Goal: Information Seeking & Learning: Learn about a topic

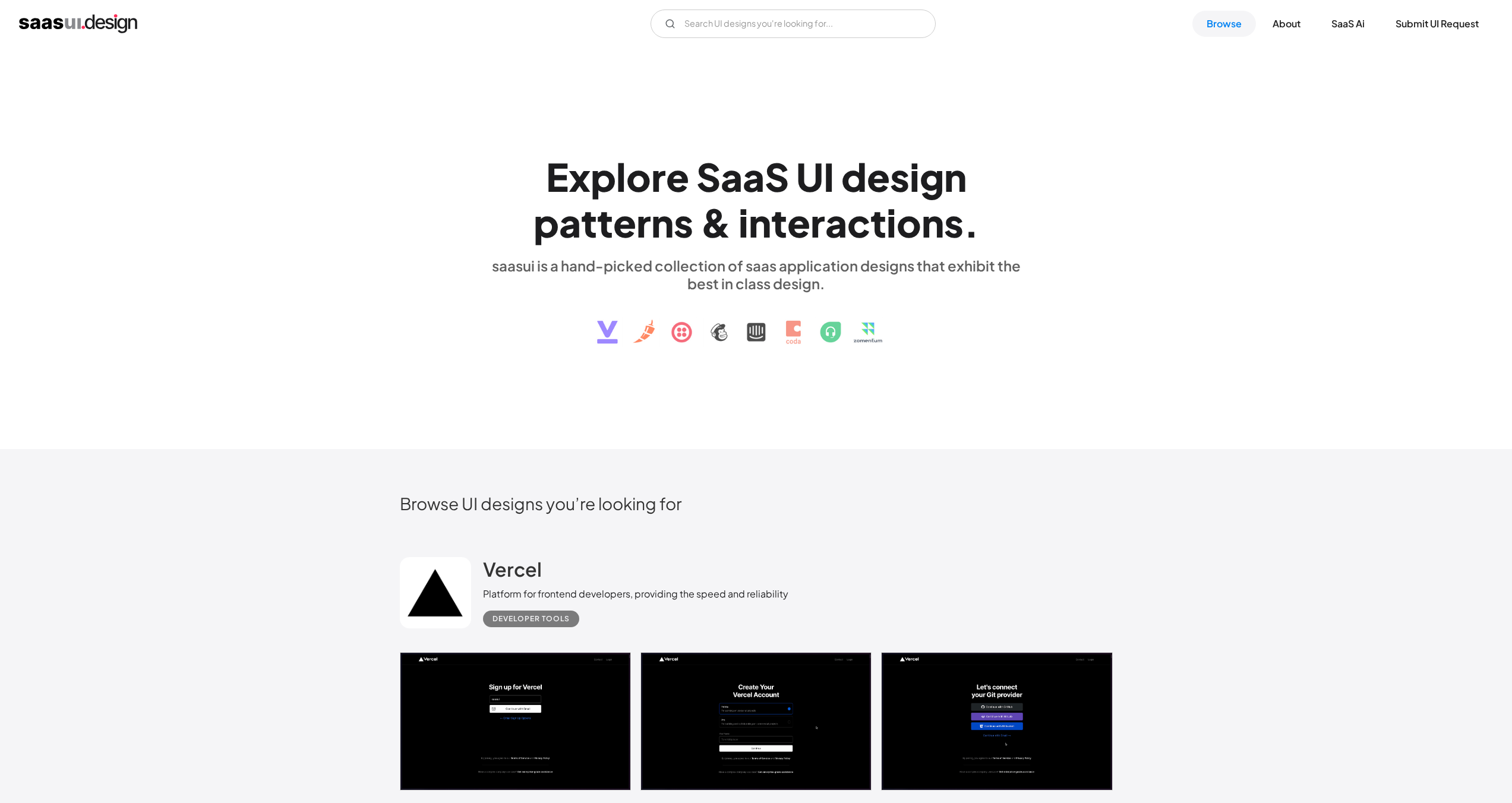
click at [695, 43] on div "V7 Labs Gen AI Application Design Best-in-class data labeling tool. GenAI Close…" at bounding box center [756, 23] width 1512 height 47
click at [701, 22] on input "Email Form" at bounding box center [793, 23] width 285 height 28
click at [1343, 77] on div "E x p l o r e S a a S U I d e s i g n p a t t e r n s & i n t e r a c t i o n s…" at bounding box center [756, 248] width 1512 height 402
click at [1283, 29] on link "About" at bounding box center [1286, 24] width 56 height 26
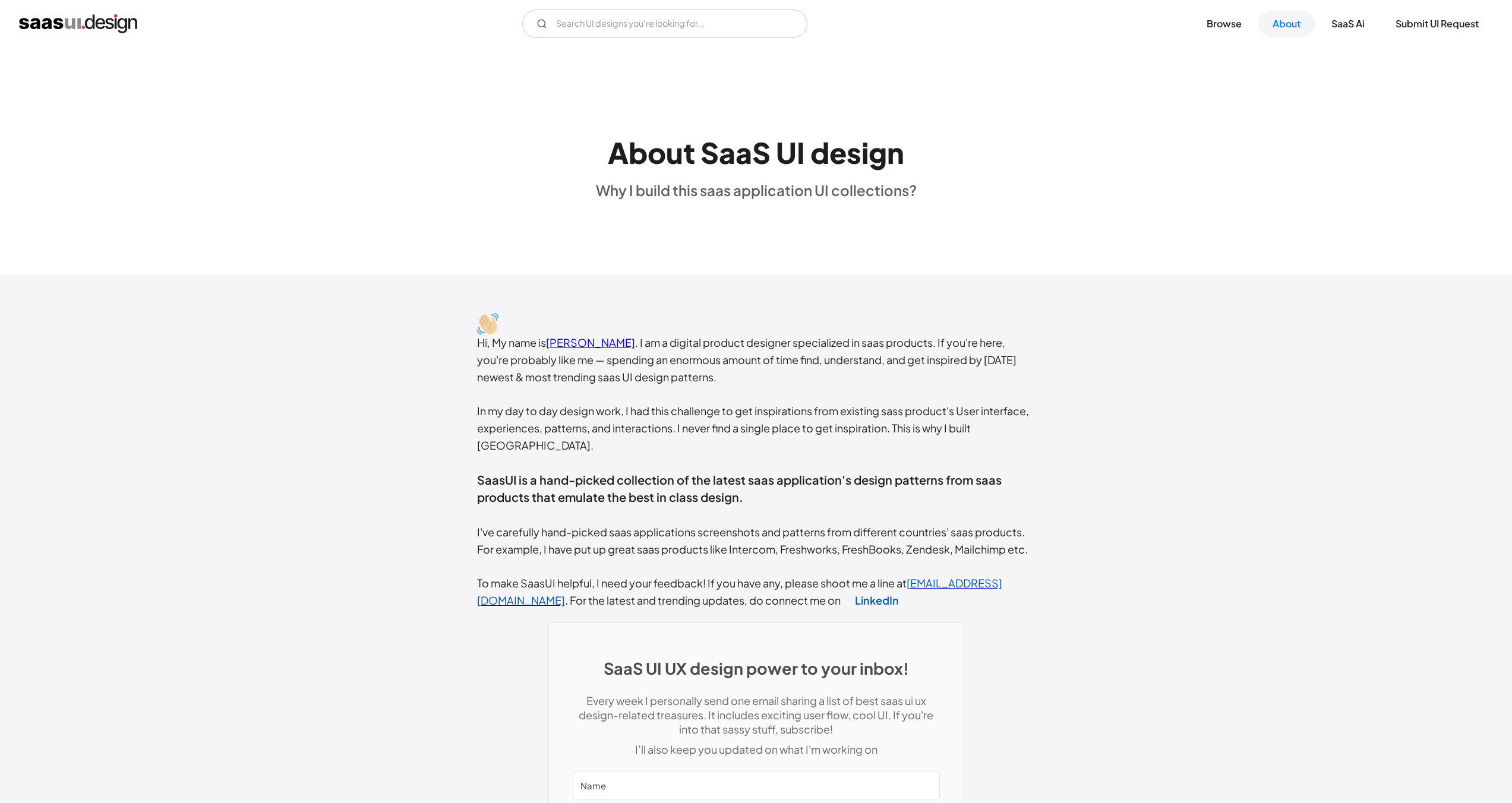
click at [96, 22] on img "home" at bounding box center [78, 24] width 118 height 19
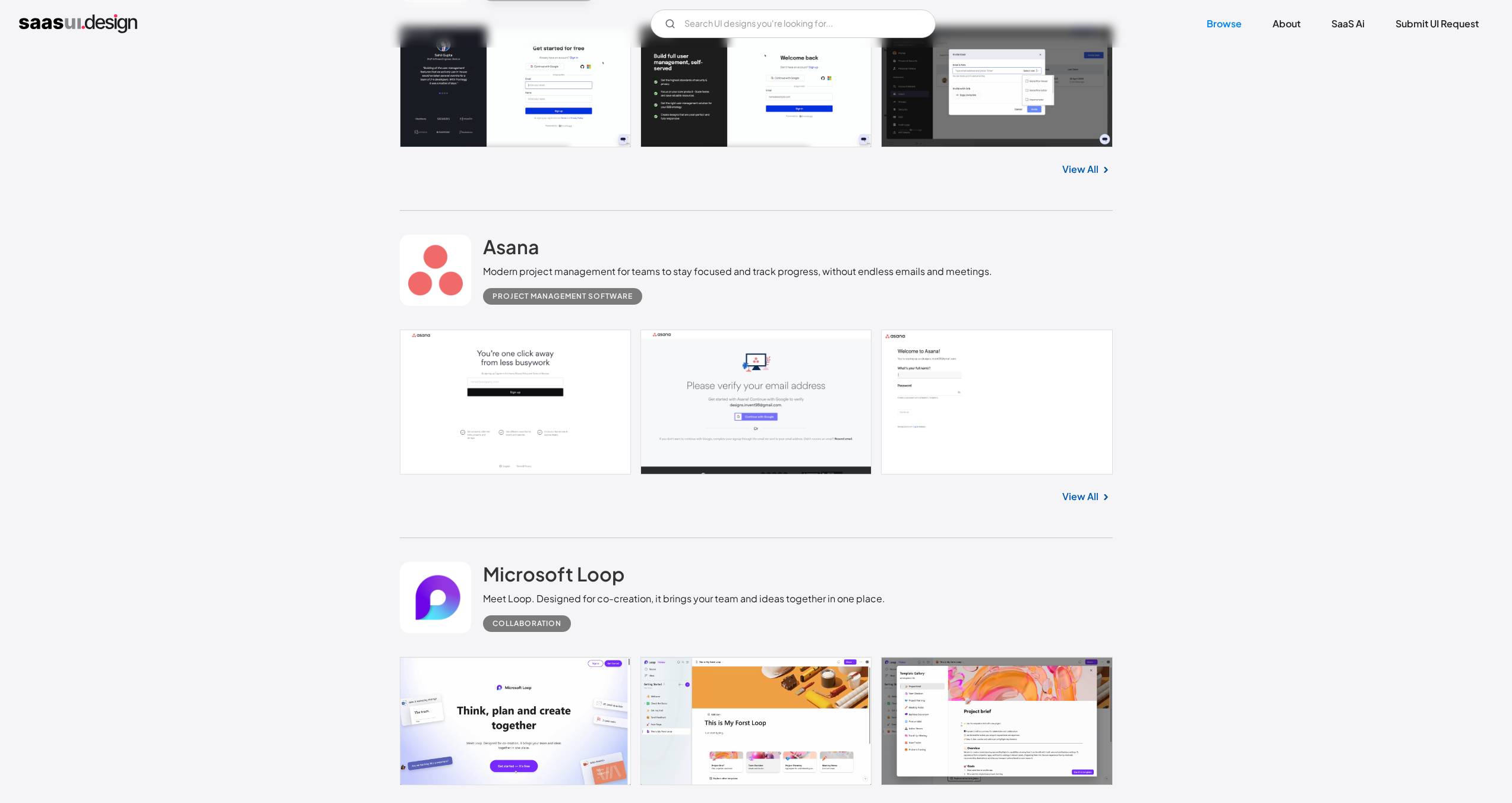
scroll to position [3221, 0]
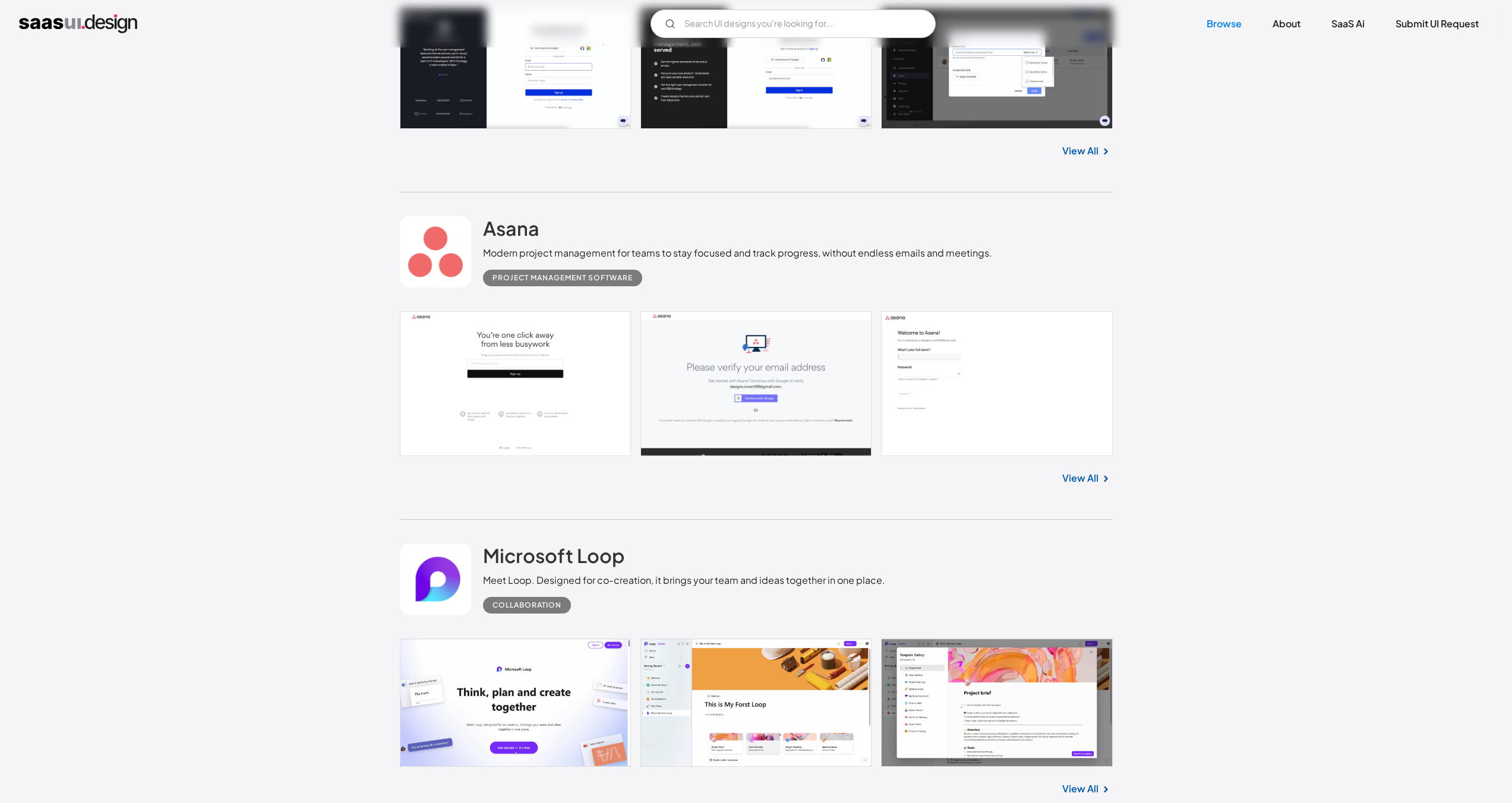
click at [444, 260] on link at bounding box center [436, 252] width 72 height 72
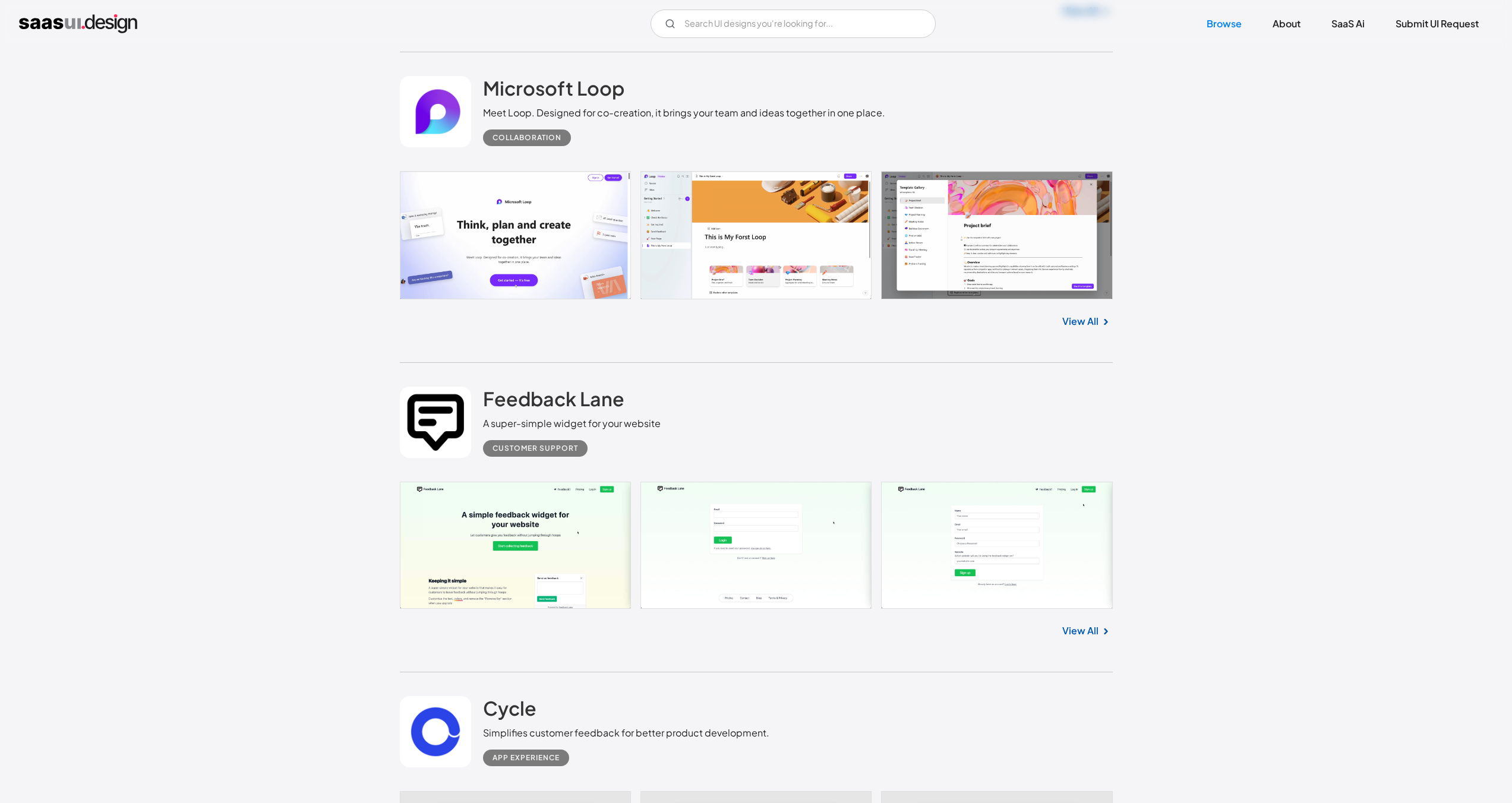
scroll to position [3653, 0]
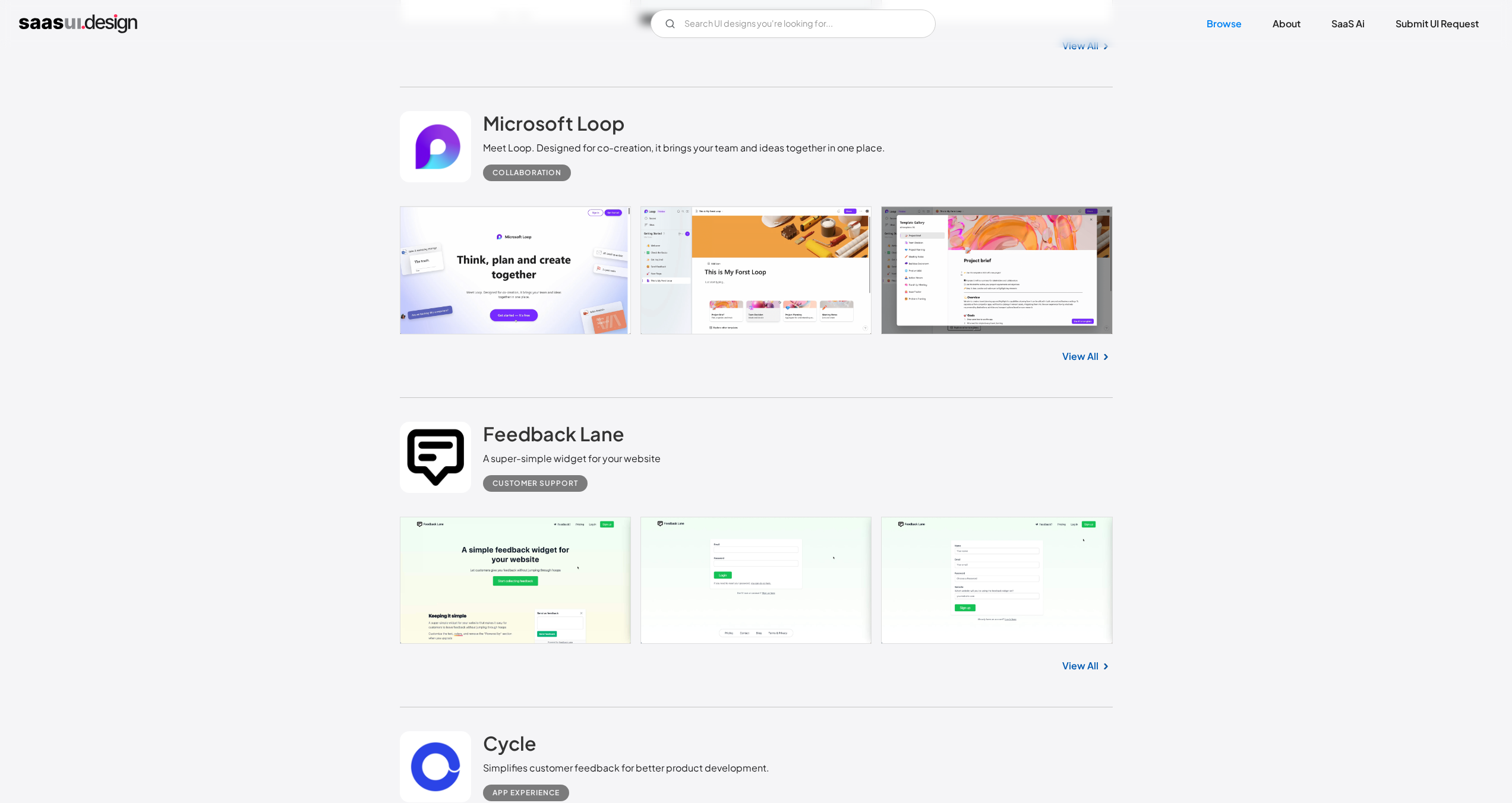
click at [431, 144] on link at bounding box center [436, 147] width 72 height 72
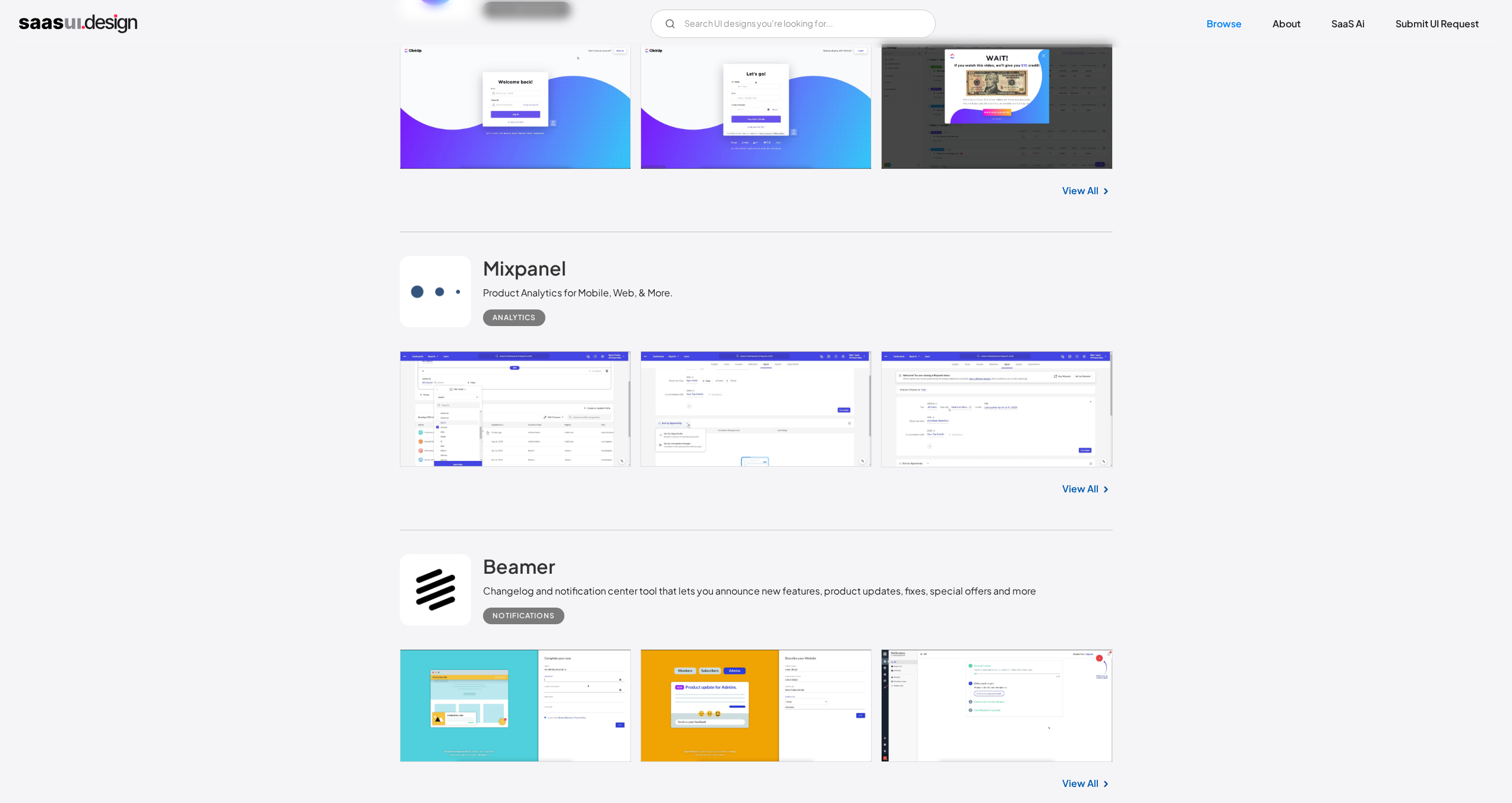
scroll to position [4900, 0]
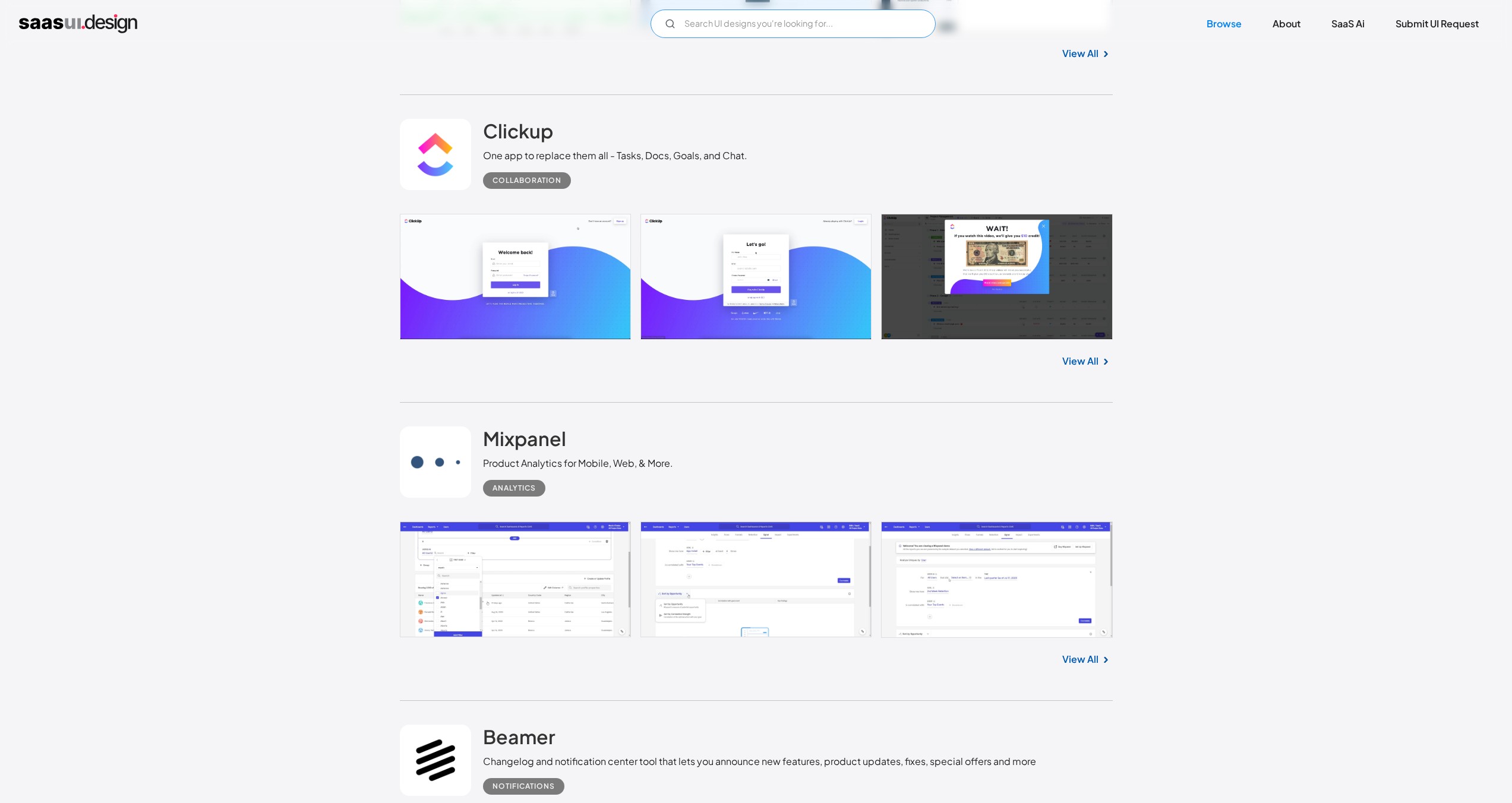
click at [694, 26] on input "Email Form" at bounding box center [793, 23] width 285 height 28
click at [744, 29] on input "directory" at bounding box center [793, 23] width 285 height 28
drag, startPoint x: 742, startPoint y: 25, endPoint x: 646, endPoint y: 19, distance: 96.2
click at [646, 19] on div "directory Not found ! Thank you! Your submission has been received! Oops! Somet…" at bounding box center [756, 23] width 1474 height 28
type input "employee"
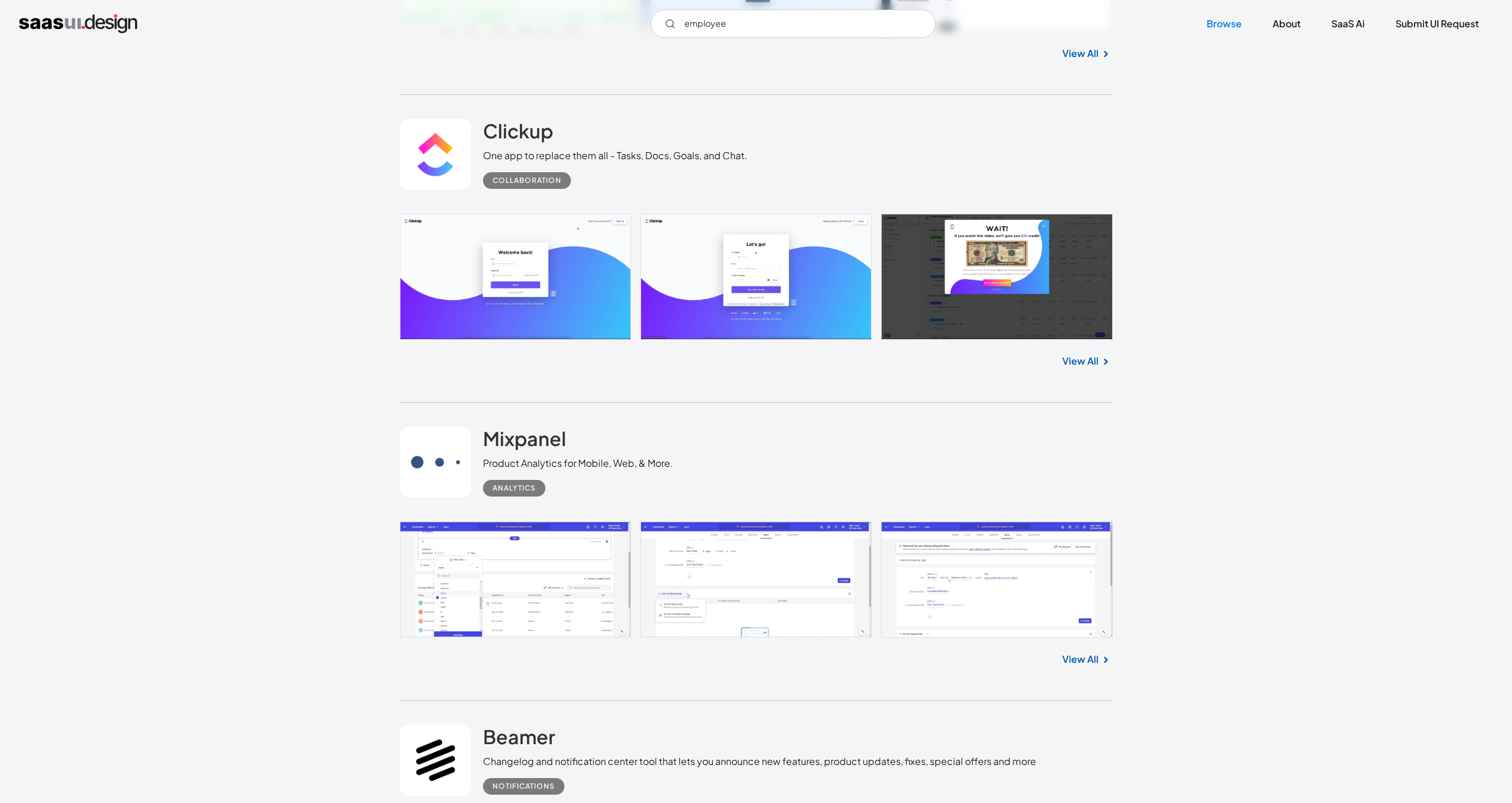
click at [656, 110] on div "Clickup One app to replace them all - Tasks, Docs, Goals, and Chat. Collaborati…" at bounding box center [756, 154] width 713 height 119
click at [716, 22] on input "employee" at bounding box center [793, 23] width 285 height 28
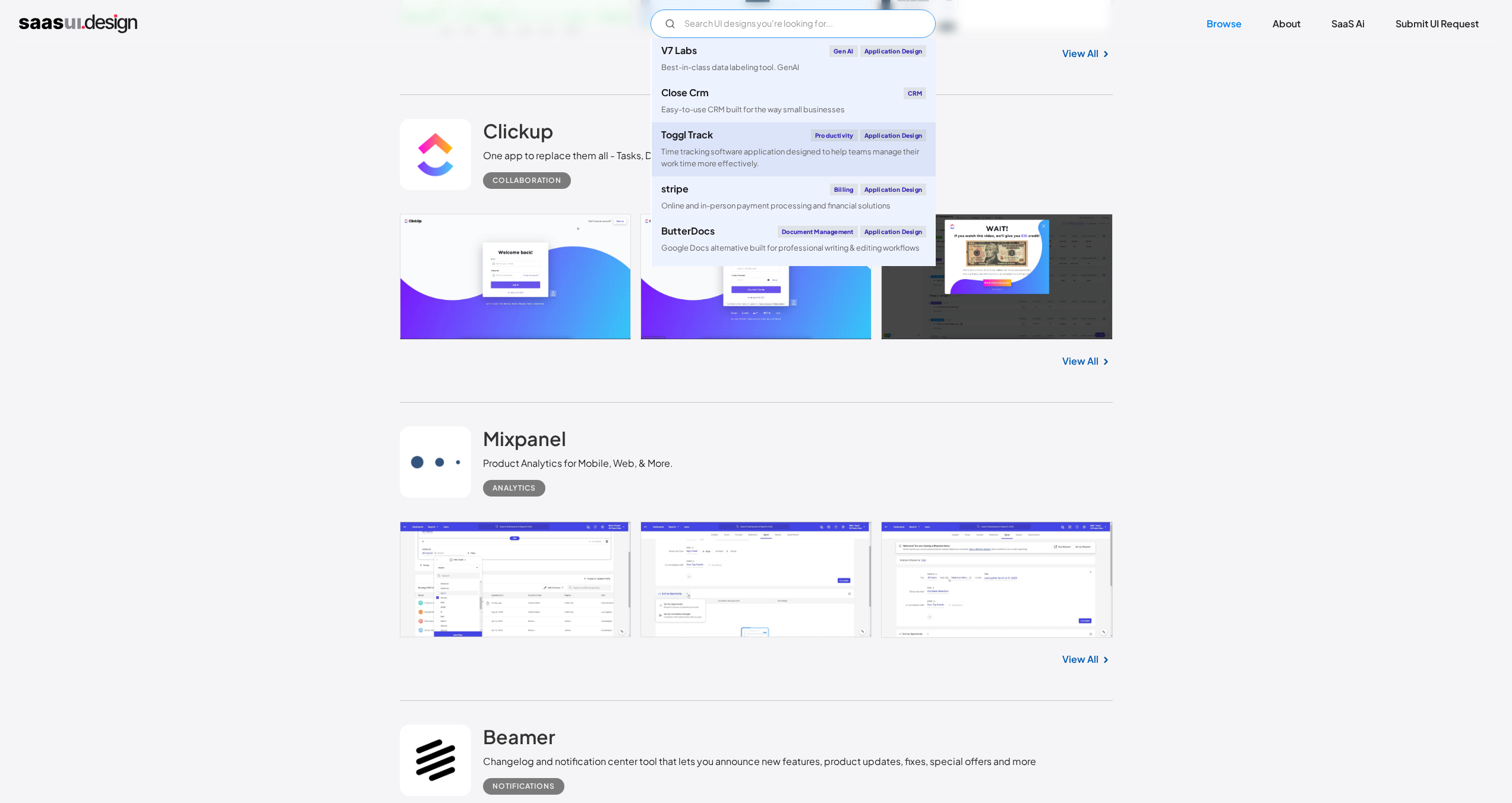
click at [817, 137] on div "Productivity" at bounding box center [834, 135] width 46 height 12
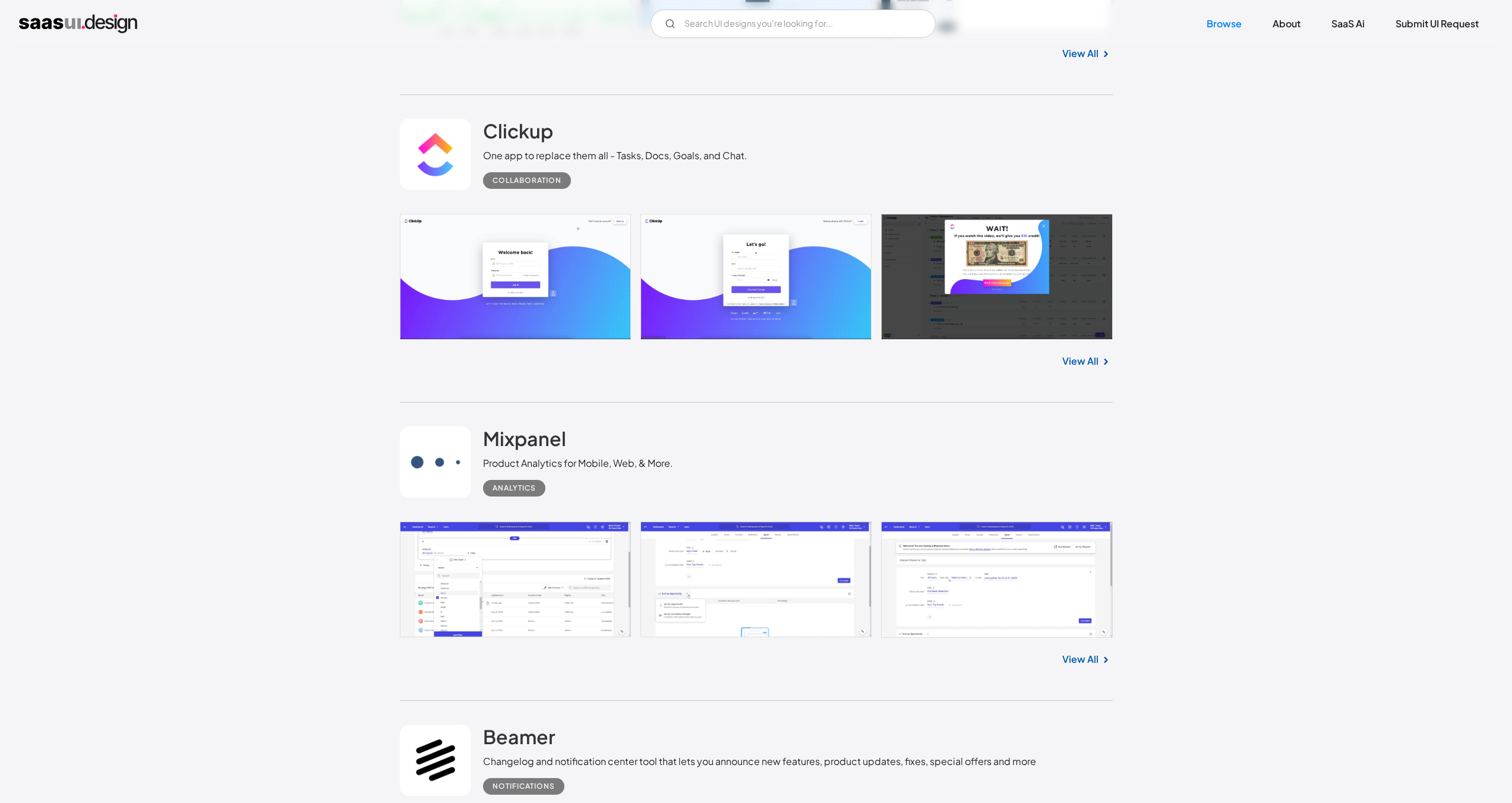
click at [49, 23] on img "home" at bounding box center [78, 24] width 118 height 19
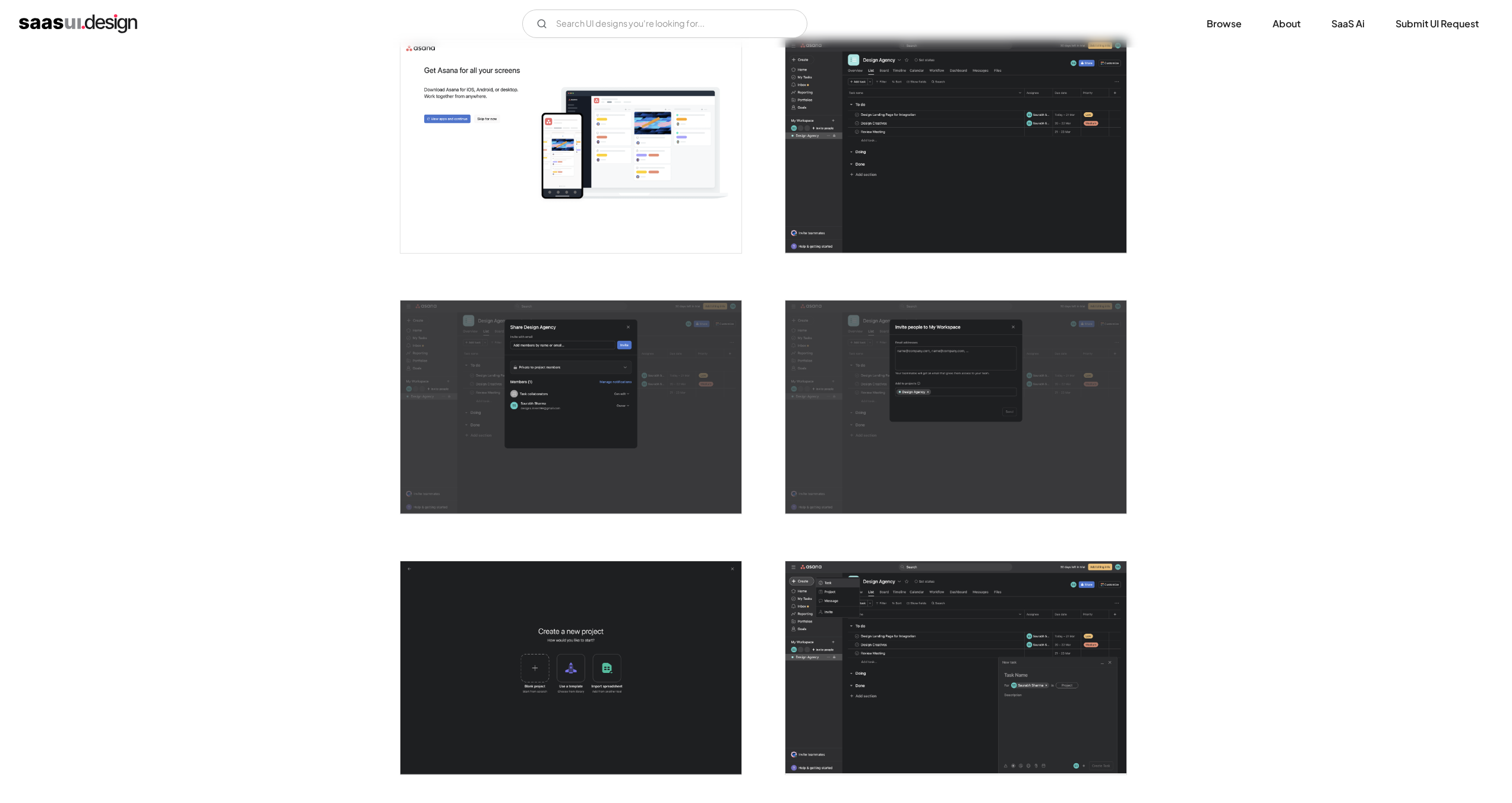
scroll to position [1545, 0]
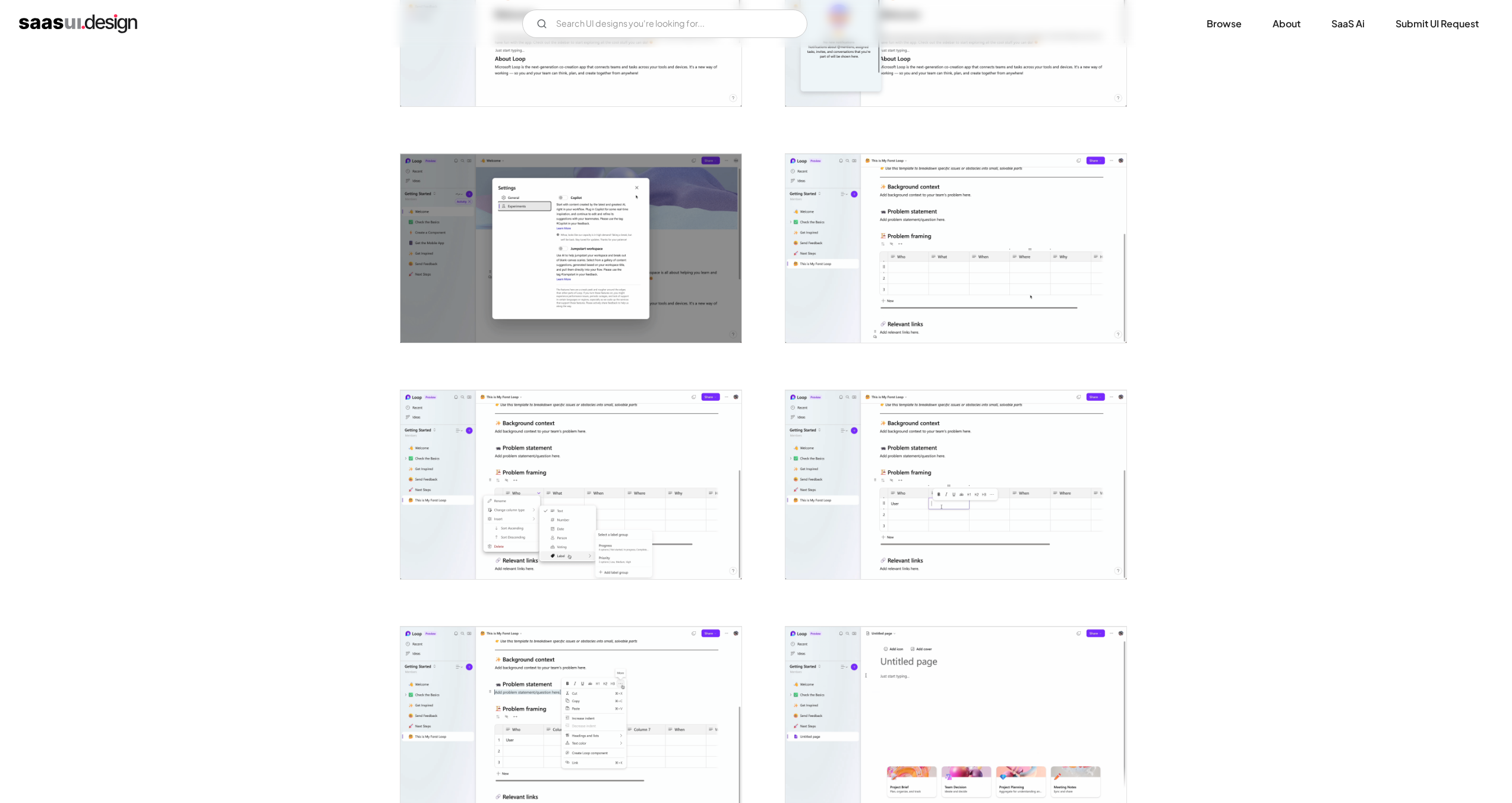
scroll to position [1544, 0]
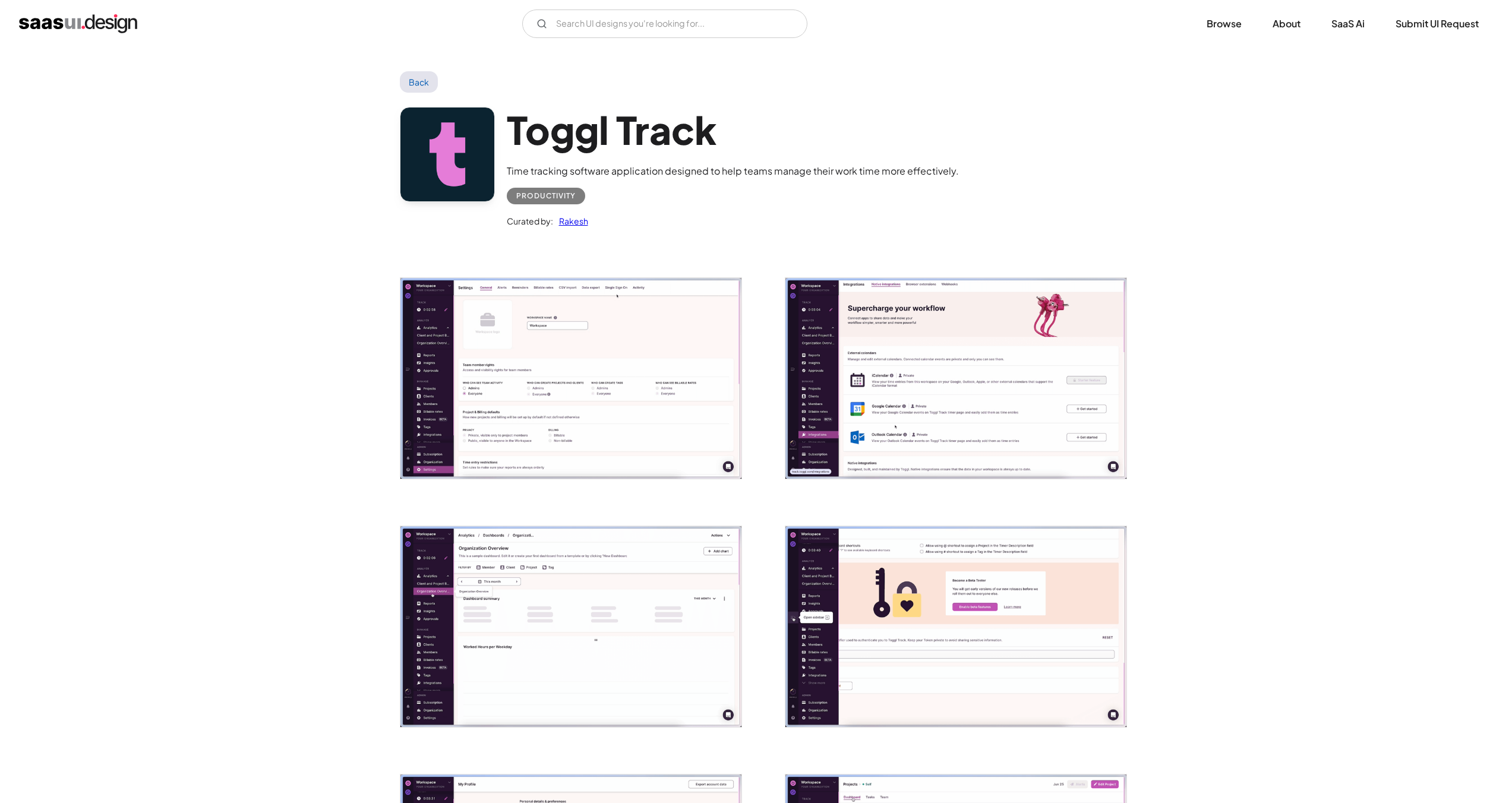
click at [404, 88] on link "Back" at bounding box center [419, 82] width 39 height 21
click at [410, 83] on link "Back" at bounding box center [419, 82] width 39 height 21
click at [69, 25] on img "home" at bounding box center [78, 24] width 118 height 19
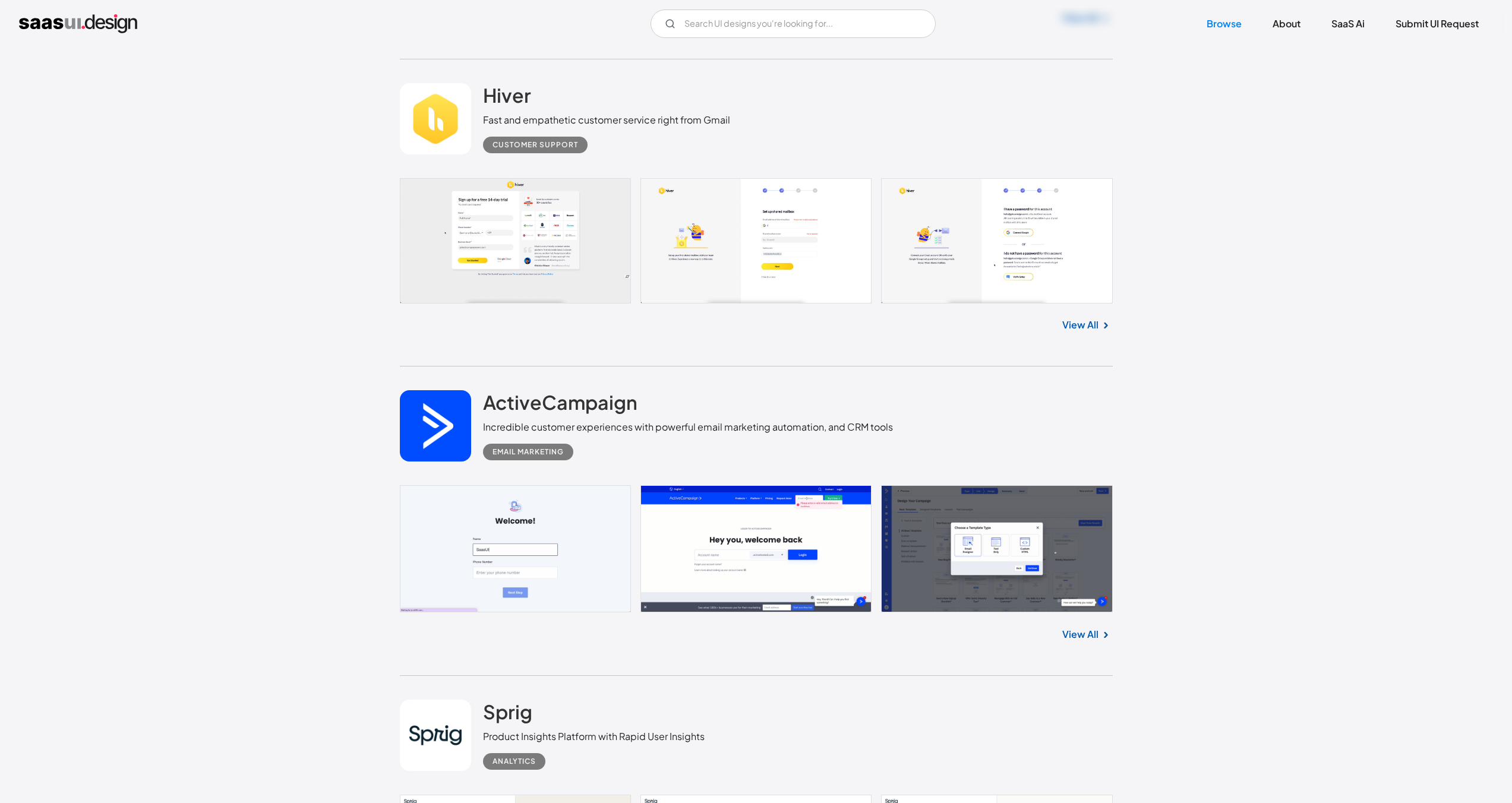
scroll to position [785, 0]
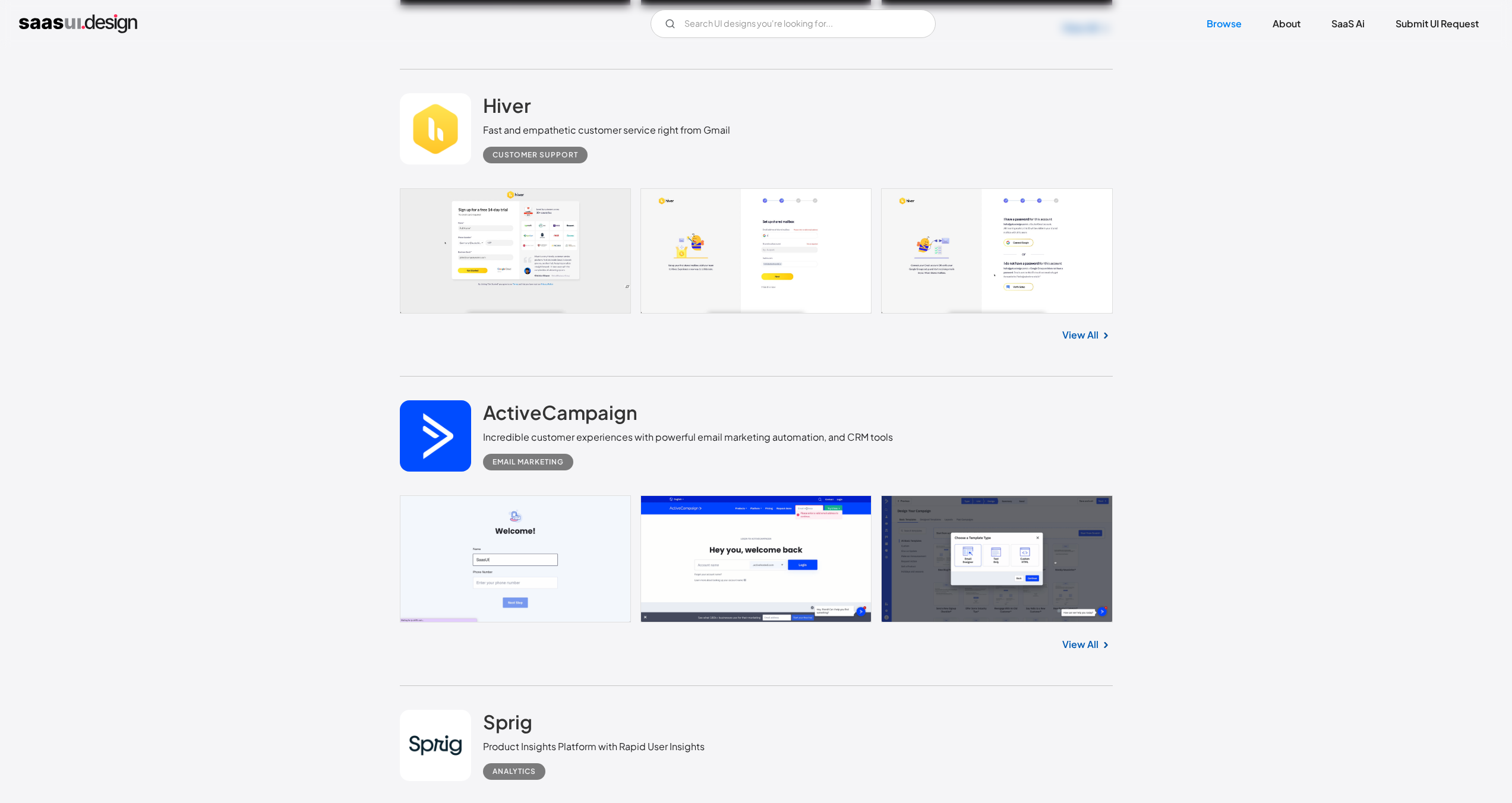
click at [1096, 337] on link "View All" at bounding box center [1081, 335] width 37 height 15
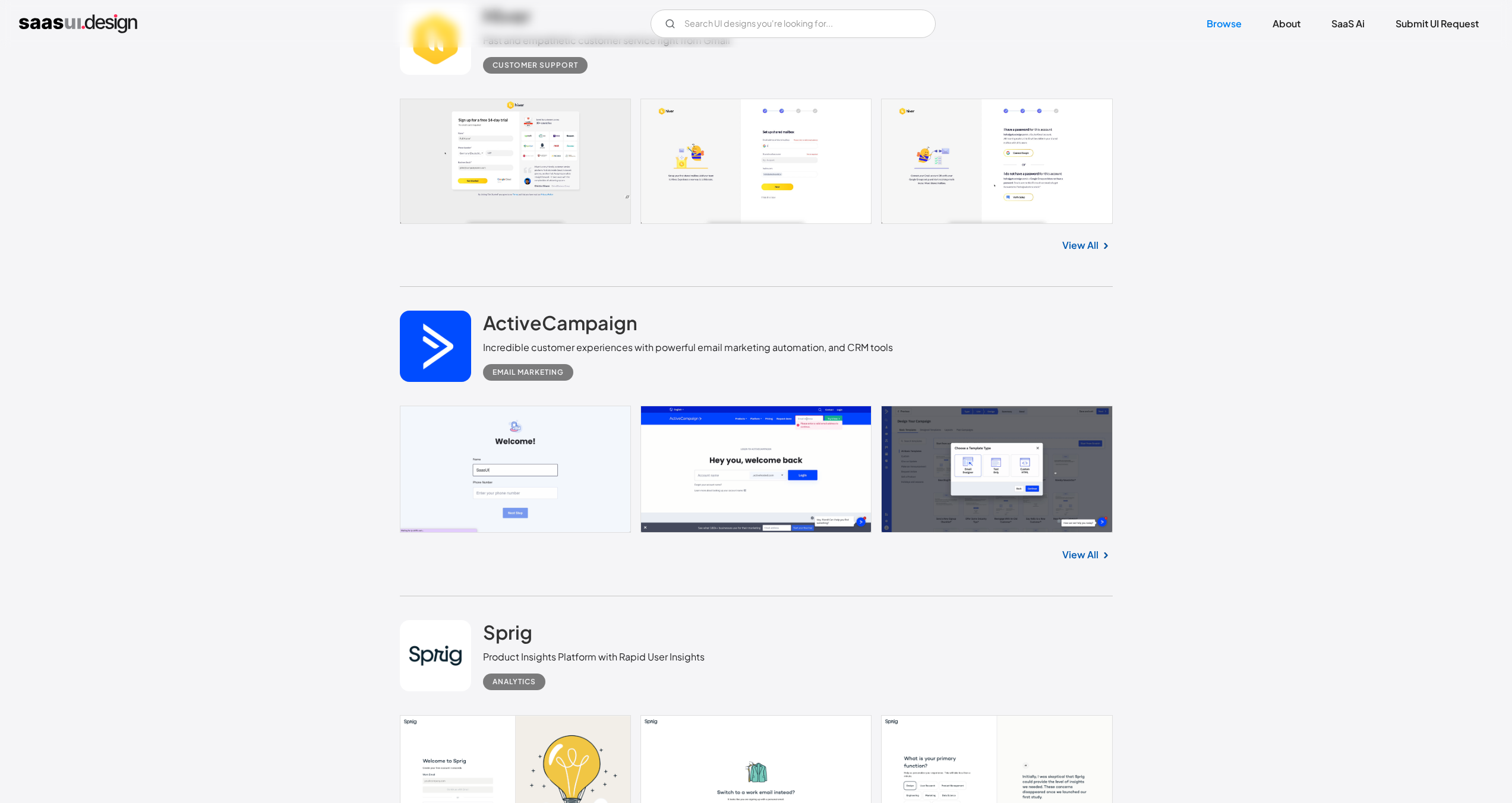
scroll to position [884, 0]
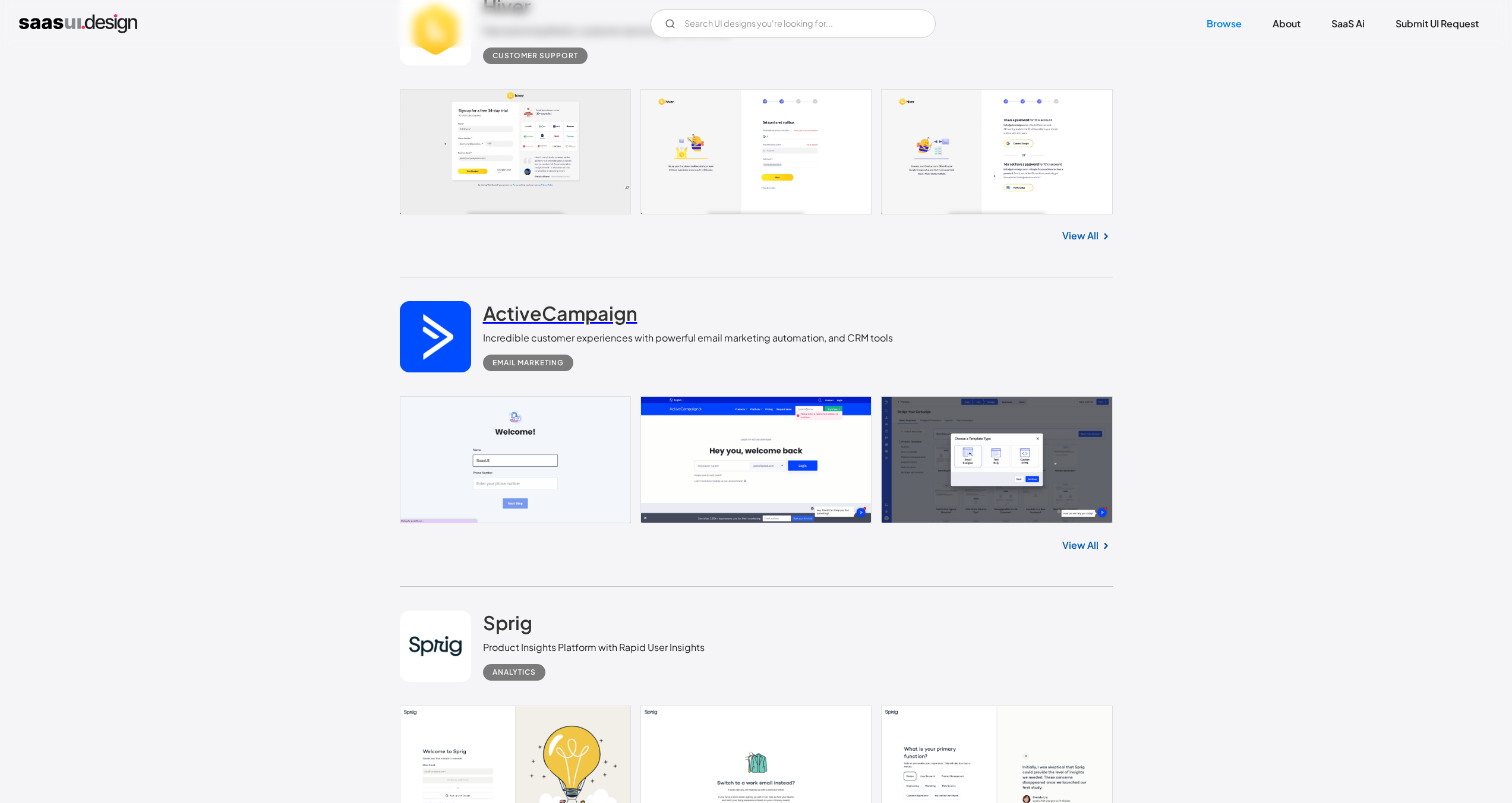
click at [596, 315] on h2 "ActiveCampaign" at bounding box center [561, 313] width 155 height 24
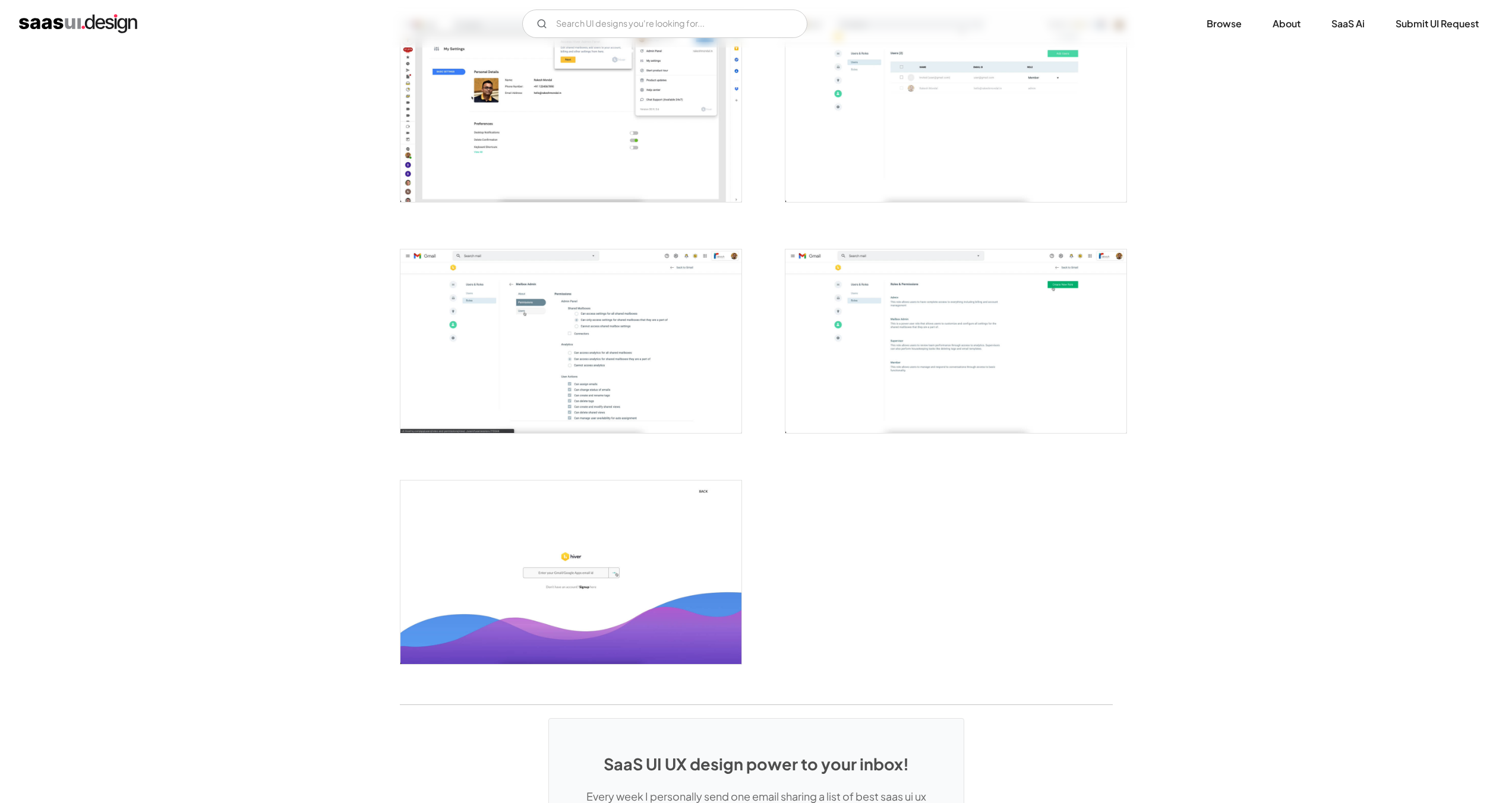
scroll to position [2428, 0]
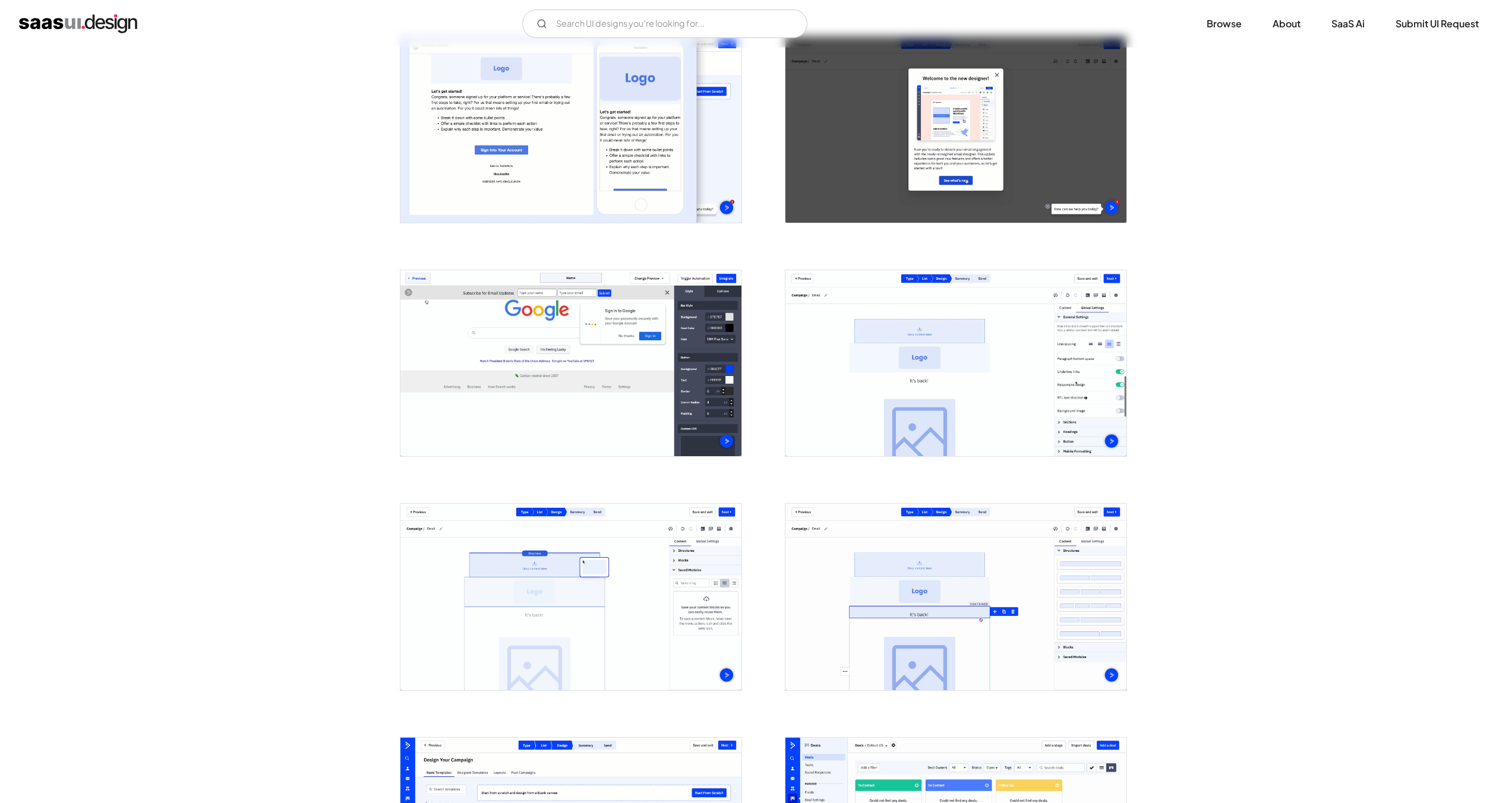
scroll to position [710, 0]
click at [957, 334] on img "open lightbox" at bounding box center [956, 364] width 341 height 187
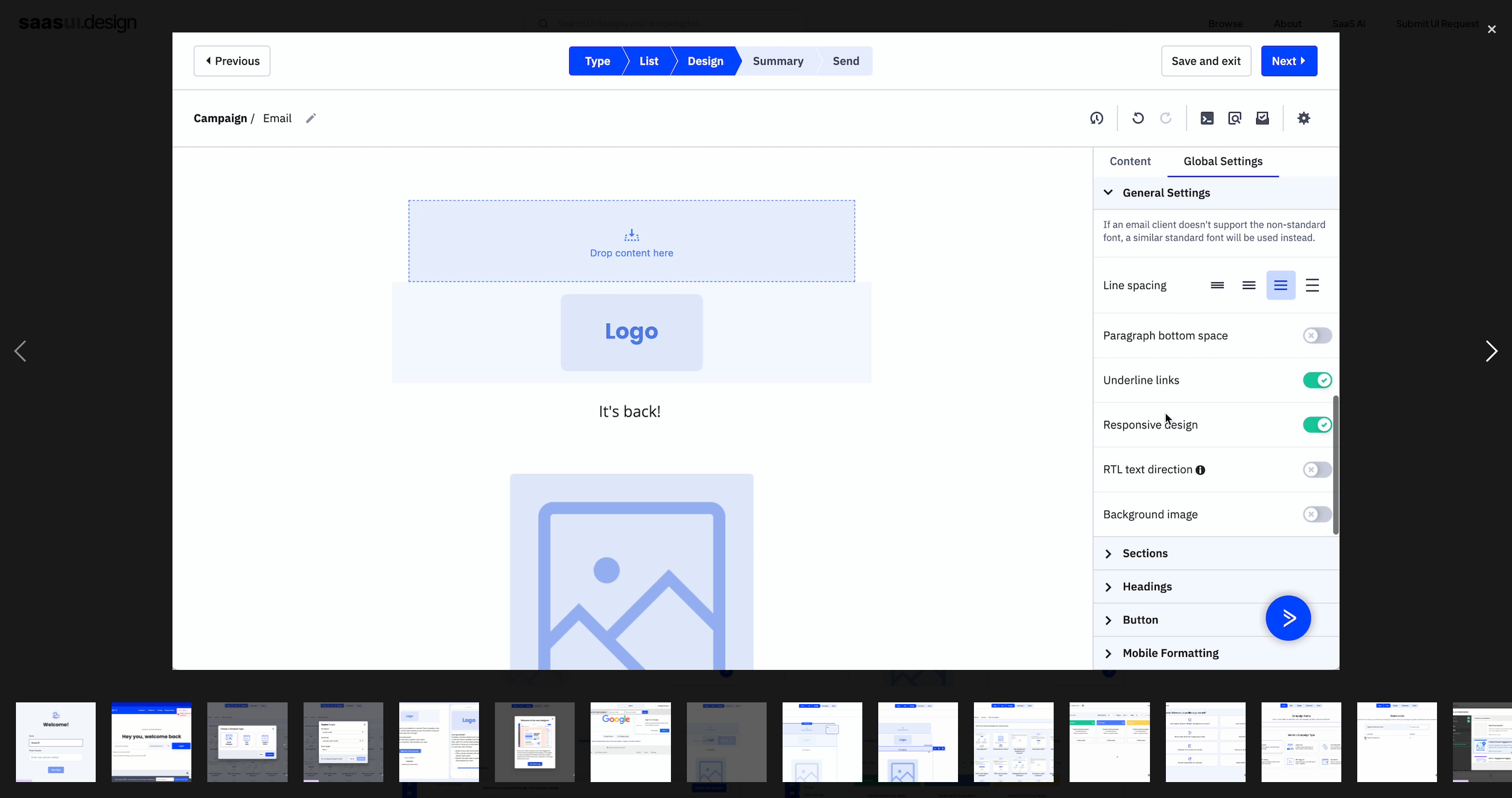
click at [1500, 351] on div "next image" at bounding box center [1492, 351] width 40 height 670
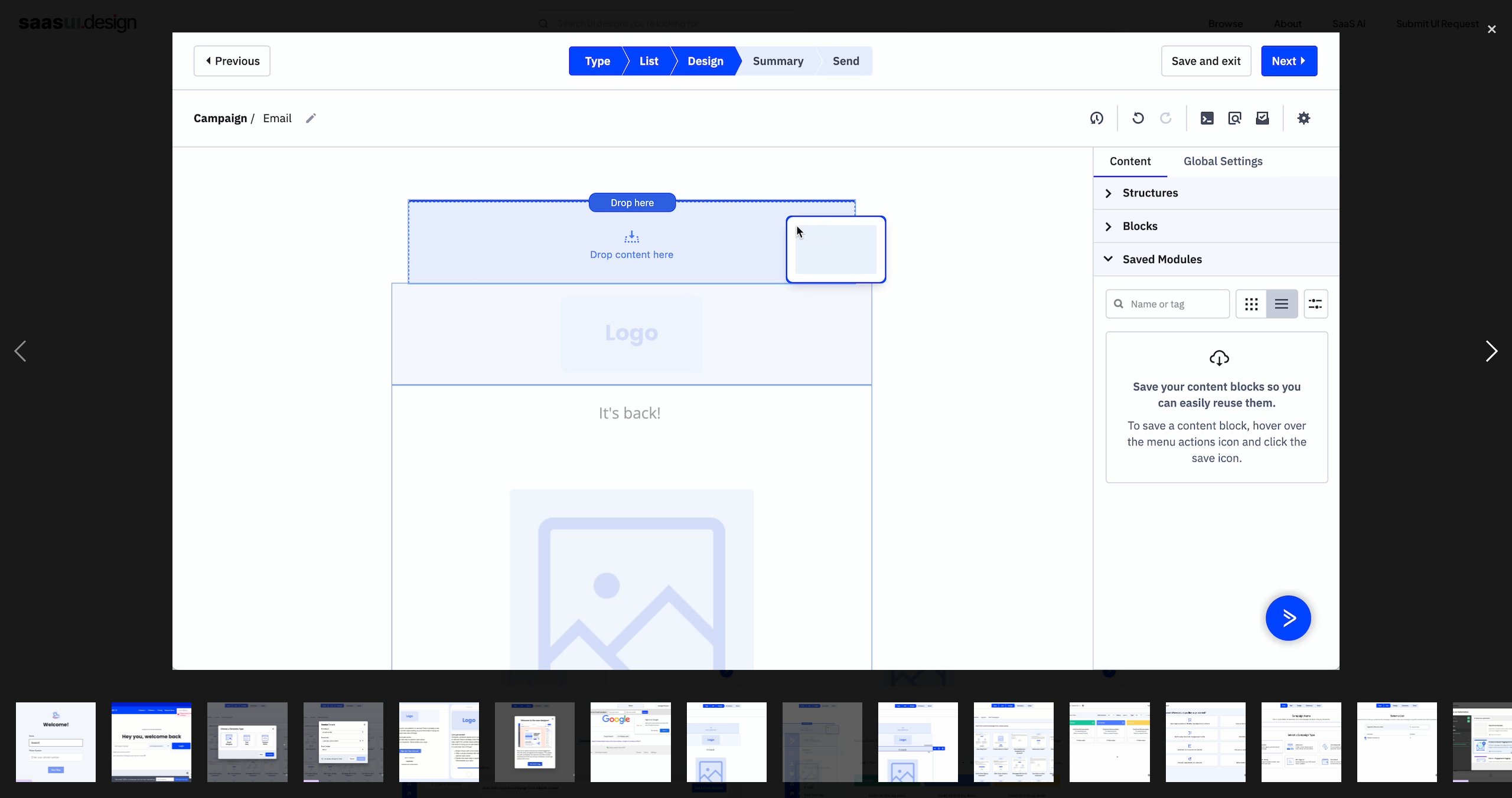
click at [1500, 351] on div "next image" at bounding box center [1492, 351] width 40 height 670
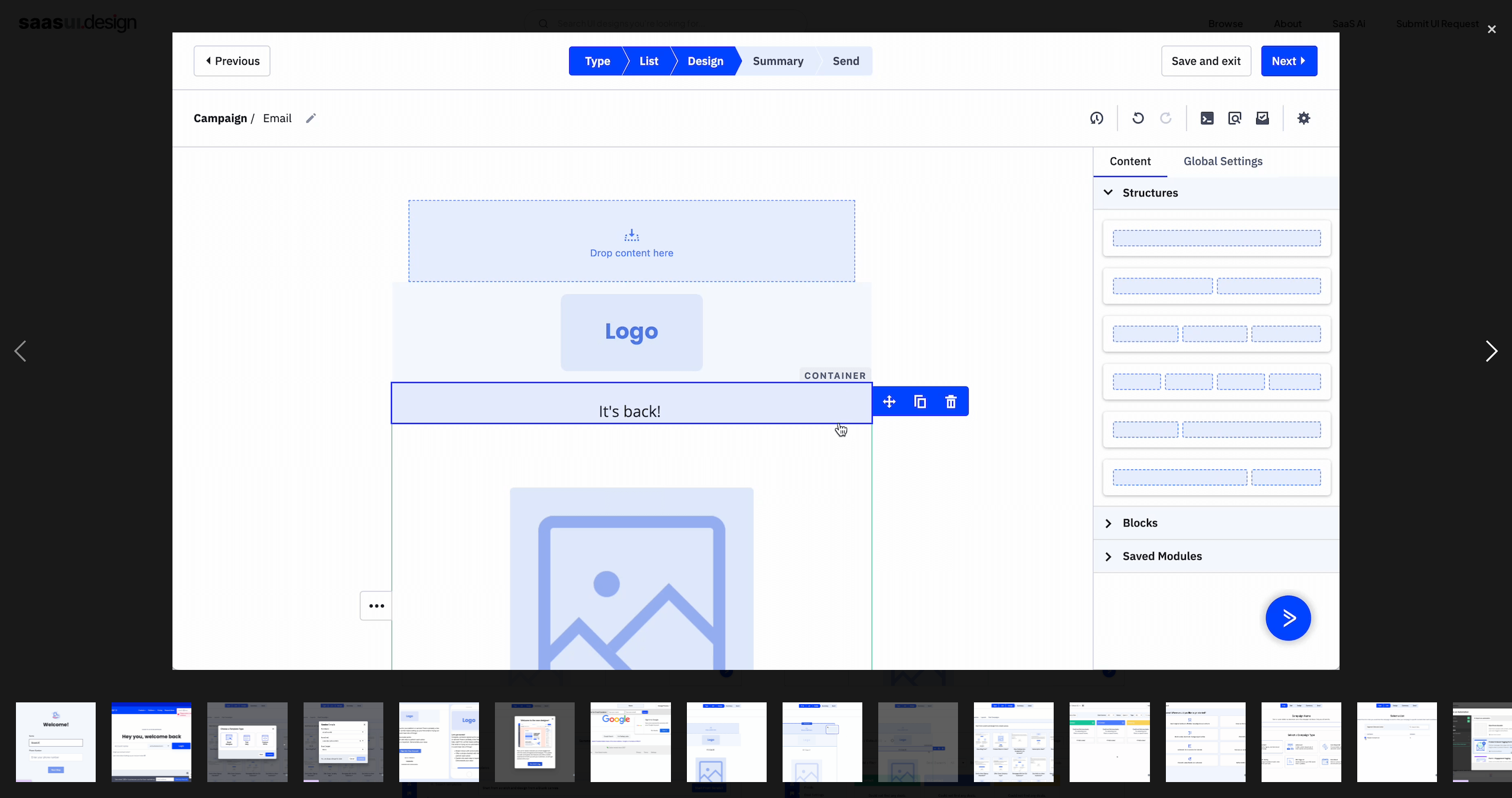
click at [1500, 351] on div "next image" at bounding box center [1492, 351] width 40 height 670
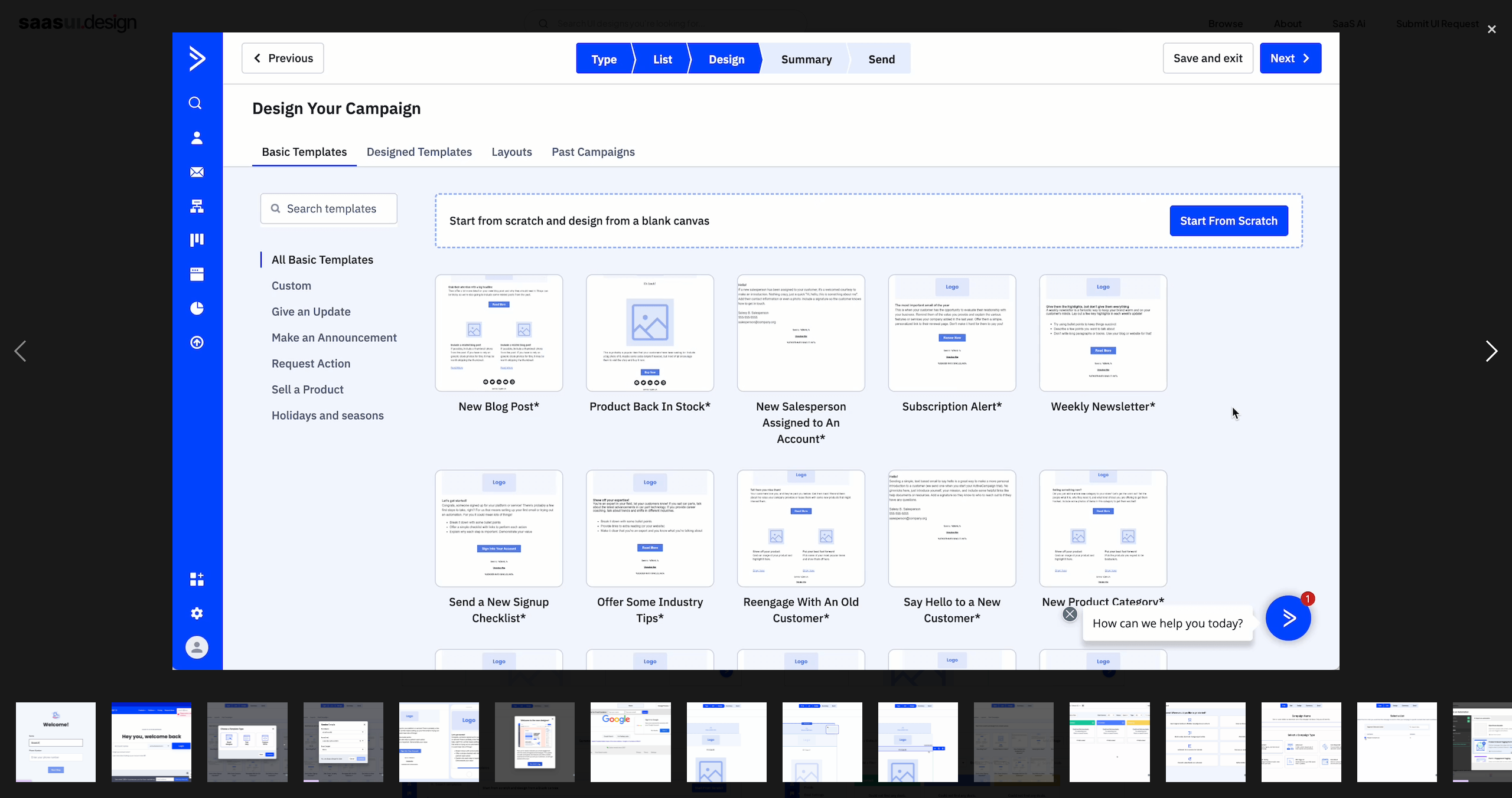
click at [1499, 350] on div "next image" at bounding box center [1492, 351] width 40 height 670
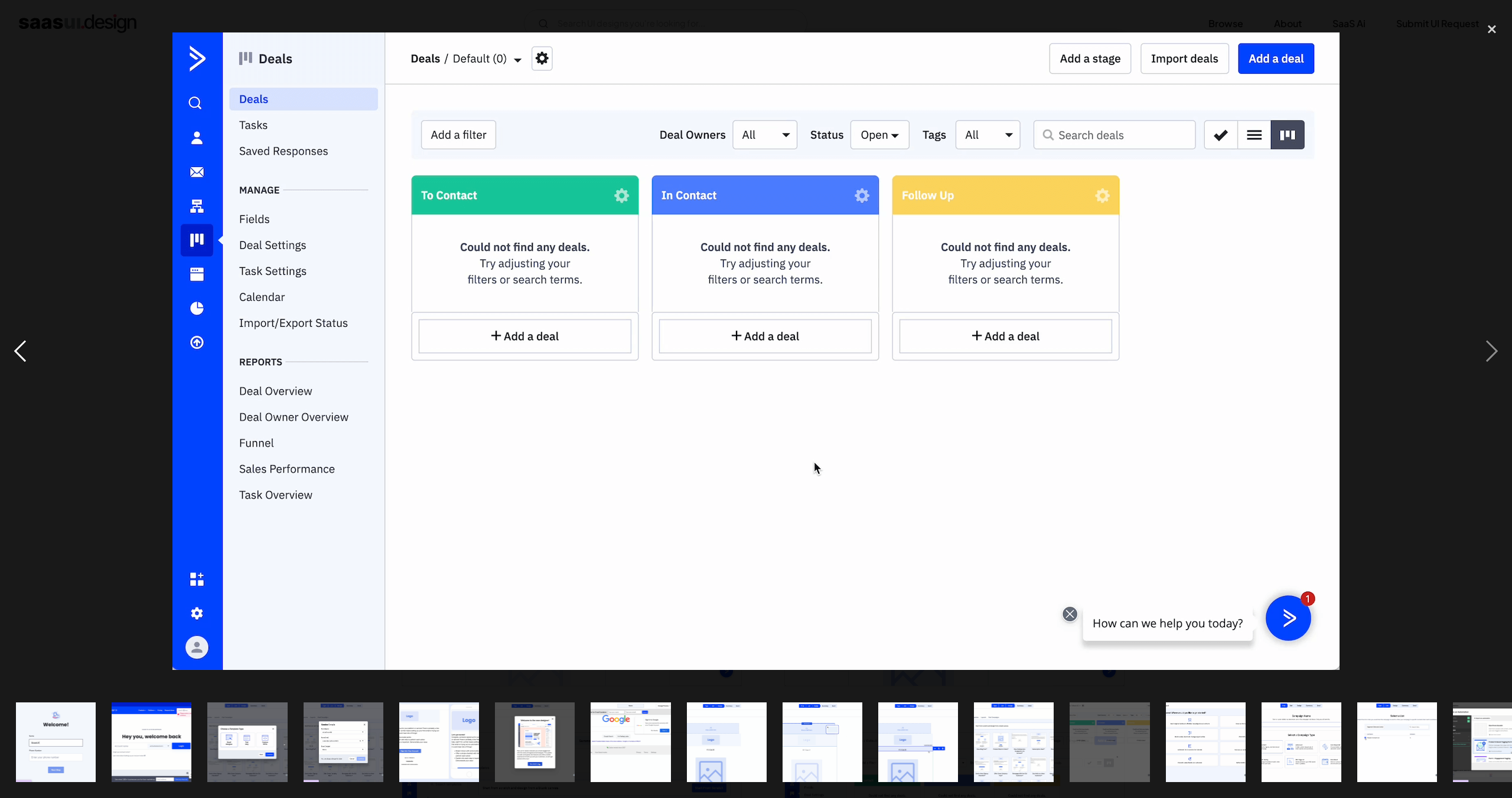
click at [33, 342] on div "previous image" at bounding box center [20, 351] width 40 height 670
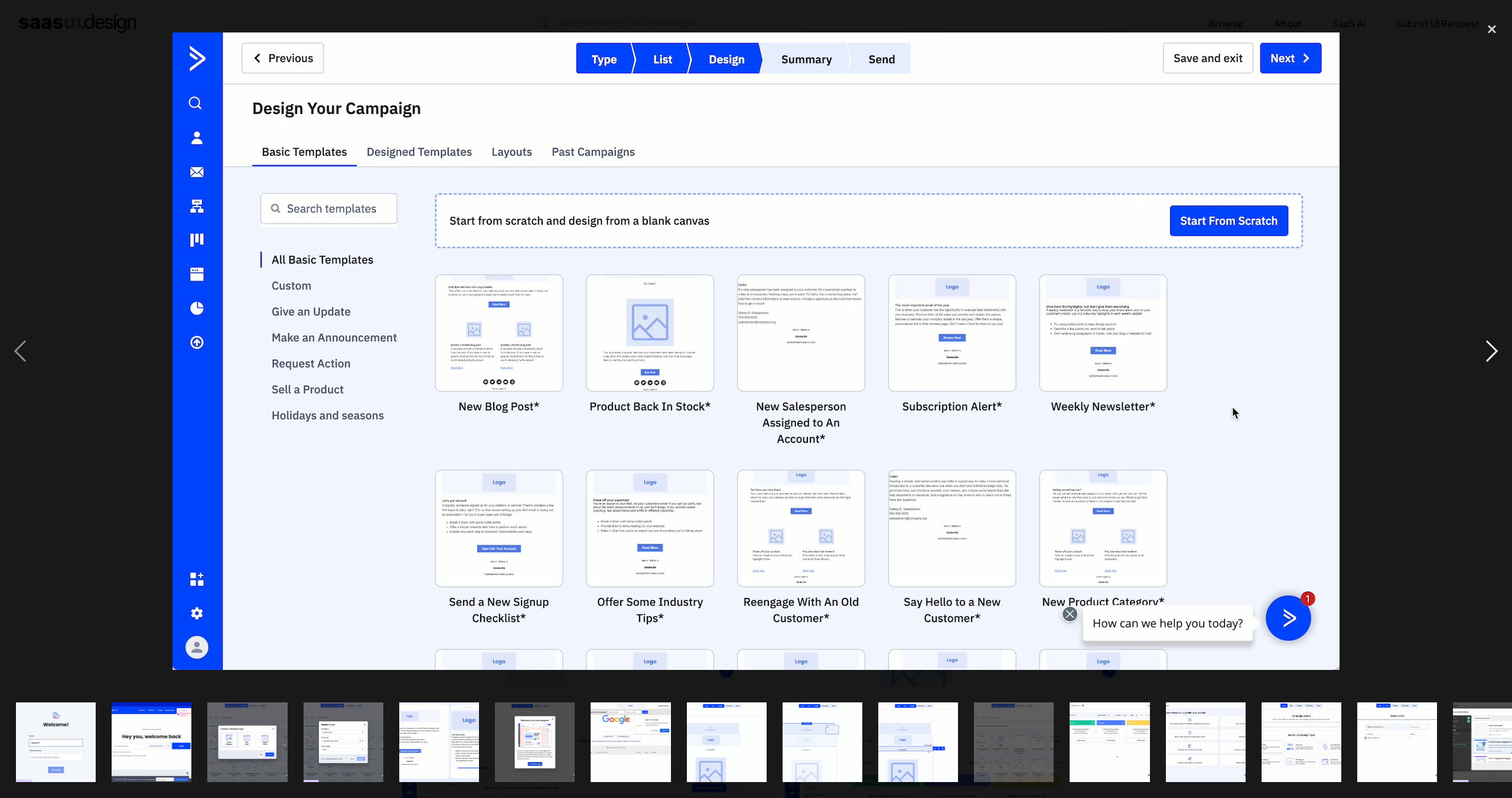
click at [1489, 358] on div "next image" at bounding box center [1492, 351] width 40 height 670
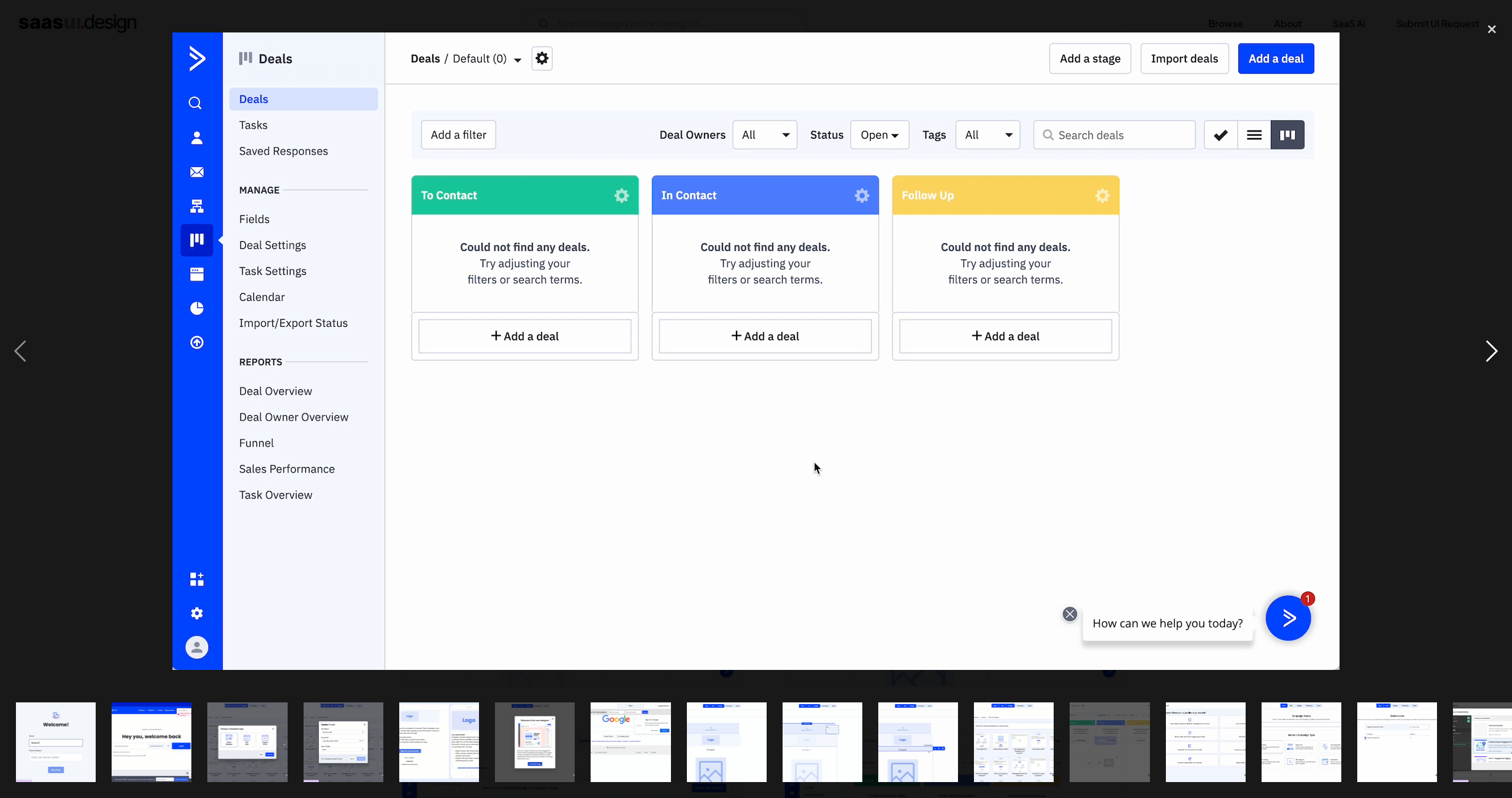
click at [1484, 352] on div "next image" at bounding box center [1492, 351] width 40 height 670
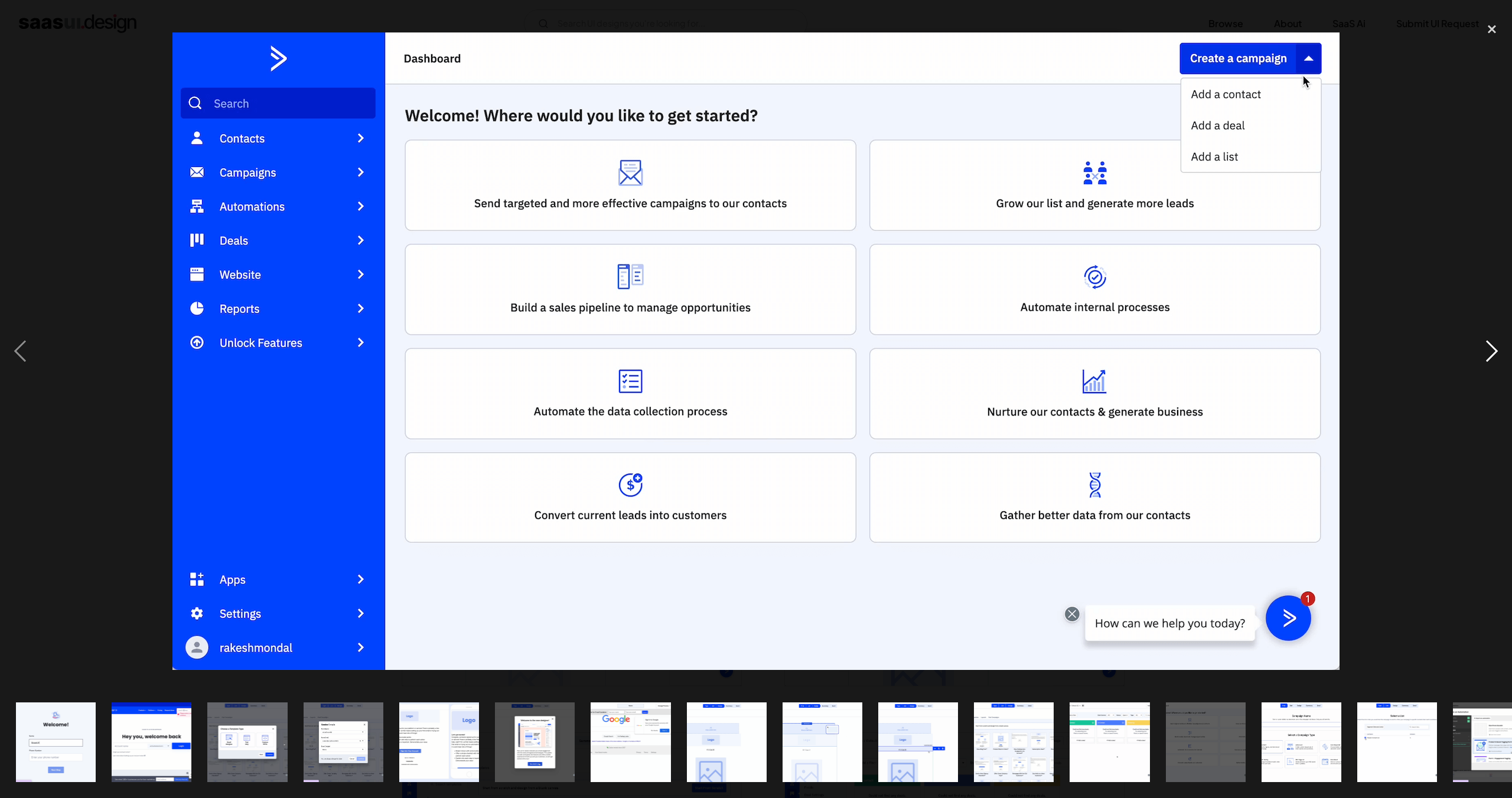
click at [1484, 352] on div "next image" at bounding box center [1492, 351] width 40 height 670
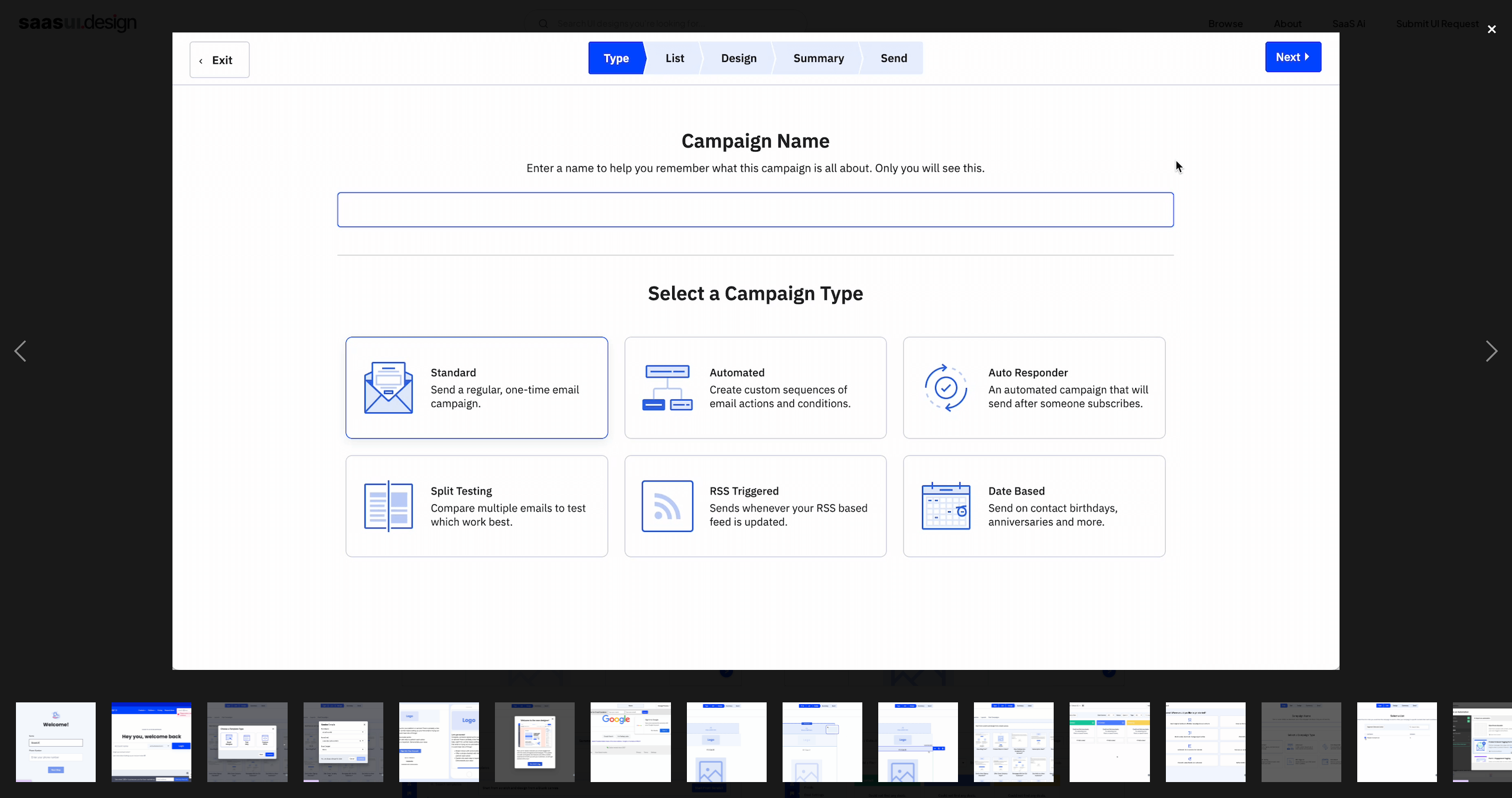
click at [1495, 34] on div "close lightbox" at bounding box center [1492, 29] width 40 height 26
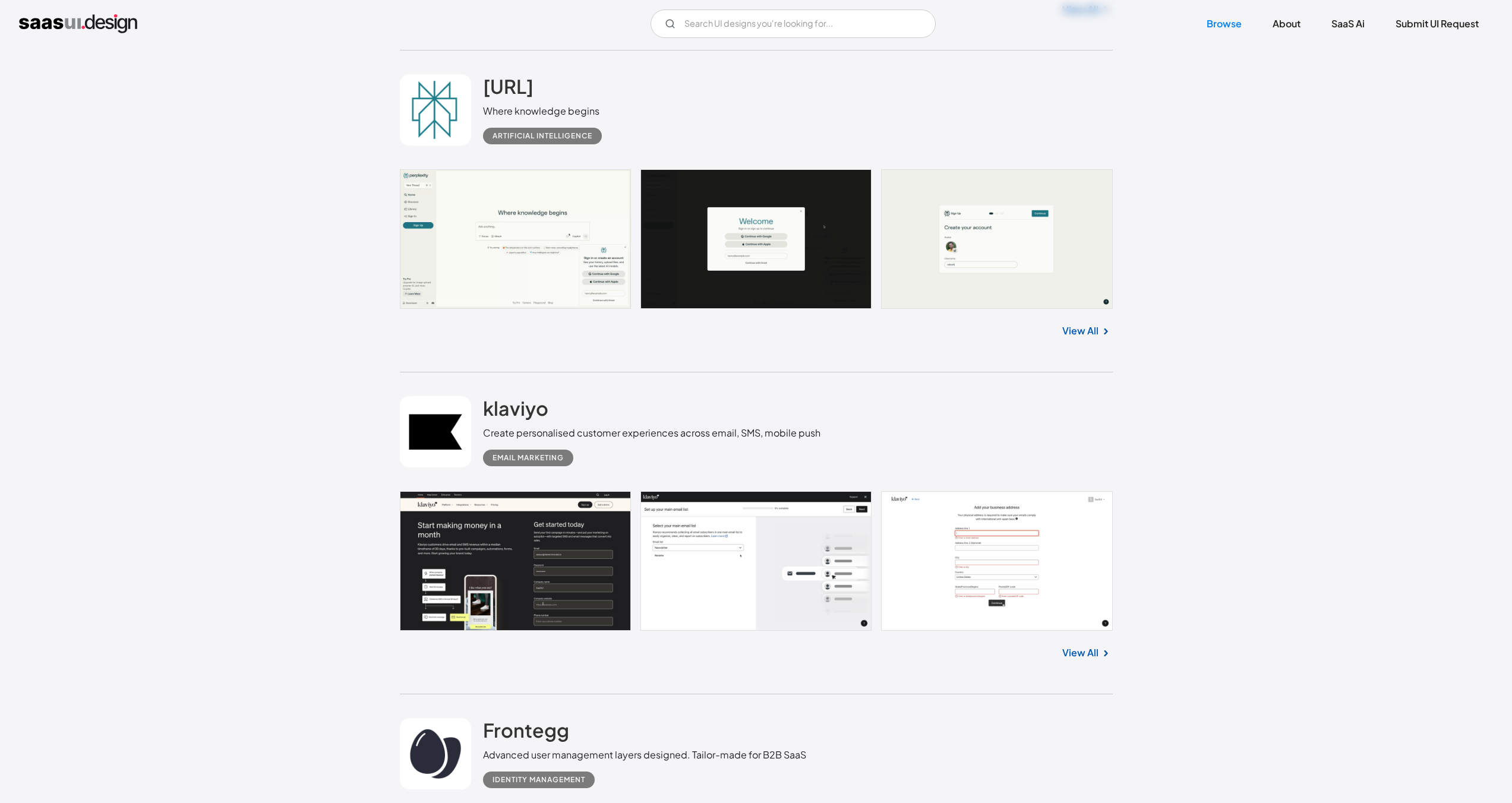
scroll to position [2540, 0]
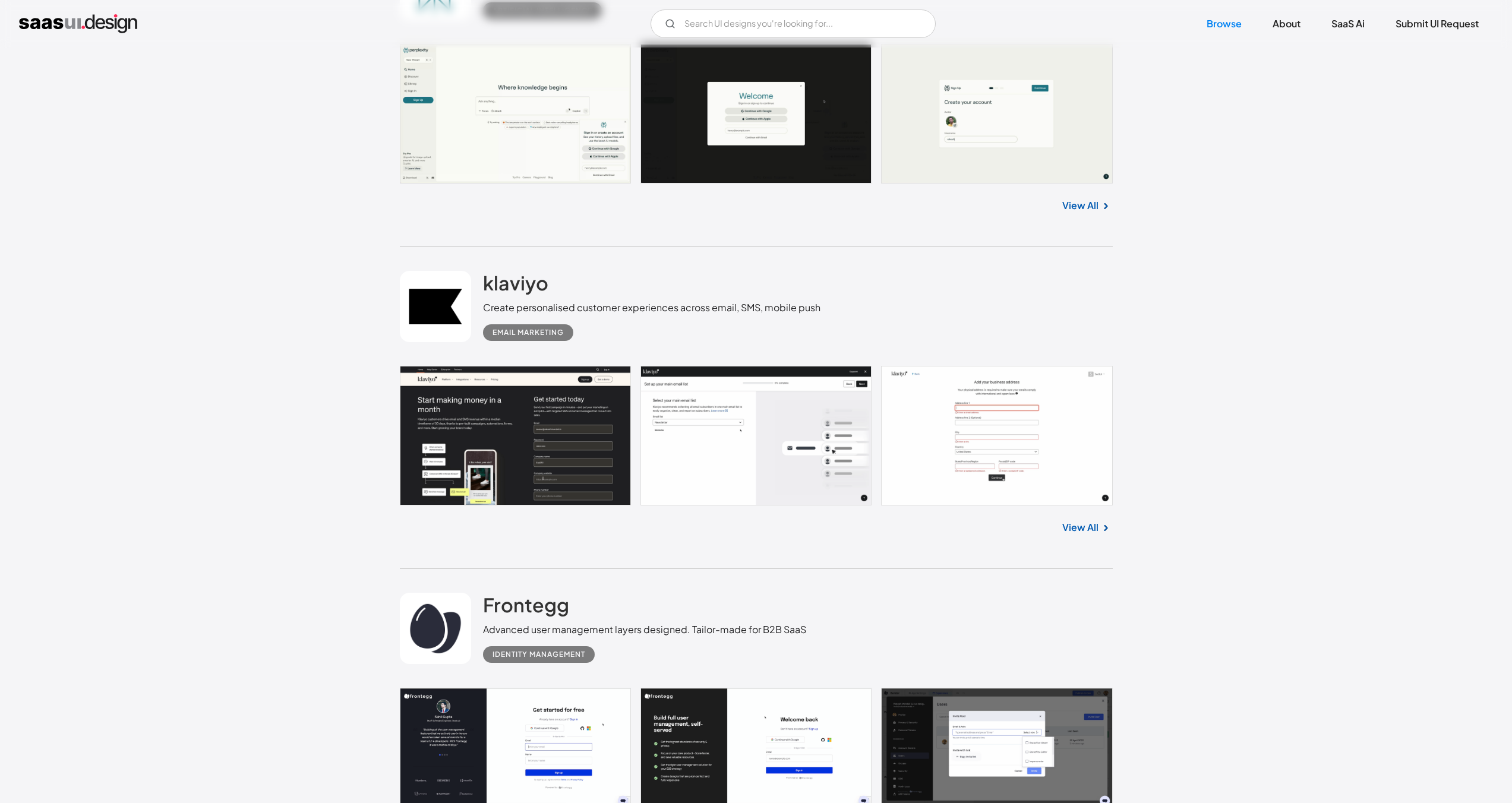
click at [1075, 532] on link "View All" at bounding box center [1081, 528] width 37 height 15
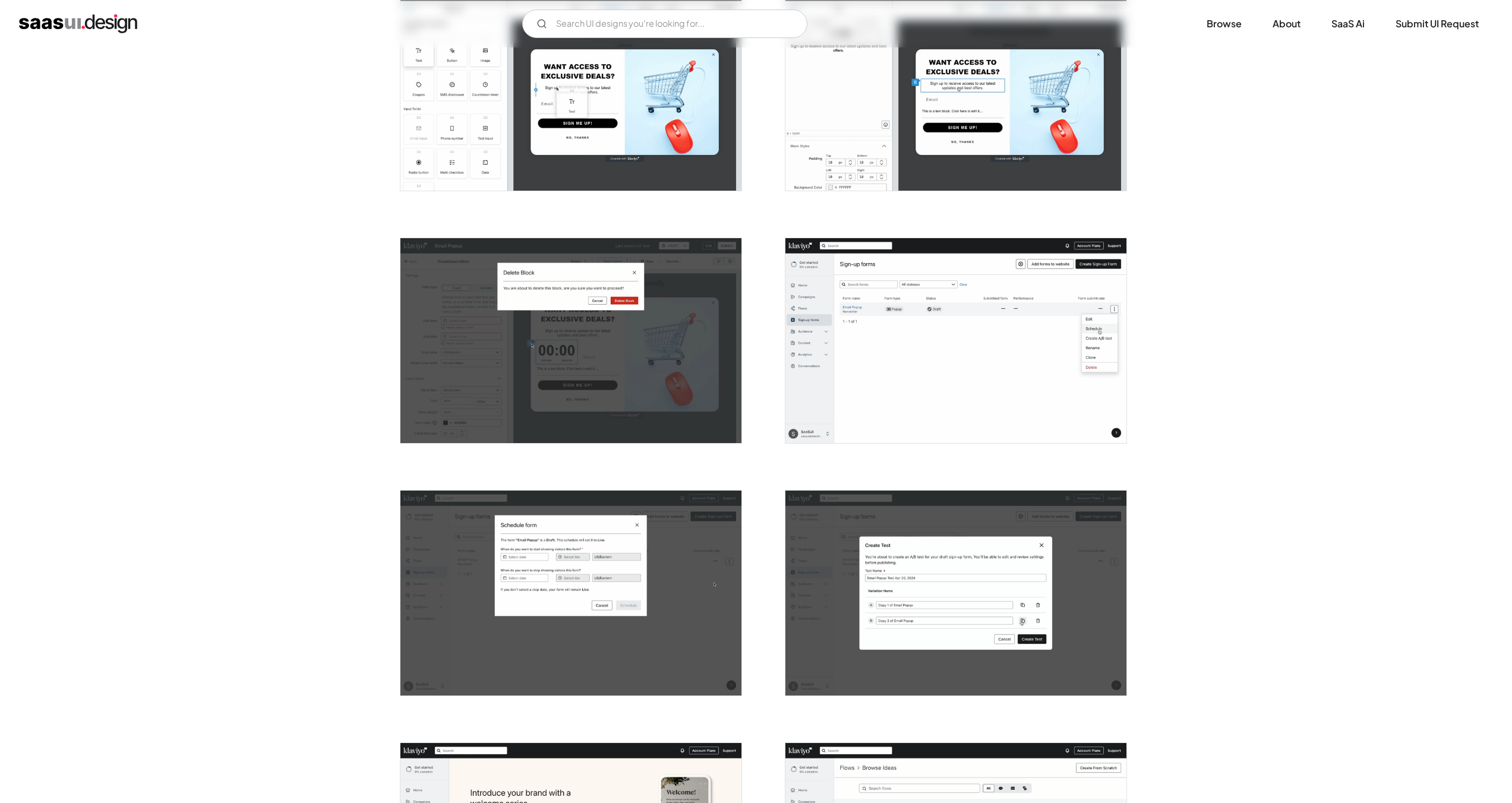
scroll to position [1051, 0]
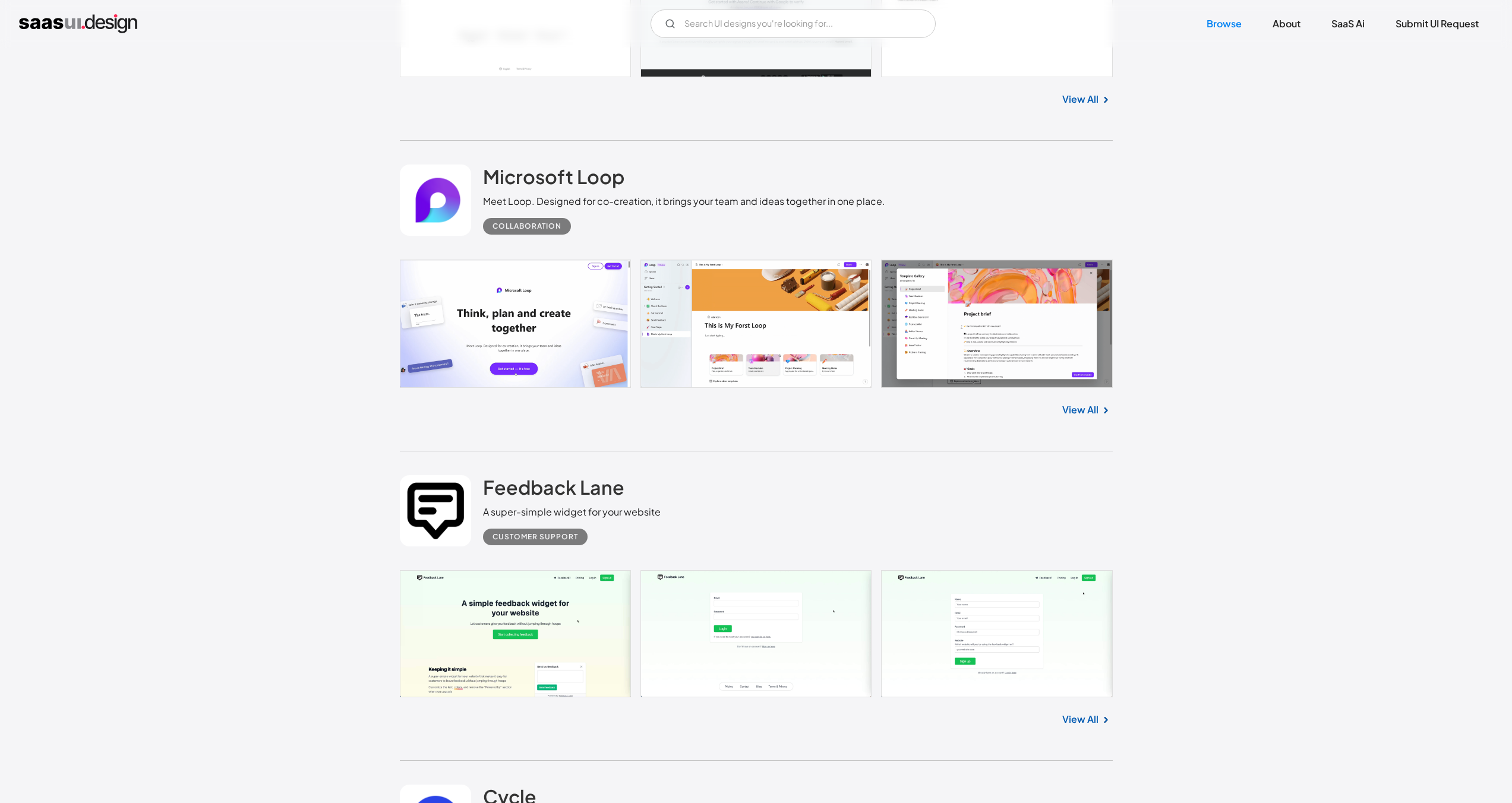
scroll to position [3712, 0]
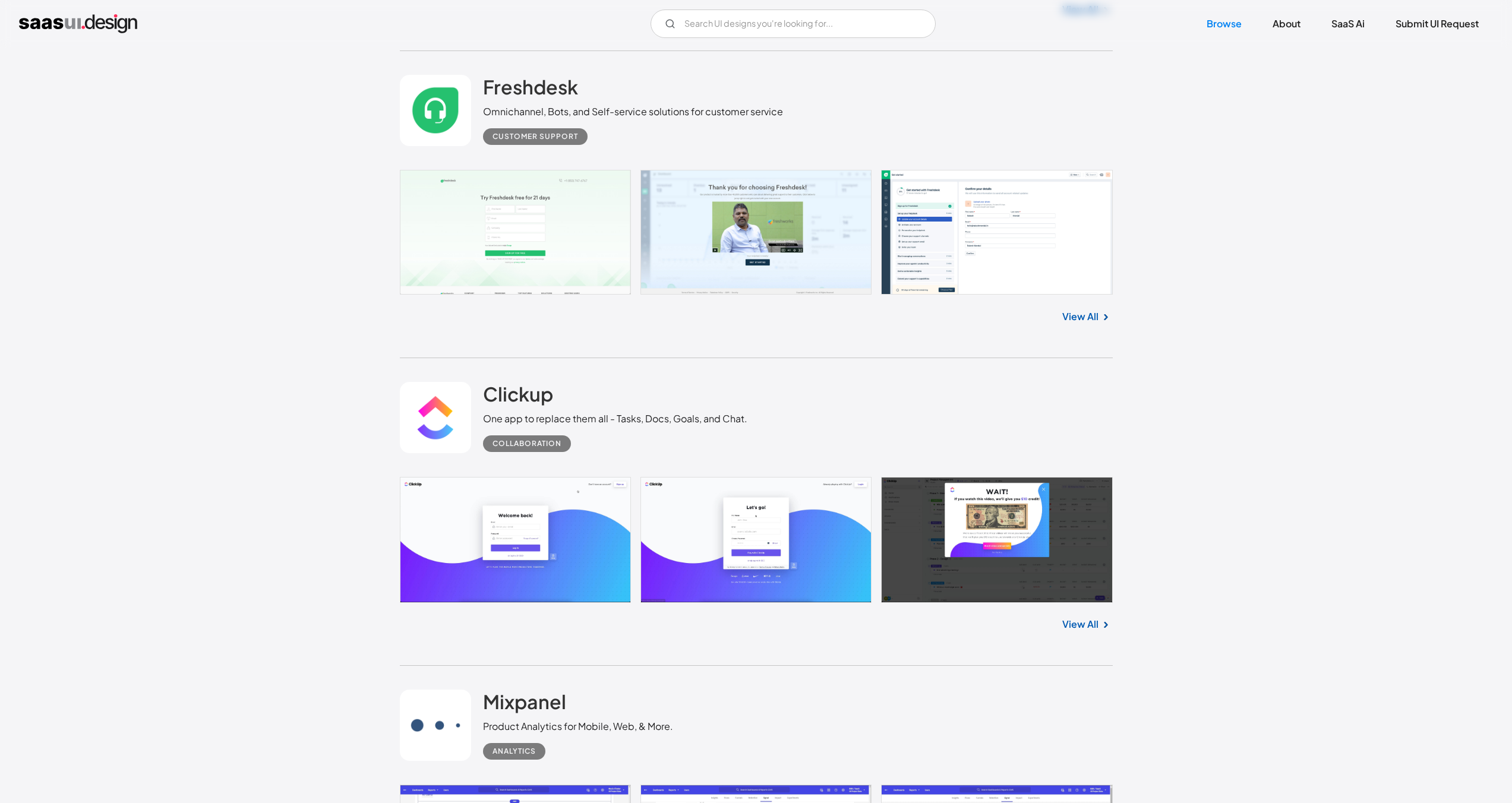
scroll to position [4708, 0]
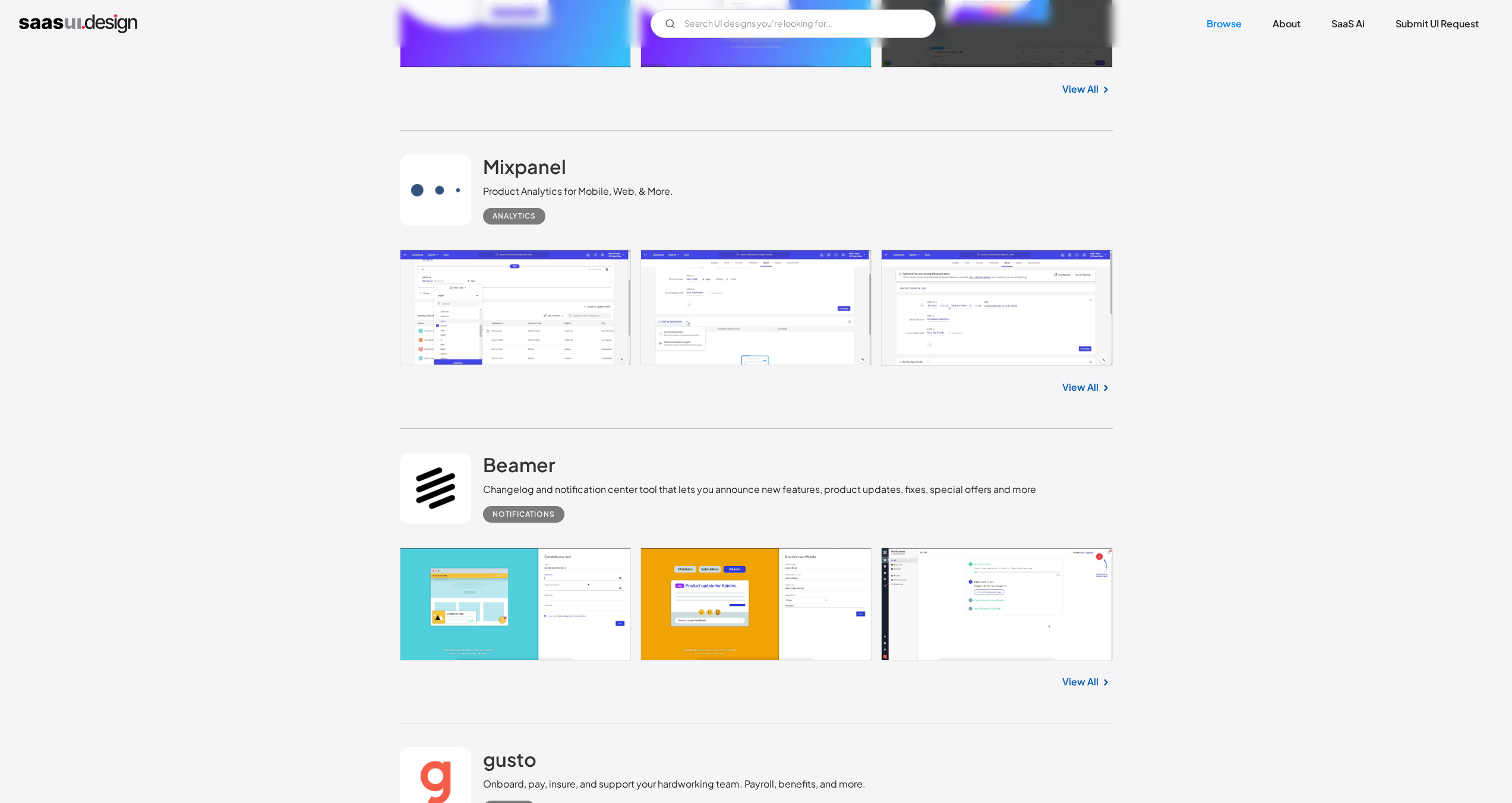
scroll to position [5094, 0]
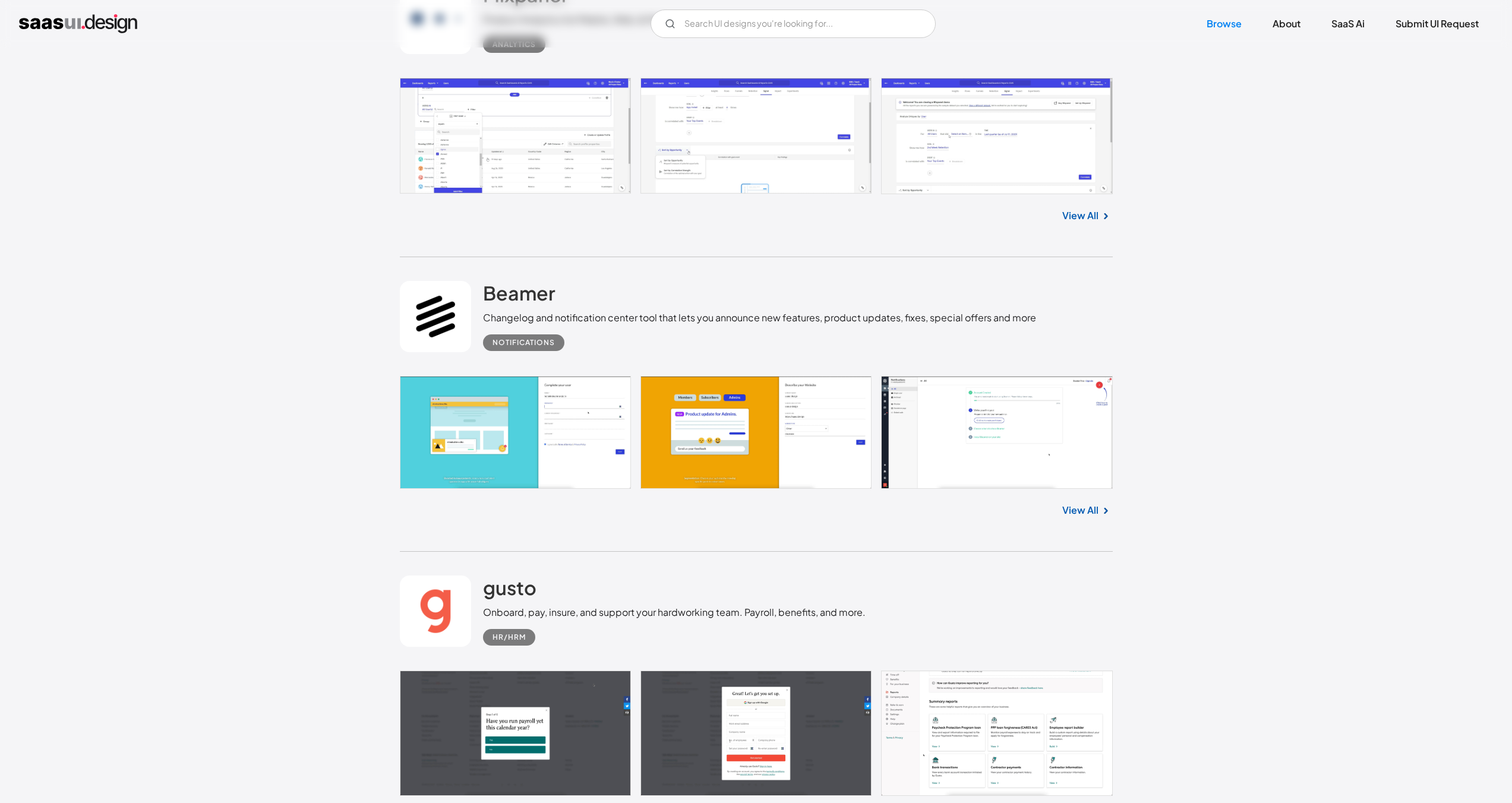
scroll to position [5448, 0]
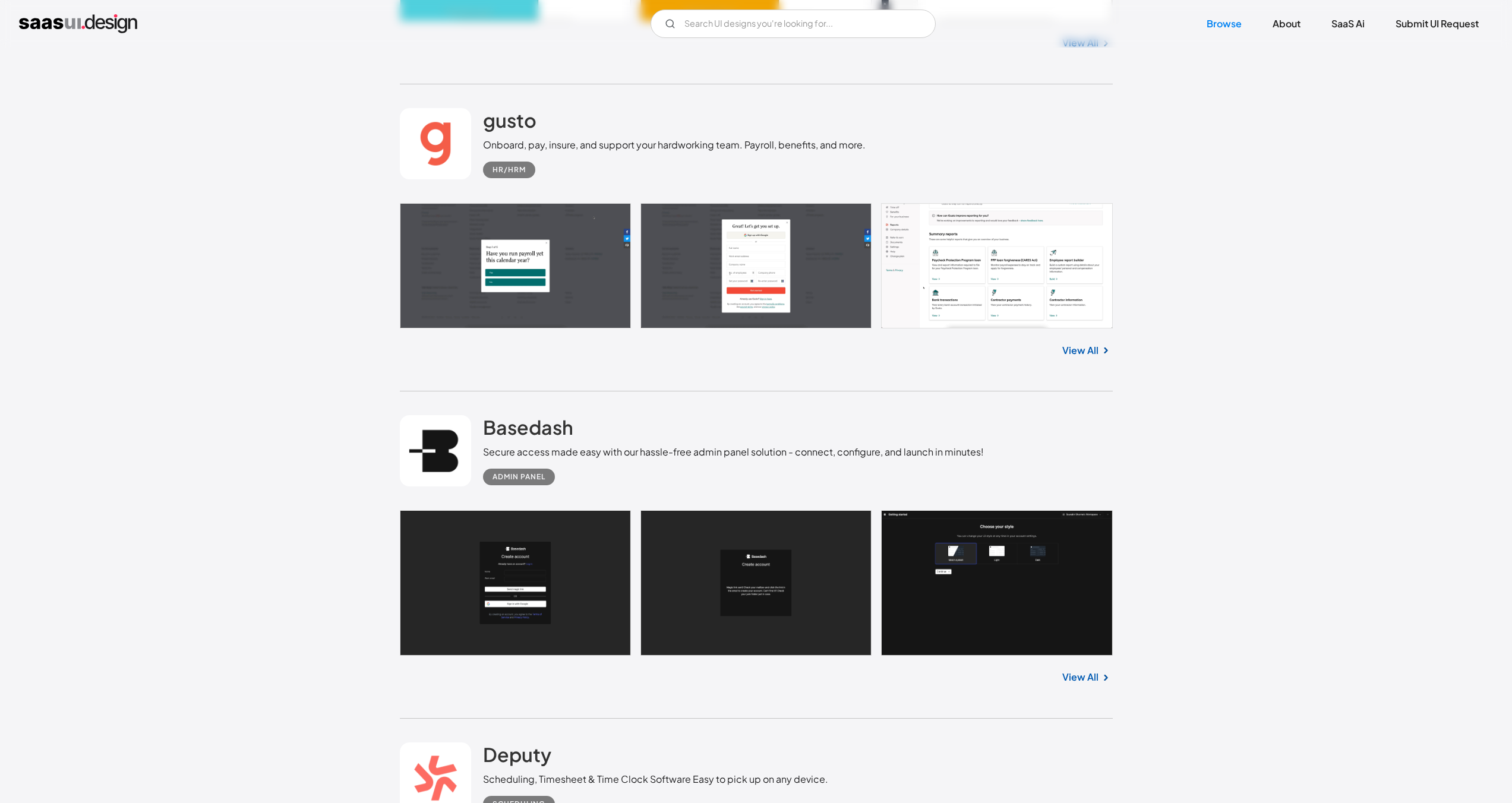
scroll to position [5824, 0]
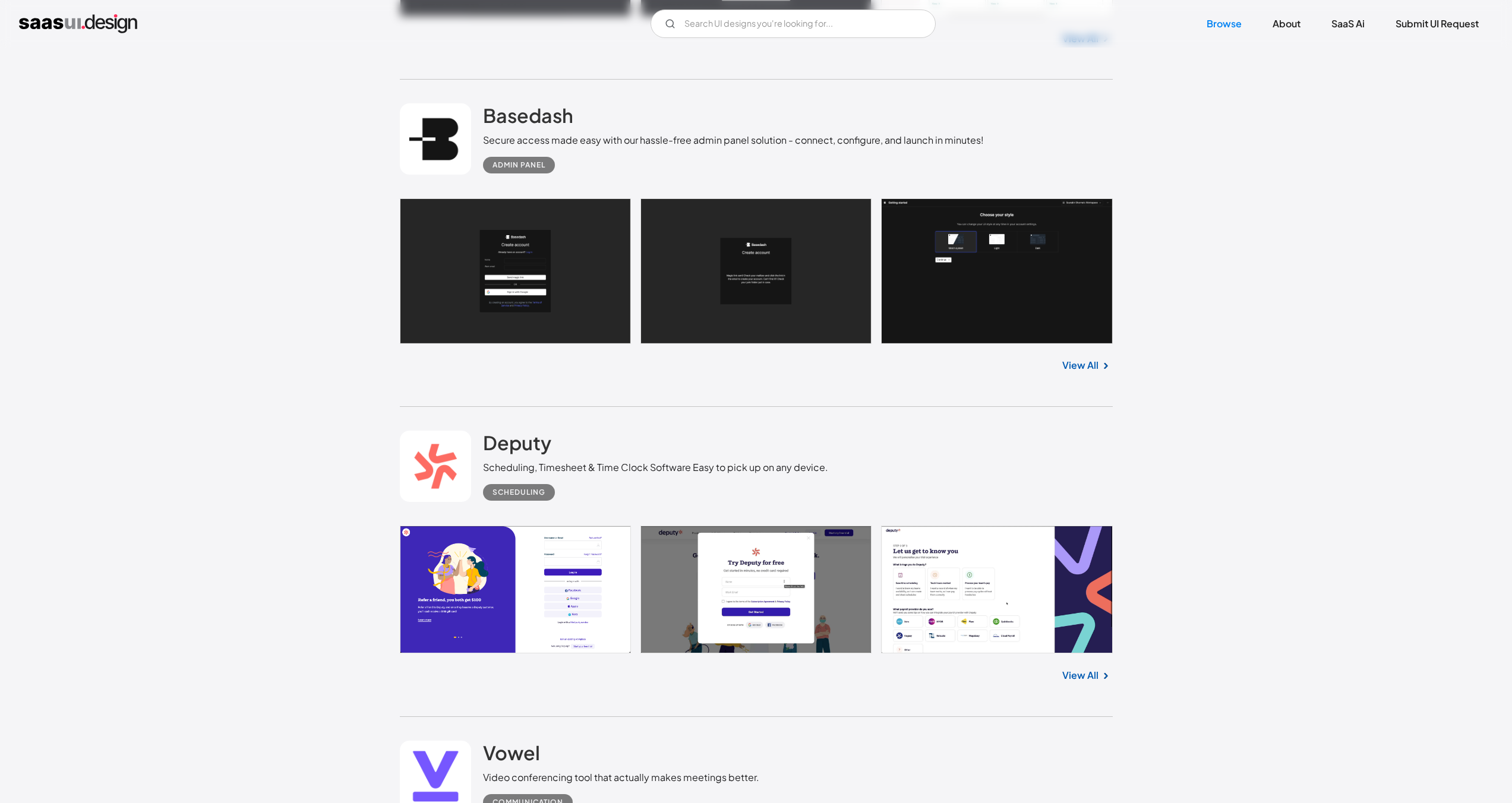
scroll to position [6181, 0]
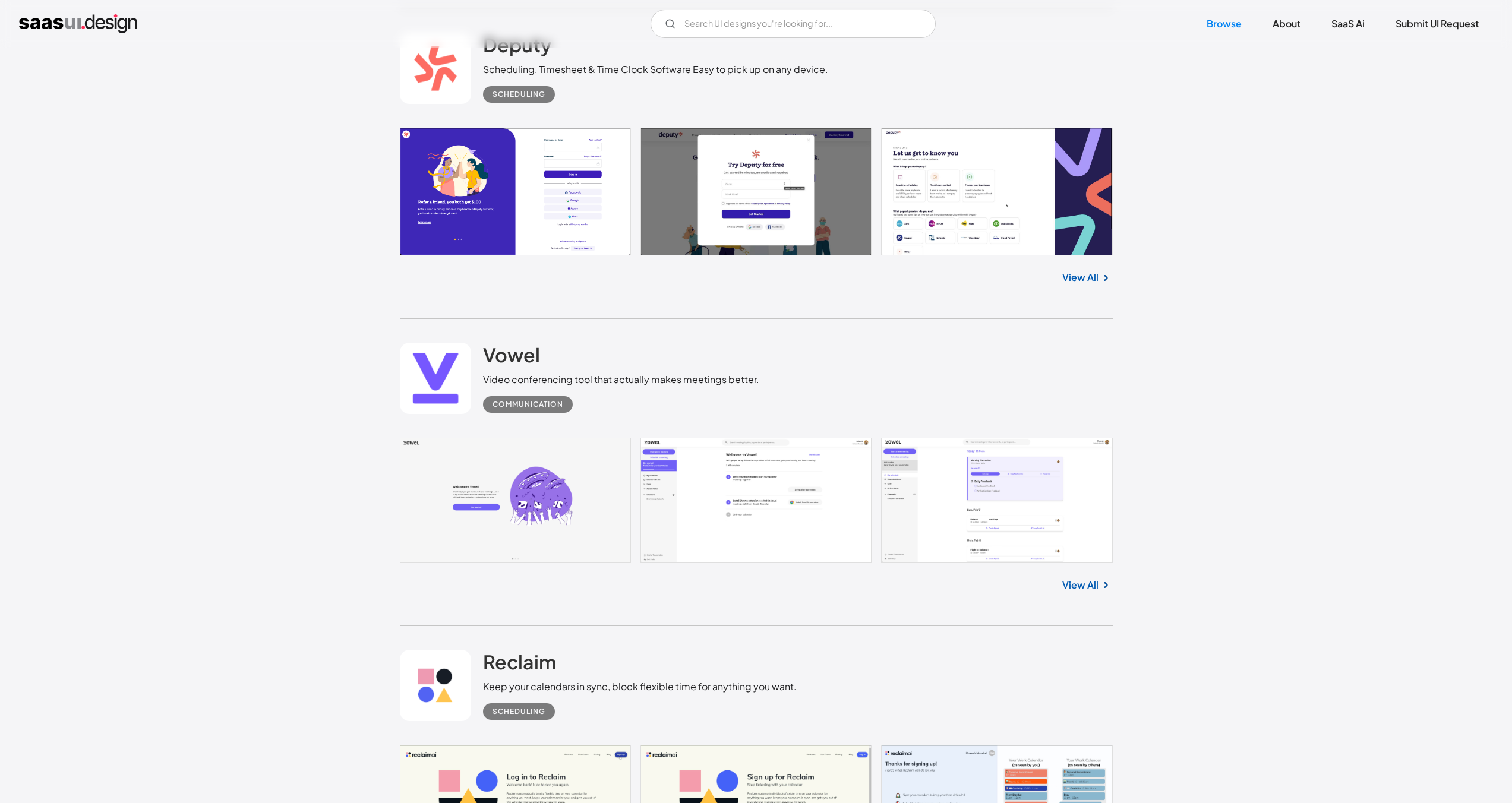
scroll to position [6687, 0]
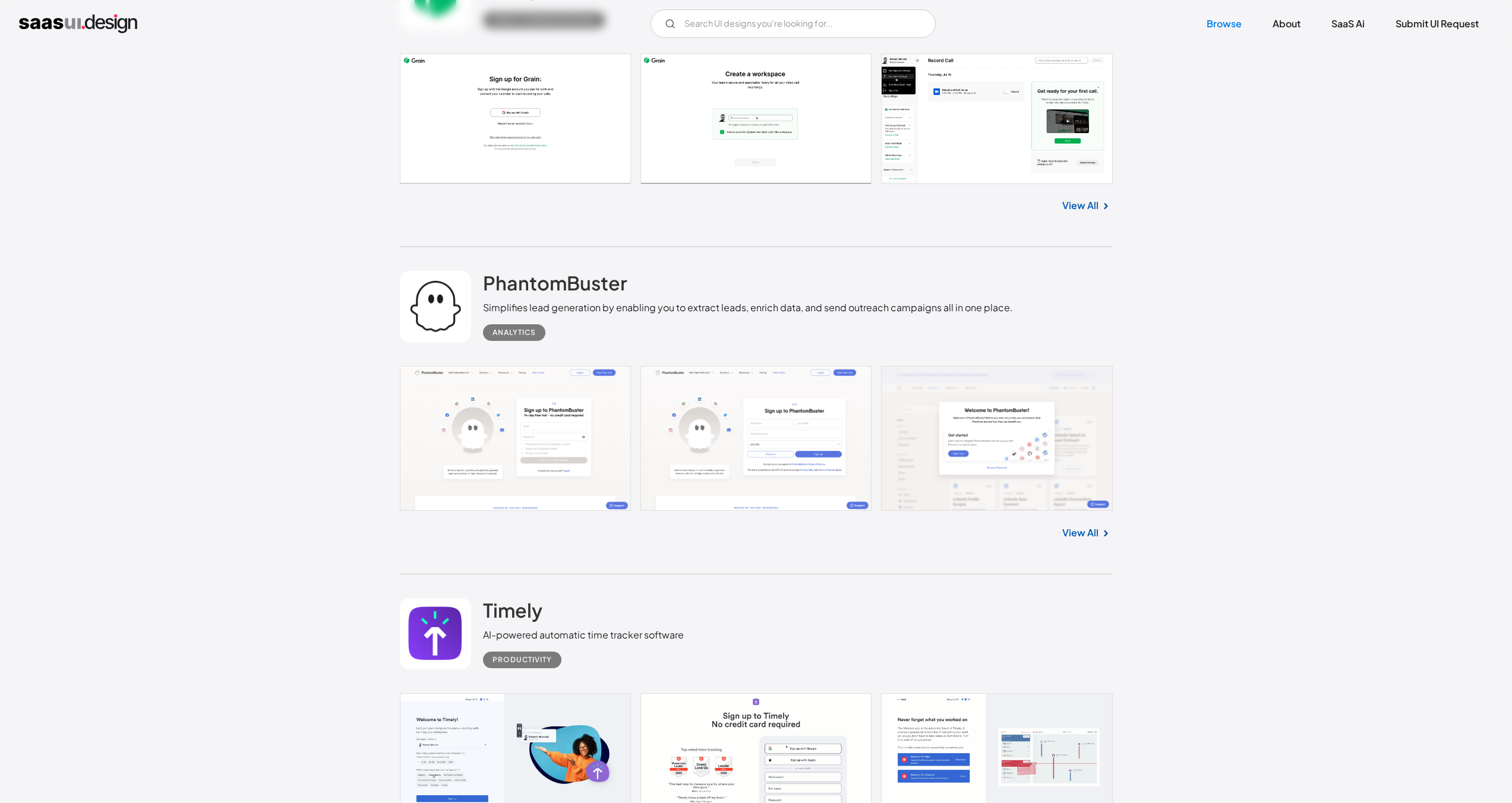
scroll to position [9099, 0]
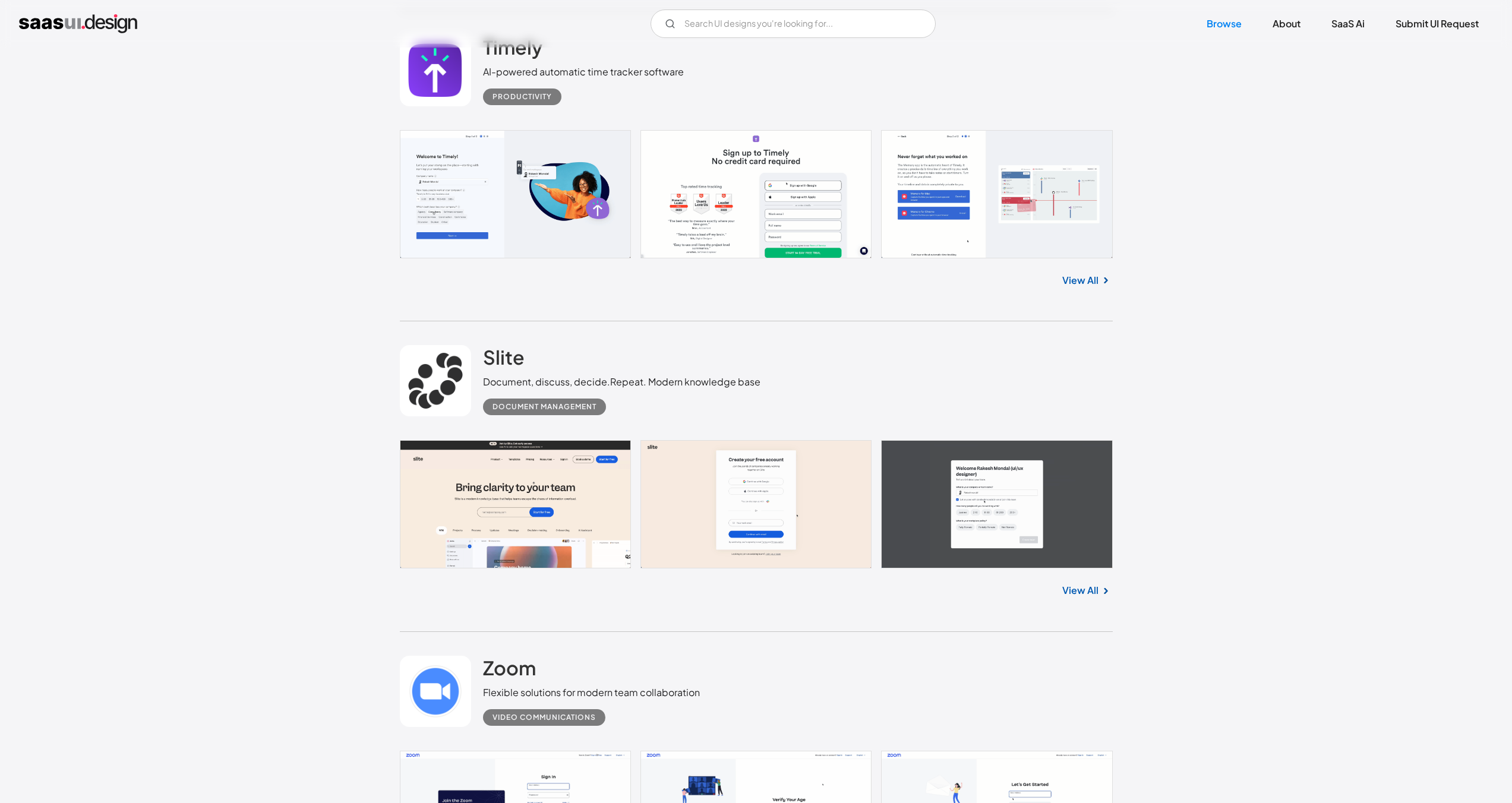
scroll to position [9672, 0]
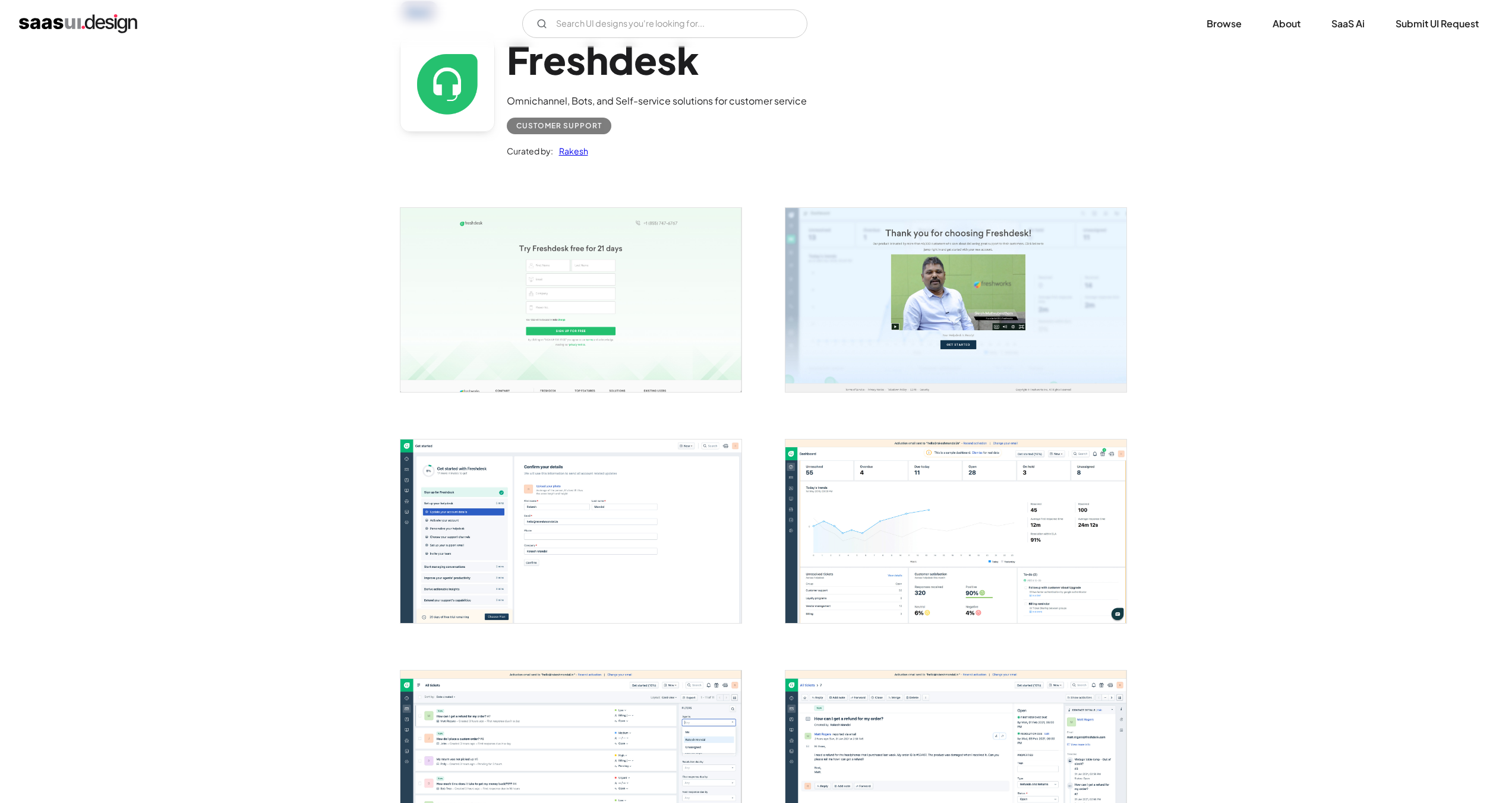
scroll to position [88, 0]
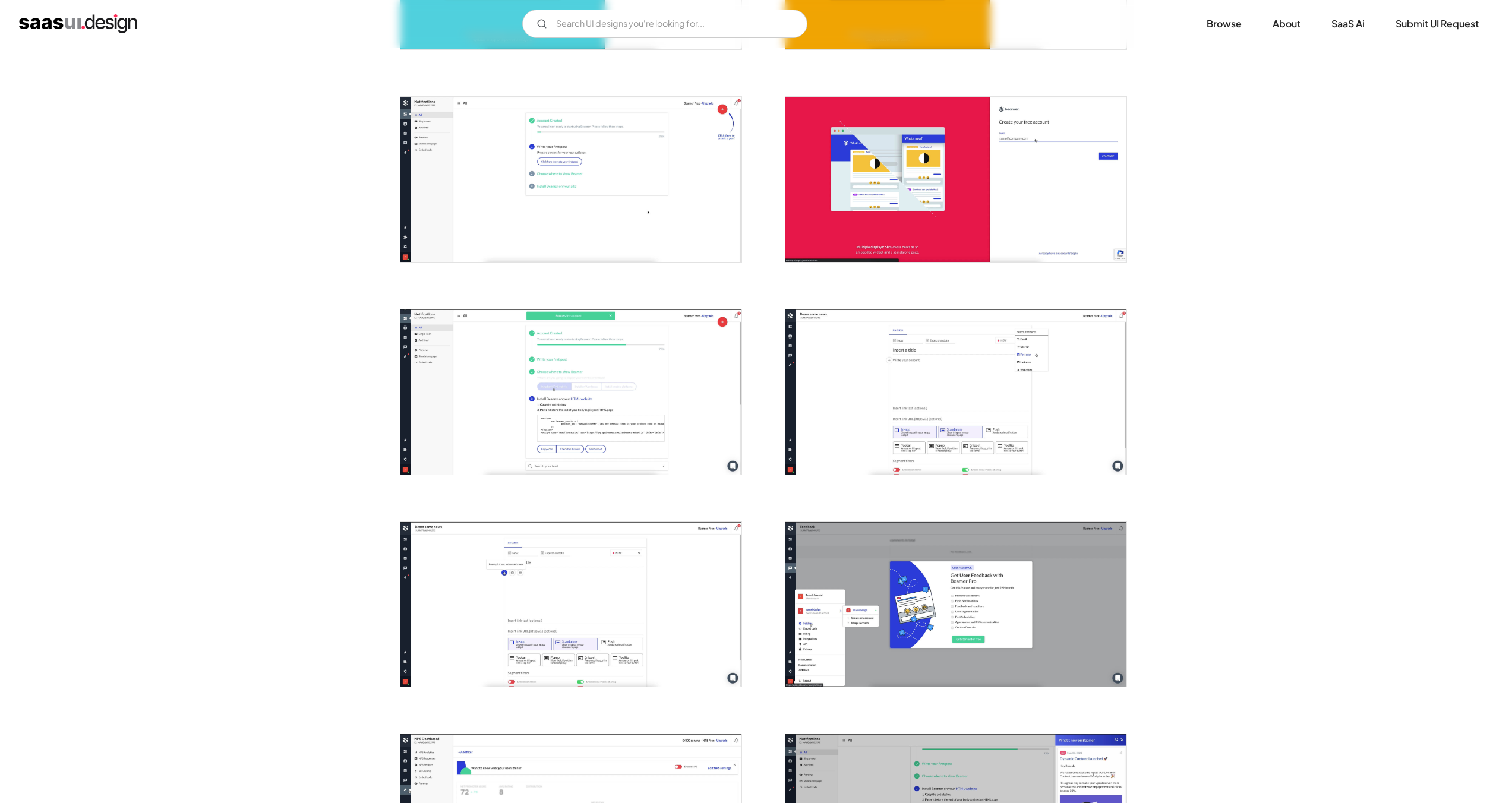
scroll to position [397, 0]
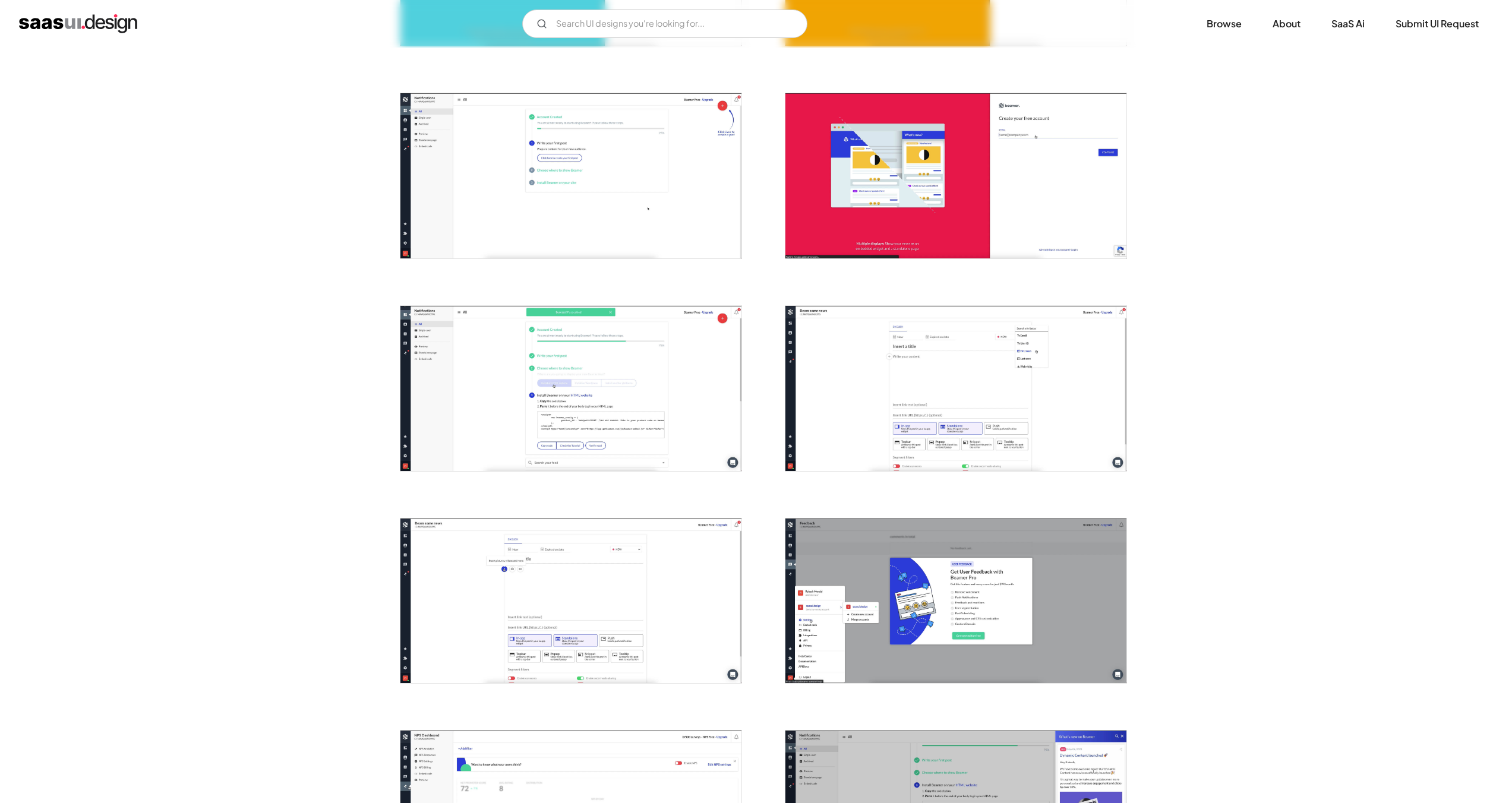
click at [618, 362] on img "open lightbox" at bounding box center [571, 388] width 341 height 165
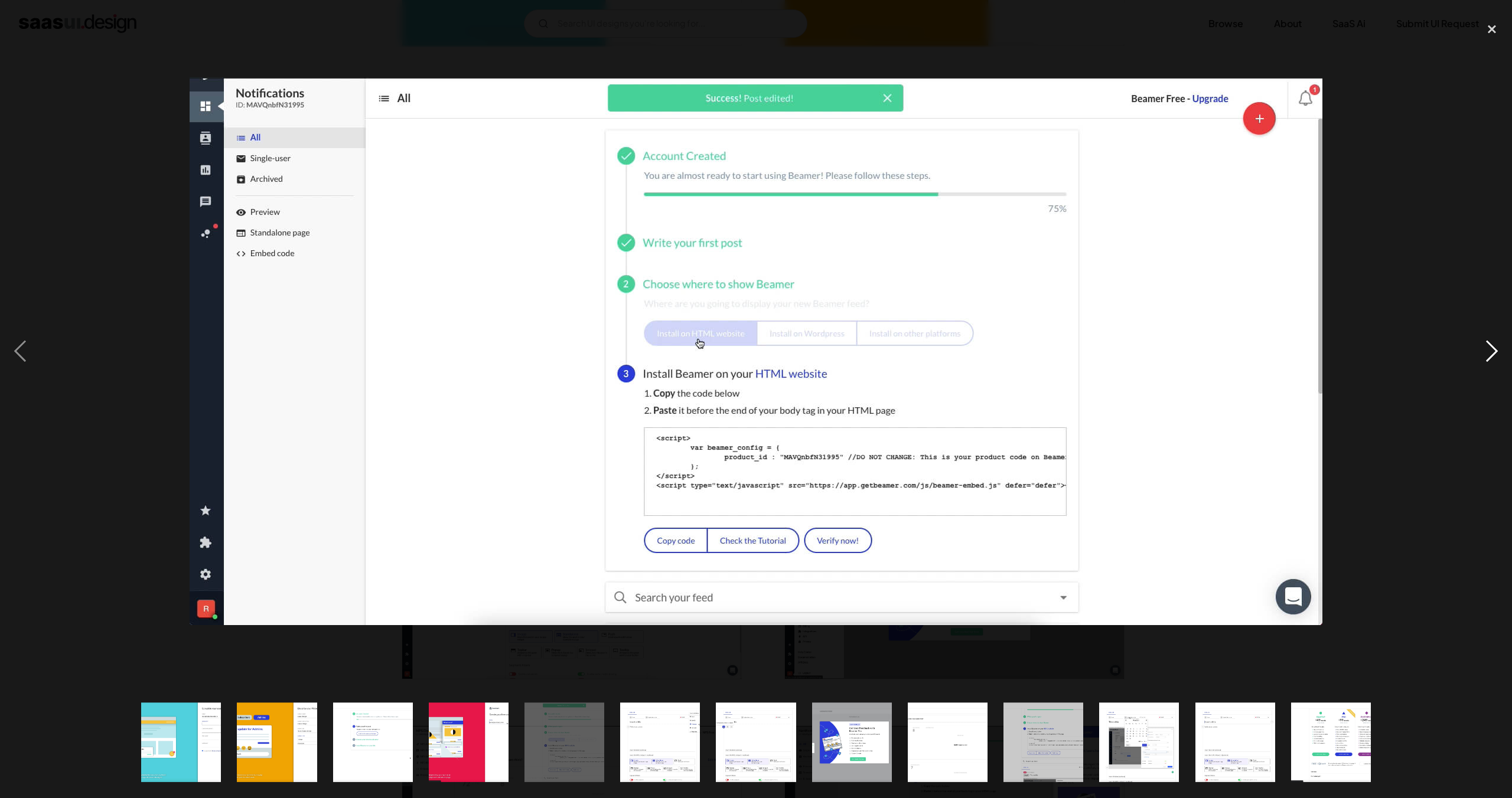
click at [1500, 351] on div "next image" at bounding box center [1492, 351] width 40 height 670
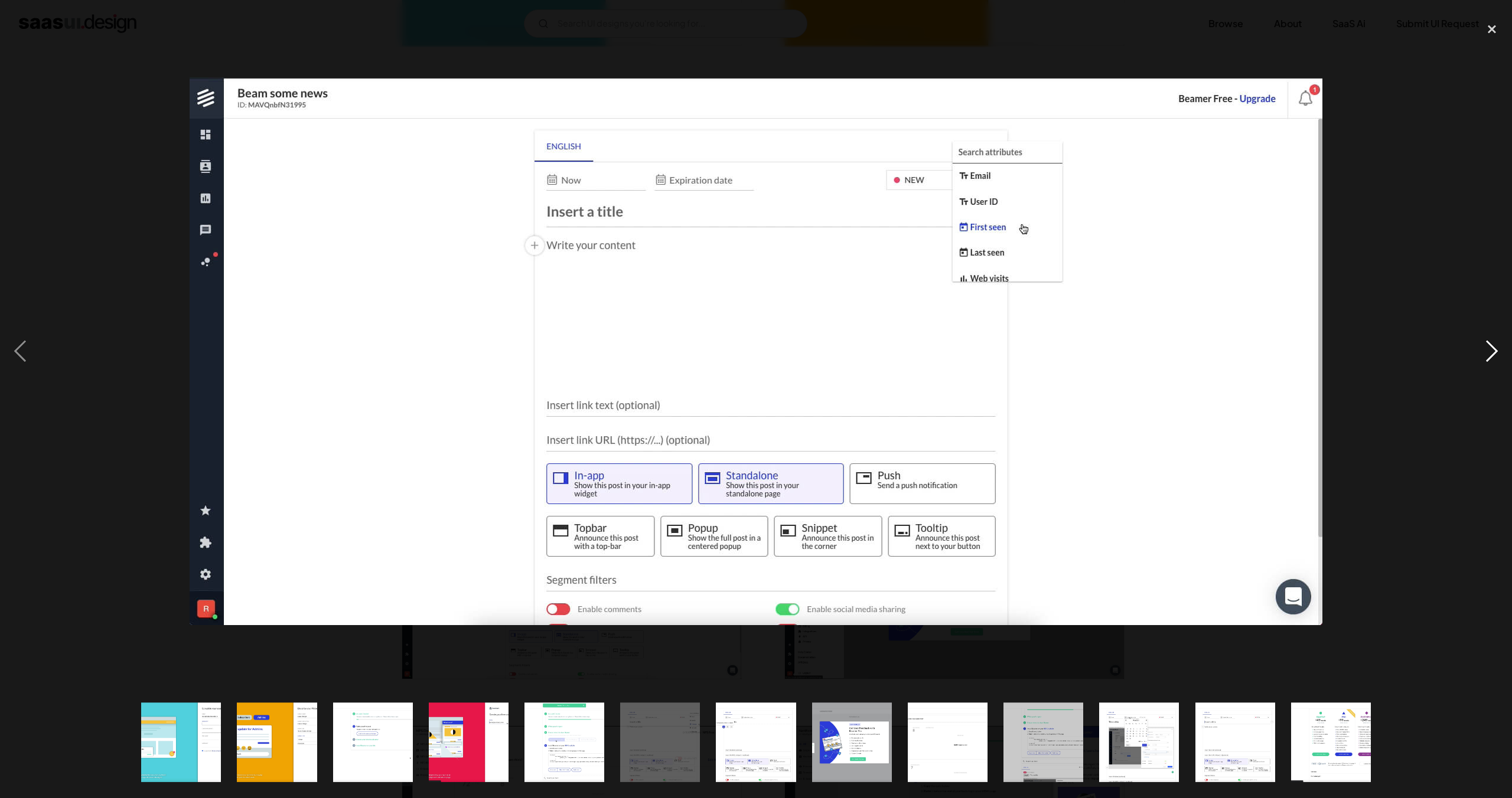
click at [1491, 365] on div "next image" at bounding box center [1492, 351] width 40 height 670
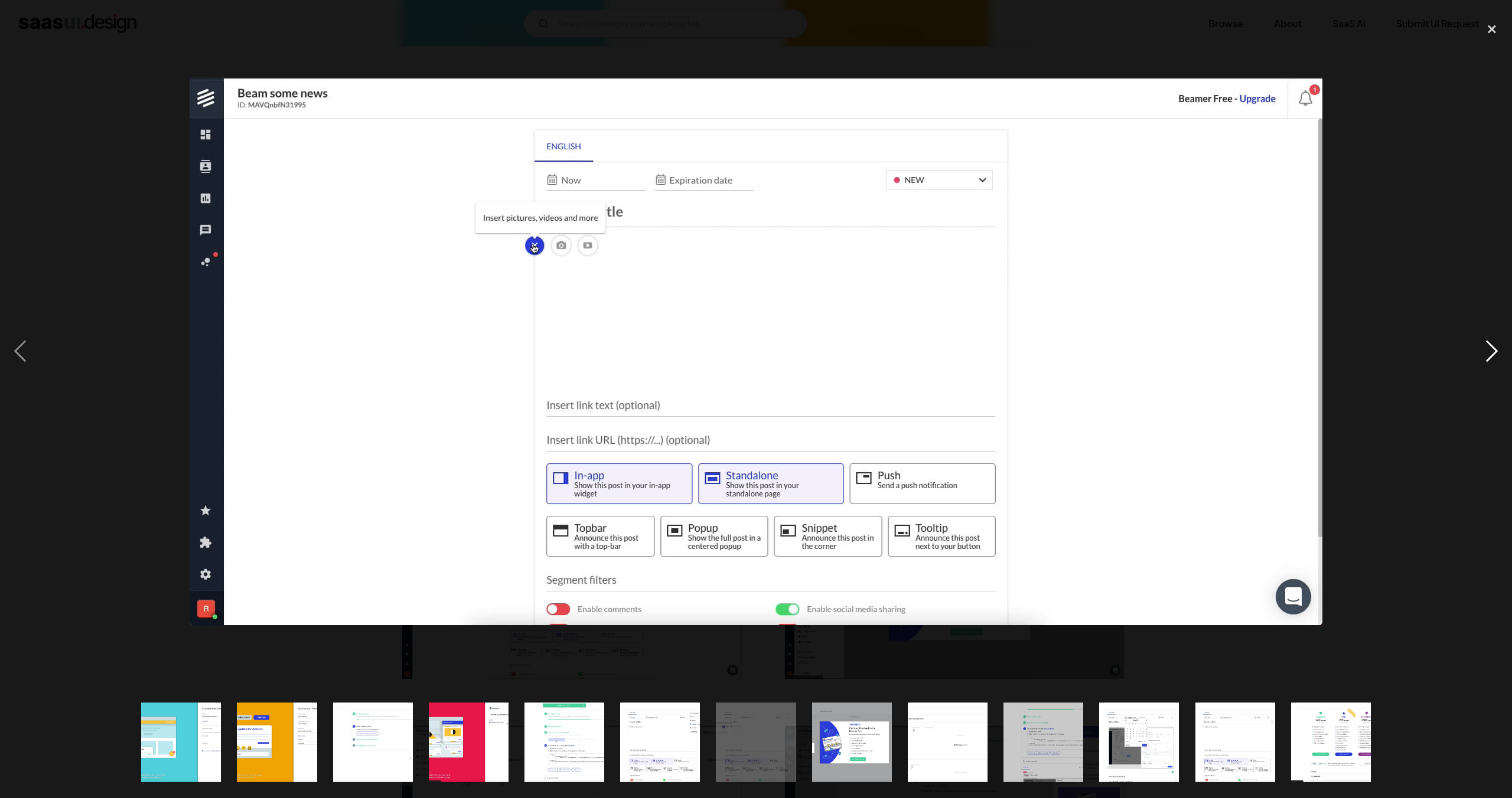
click at [1491, 365] on div "next image" at bounding box center [1492, 351] width 40 height 670
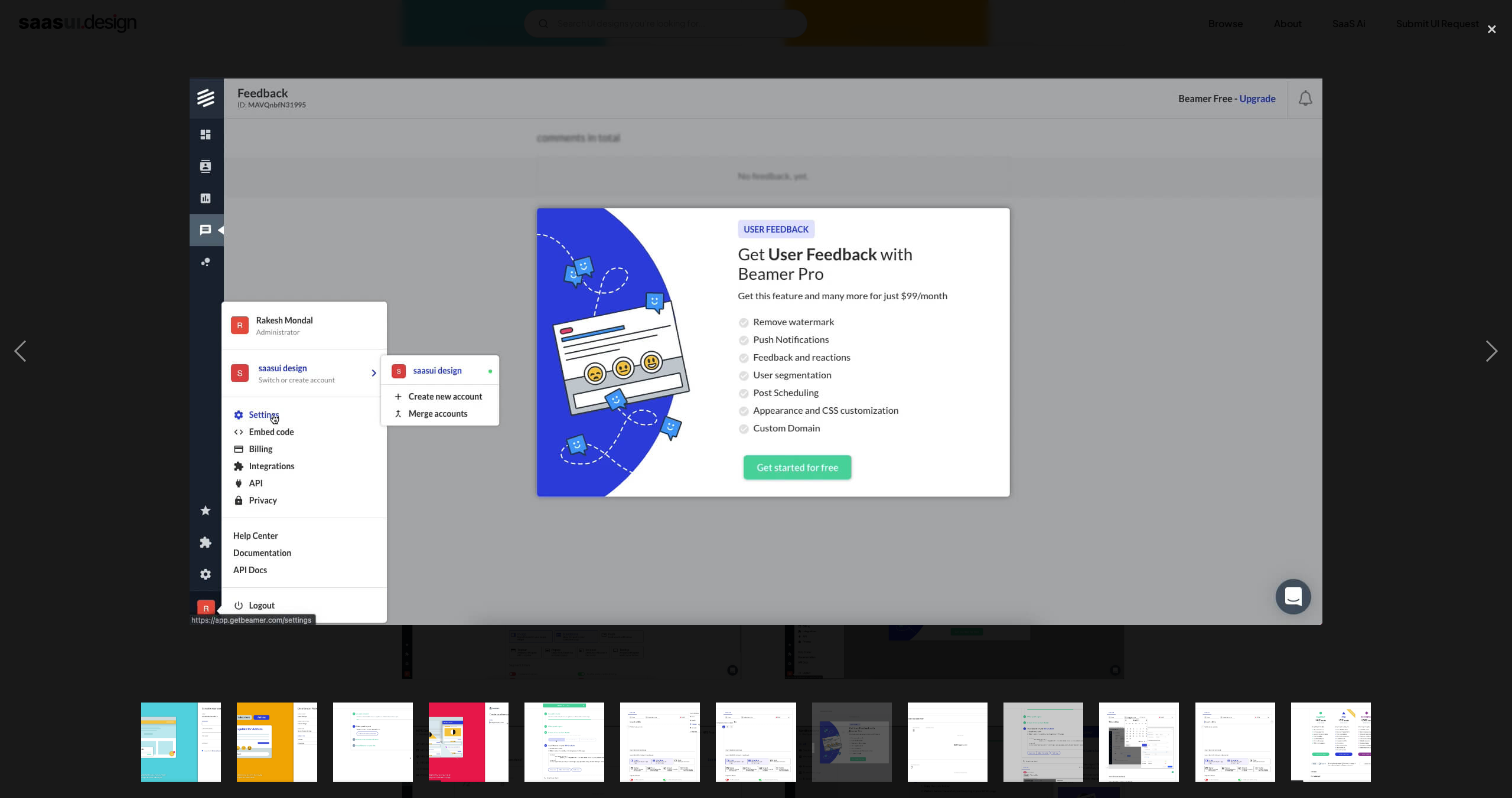
drag, startPoint x: 1456, startPoint y: 379, endPoint x: 1439, endPoint y: 380, distance: 17.0
click at [1455, 379] on div at bounding box center [756, 351] width 1512 height 670
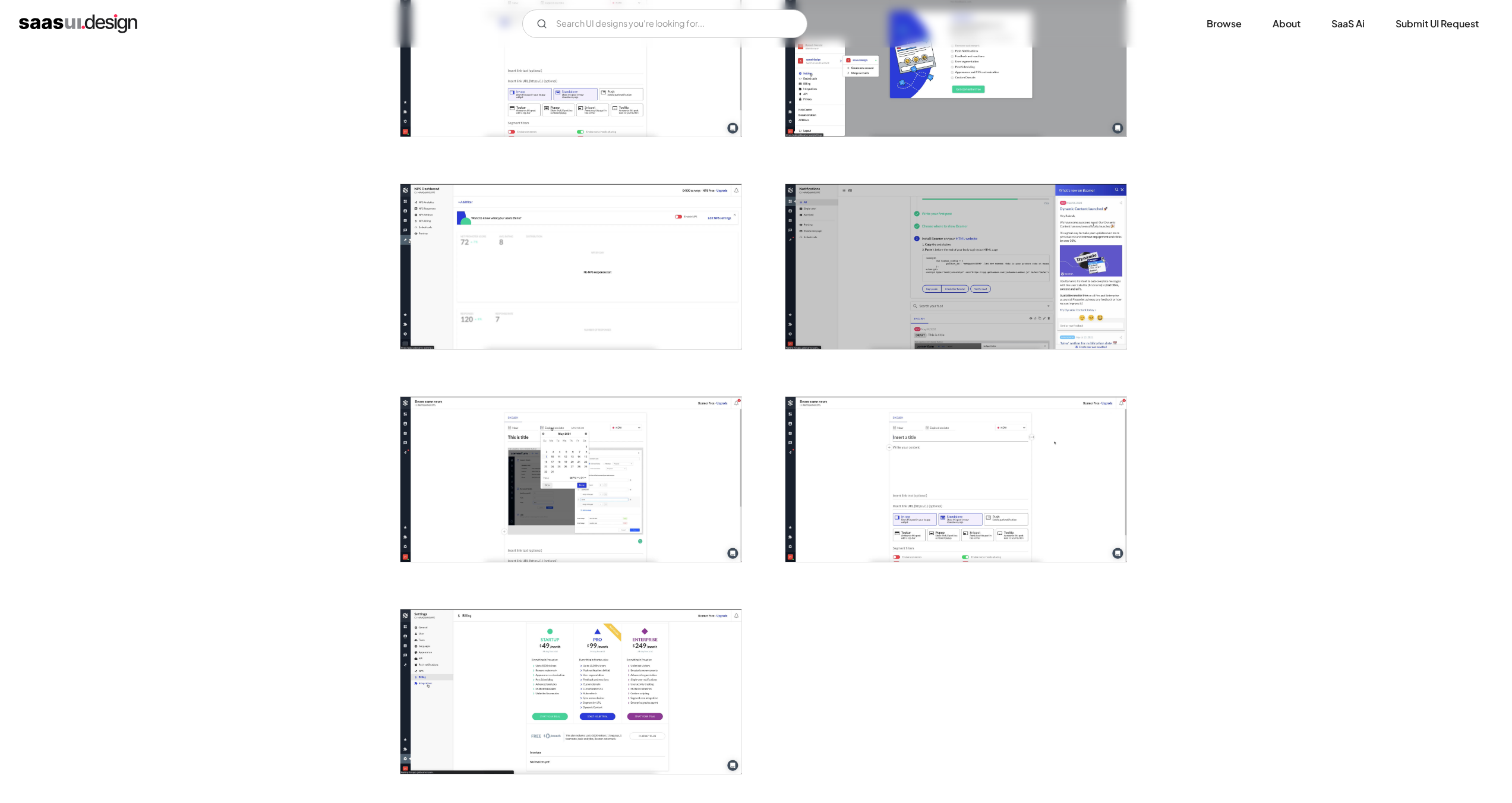
scroll to position [945, 0]
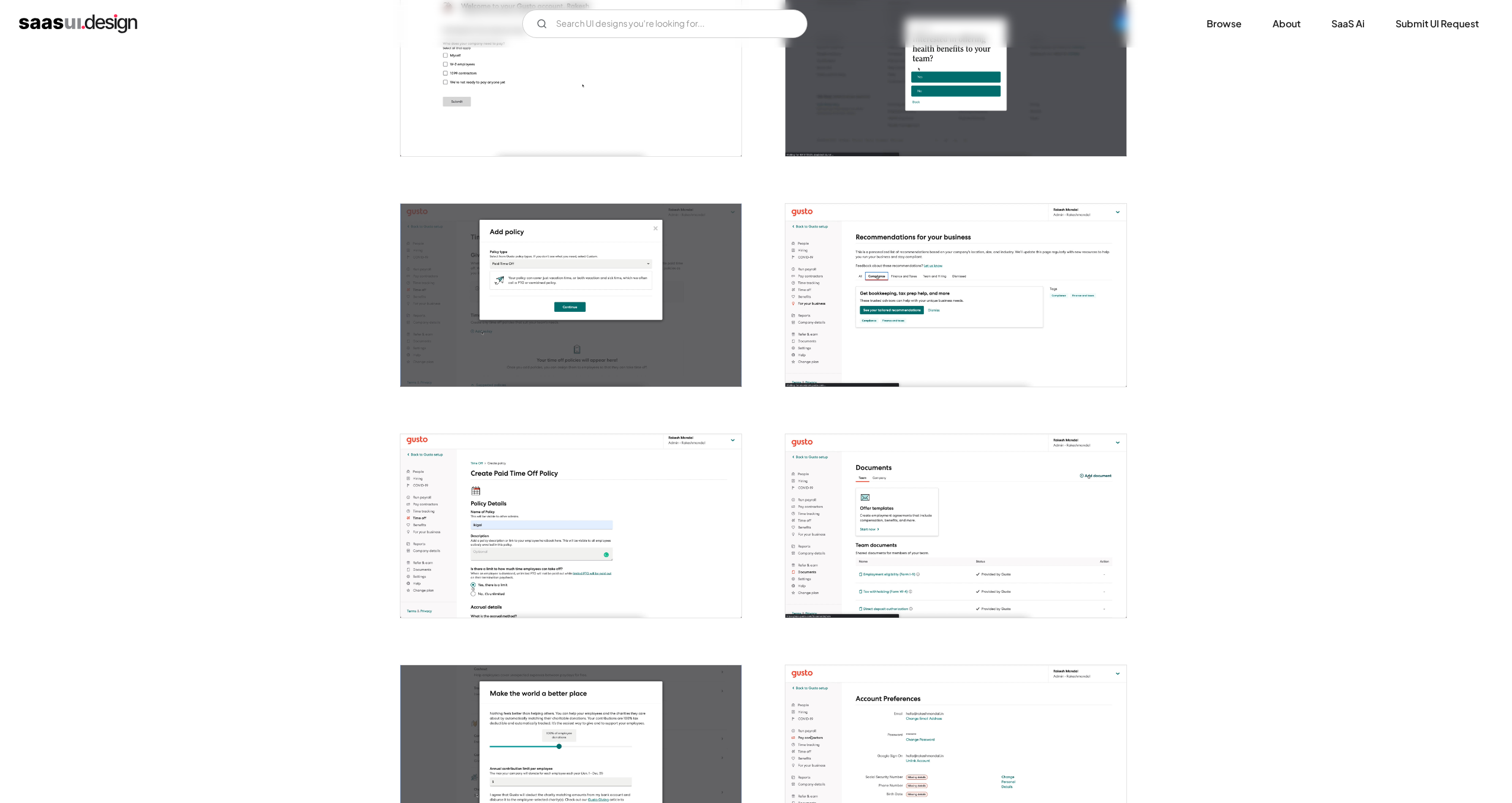
scroll to position [877, 0]
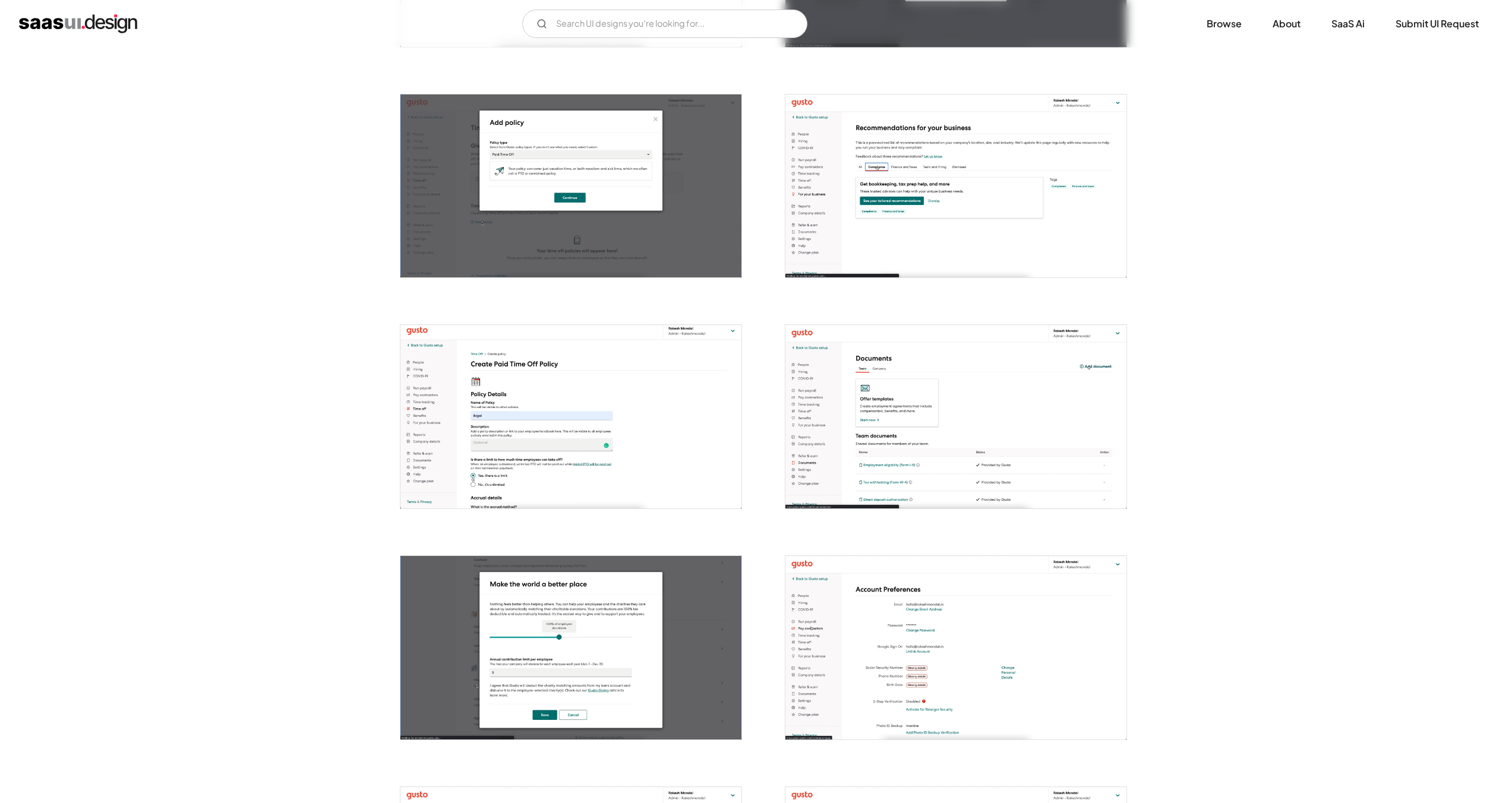
click at [964, 354] on img "open lightbox" at bounding box center [956, 416] width 341 height 183
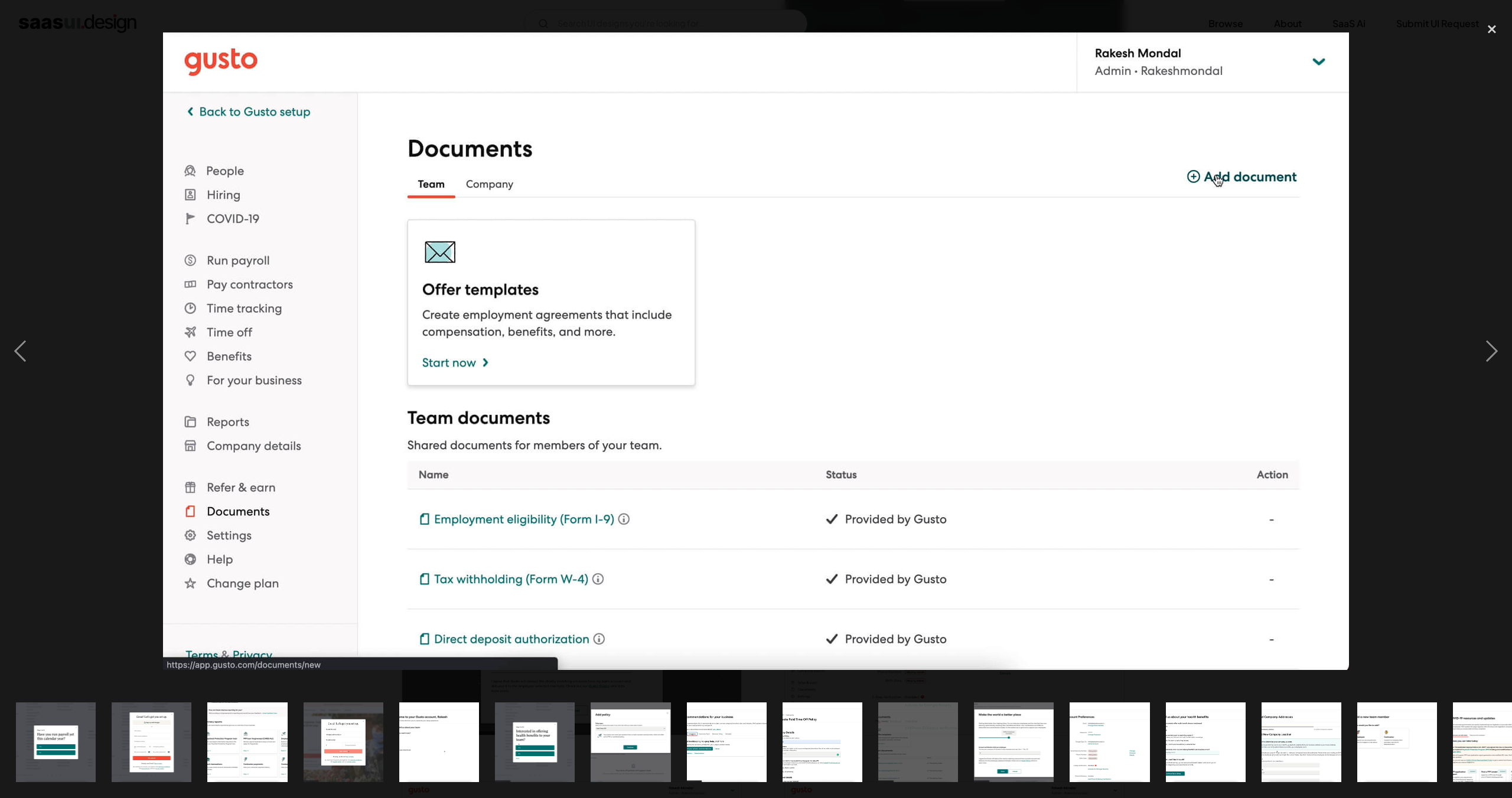
click at [1393, 246] on div at bounding box center [756, 351] width 1512 height 670
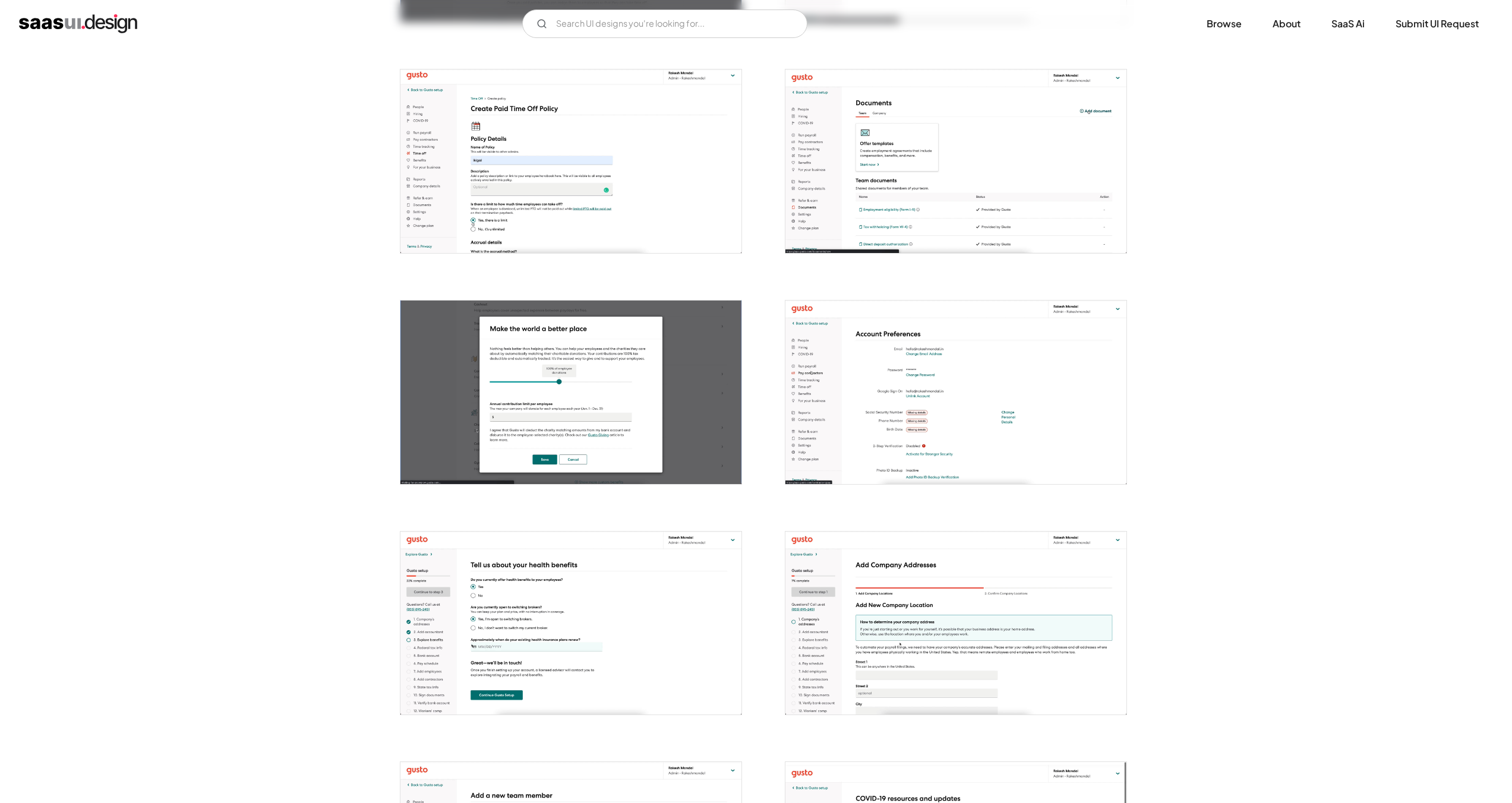
scroll to position [1824, 0]
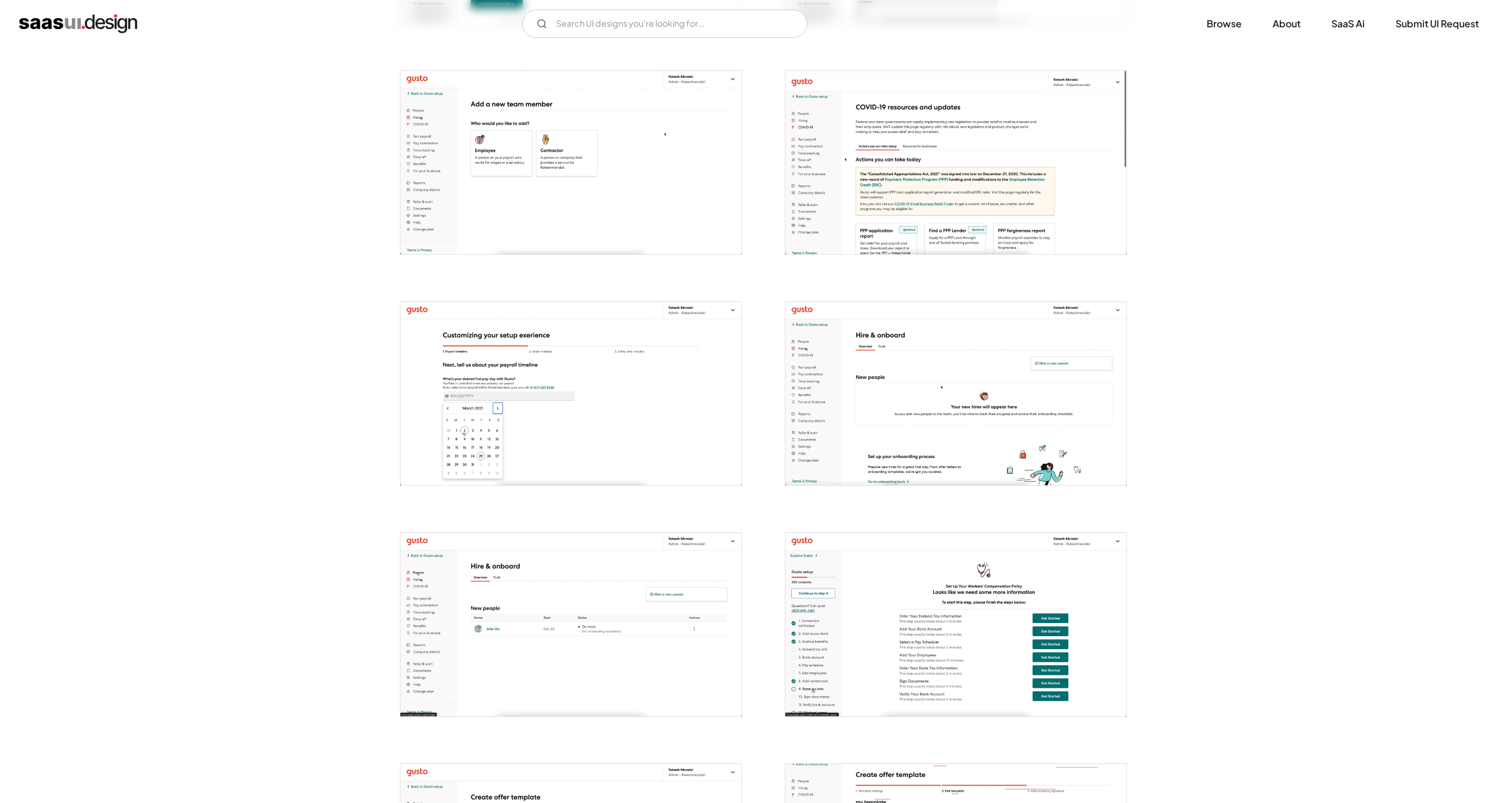
click at [563, 414] on img "open lightbox" at bounding box center [571, 393] width 341 height 183
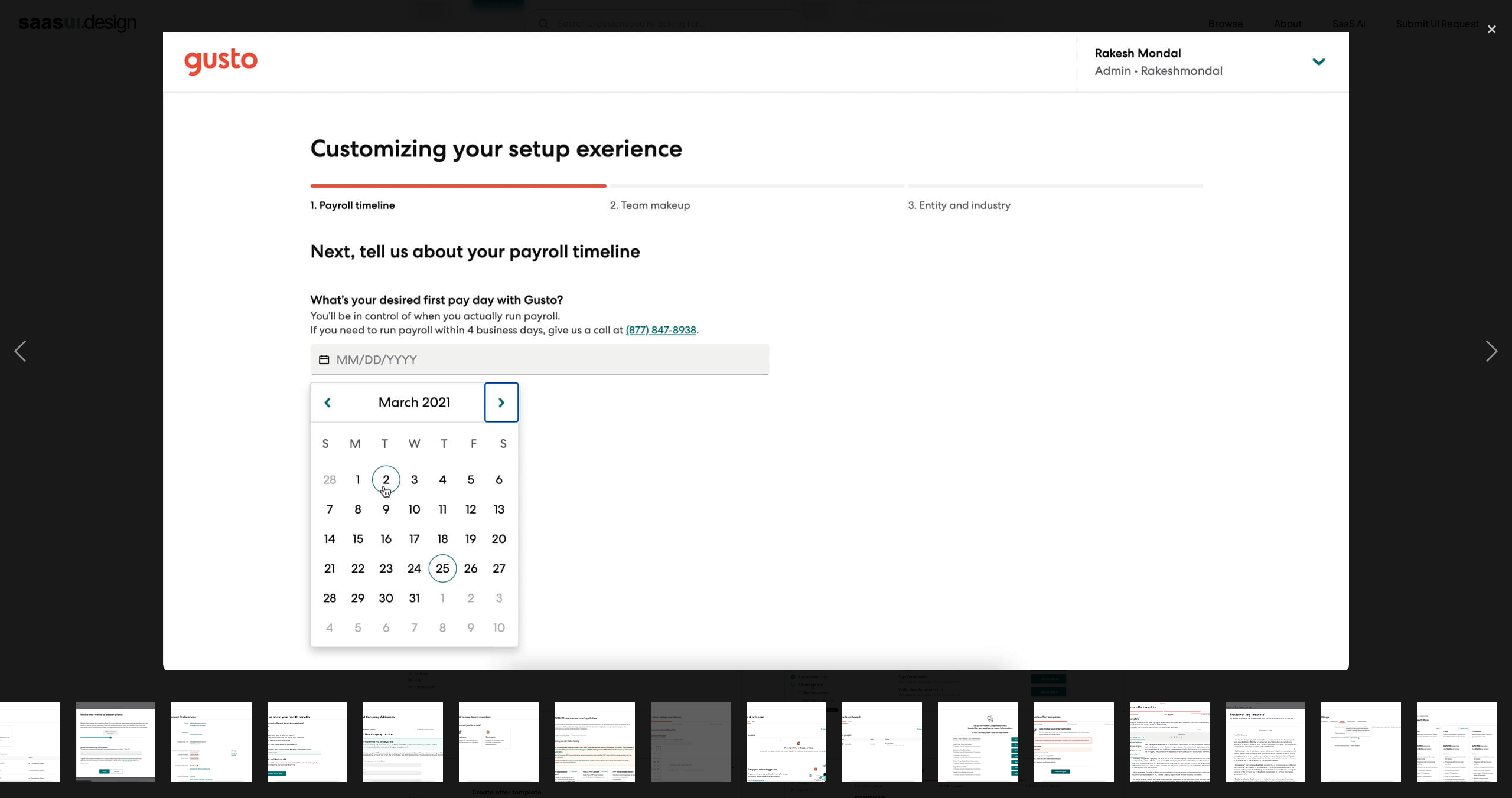
scroll to position [0, 899]
click at [1503, 353] on div "next image" at bounding box center [1492, 351] width 40 height 670
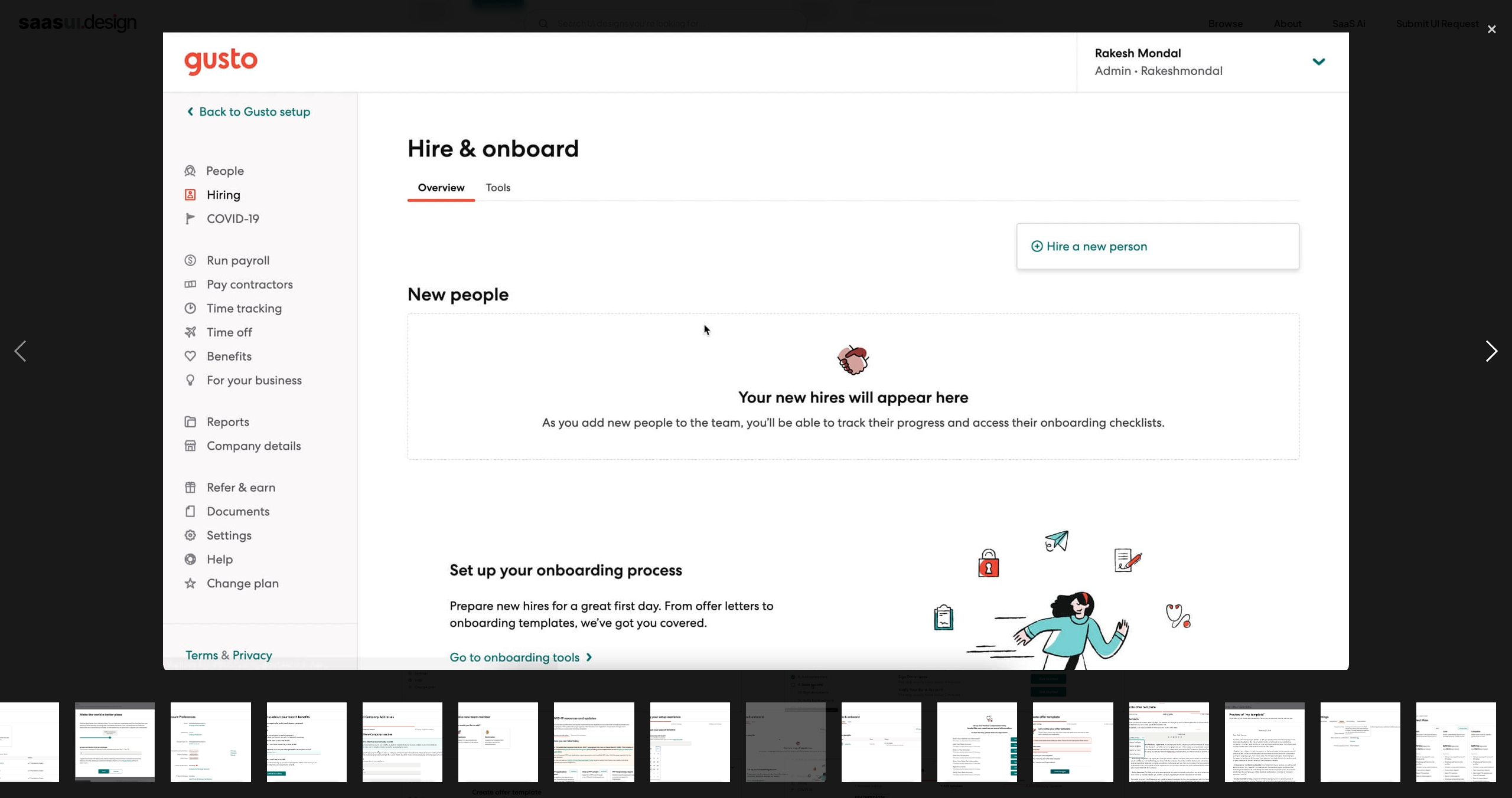
click at [1503, 355] on div "next image" at bounding box center [1492, 351] width 40 height 670
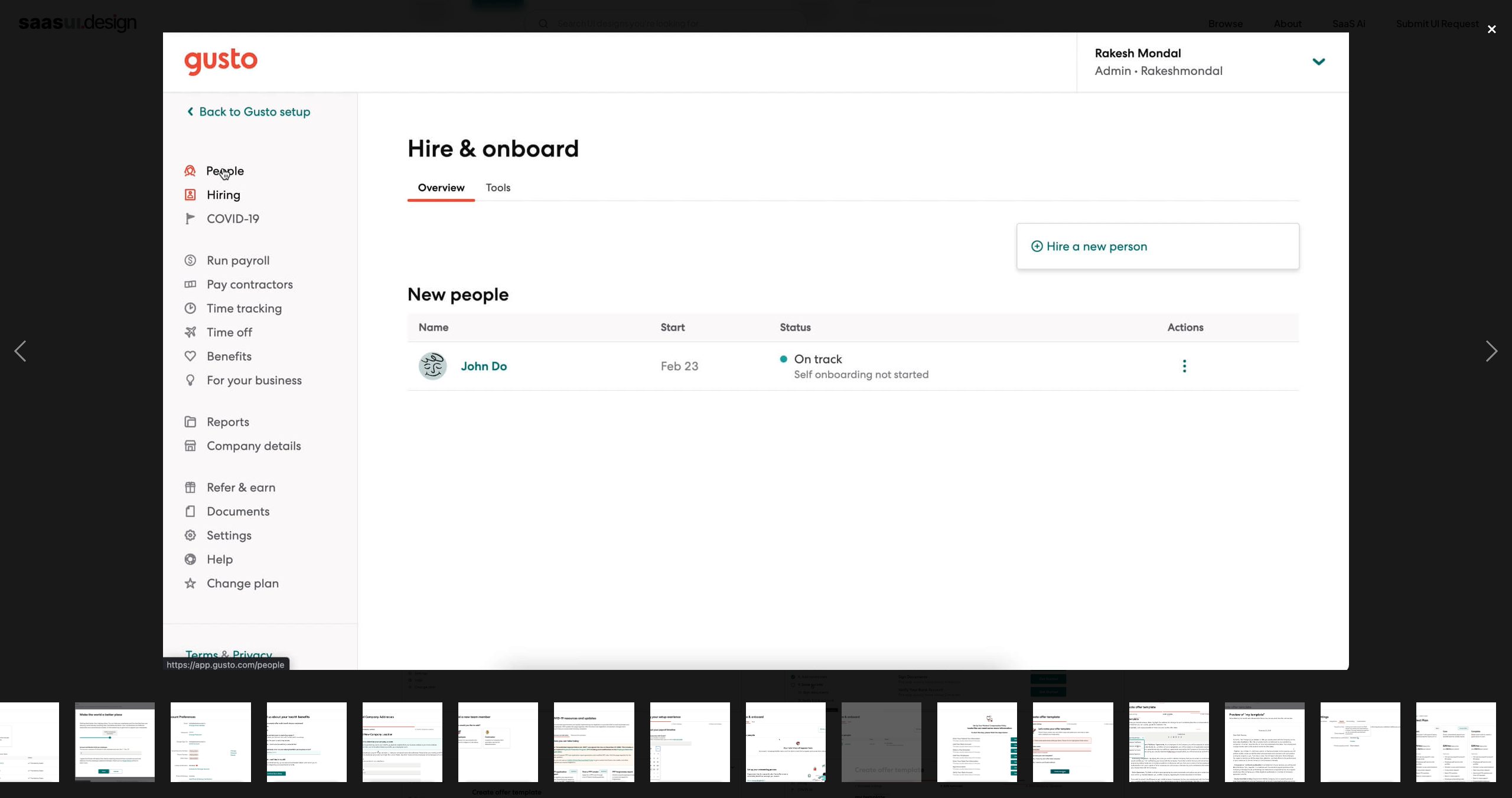
click at [1495, 33] on div "close lightbox" at bounding box center [1492, 29] width 40 height 26
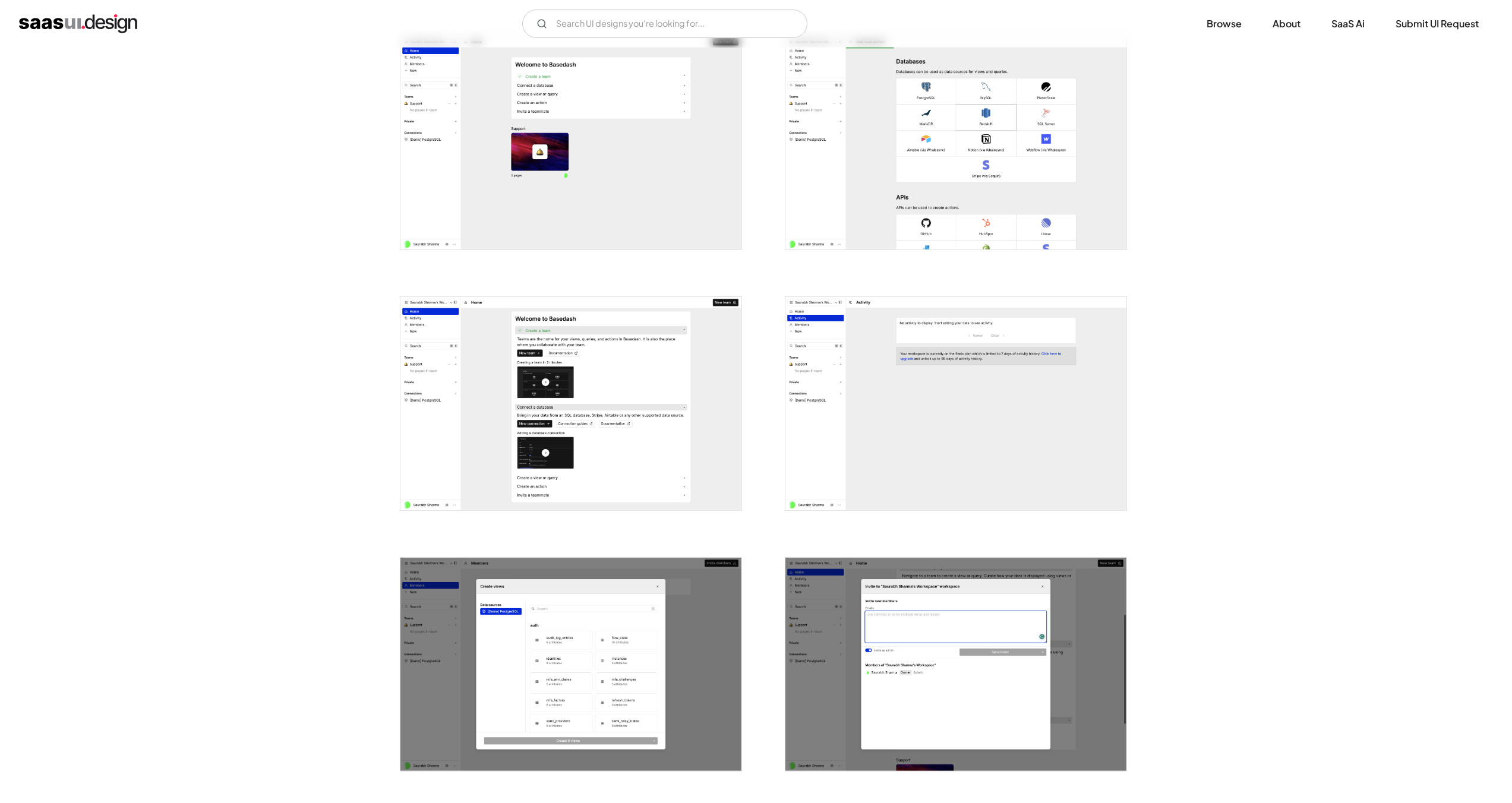
scroll to position [1142, 0]
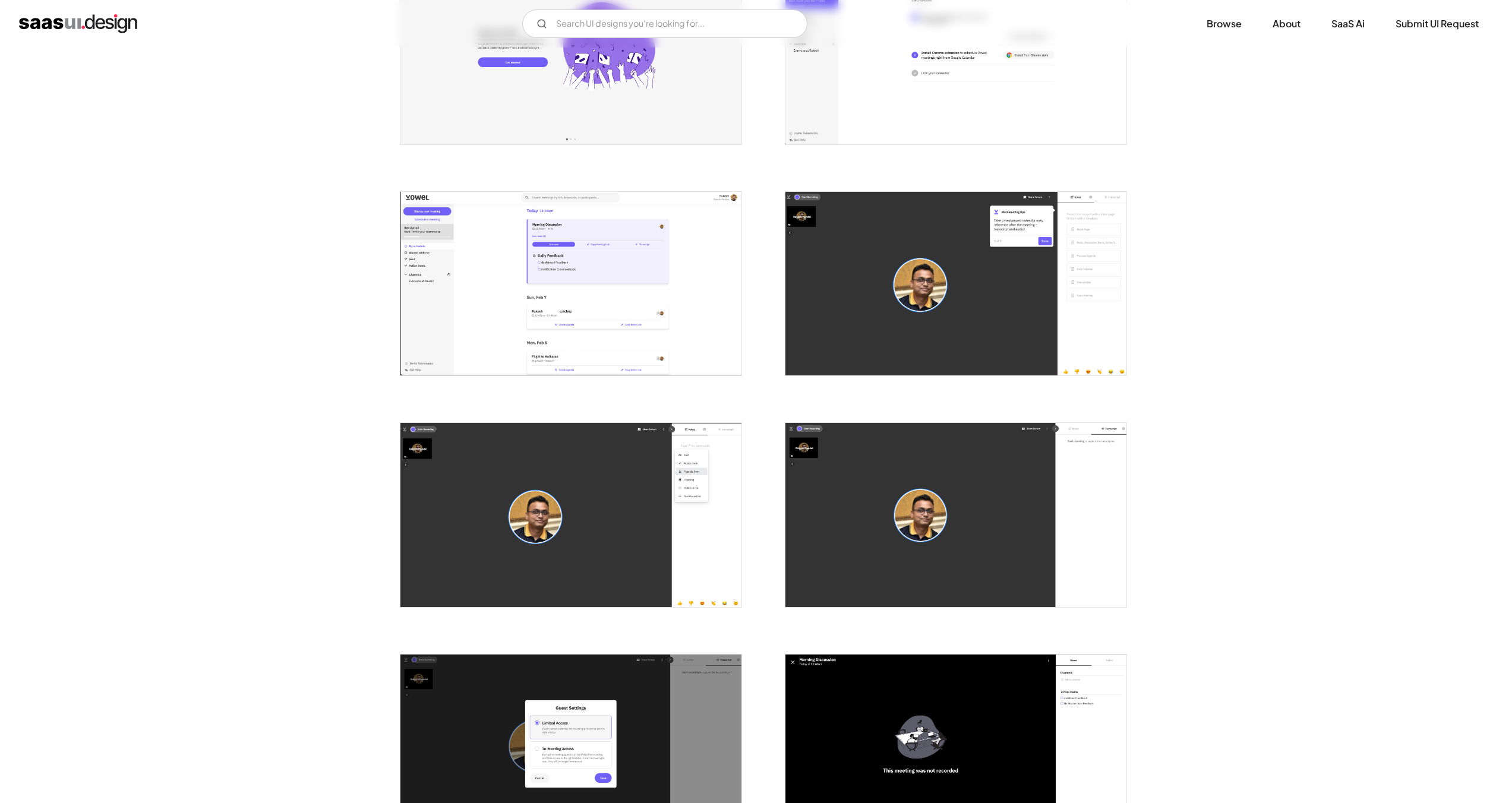
scroll to position [359, 0]
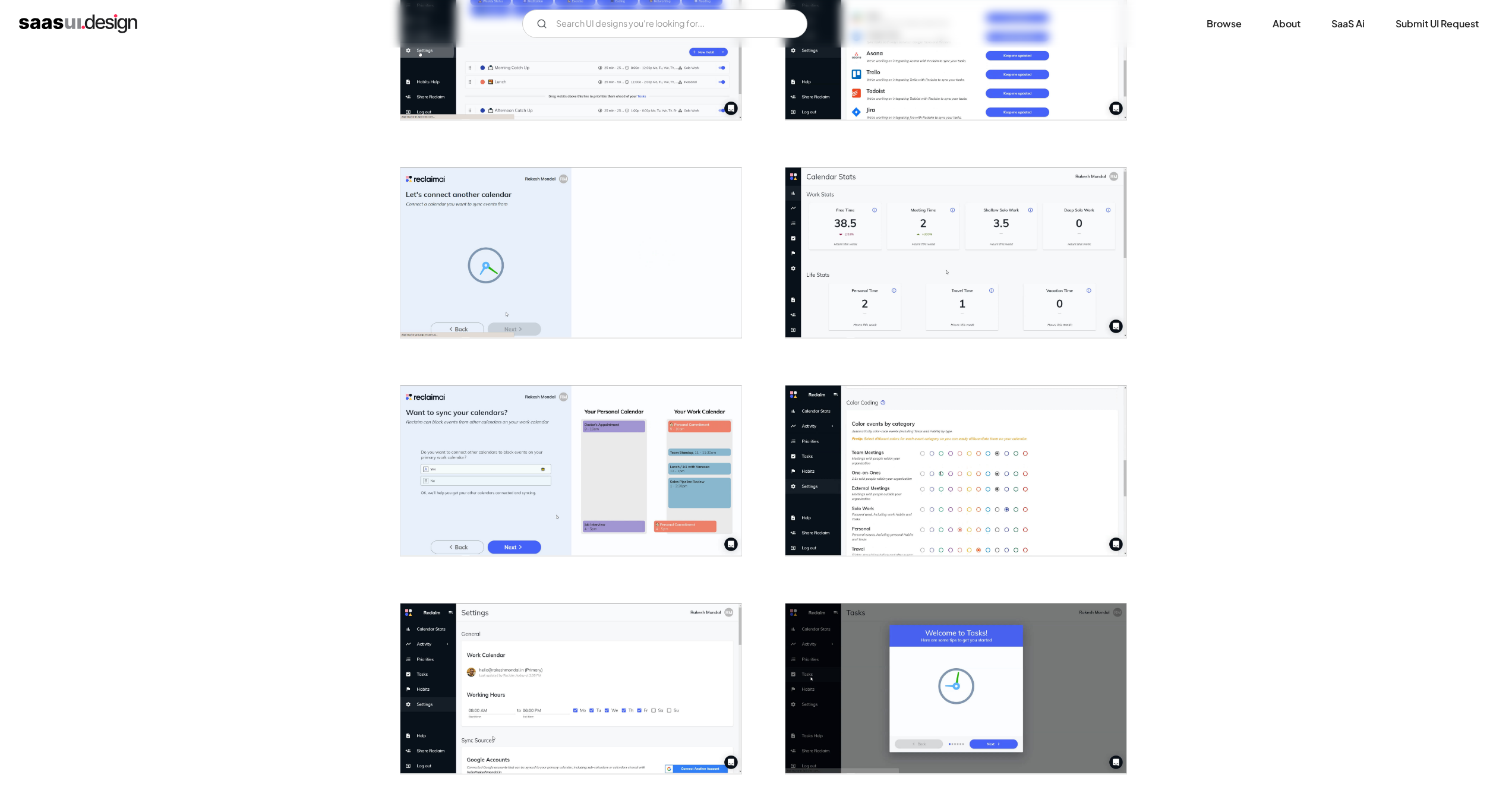
scroll to position [1227, 0]
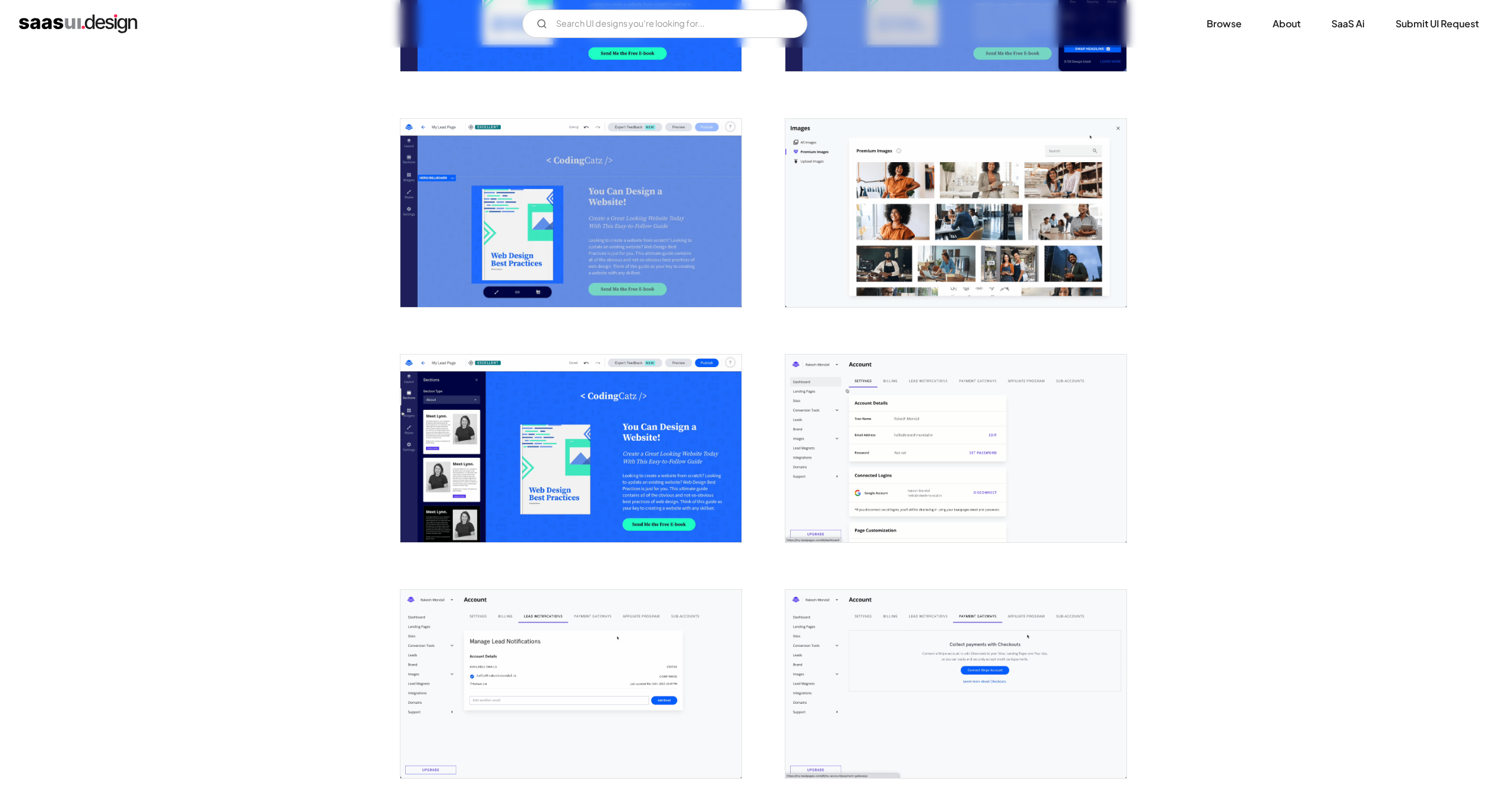
scroll to position [1375, 0]
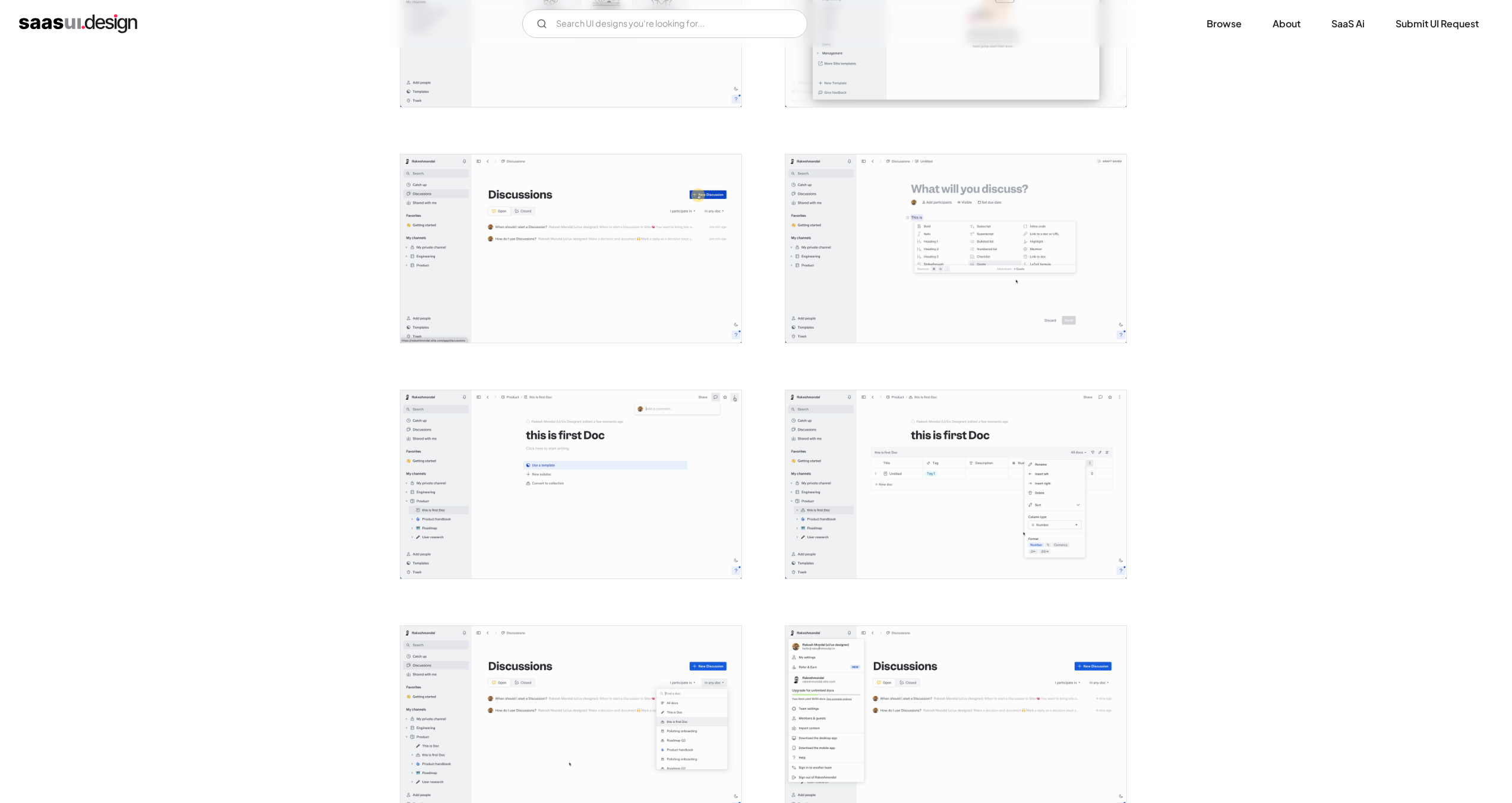
scroll to position [1447, 0]
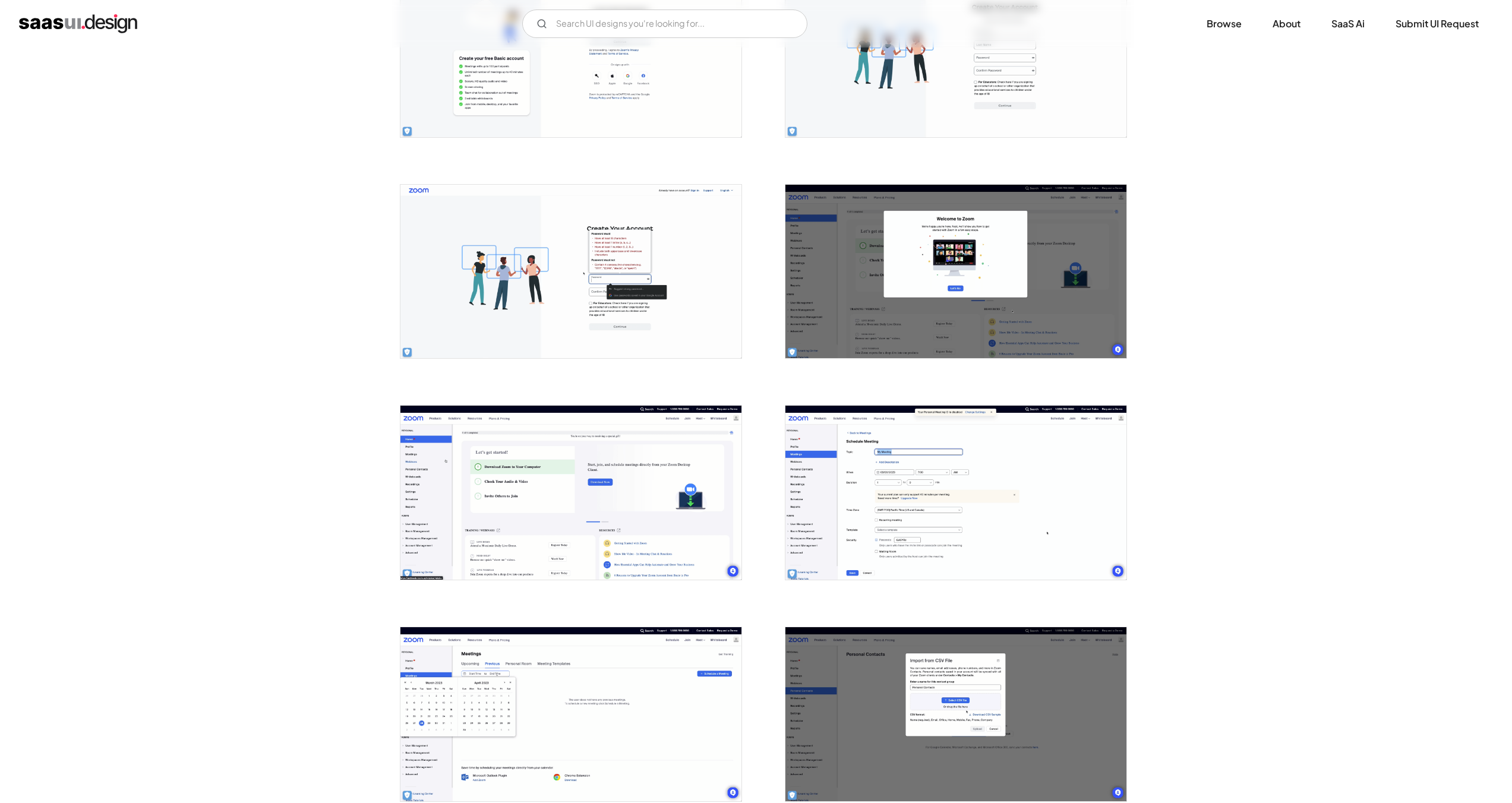
scroll to position [556, 0]
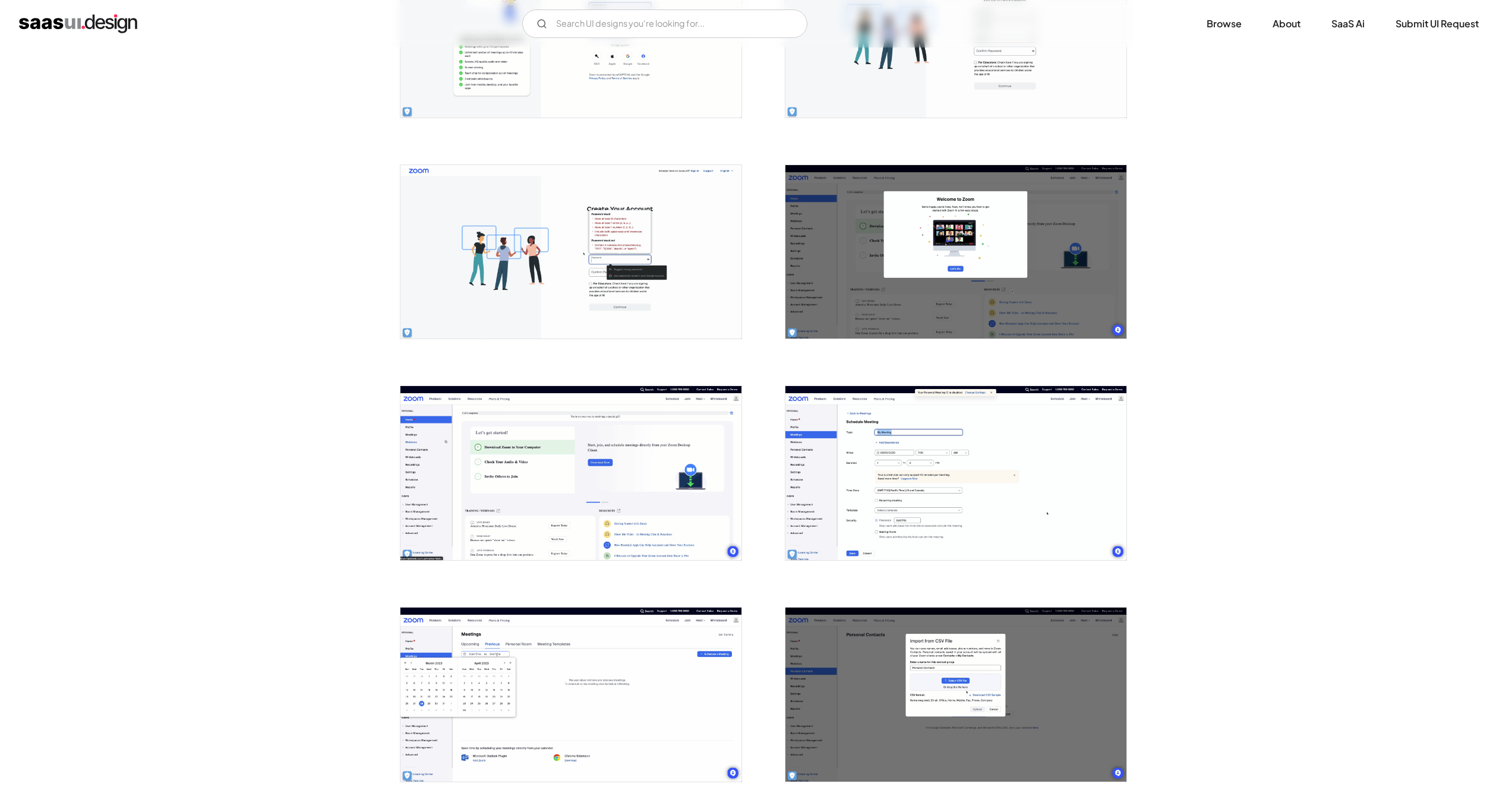
click at [448, 456] on img "open lightbox" at bounding box center [571, 473] width 341 height 174
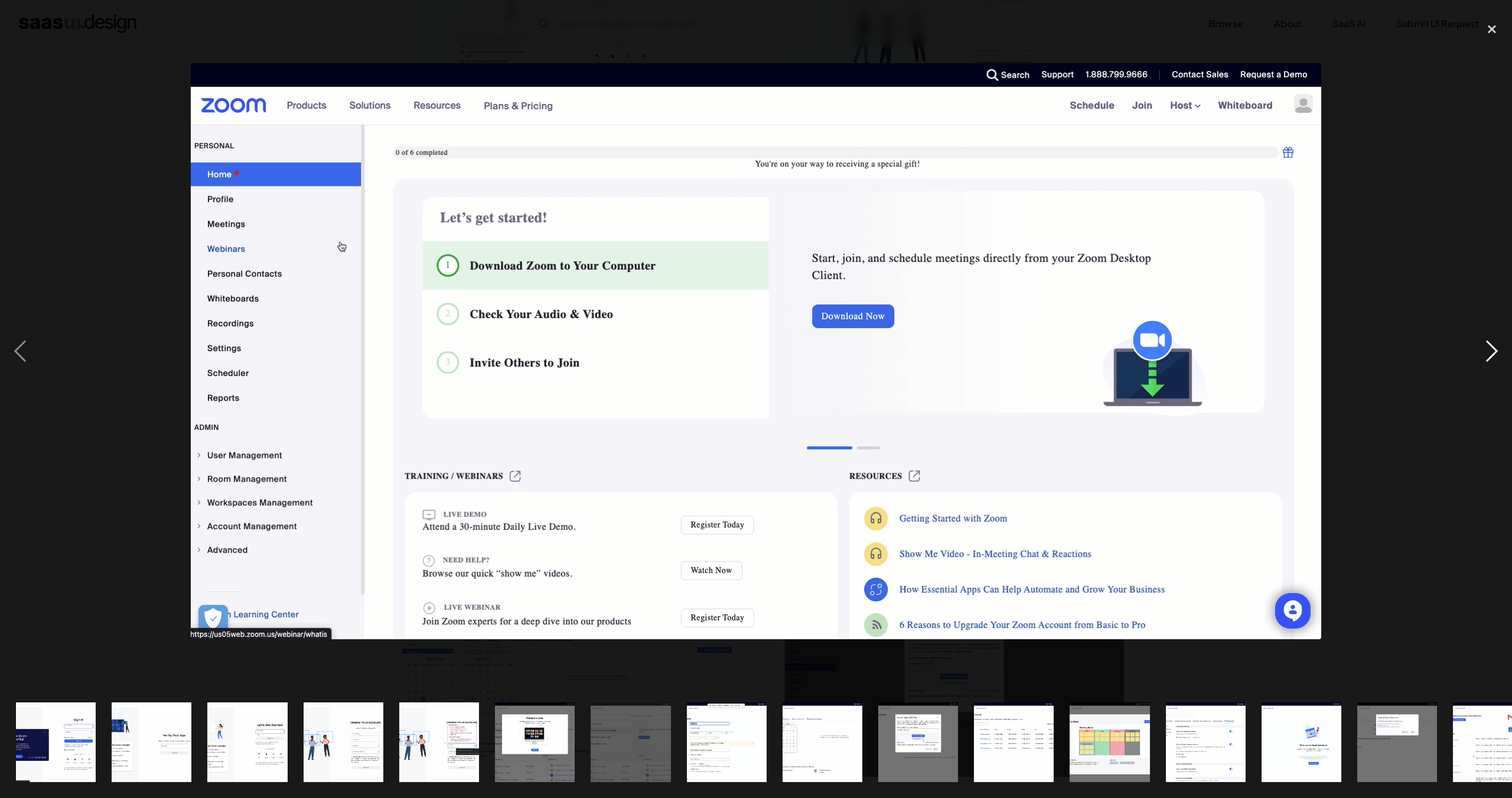
click at [1503, 353] on div "next image" at bounding box center [1492, 351] width 40 height 670
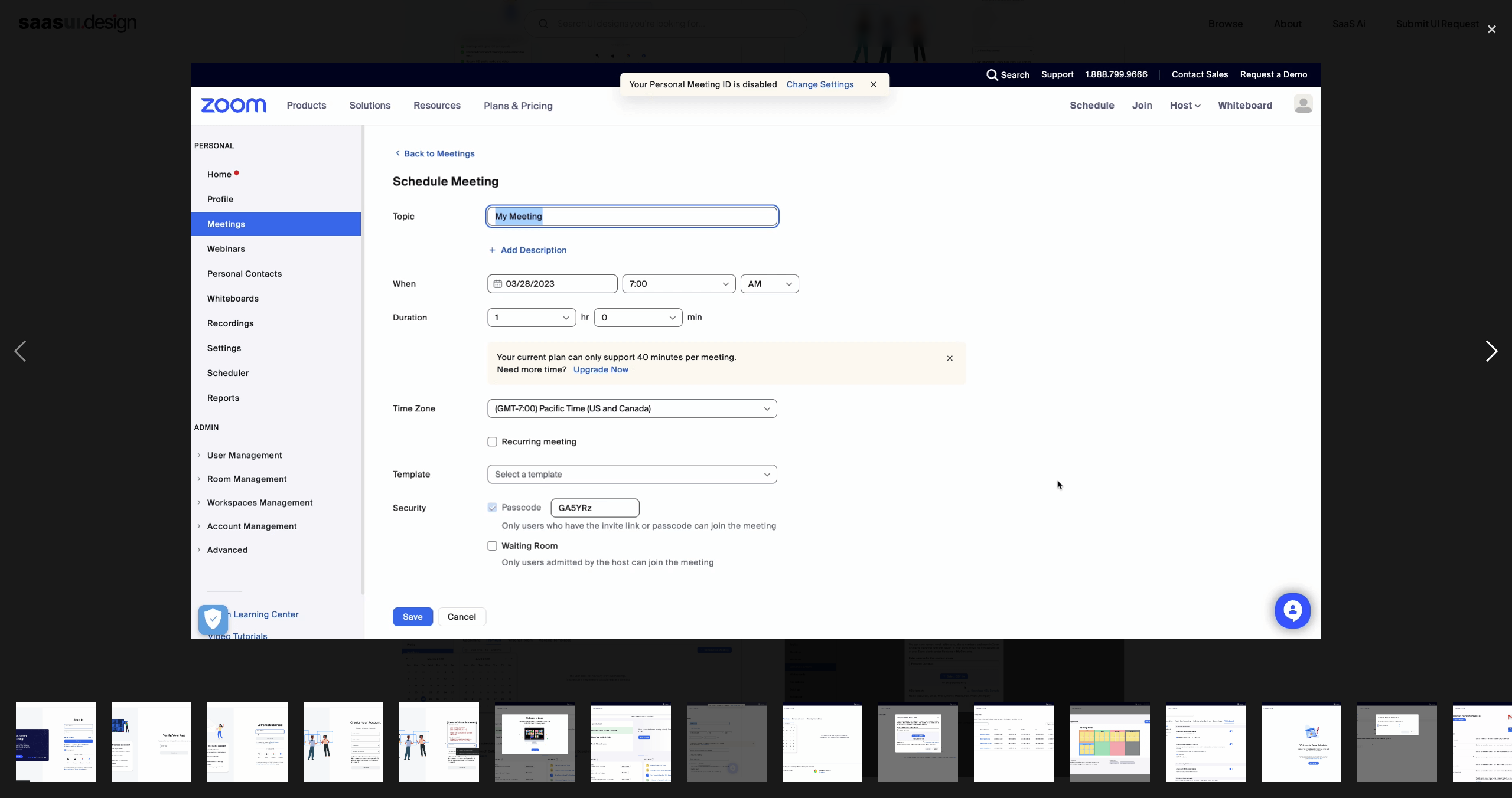
click at [1503, 353] on div "next image" at bounding box center [1492, 351] width 40 height 670
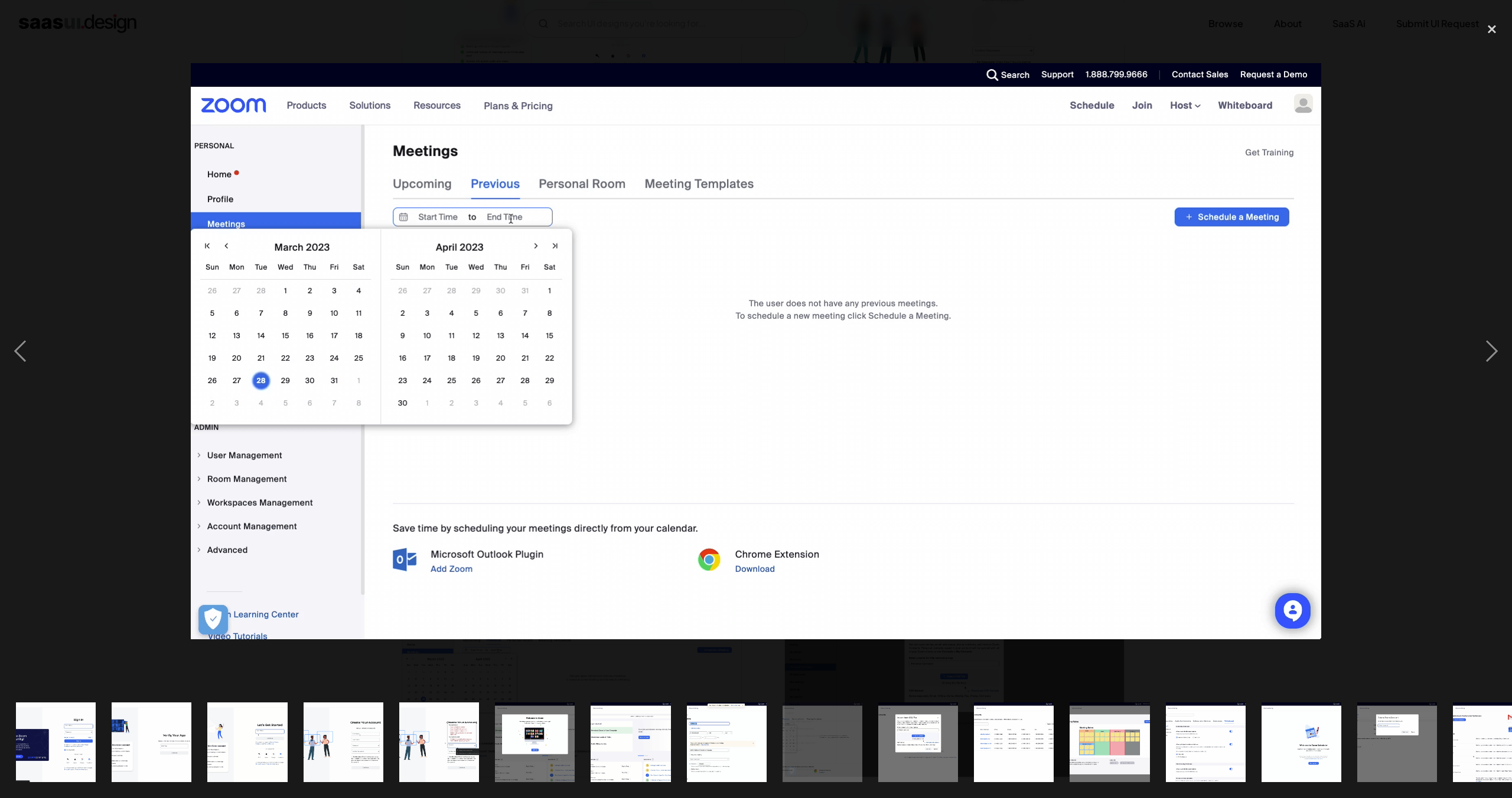
click at [1410, 275] on div at bounding box center [756, 351] width 1512 height 670
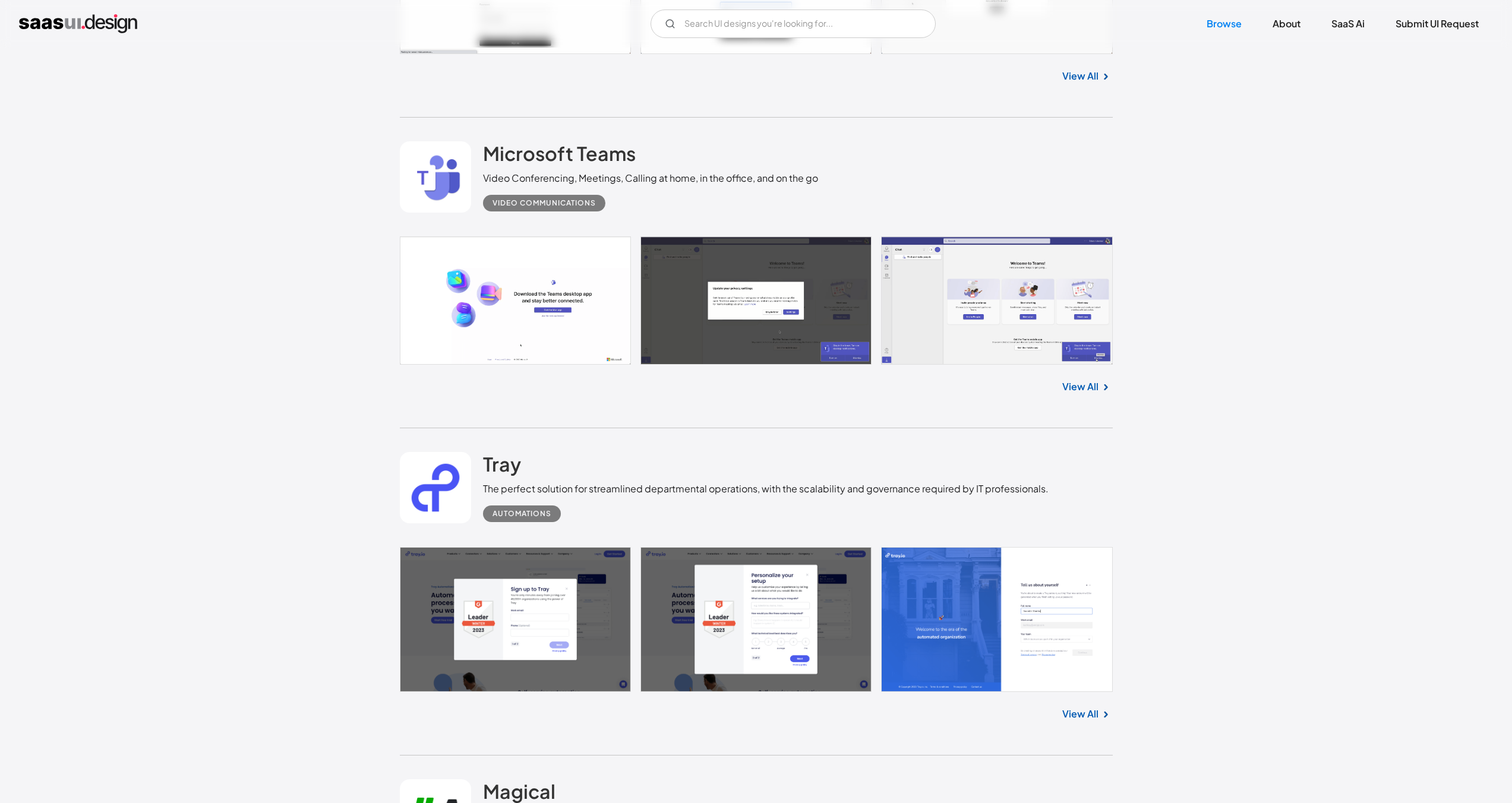
scroll to position [10892, 0]
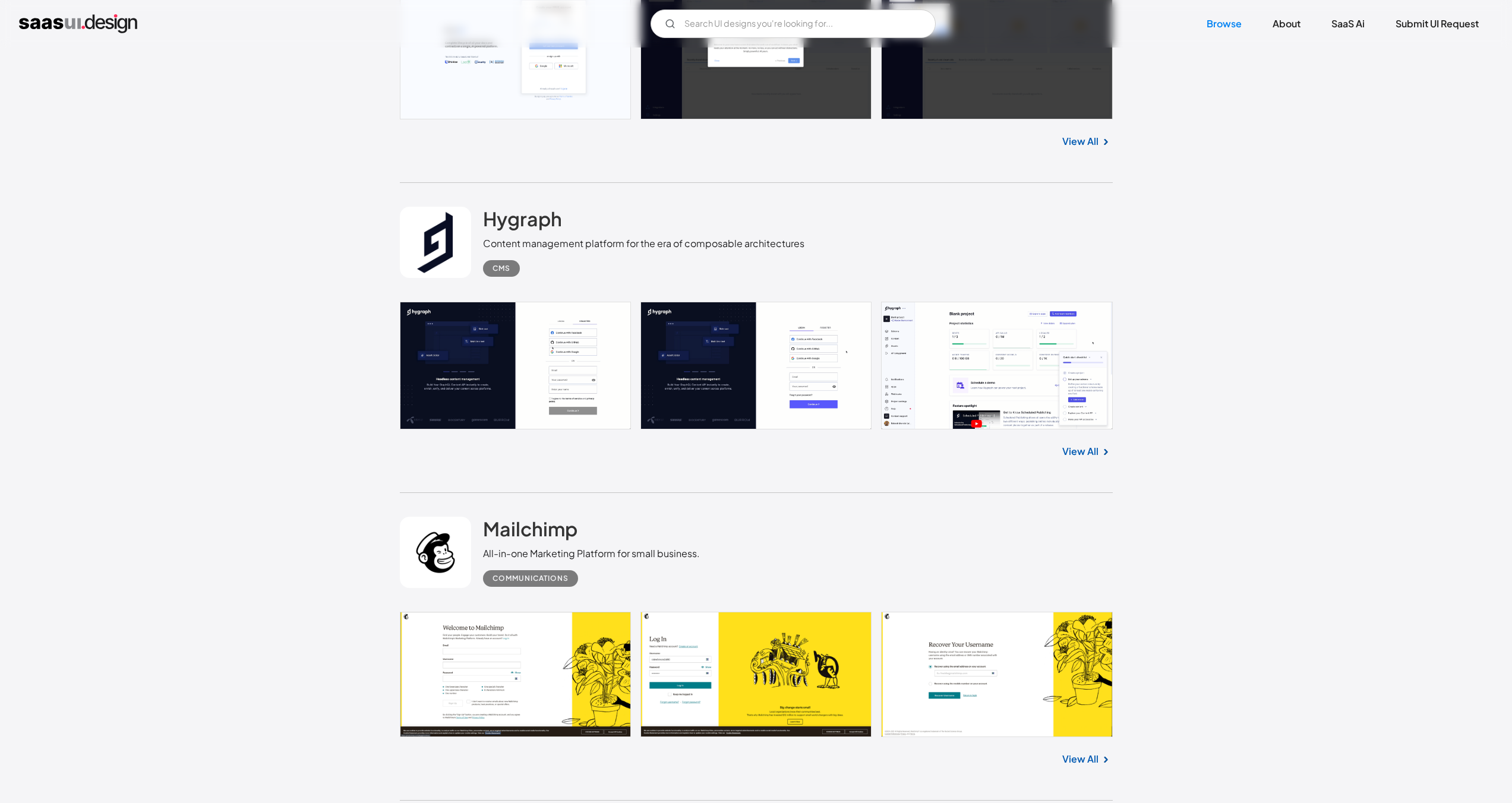
scroll to position [12360, 0]
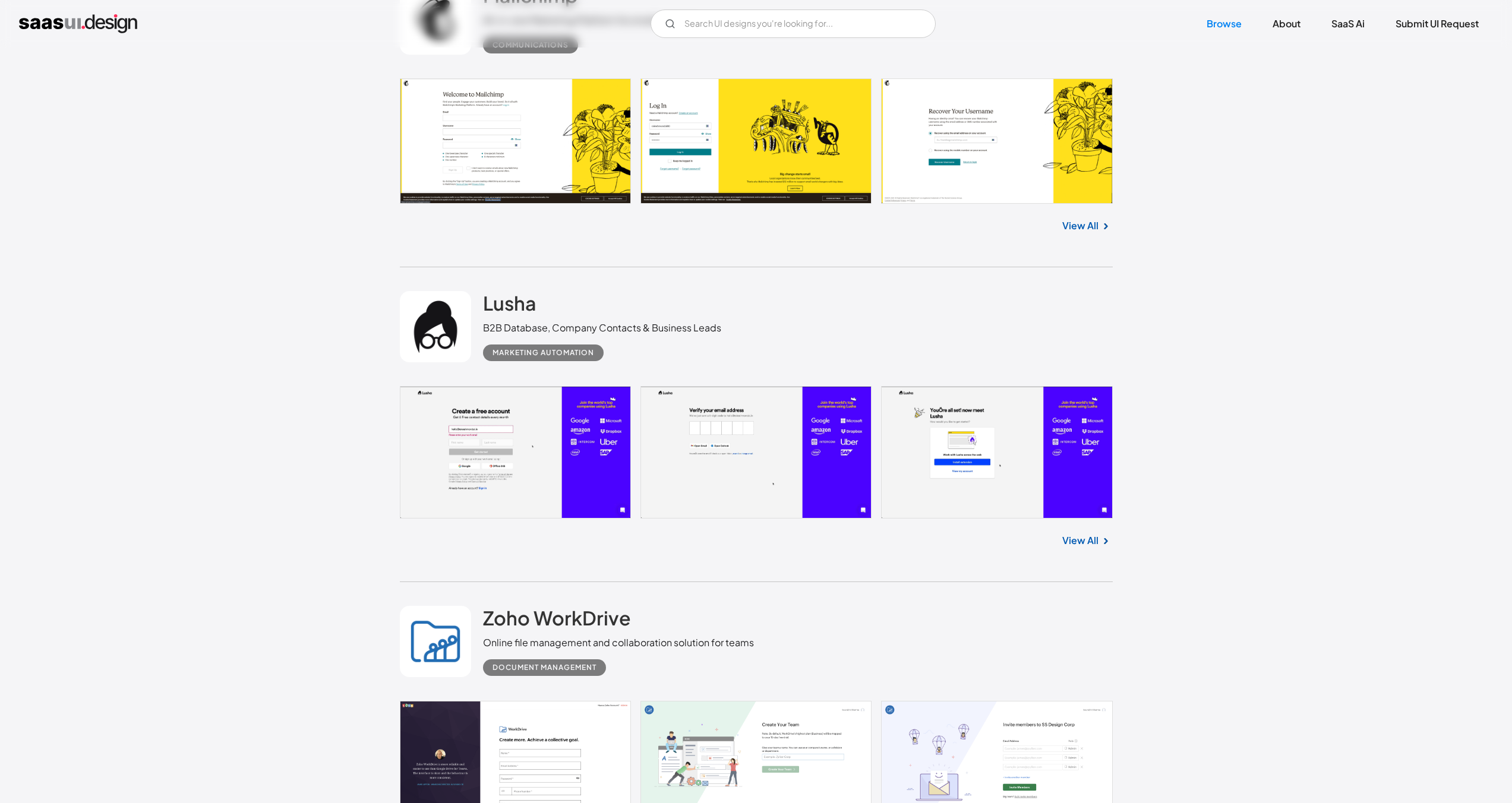
scroll to position [12902, 0]
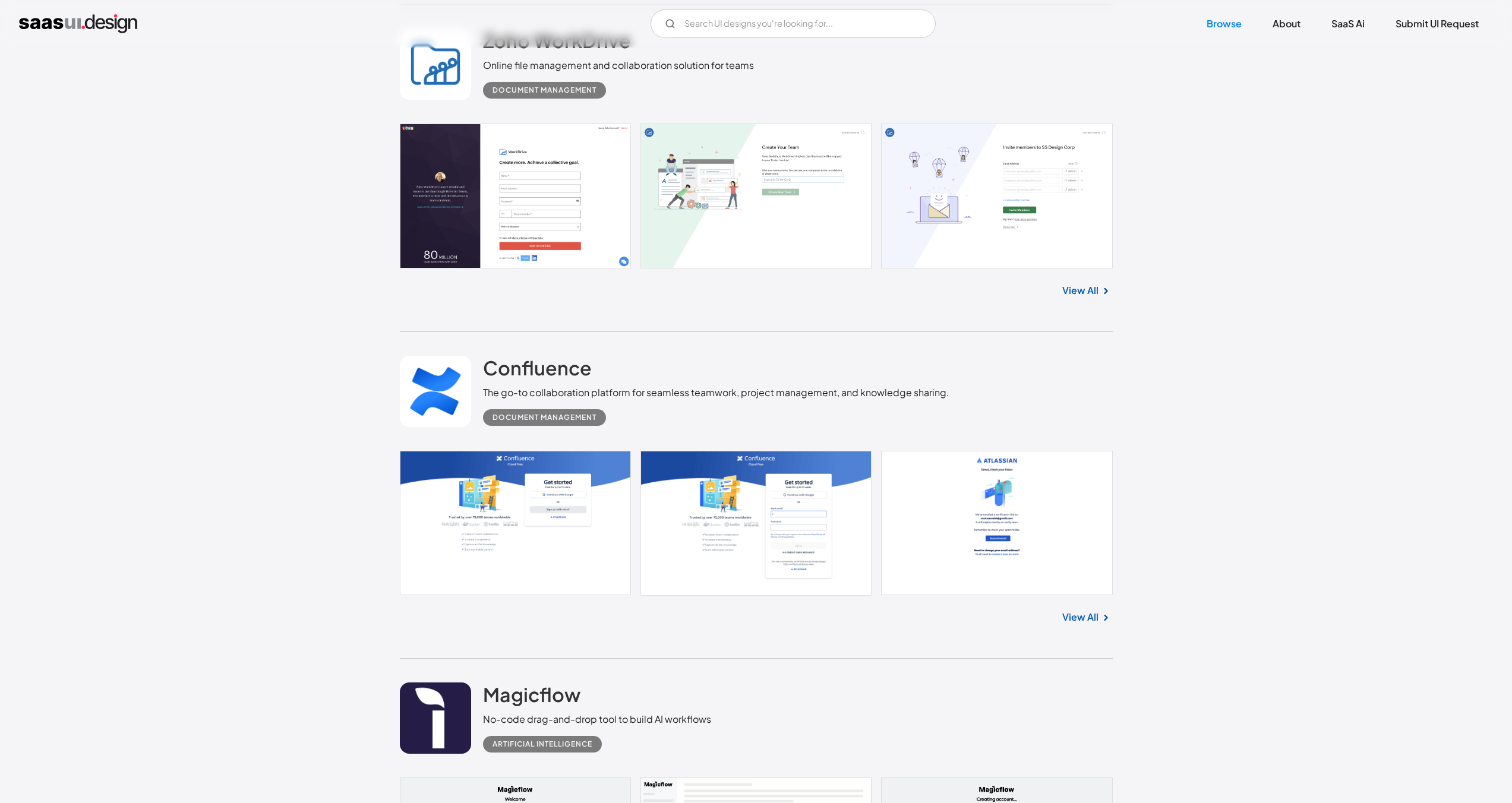
scroll to position [13479, 0]
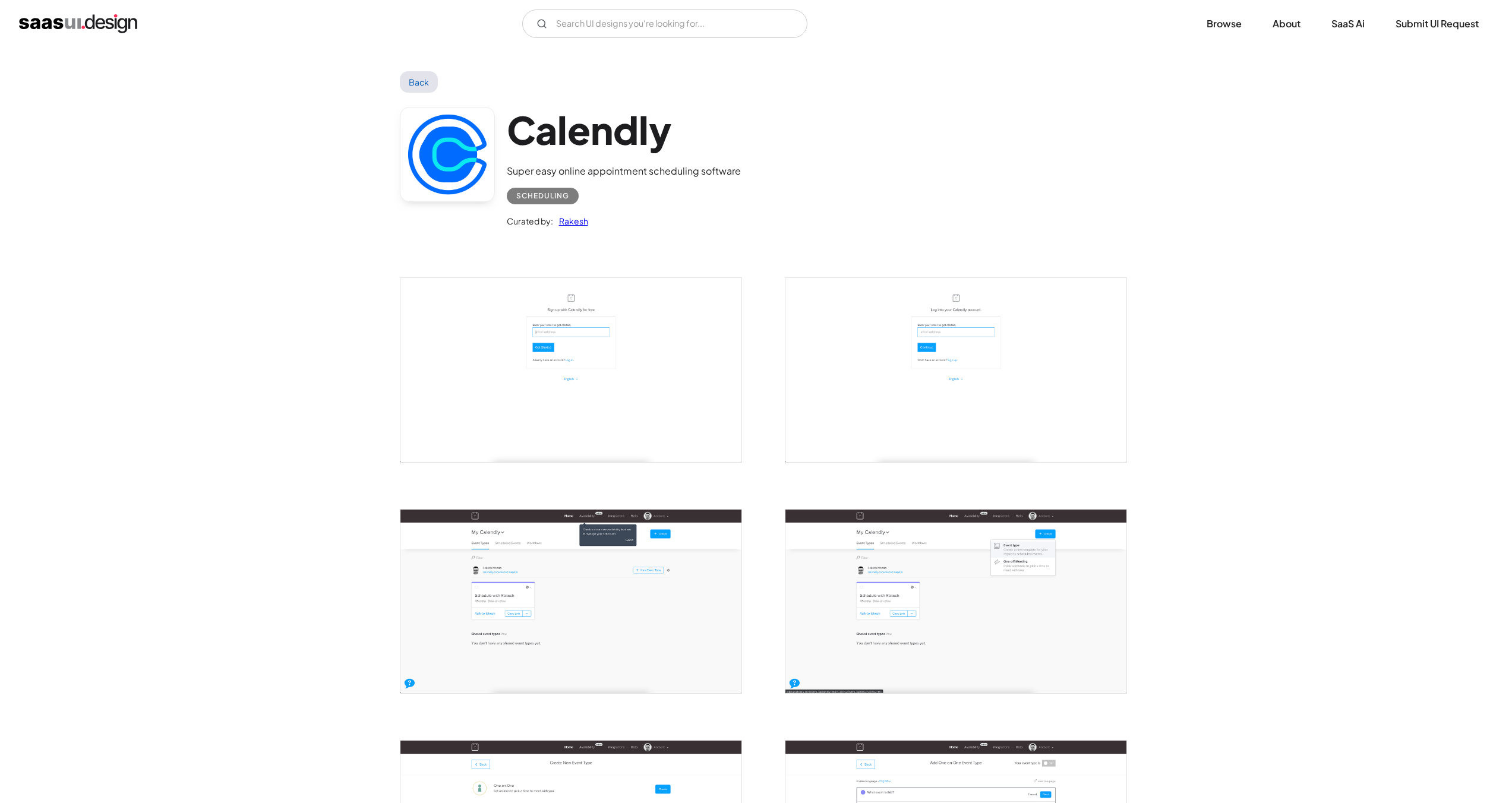
click at [597, 581] on img "open lightbox" at bounding box center [571, 601] width 341 height 183
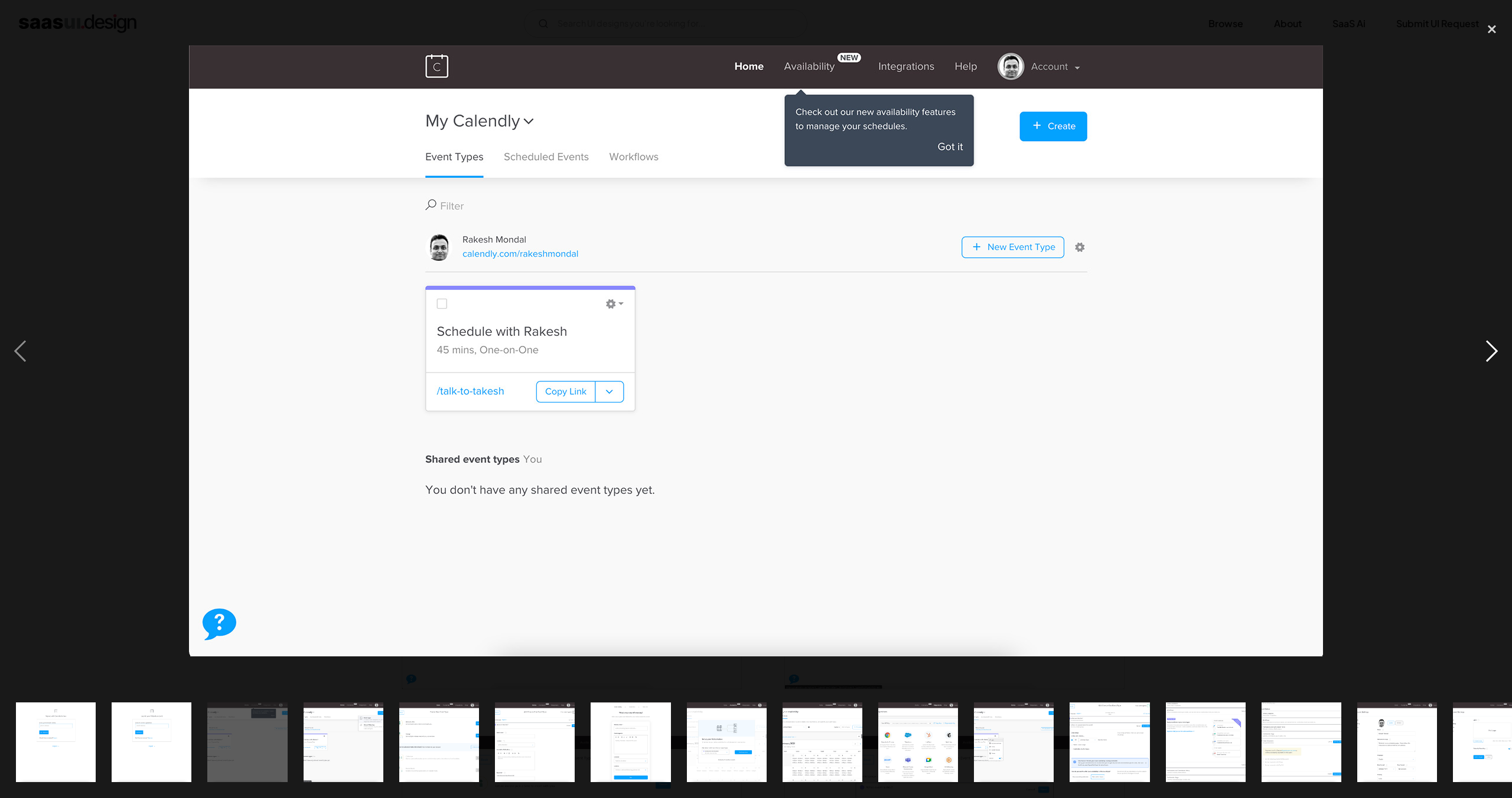
click at [1489, 353] on div "next image" at bounding box center [1492, 351] width 40 height 670
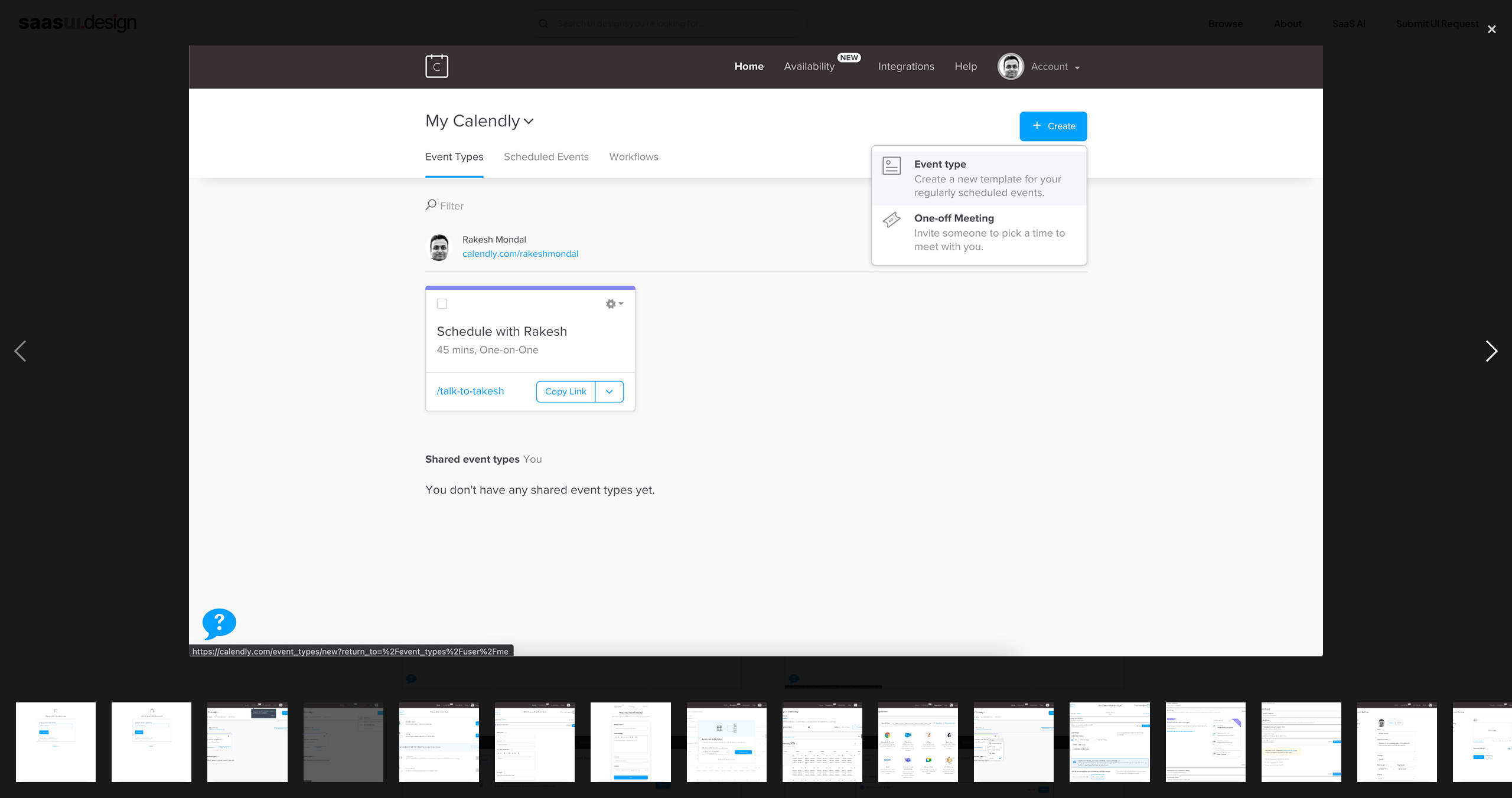
click at [1489, 353] on div "next image" at bounding box center [1492, 351] width 40 height 670
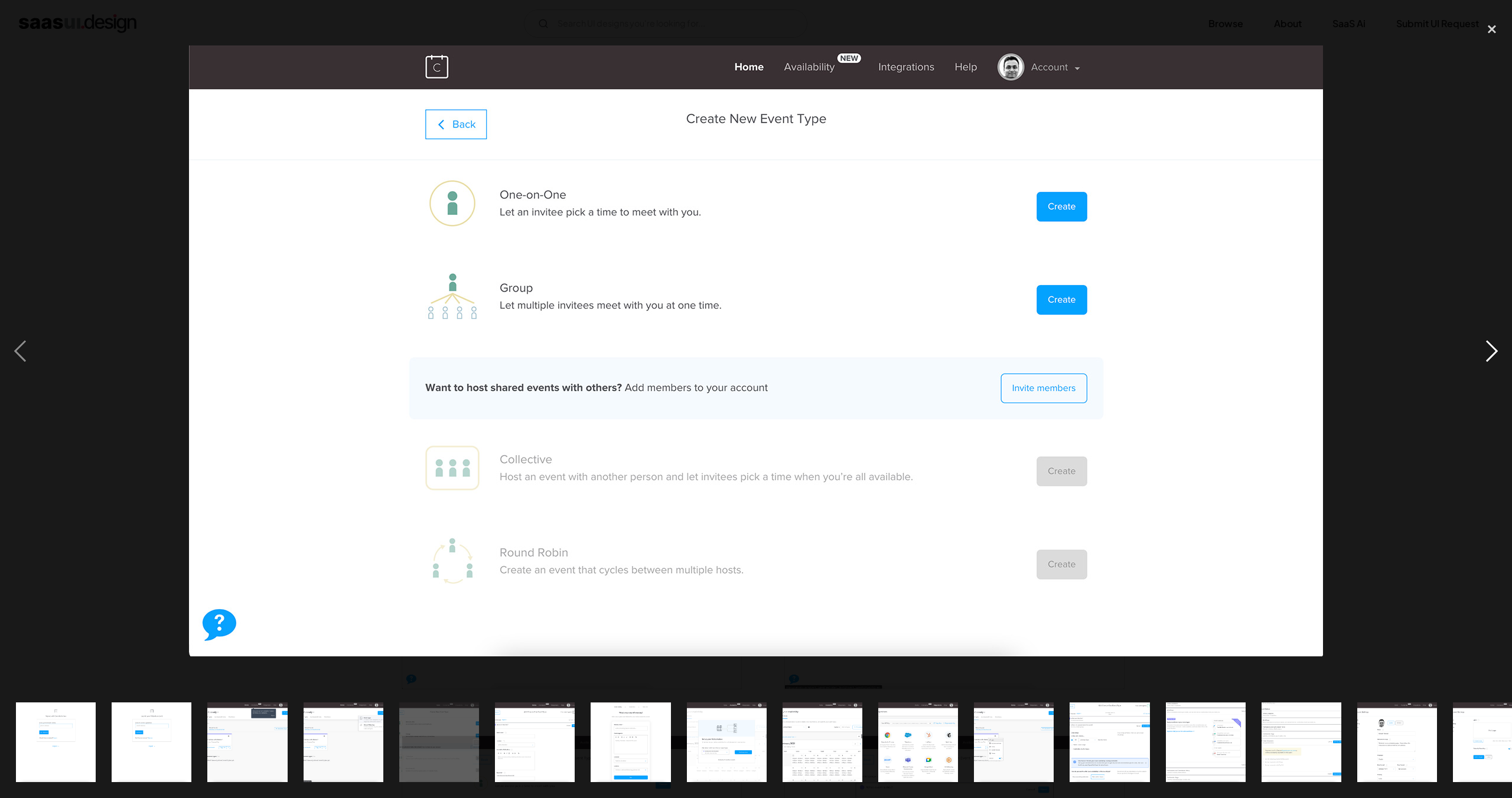
click at [1489, 353] on div "next image" at bounding box center [1492, 351] width 40 height 670
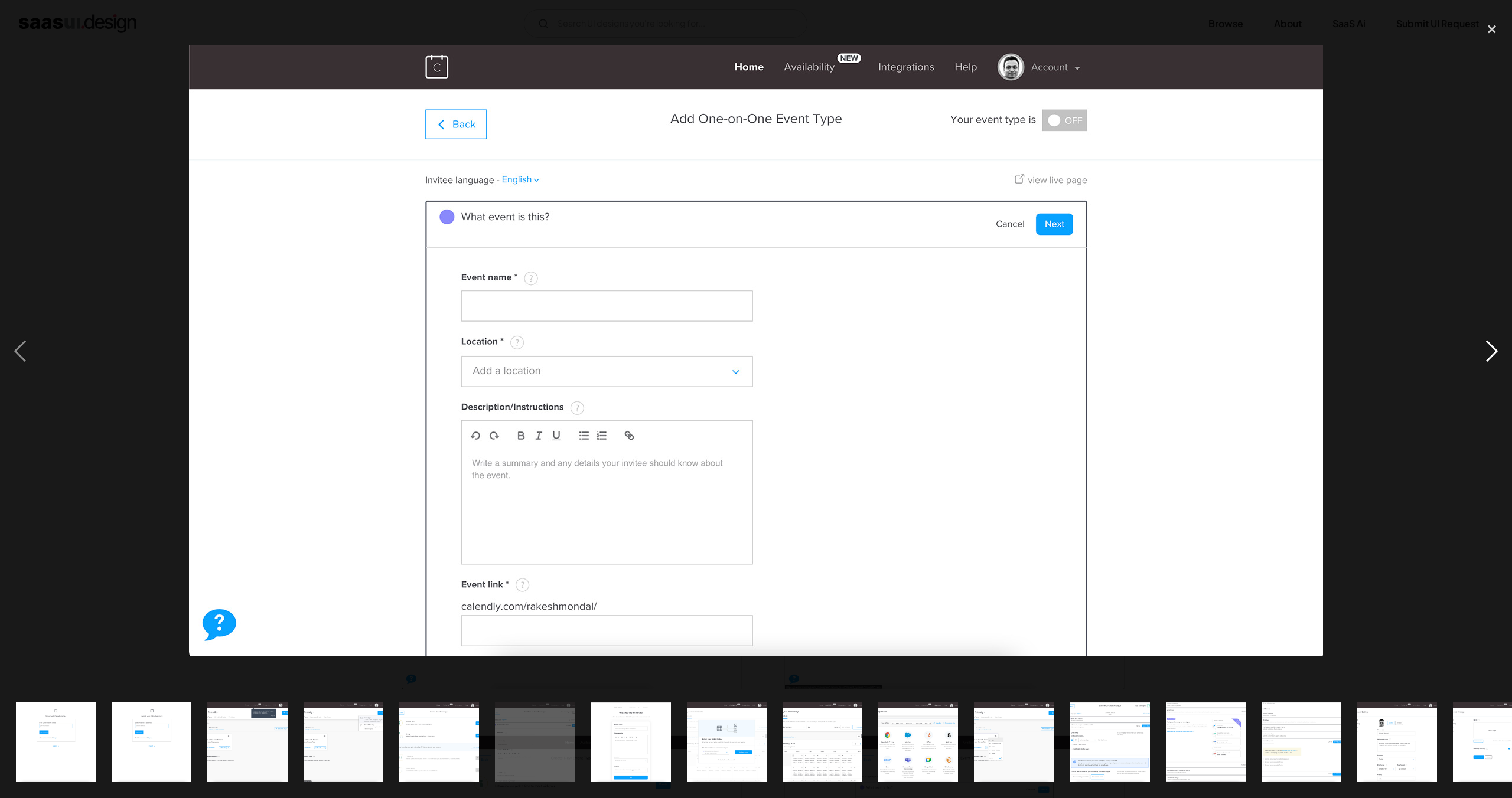
click at [1489, 353] on div "next image" at bounding box center [1492, 351] width 40 height 670
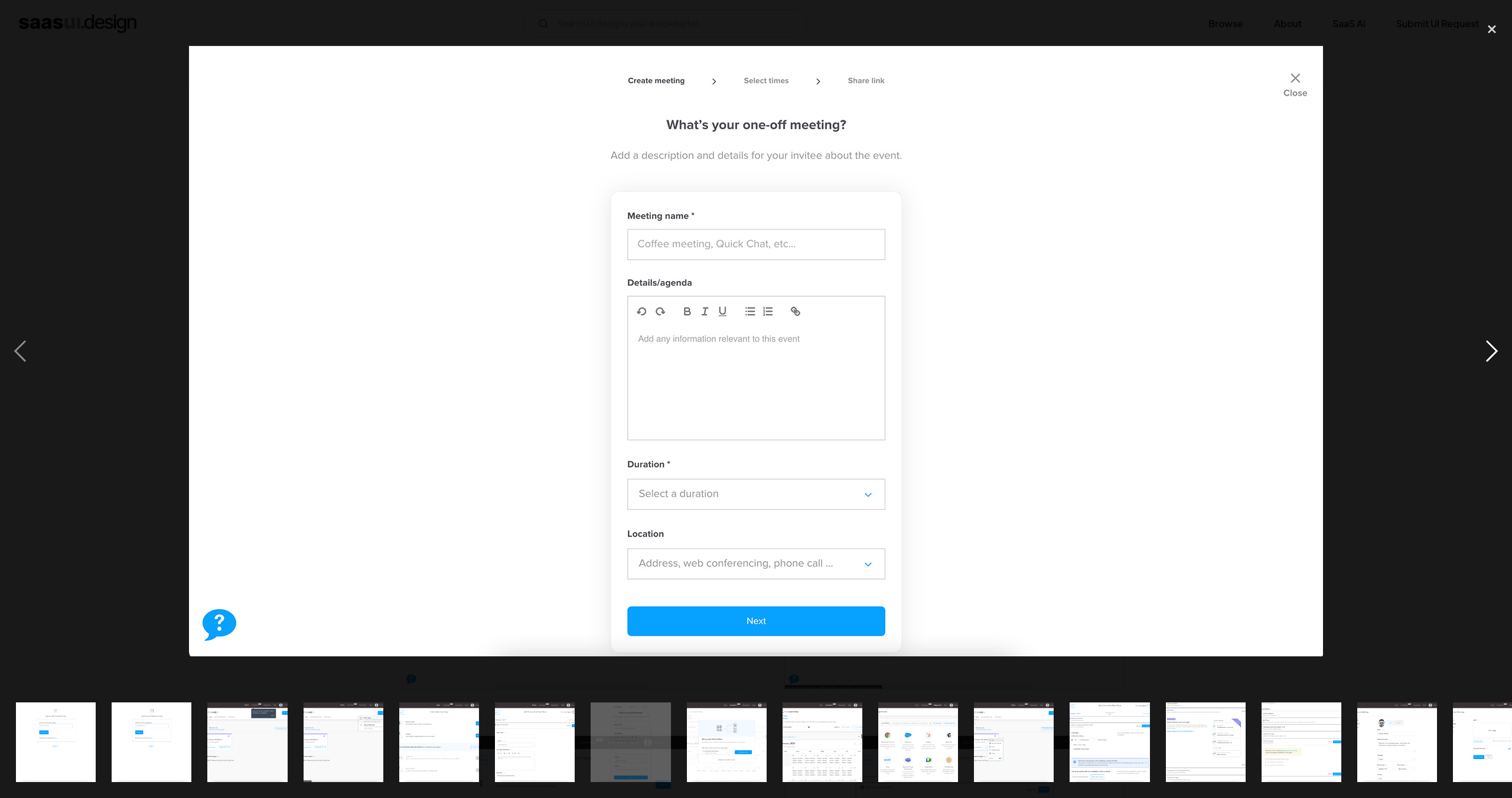
click at [1474, 404] on div "next image" at bounding box center [1492, 351] width 40 height 670
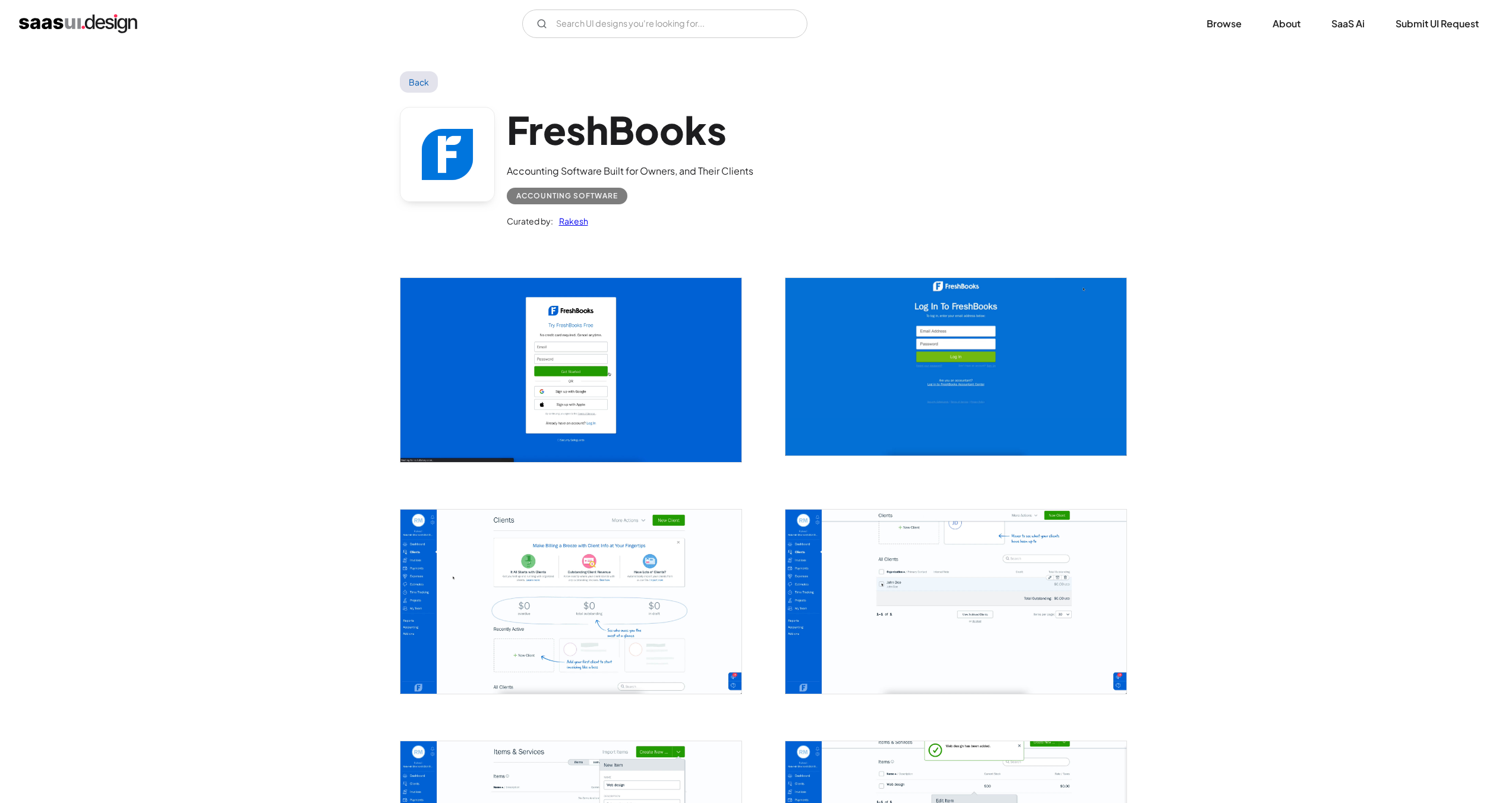
click at [681, 557] on img "open lightbox" at bounding box center [571, 602] width 341 height 184
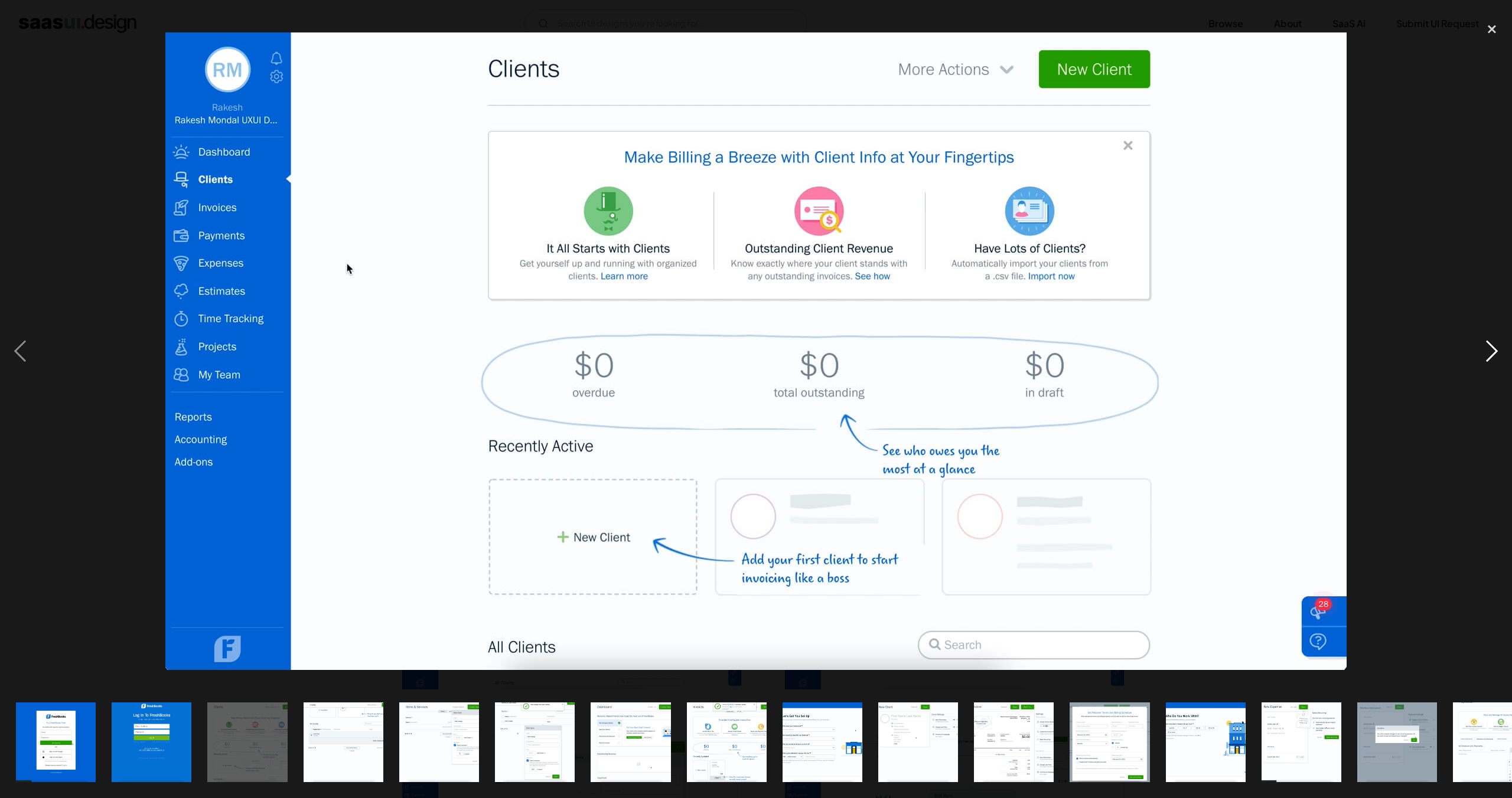
click at [1484, 352] on div "next image" at bounding box center [1492, 351] width 40 height 670
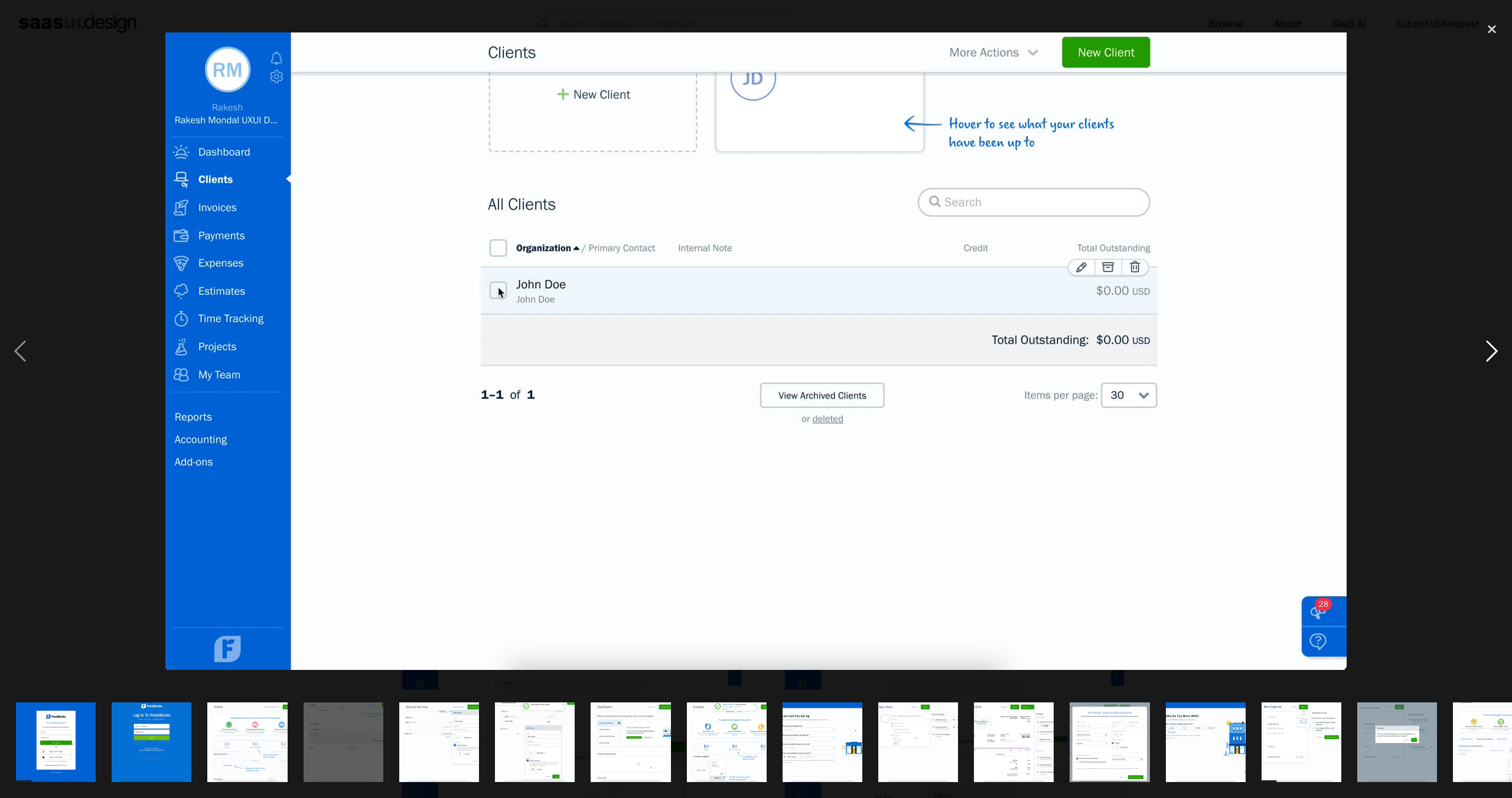
click at [1484, 352] on div "next image" at bounding box center [1492, 351] width 40 height 670
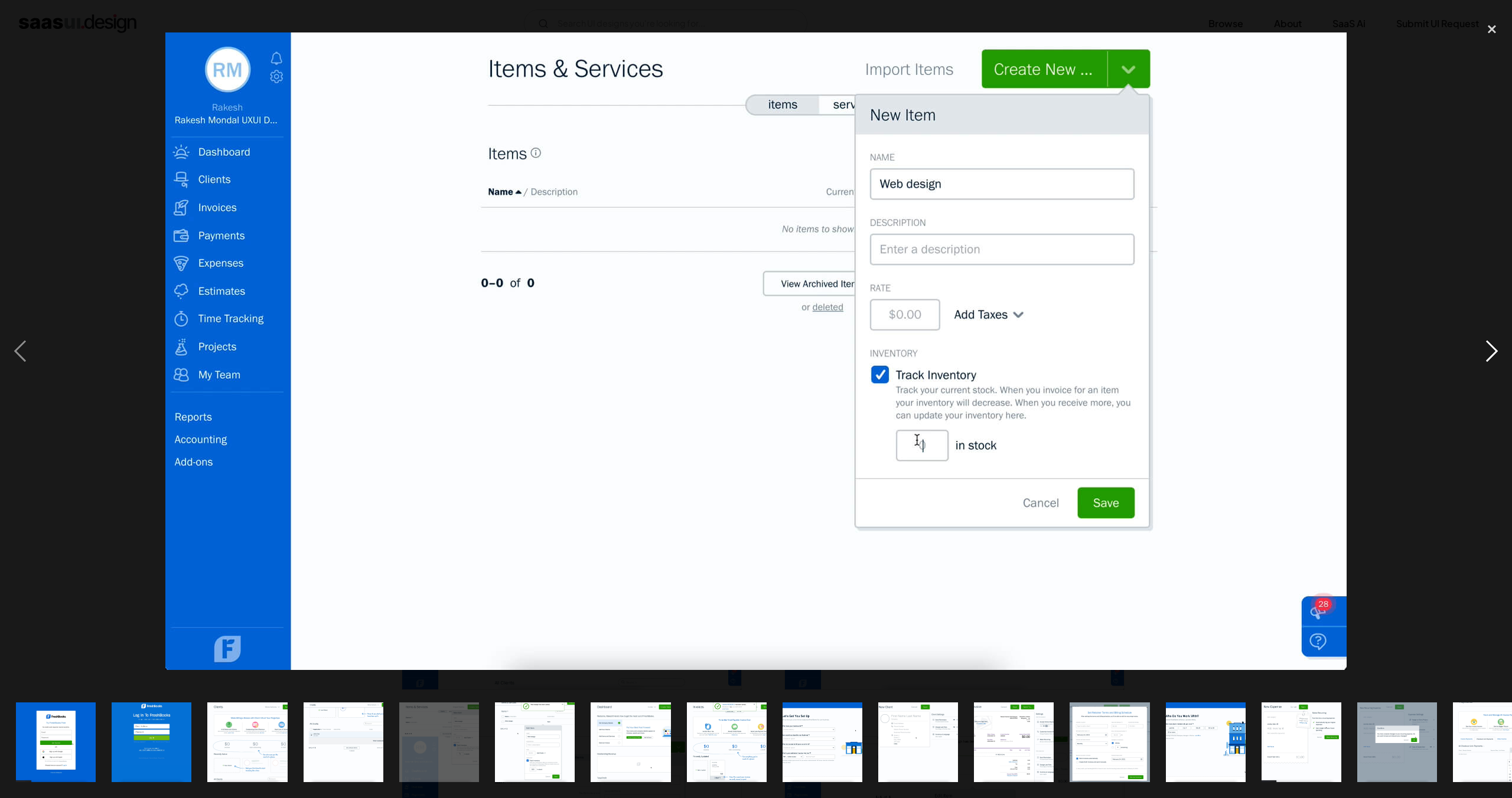
click at [1484, 352] on div "next image" at bounding box center [1492, 351] width 40 height 670
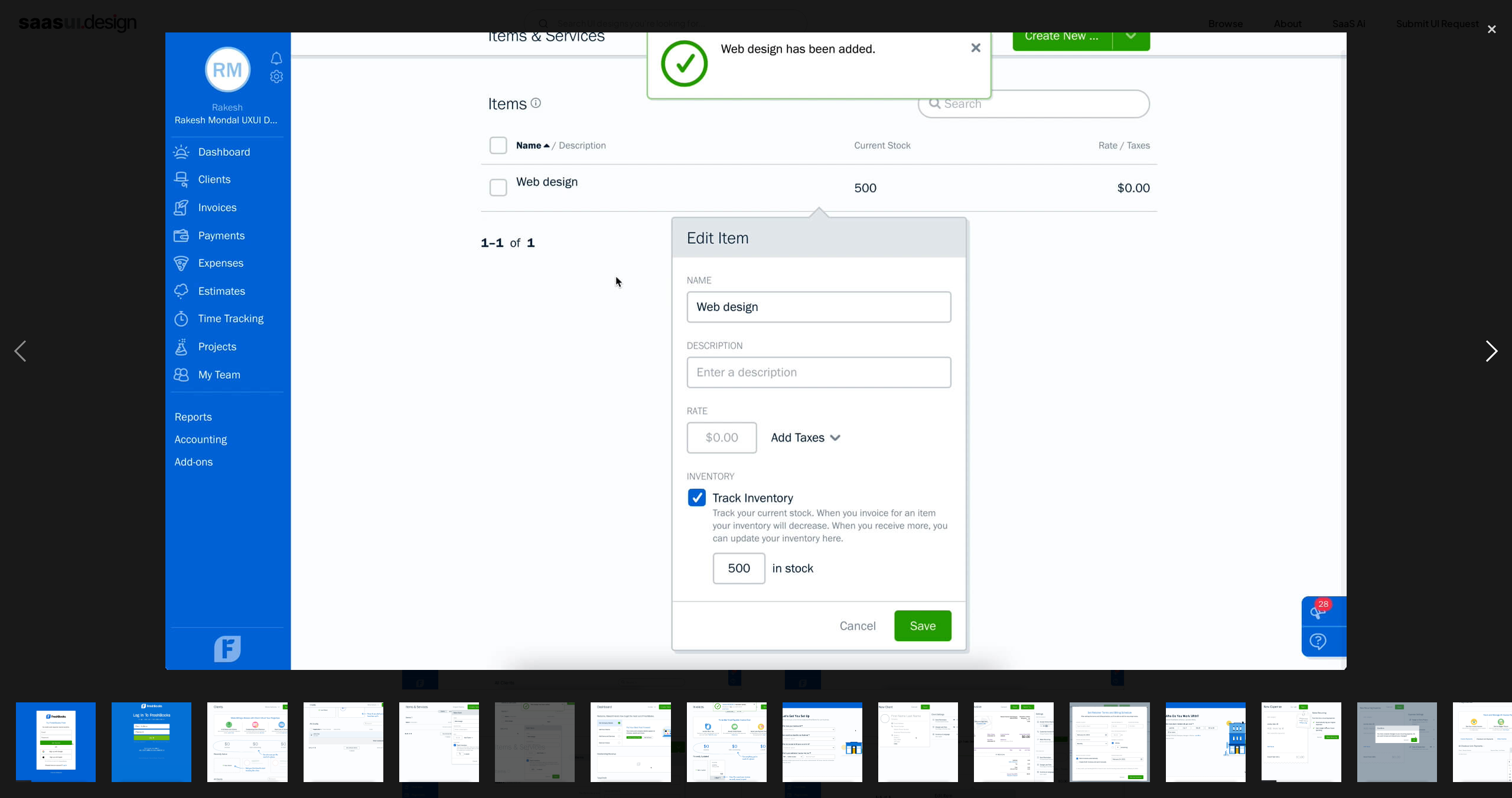
click at [1484, 352] on div "next image" at bounding box center [1492, 351] width 40 height 670
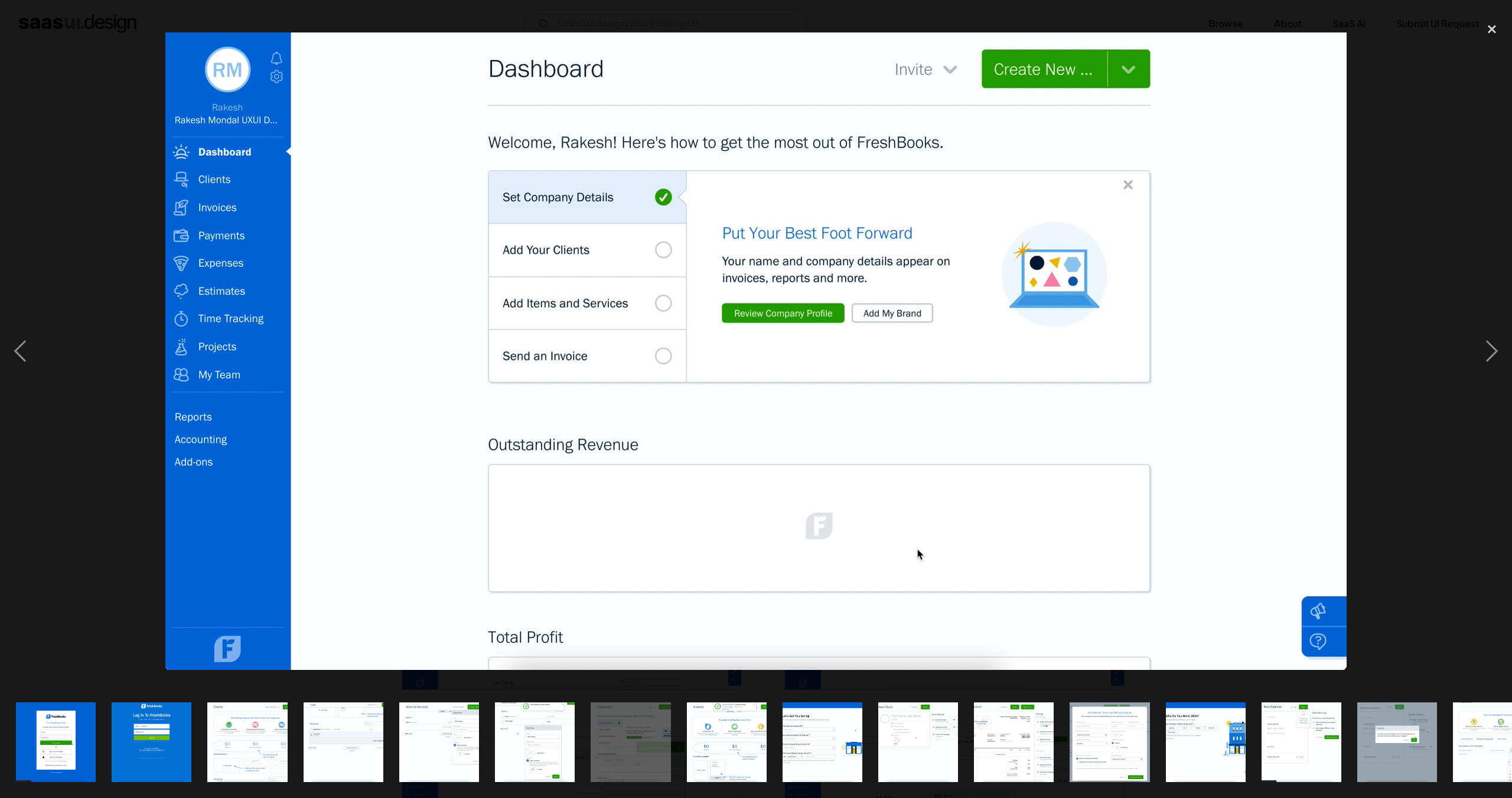
click at [635, 263] on img at bounding box center [756, 351] width 1182 height 638
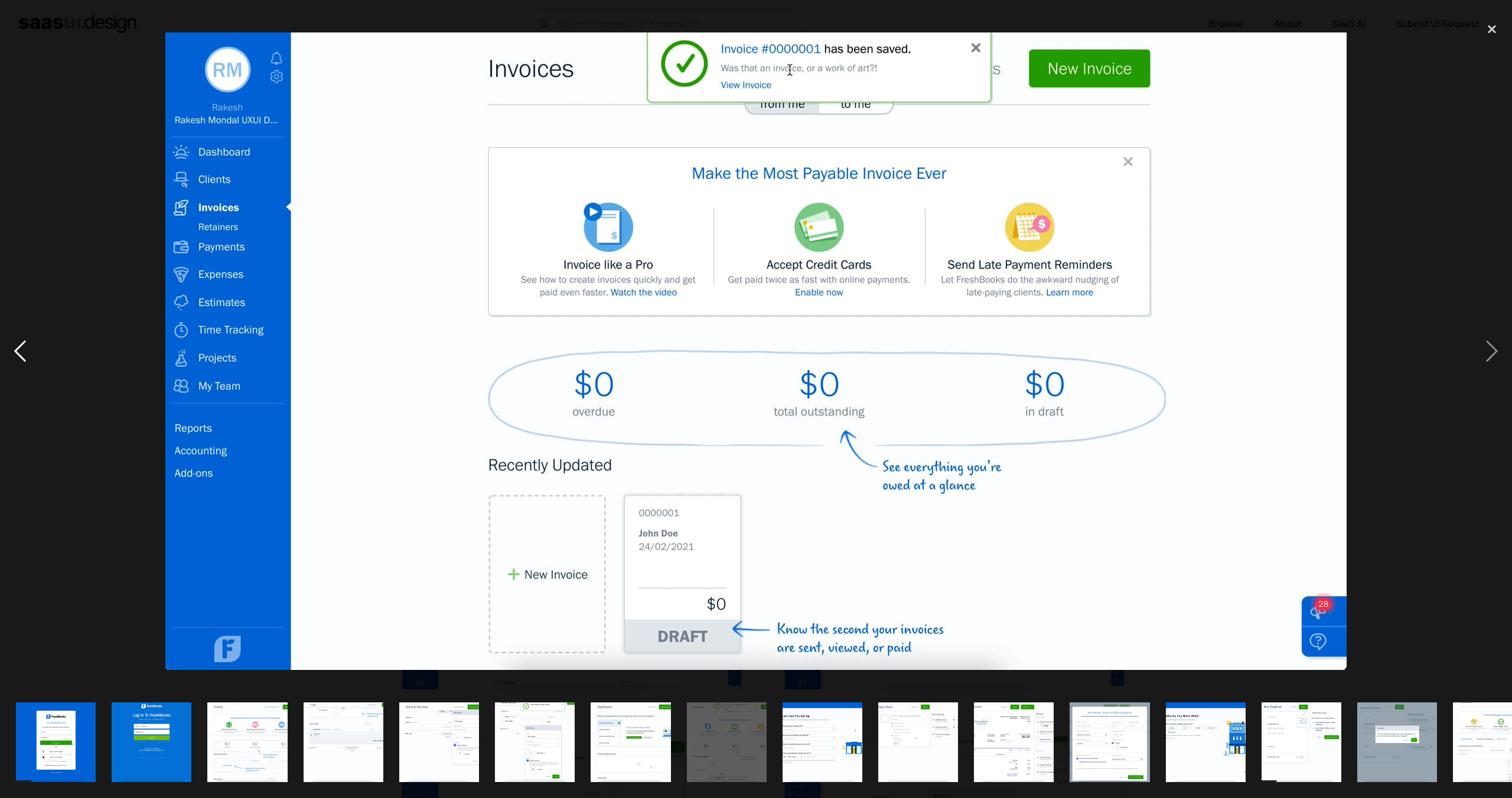
click at [27, 343] on div "previous image" at bounding box center [20, 351] width 40 height 670
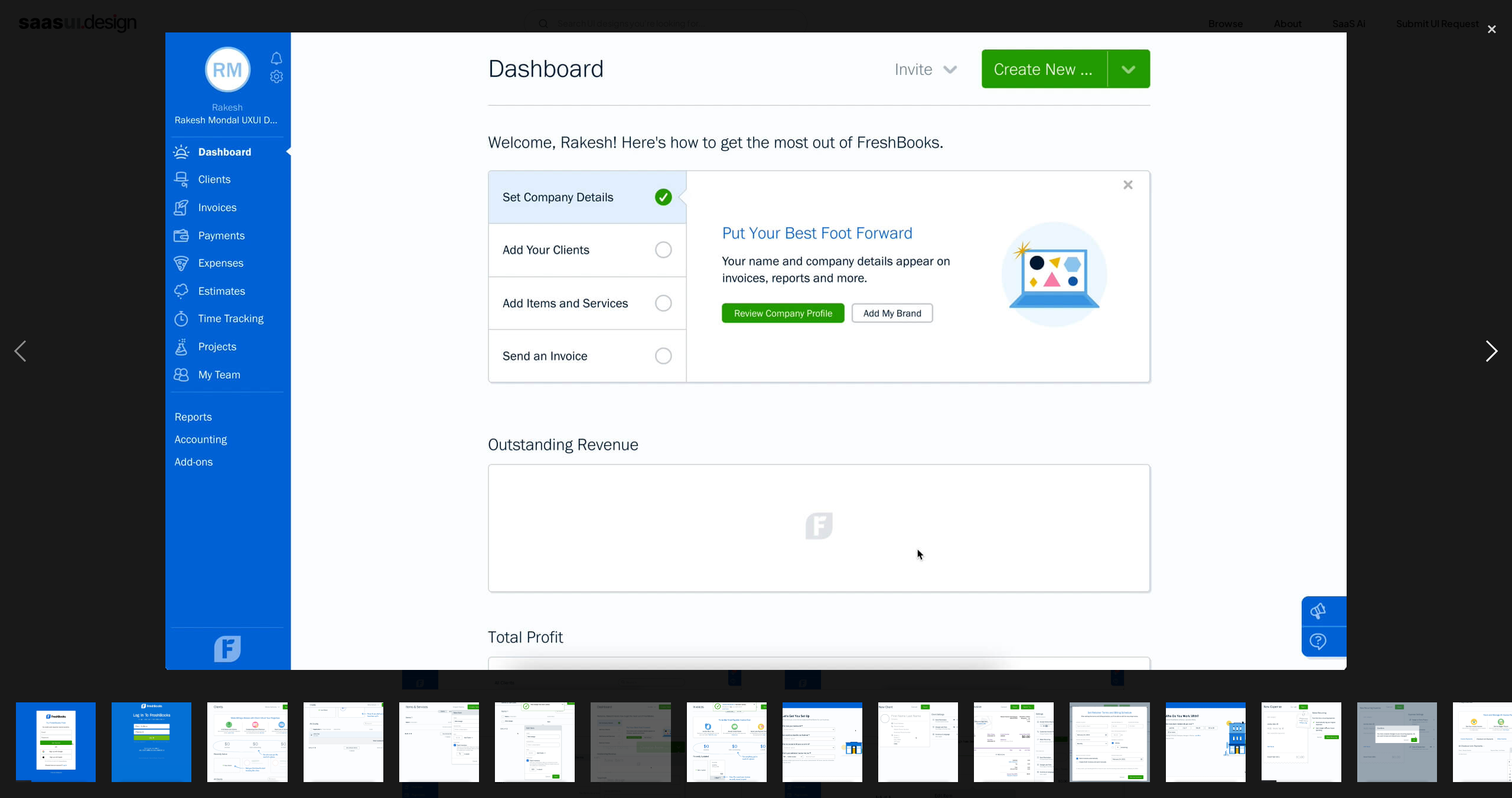
click at [1487, 346] on div "next image" at bounding box center [1492, 351] width 40 height 670
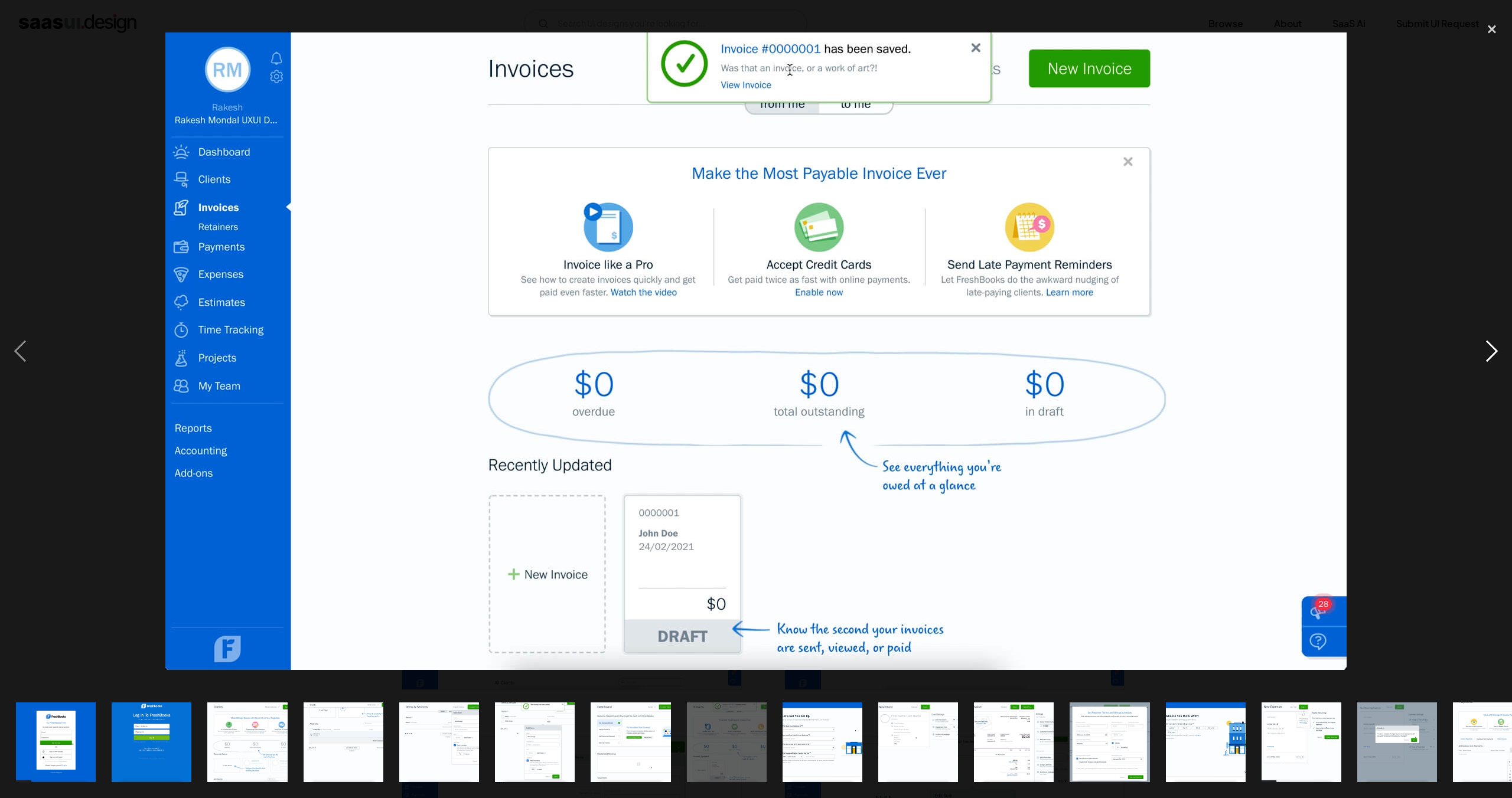
click at [1487, 346] on div "next image" at bounding box center [1492, 351] width 40 height 670
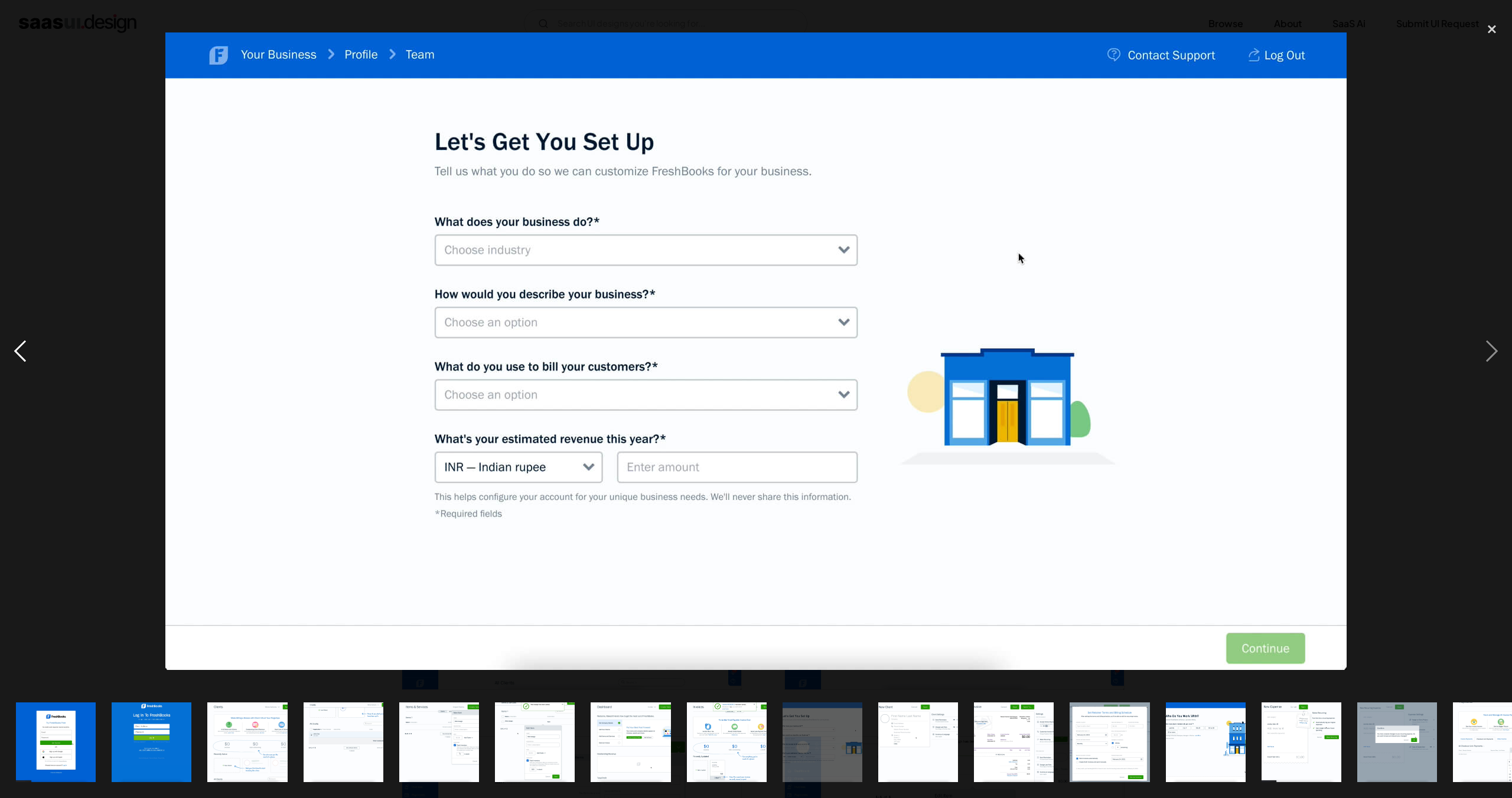
click at [22, 364] on div "previous image" at bounding box center [20, 351] width 40 height 670
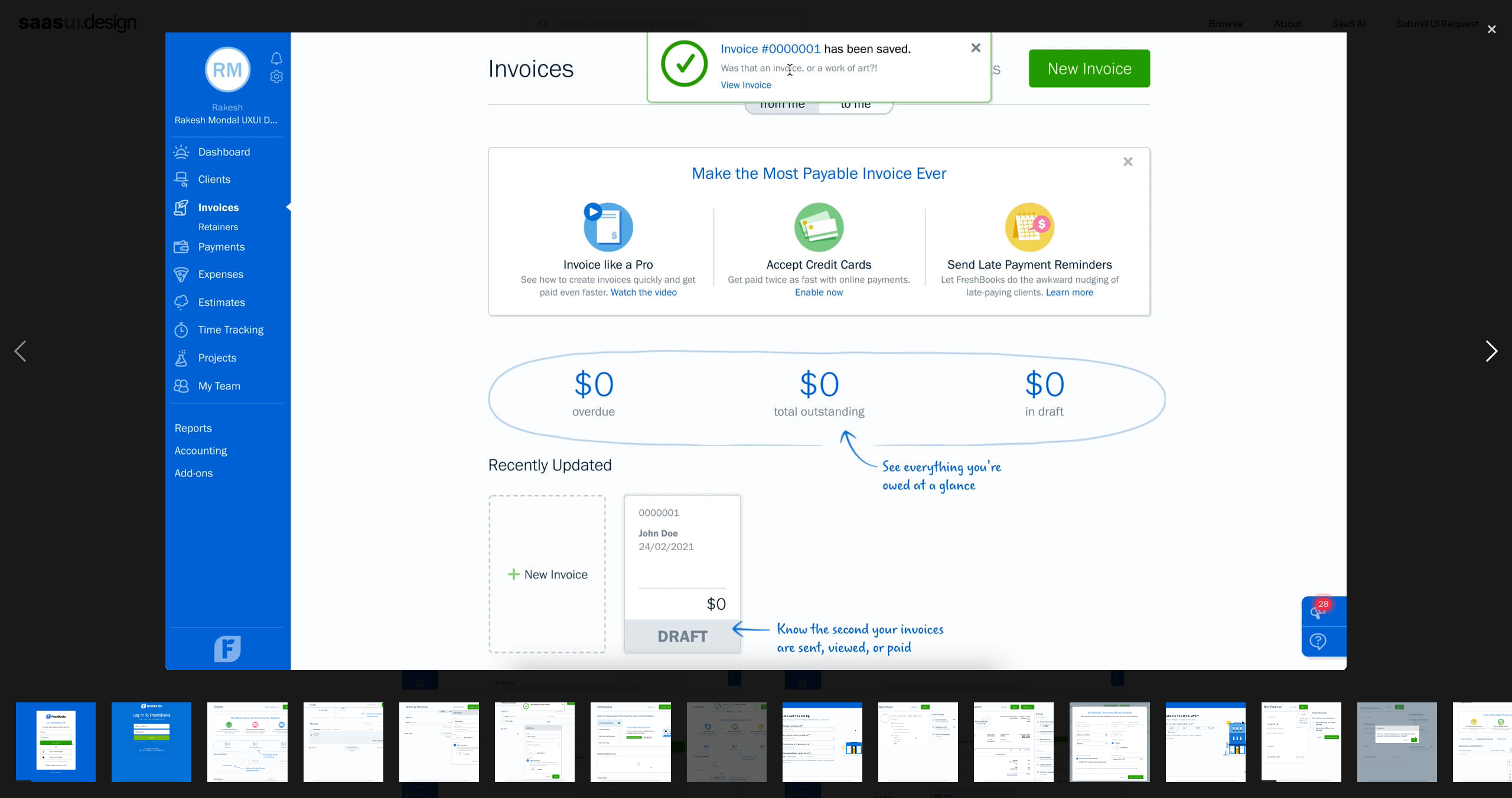
click at [1497, 345] on div "next image" at bounding box center [1492, 351] width 40 height 670
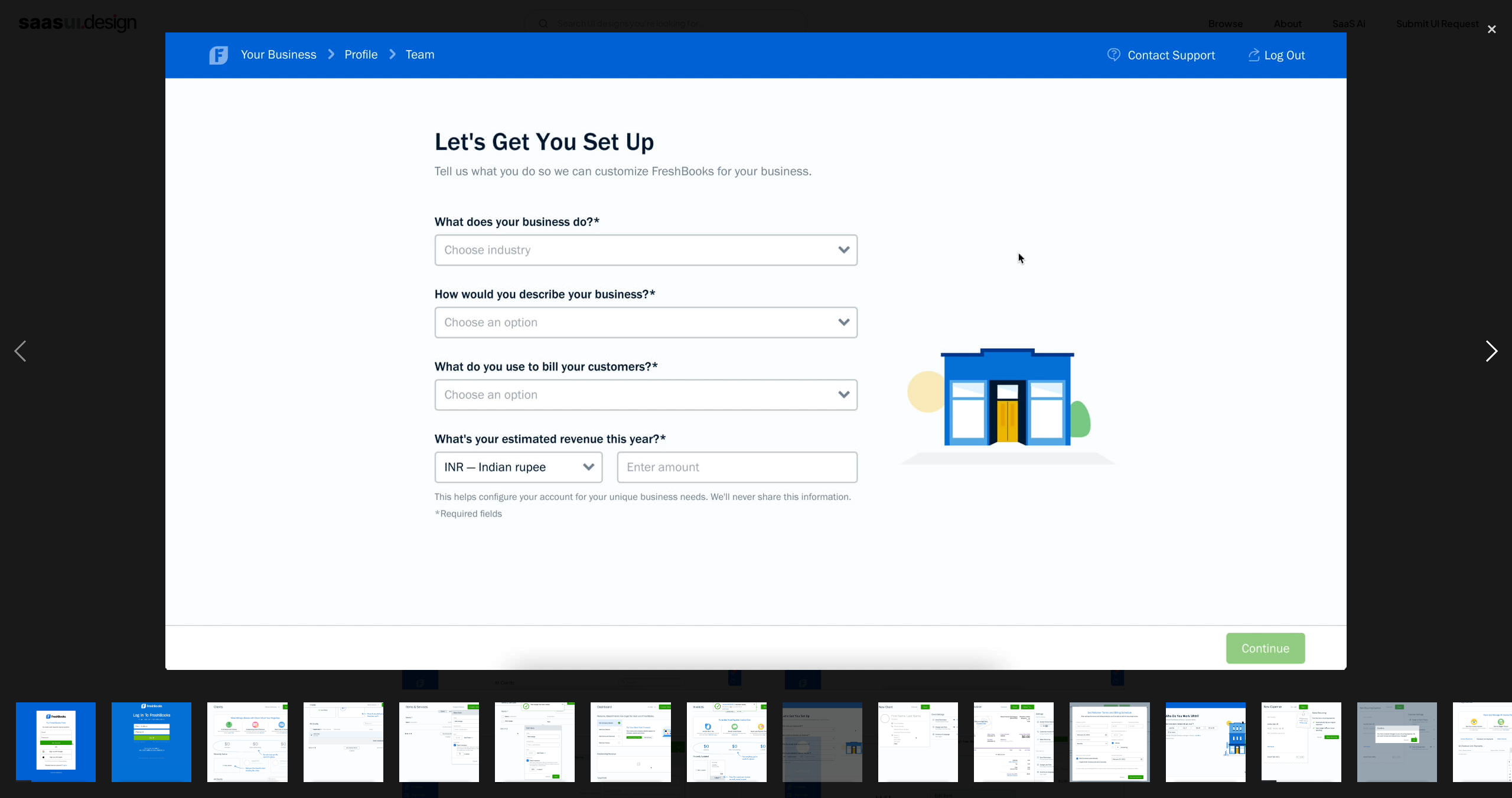
click at [1496, 348] on div "next image" at bounding box center [1492, 351] width 40 height 670
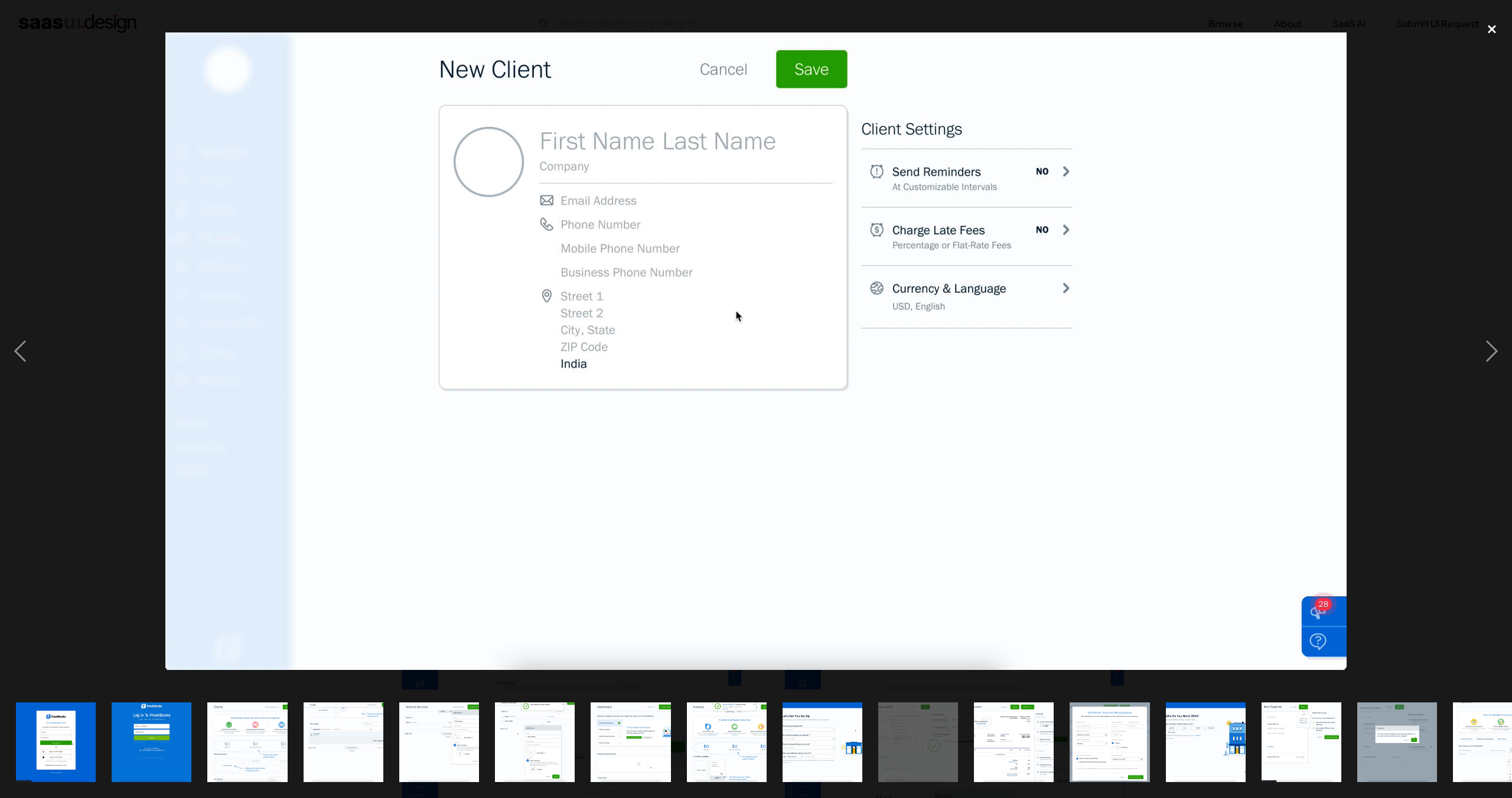
click at [1493, 23] on div "close lightbox" at bounding box center [1492, 29] width 40 height 26
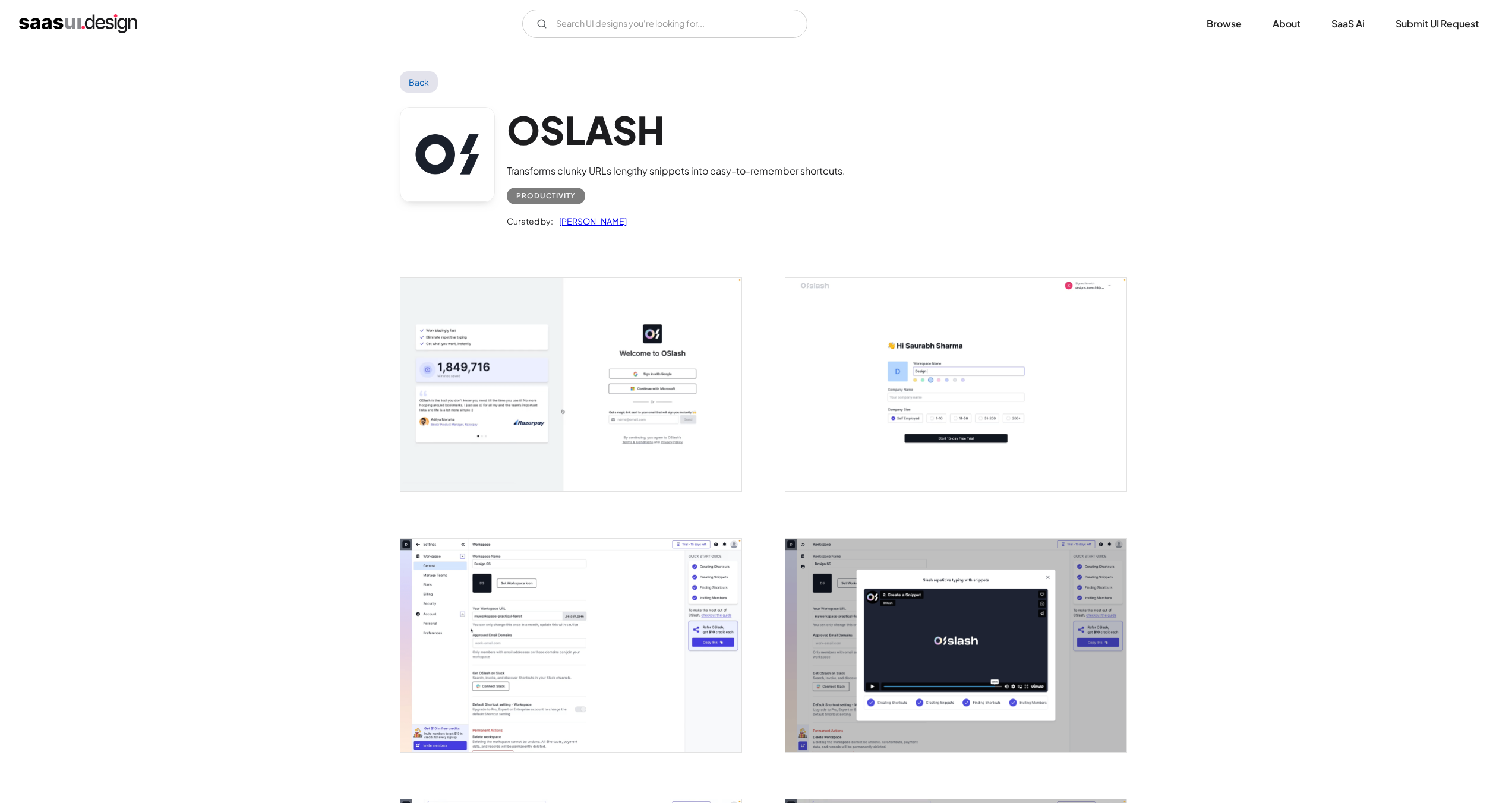
click at [1081, 424] on img "open lightbox" at bounding box center [956, 385] width 341 height 213
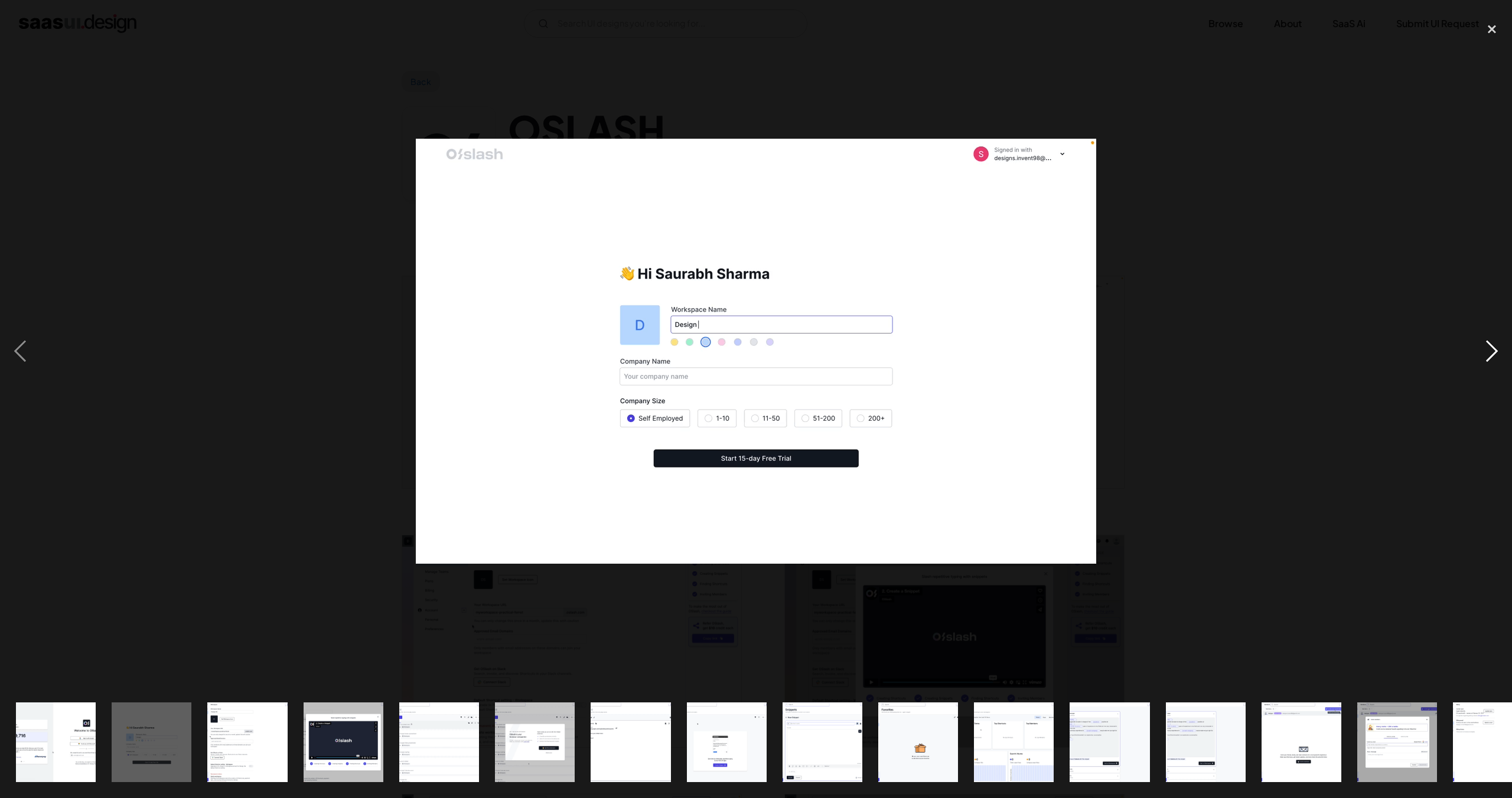
click at [1474, 361] on div "next image" at bounding box center [1492, 351] width 40 height 670
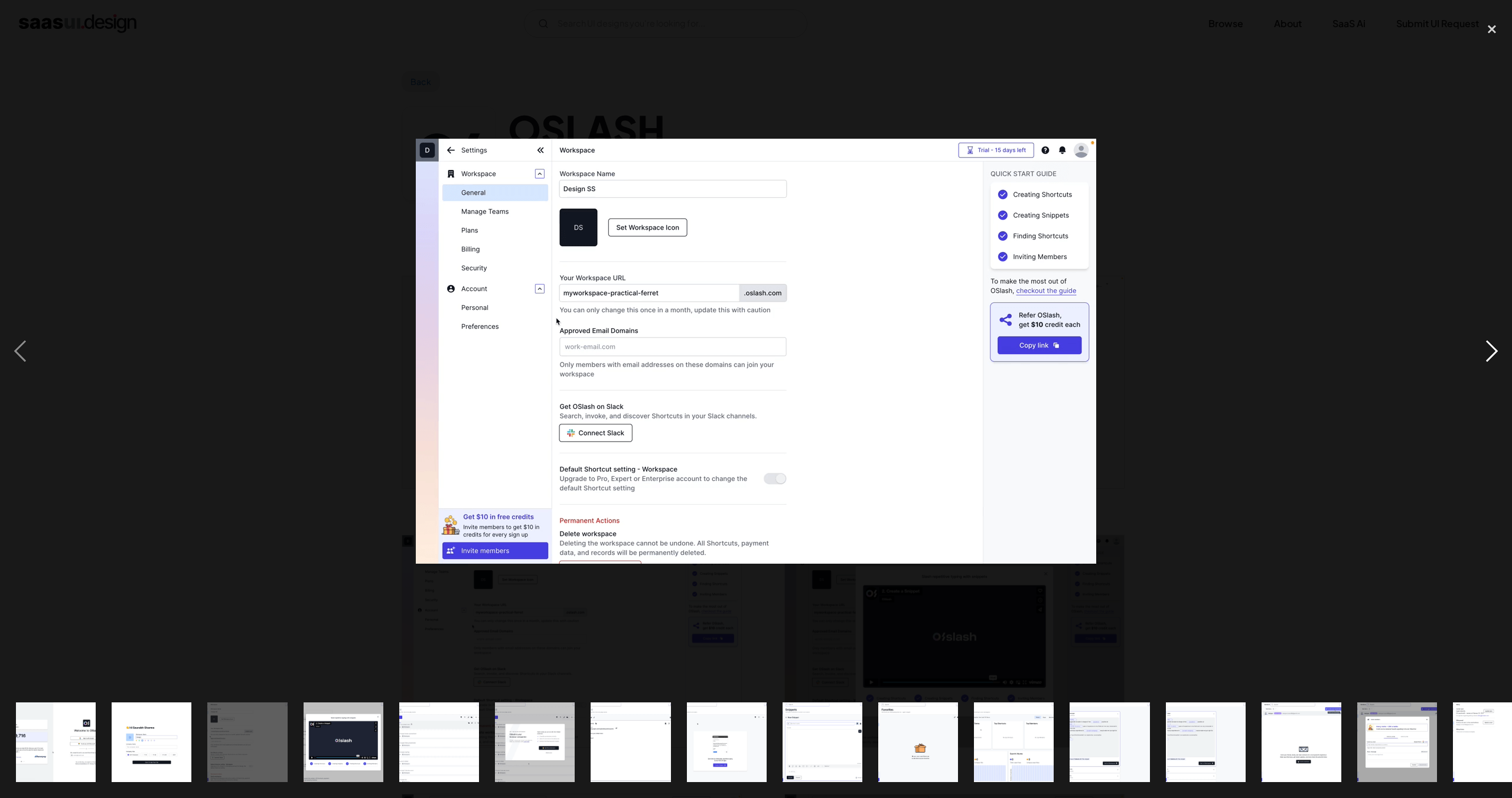
click at [1474, 361] on div "next image" at bounding box center [1492, 351] width 40 height 670
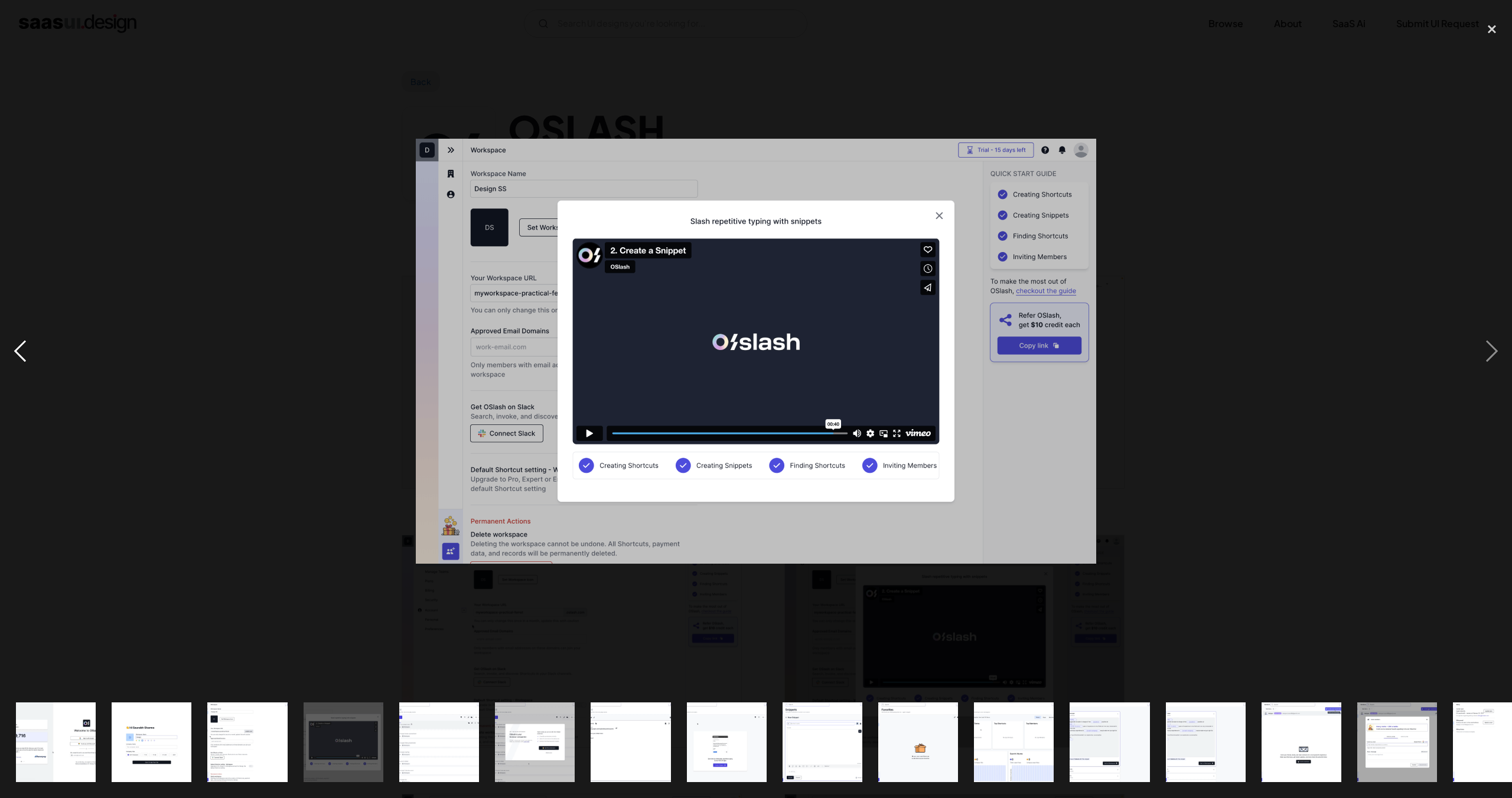
click at [36, 359] on div "previous image" at bounding box center [20, 351] width 40 height 670
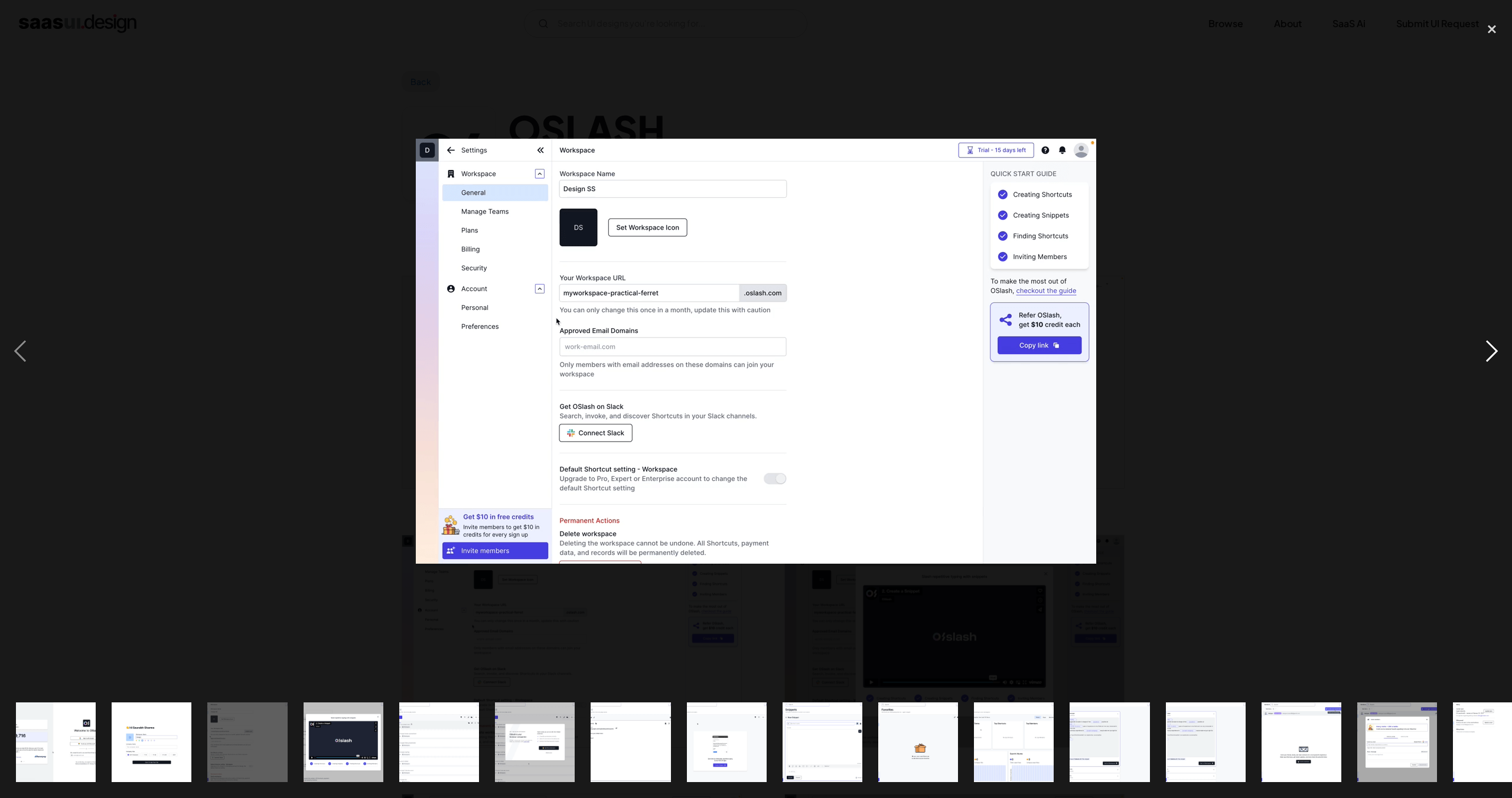
click at [1484, 347] on div "next image" at bounding box center [1492, 351] width 40 height 670
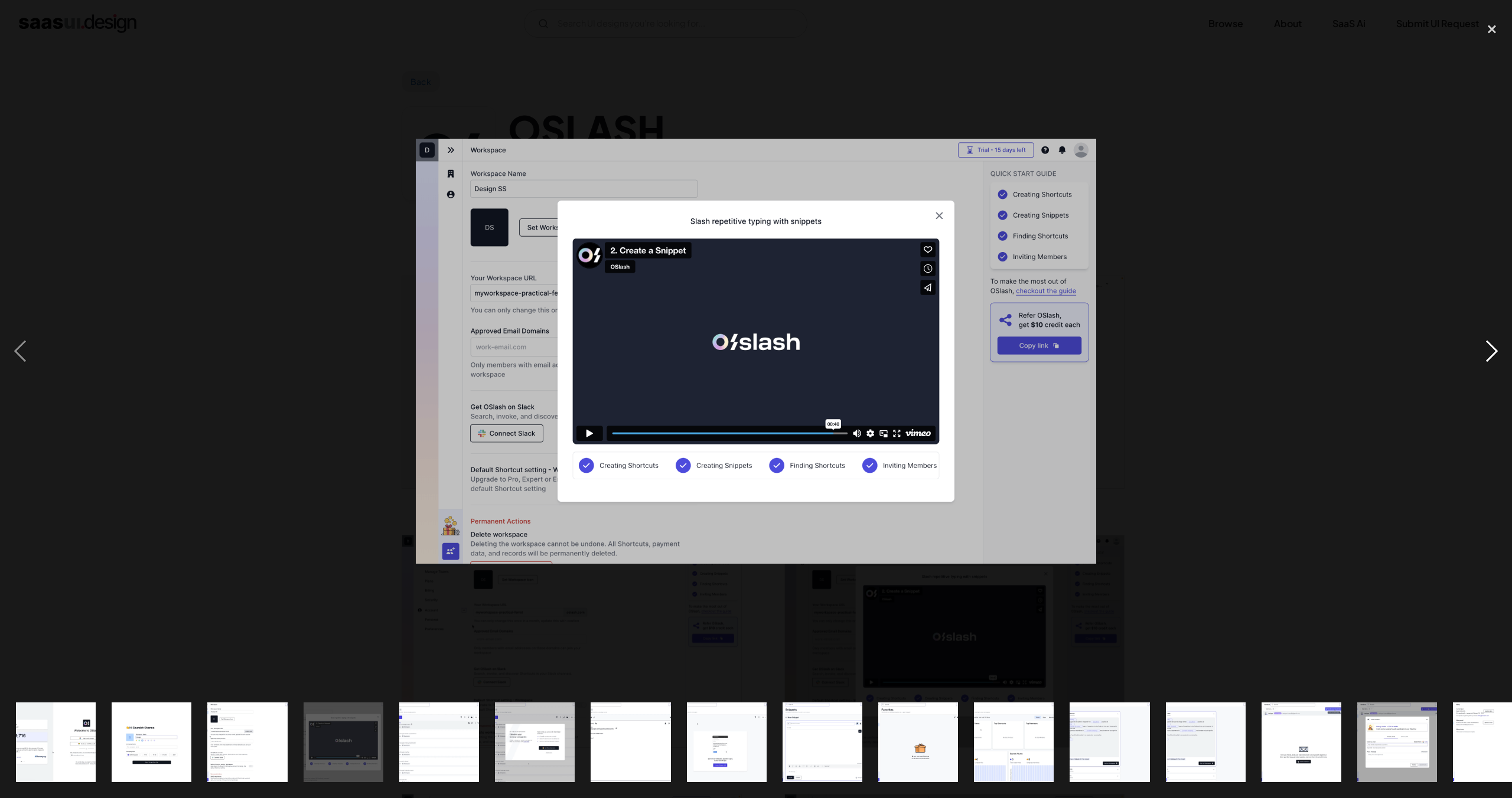
click at [1484, 347] on div "next image" at bounding box center [1492, 351] width 40 height 670
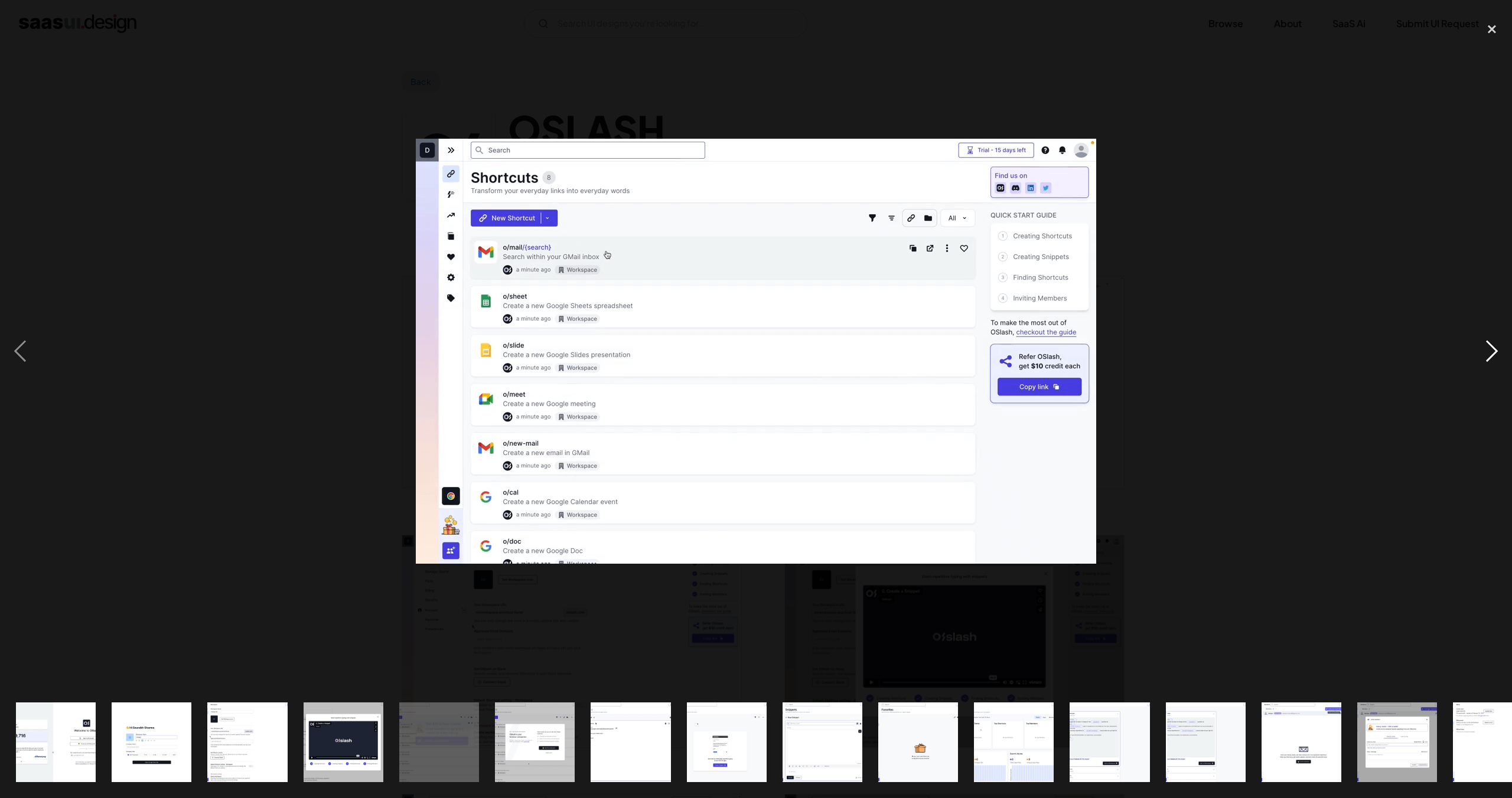
click at [1484, 347] on div "next image" at bounding box center [1492, 351] width 40 height 670
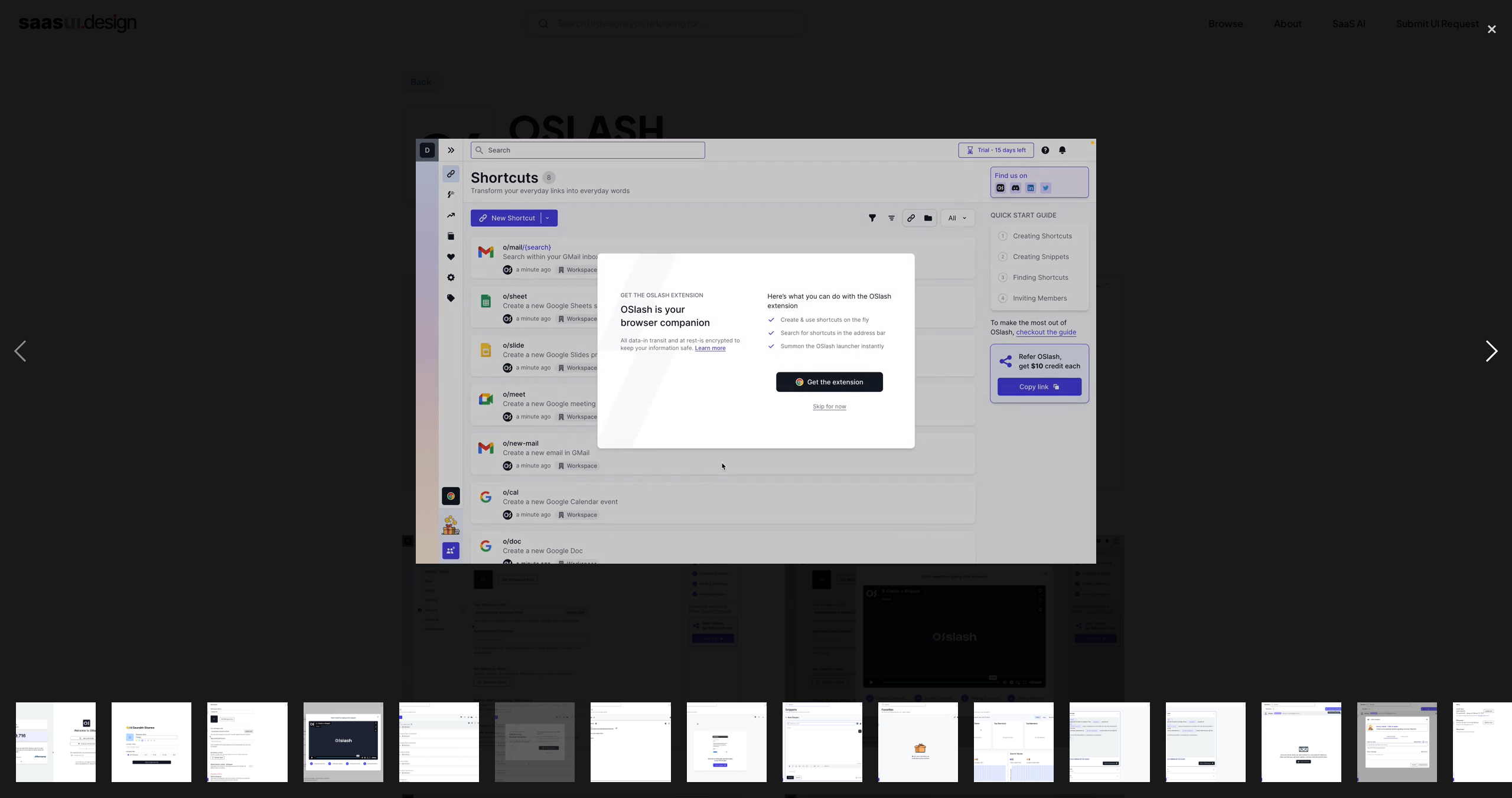
click at [1490, 340] on div "next image" at bounding box center [1492, 351] width 40 height 670
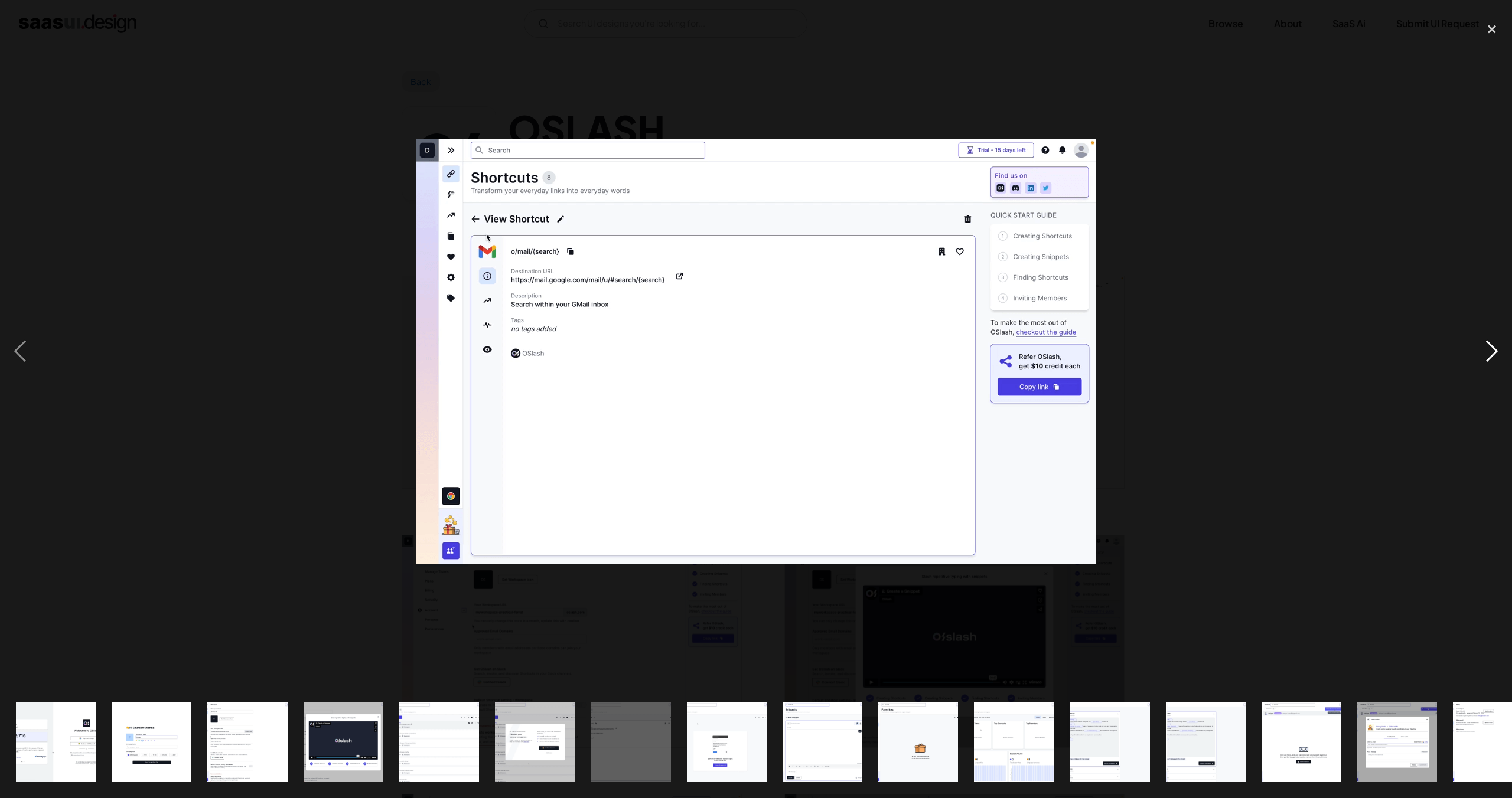
click at [1490, 340] on div "next image" at bounding box center [1492, 351] width 40 height 670
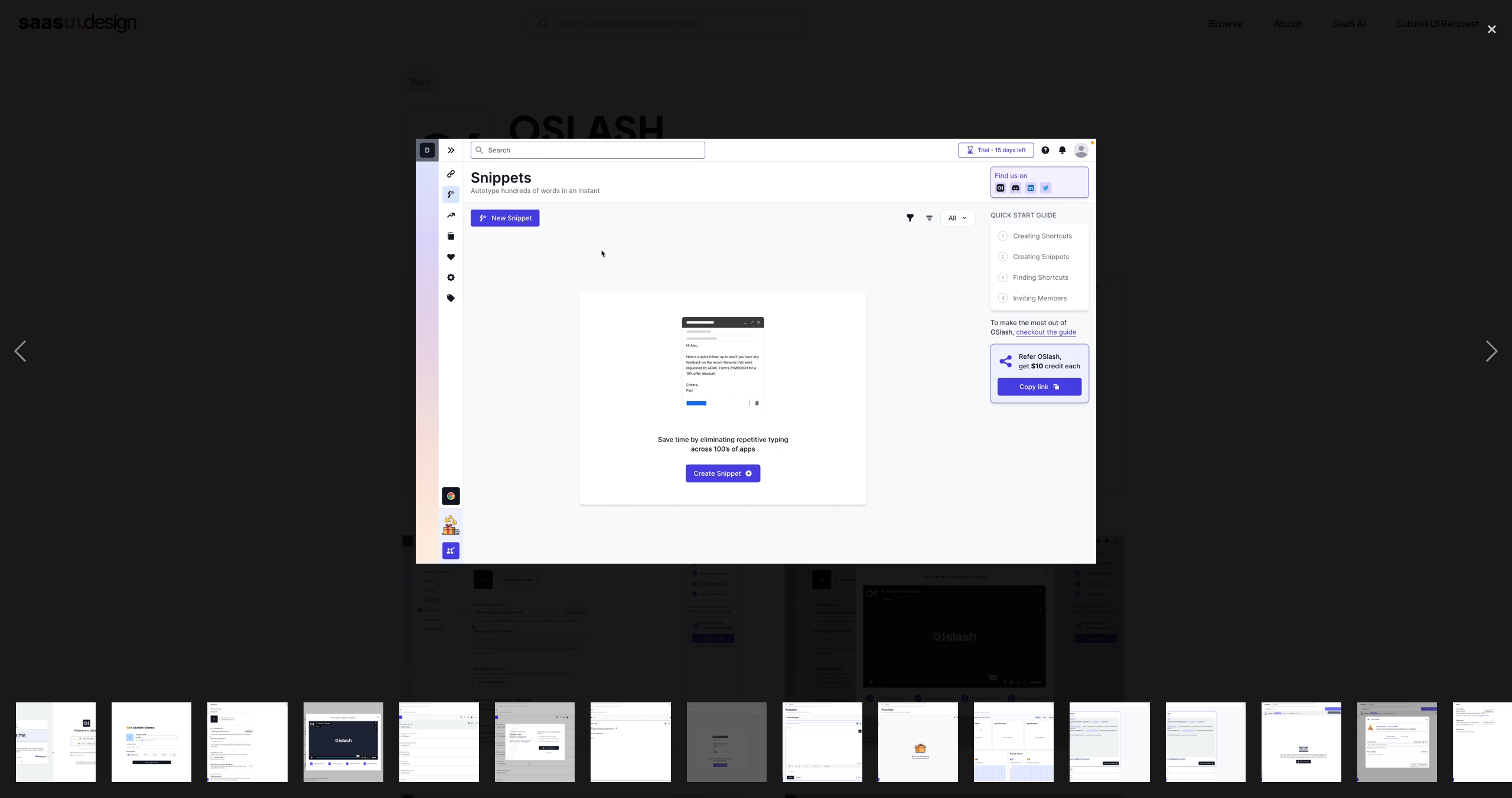
click at [1241, 342] on div at bounding box center [756, 351] width 1512 height 670
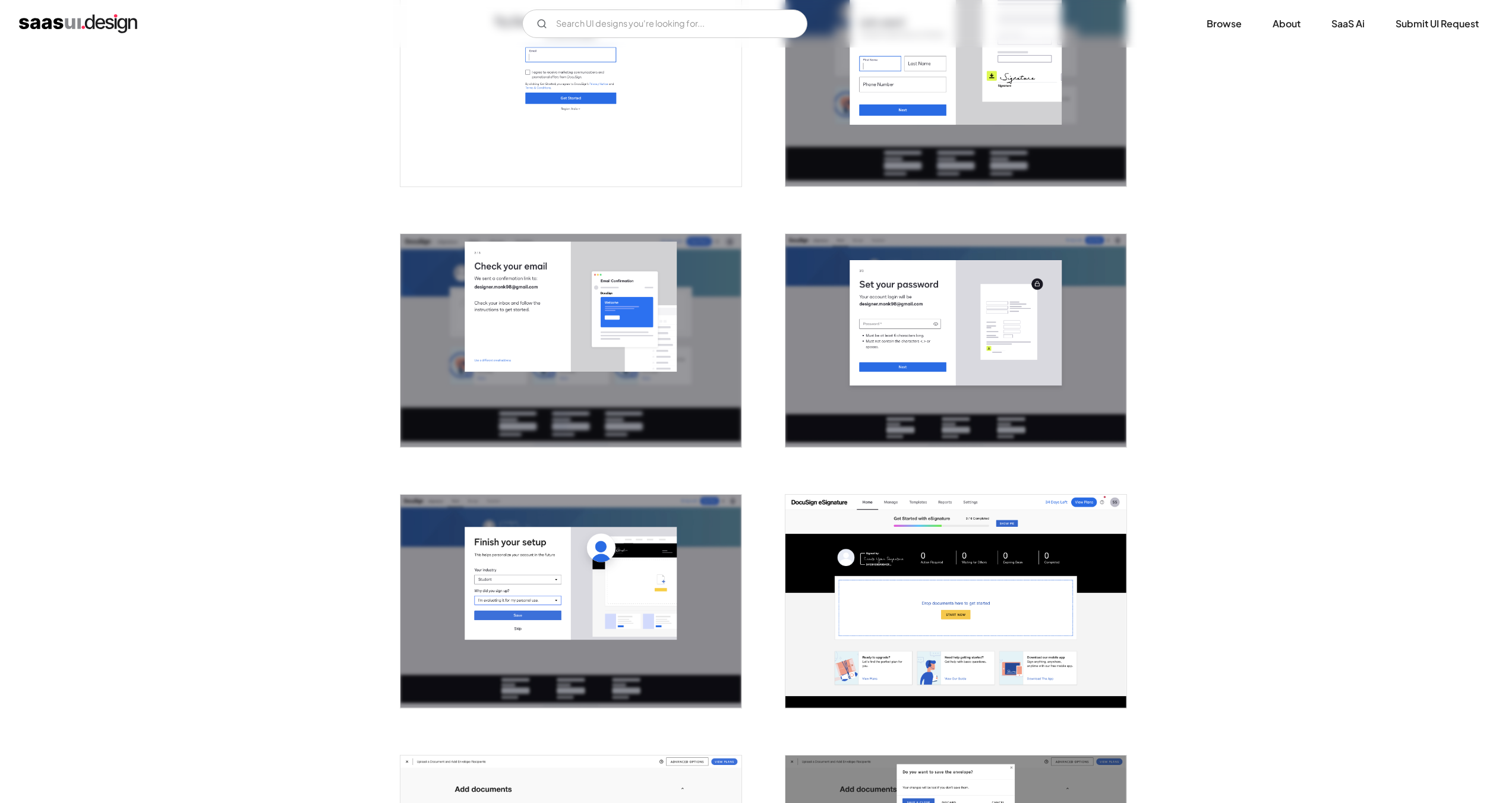
scroll to position [509, 0]
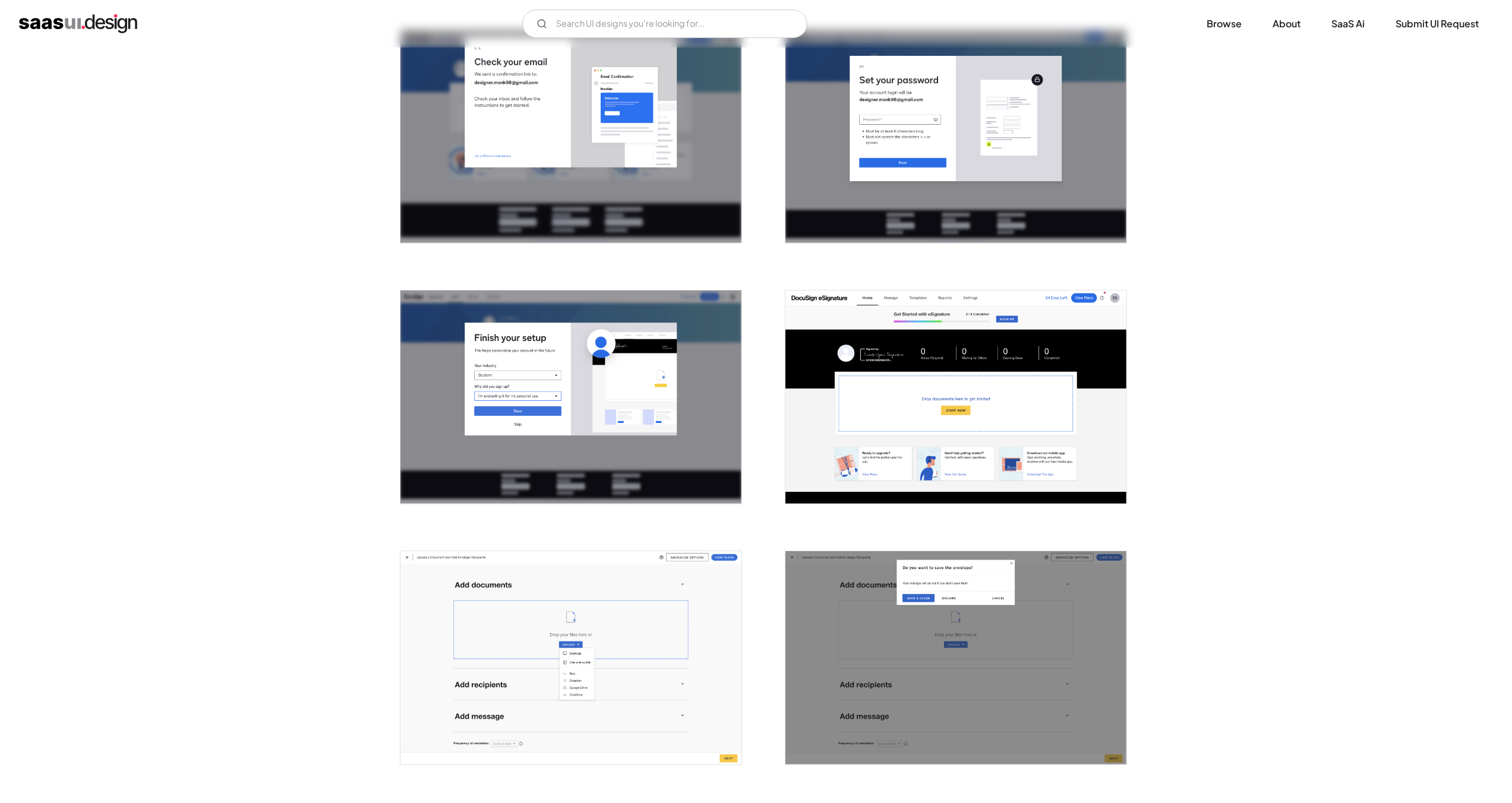
click at [675, 335] on img "open lightbox" at bounding box center [571, 397] width 341 height 213
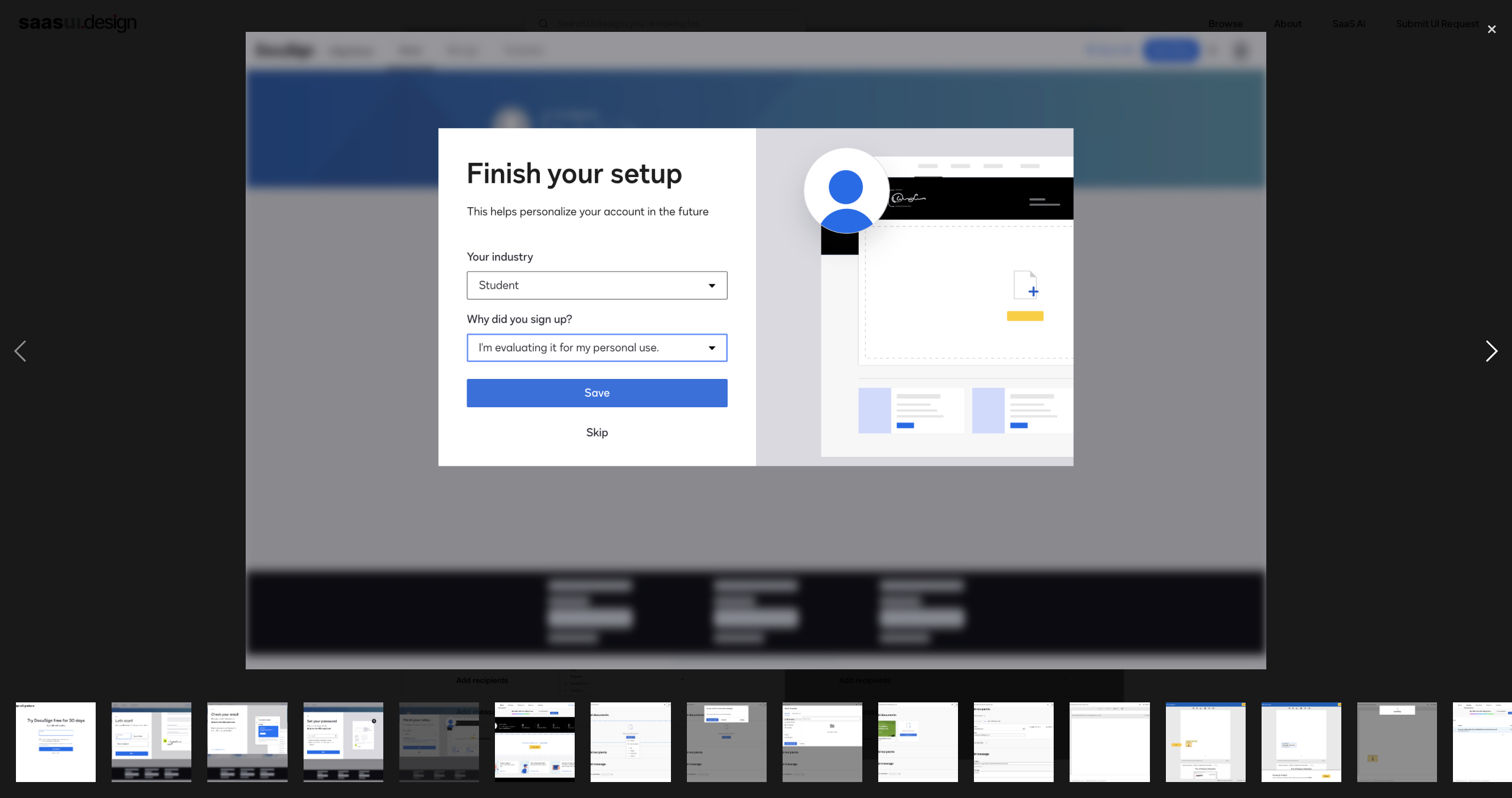
click at [1495, 350] on div "next image" at bounding box center [1492, 351] width 40 height 670
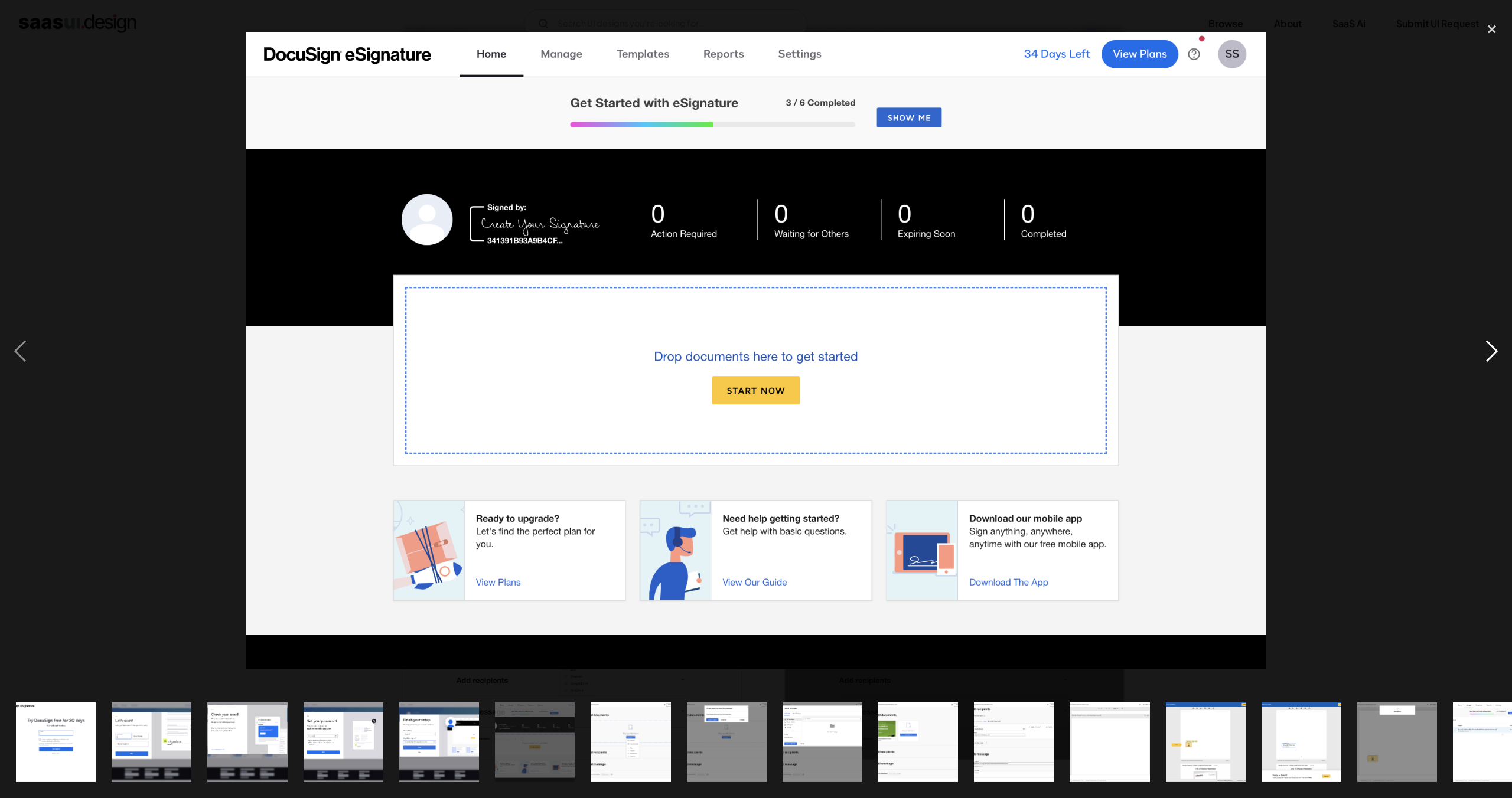
click at [1495, 350] on div "next image" at bounding box center [1492, 351] width 40 height 670
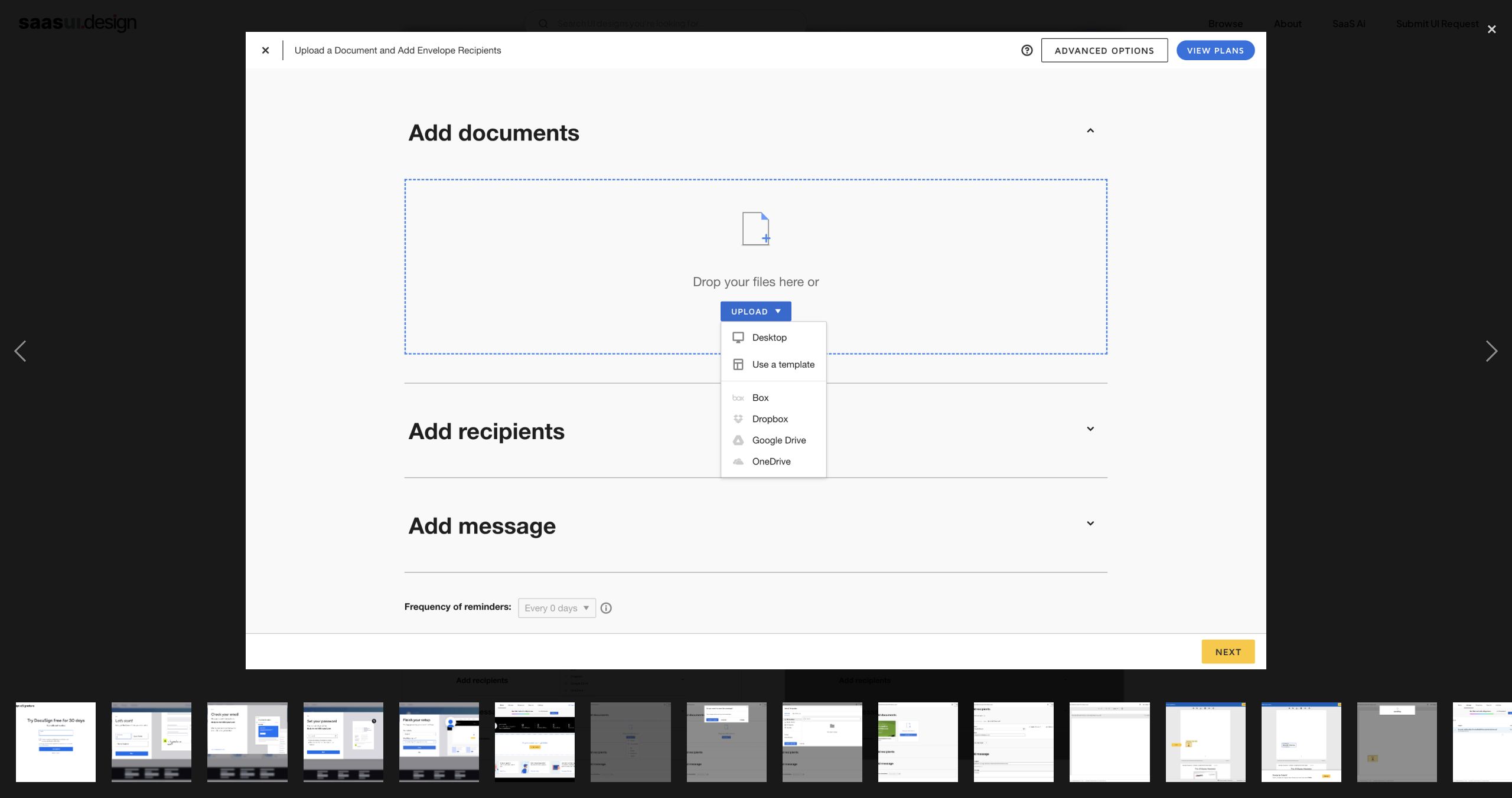
click at [1369, 351] on div at bounding box center [756, 351] width 1512 height 670
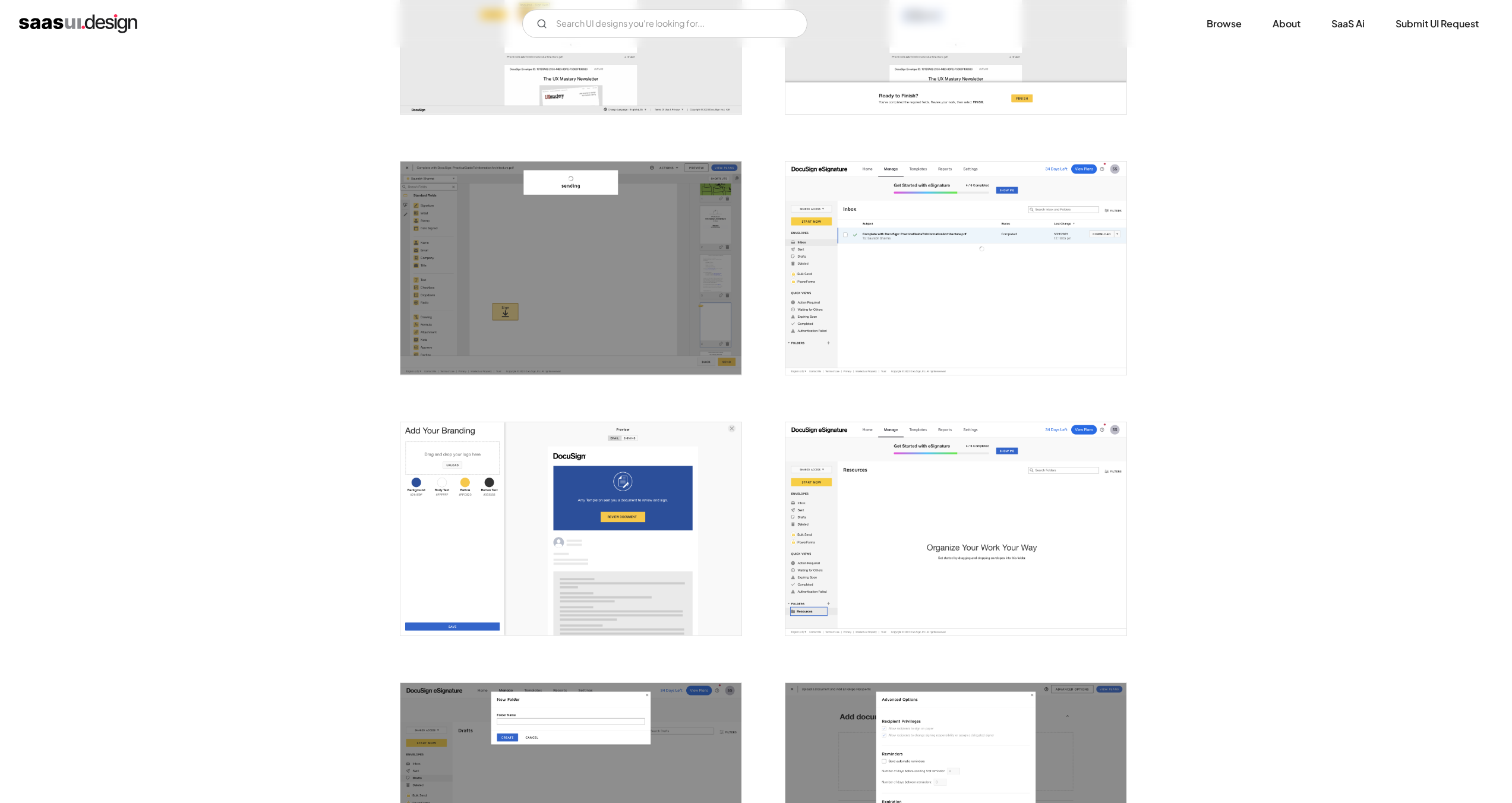
scroll to position [1959, 0]
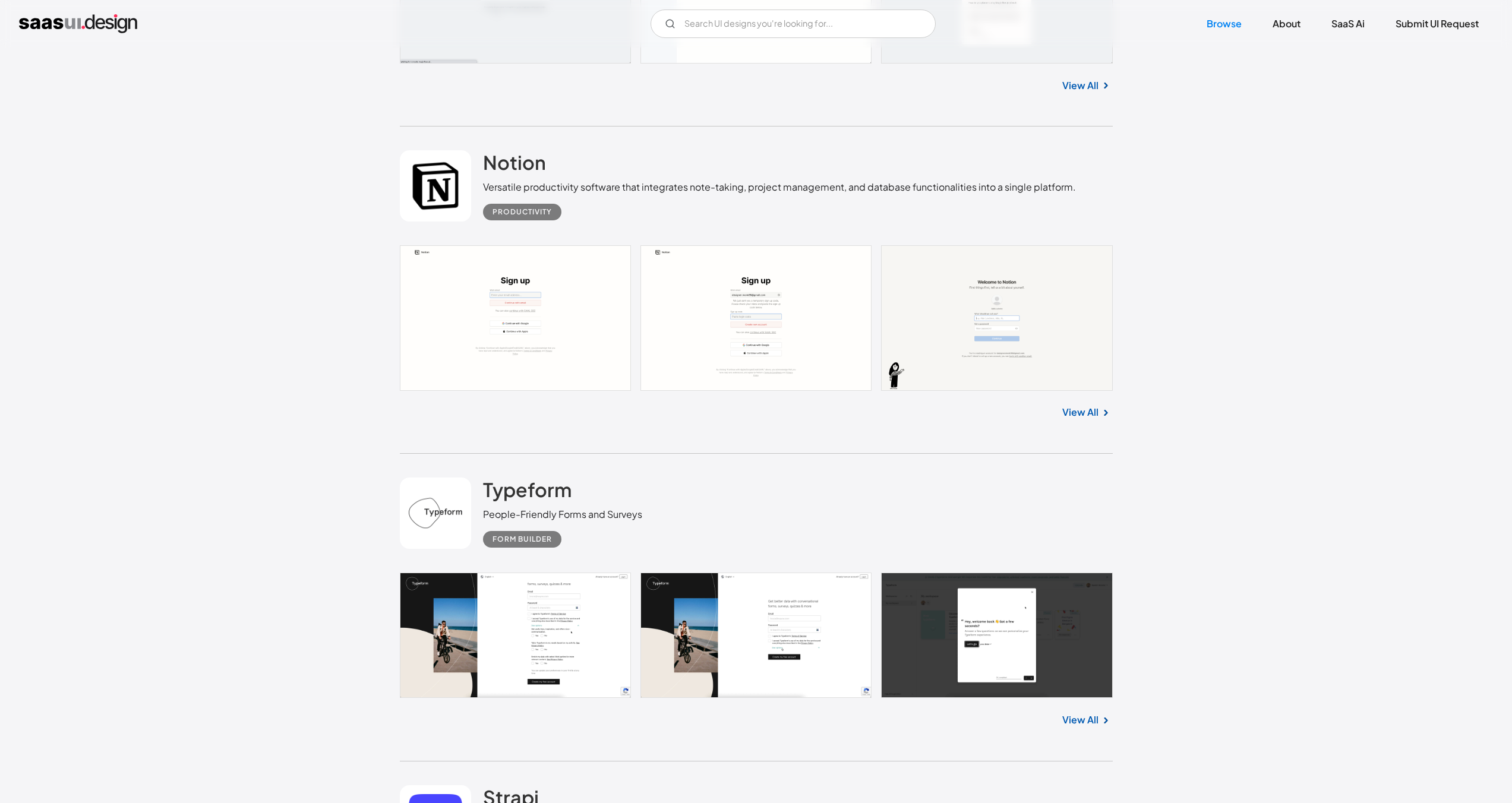
scroll to position [14368, 0]
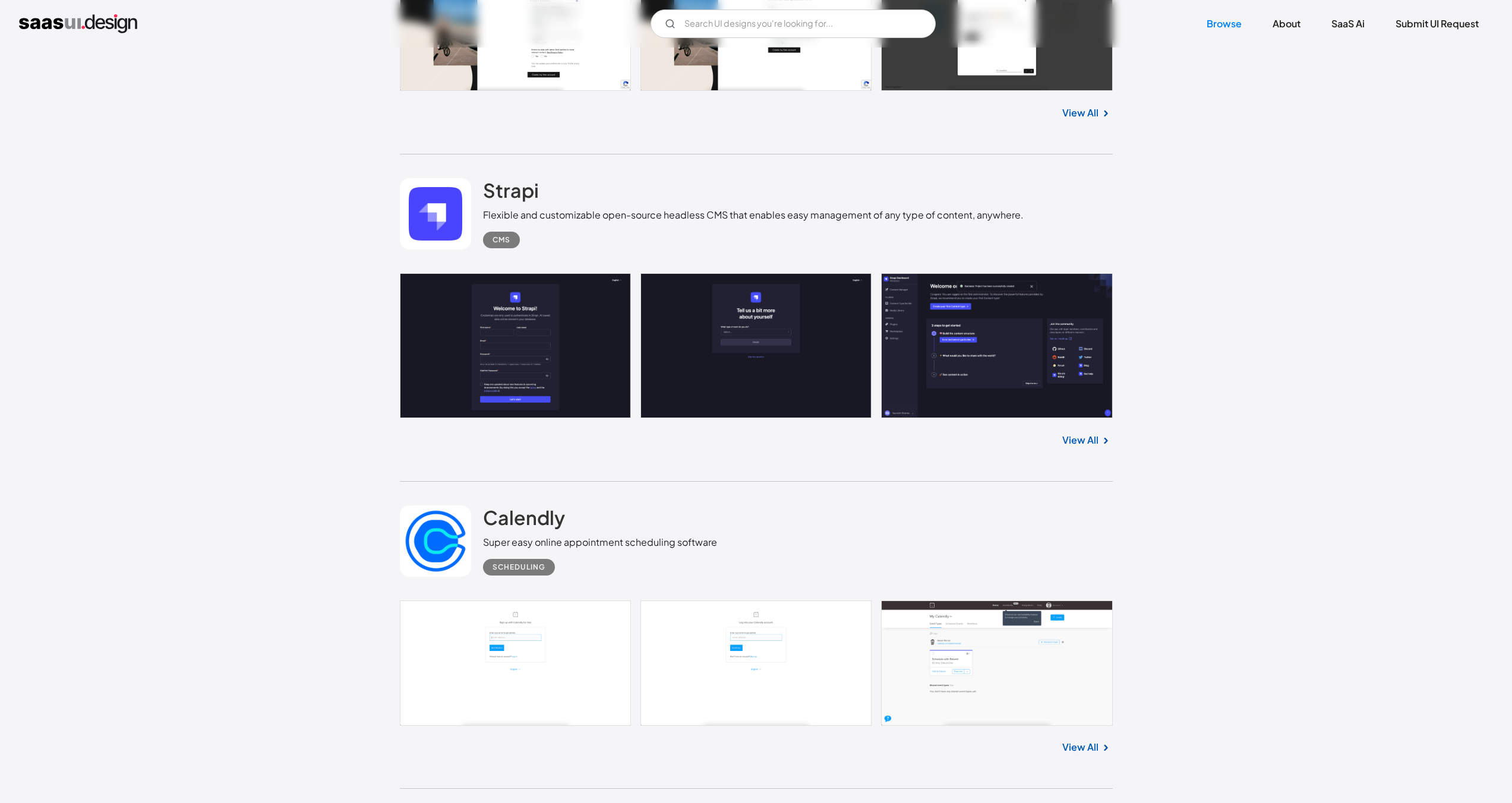
scroll to position [14928, 0]
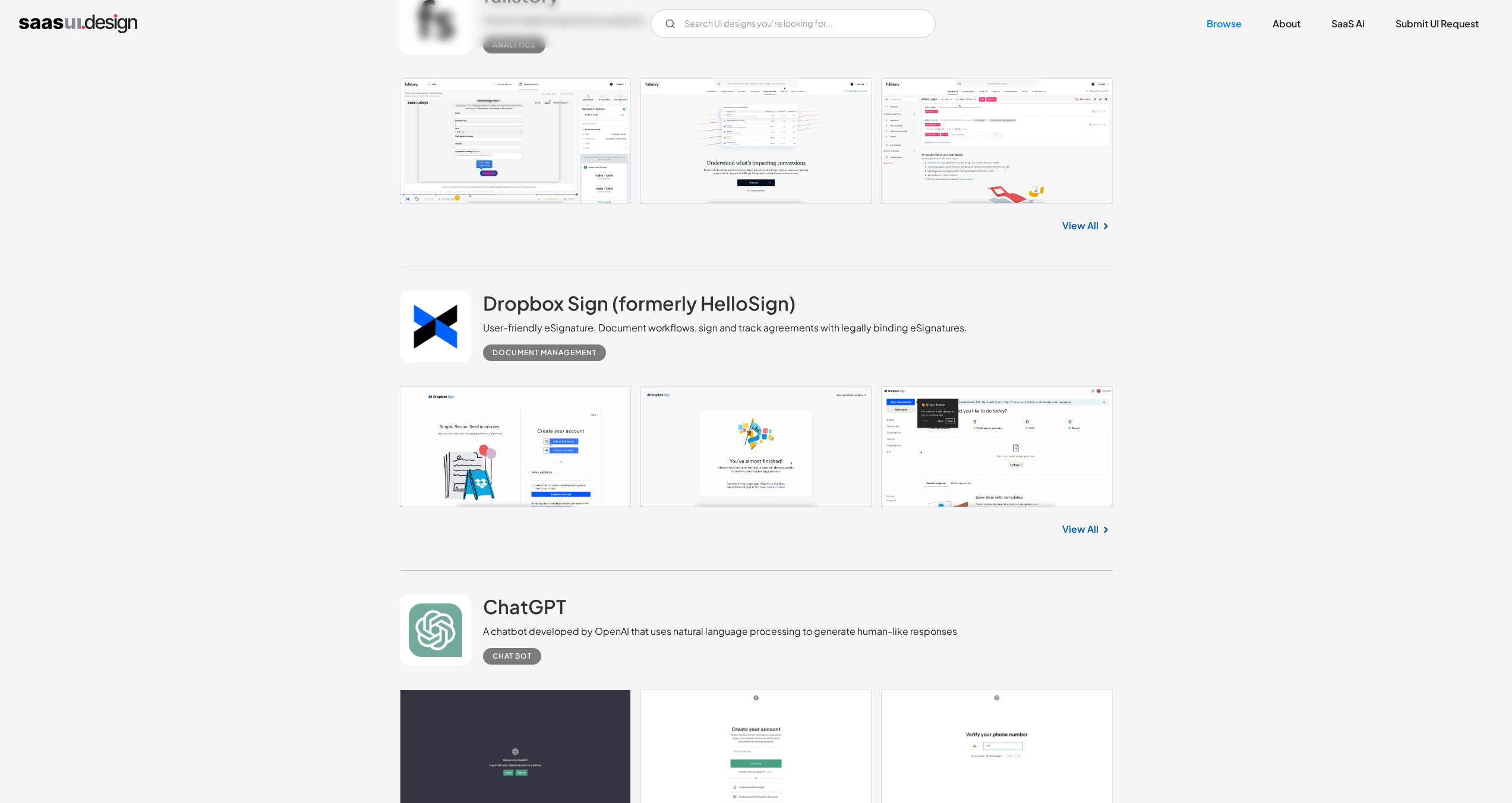
scroll to position [16156, 0]
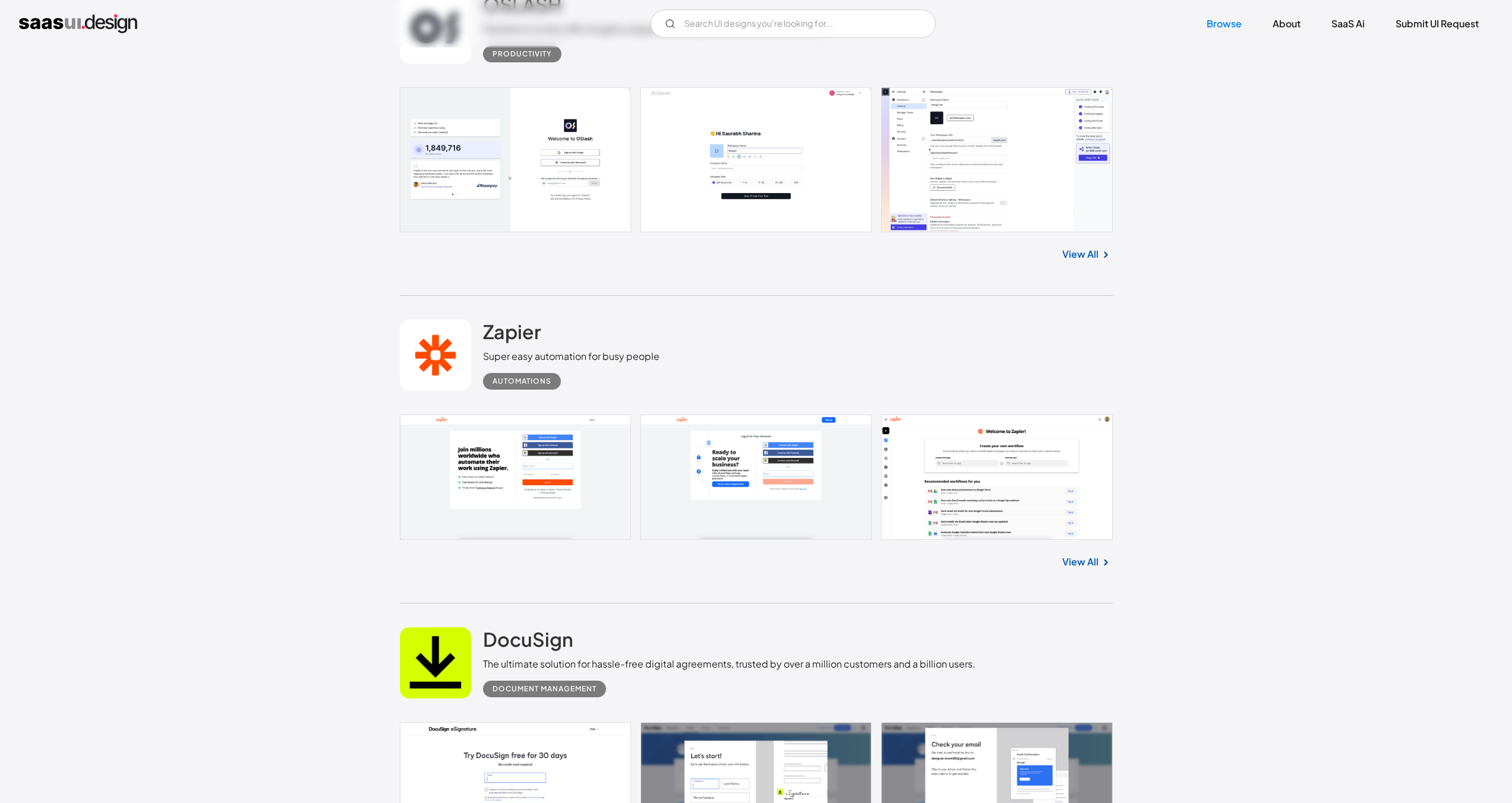
scroll to position [18106, 0]
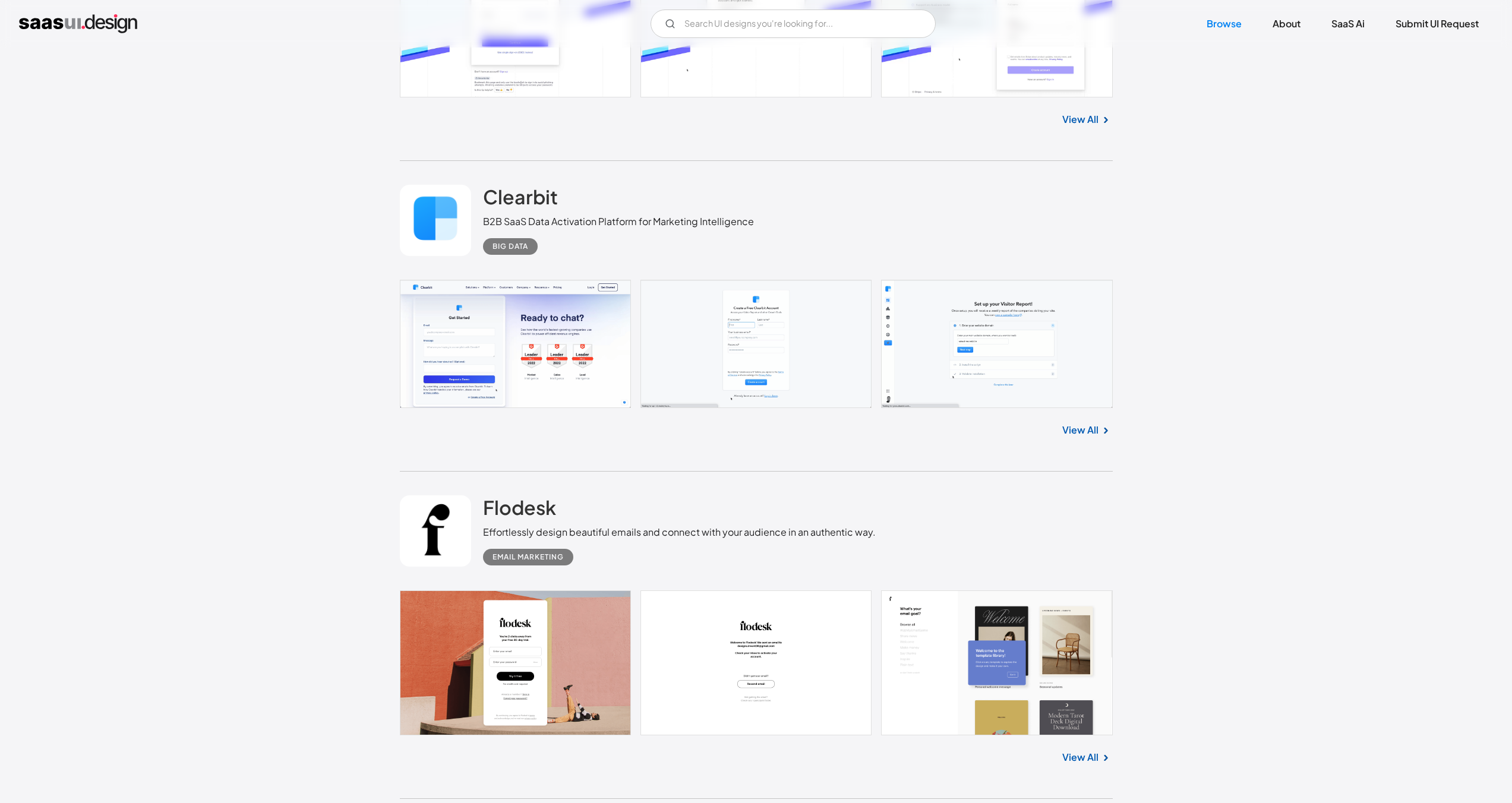
scroll to position [19421, 0]
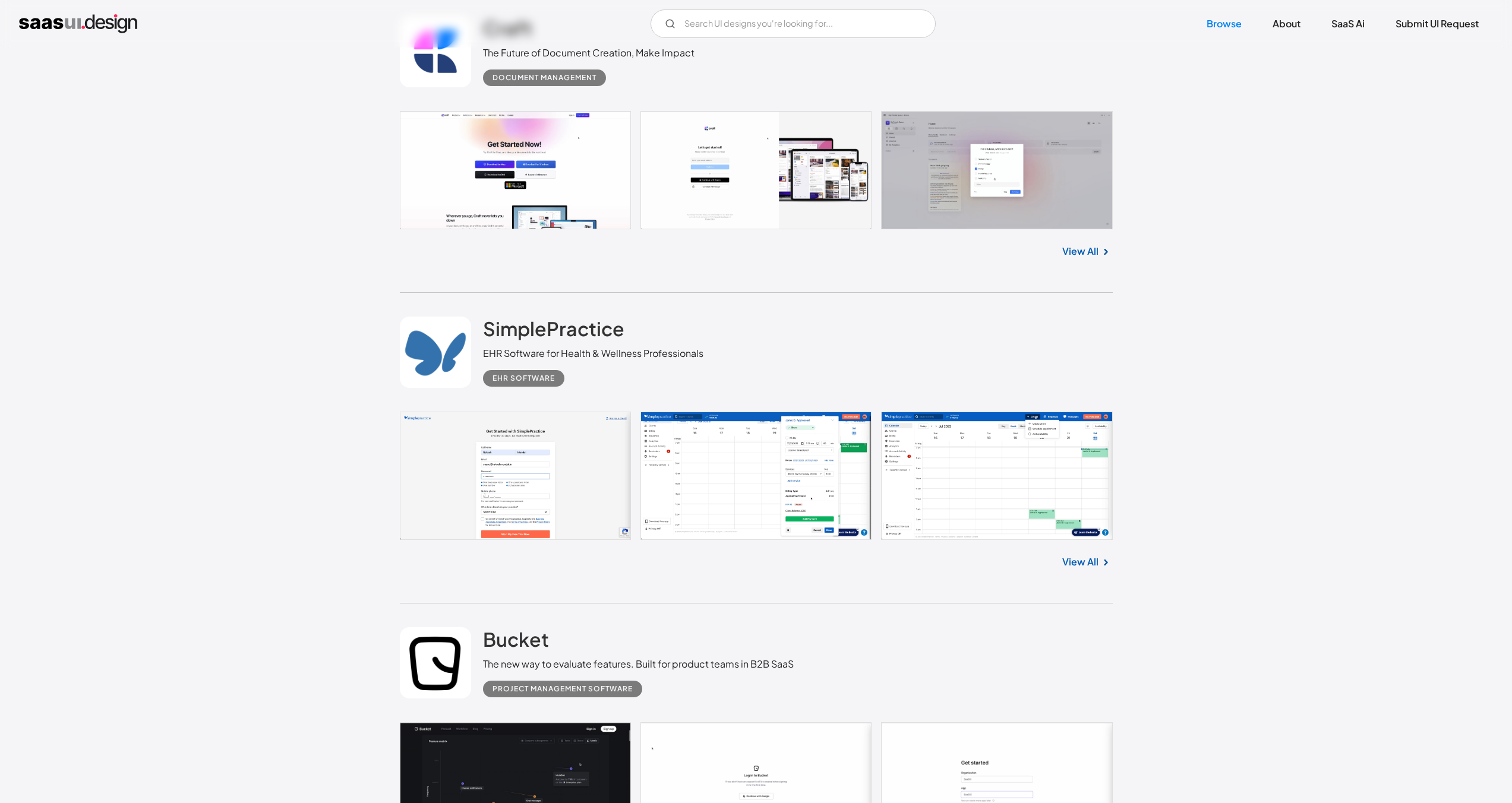
scroll to position [20826, 0]
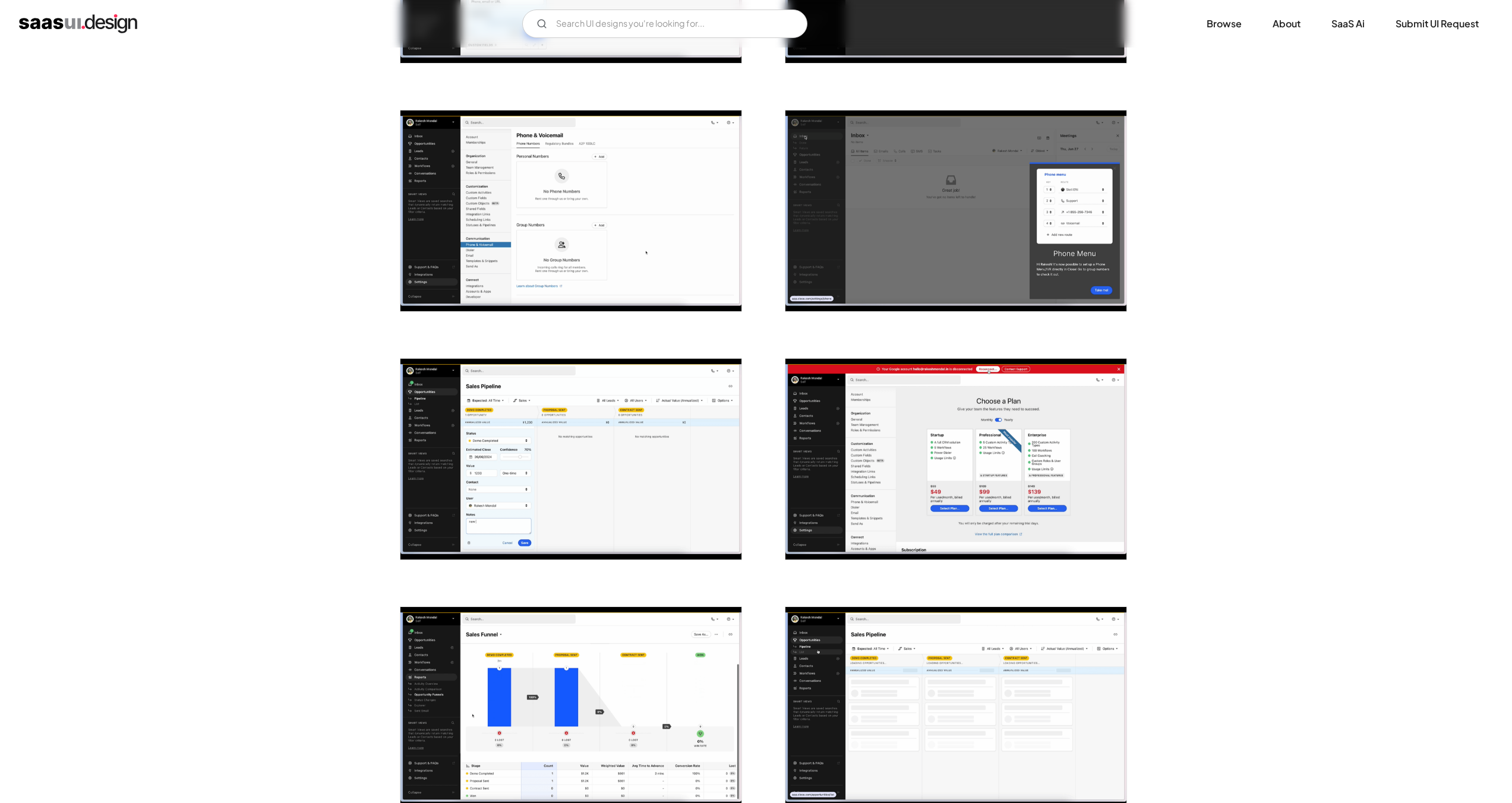
scroll to position [1740, 0]
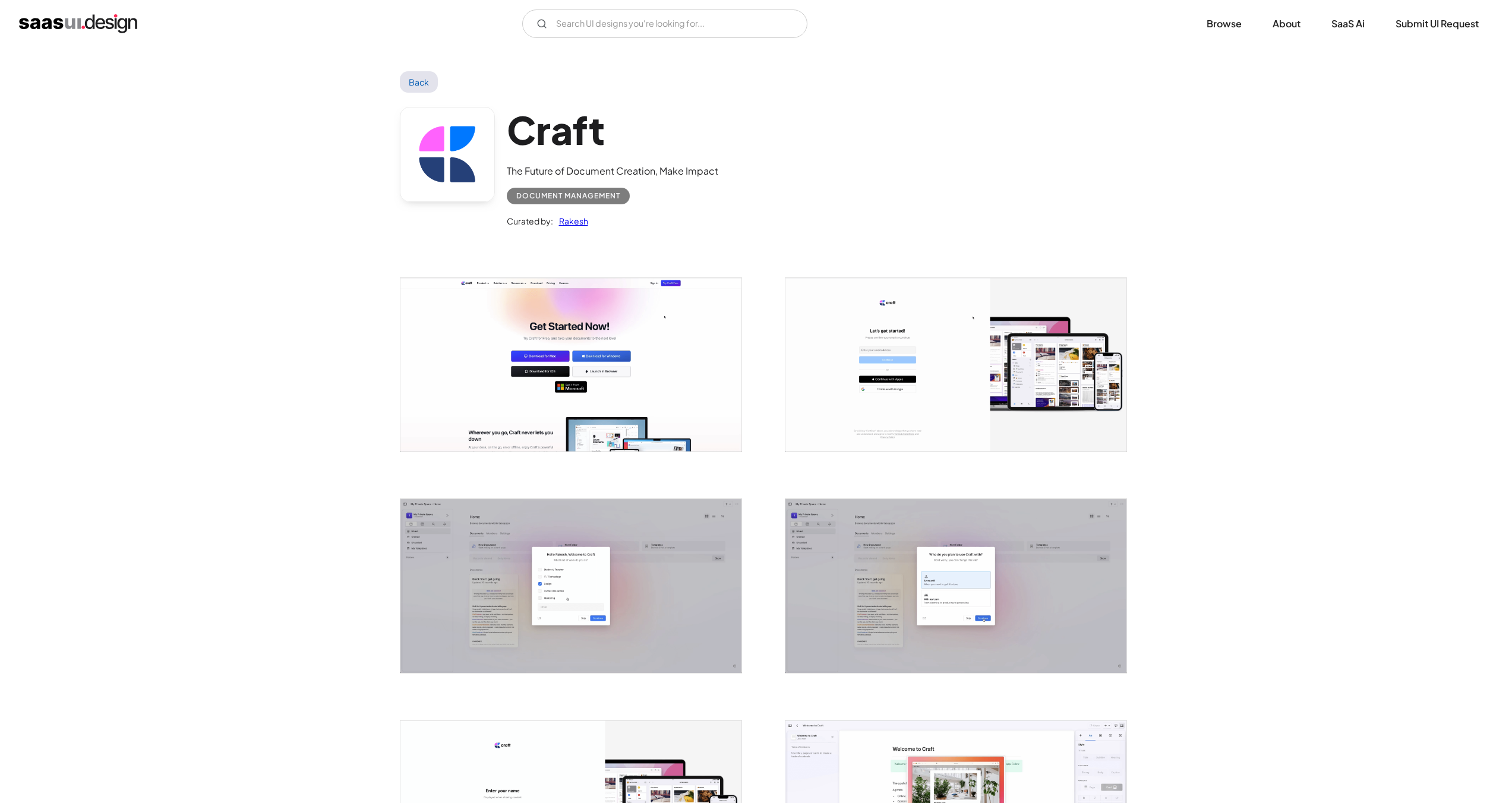
click at [1010, 412] on img "open lightbox" at bounding box center [956, 365] width 341 height 174
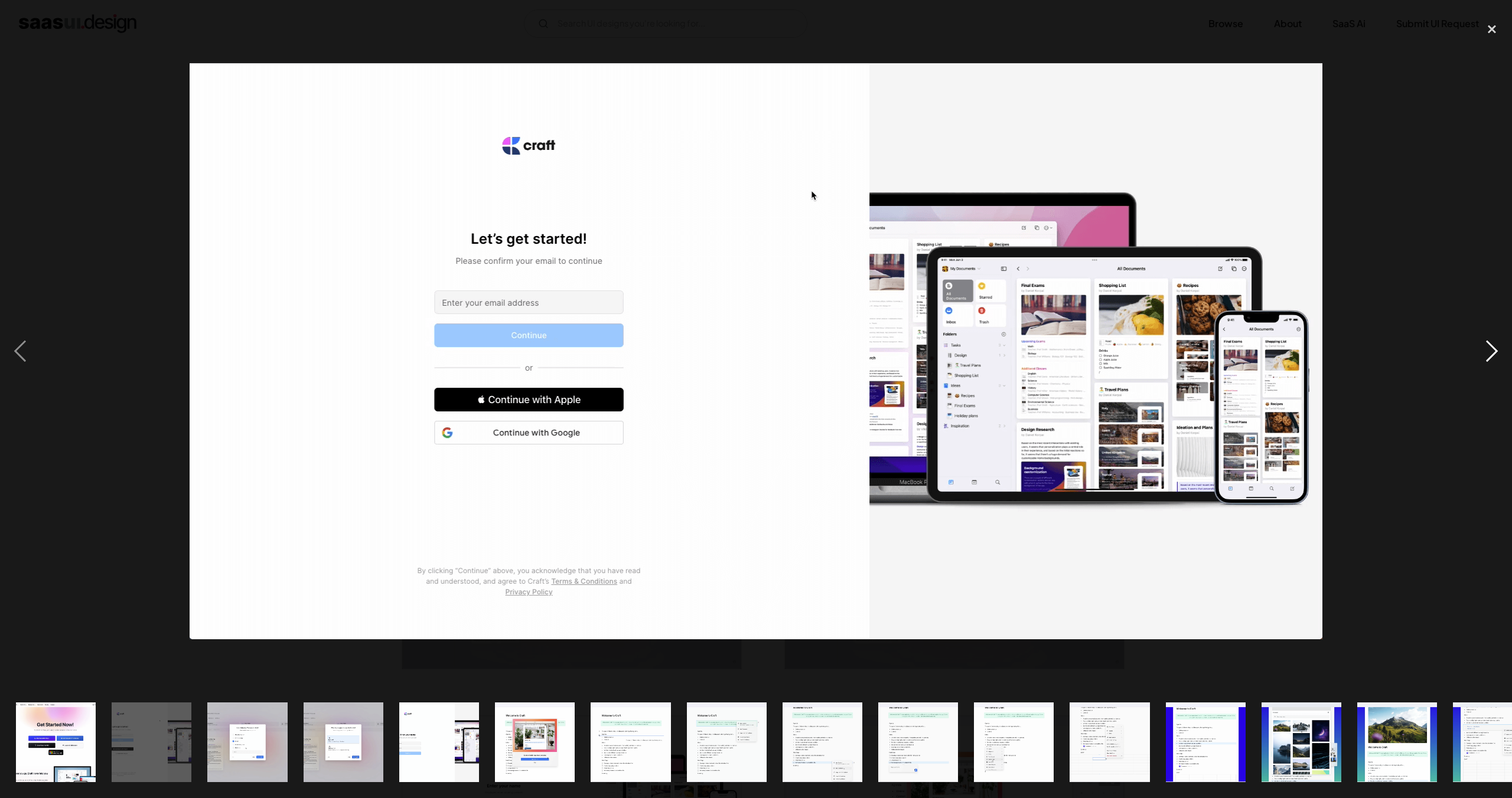
click at [1487, 351] on div "next image" at bounding box center [1492, 351] width 40 height 670
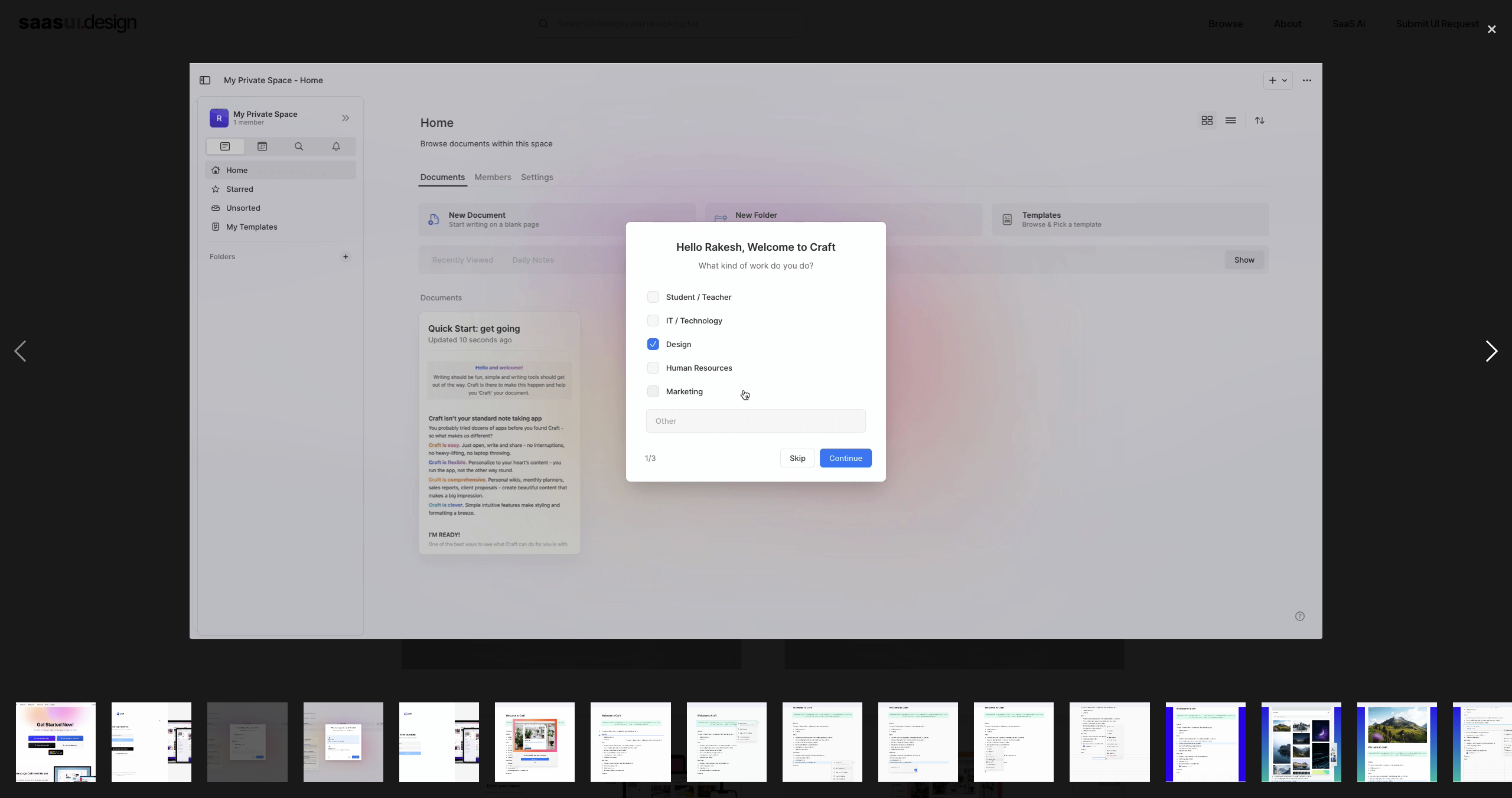
click at [1487, 351] on div "next image" at bounding box center [1492, 351] width 40 height 670
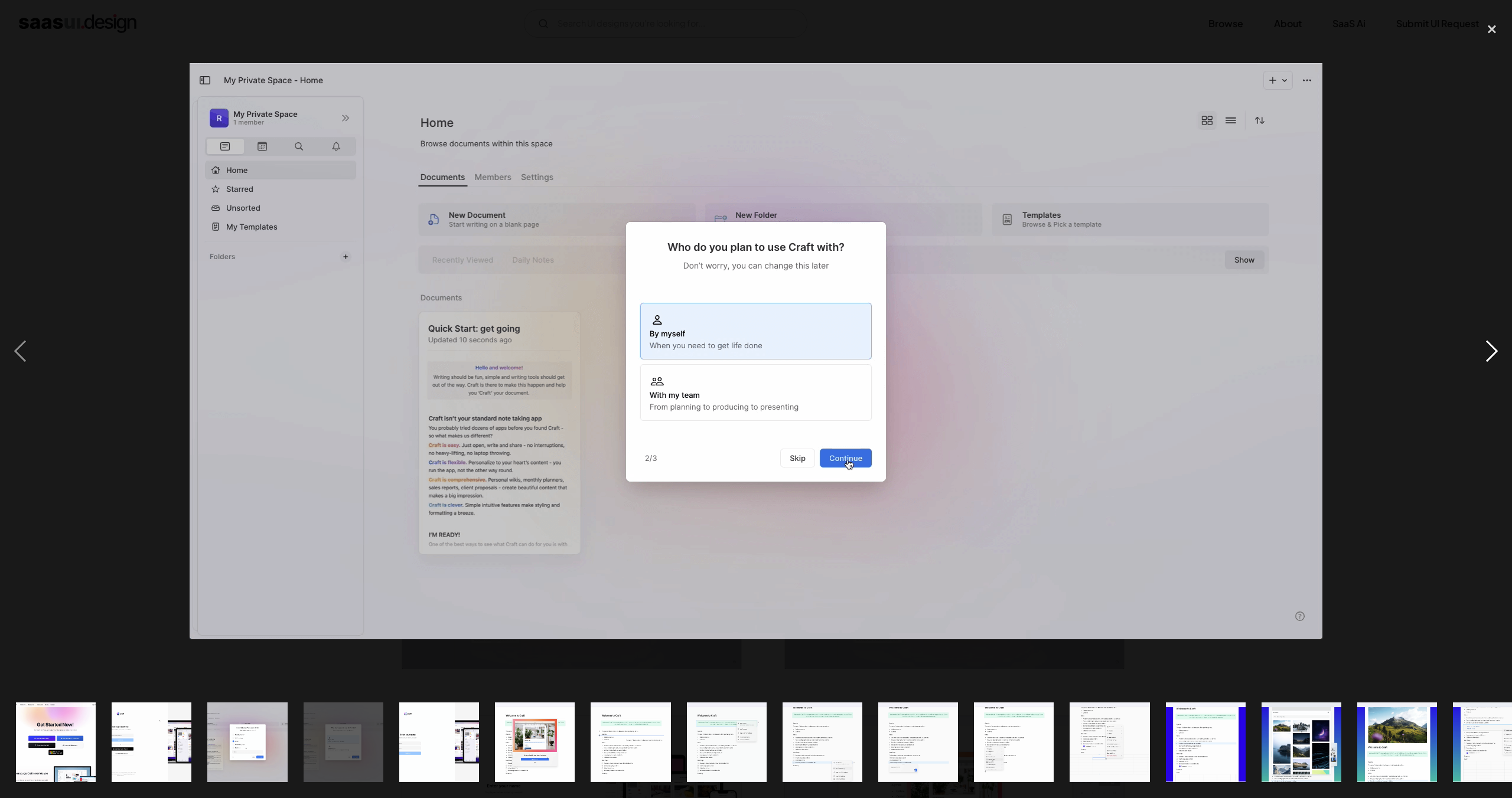
click at [1487, 351] on div "next image" at bounding box center [1492, 351] width 40 height 670
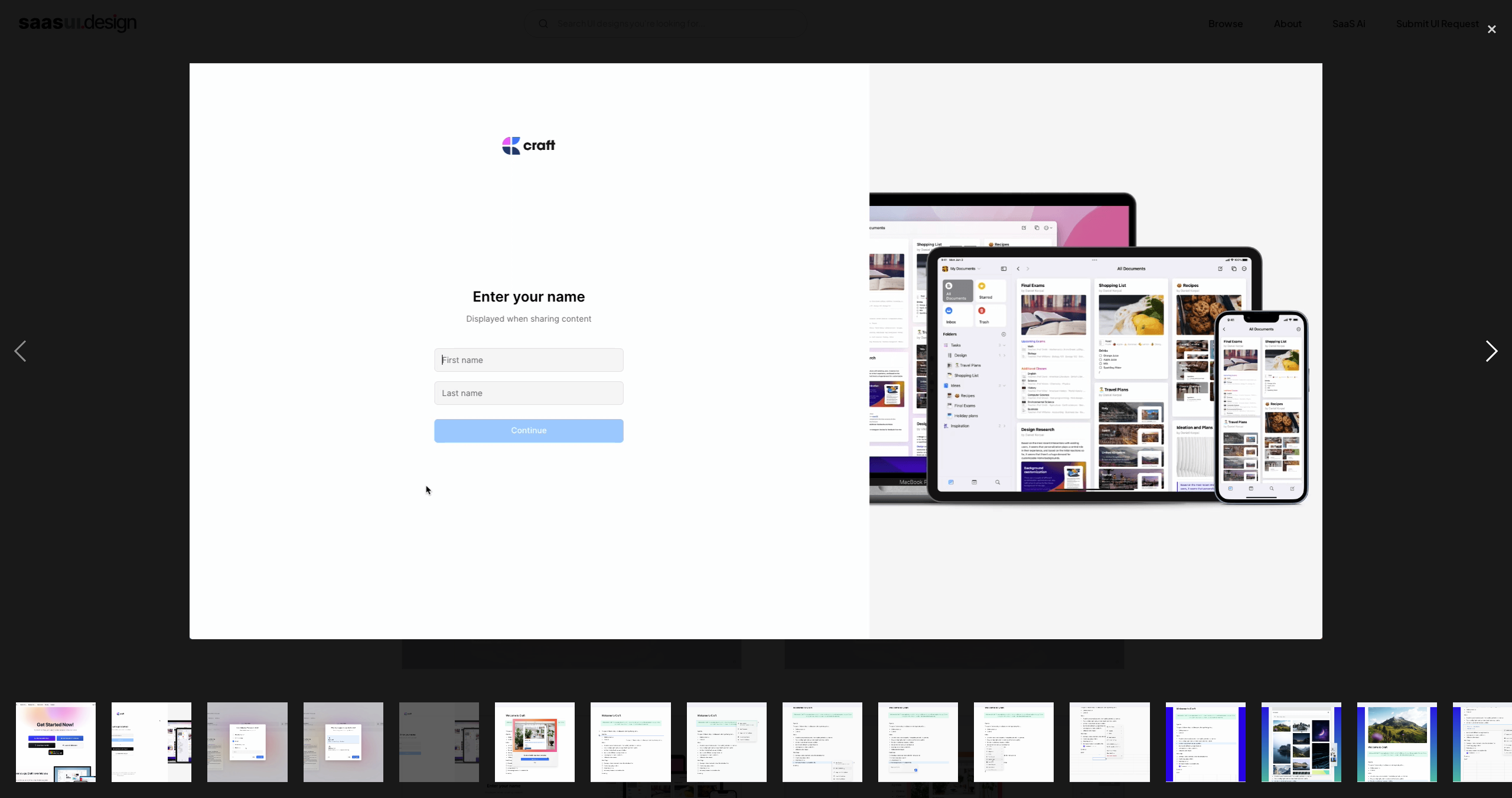
click at [1487, 351] on div "next image" at bounding box center [1492, 351] width 40 height 670
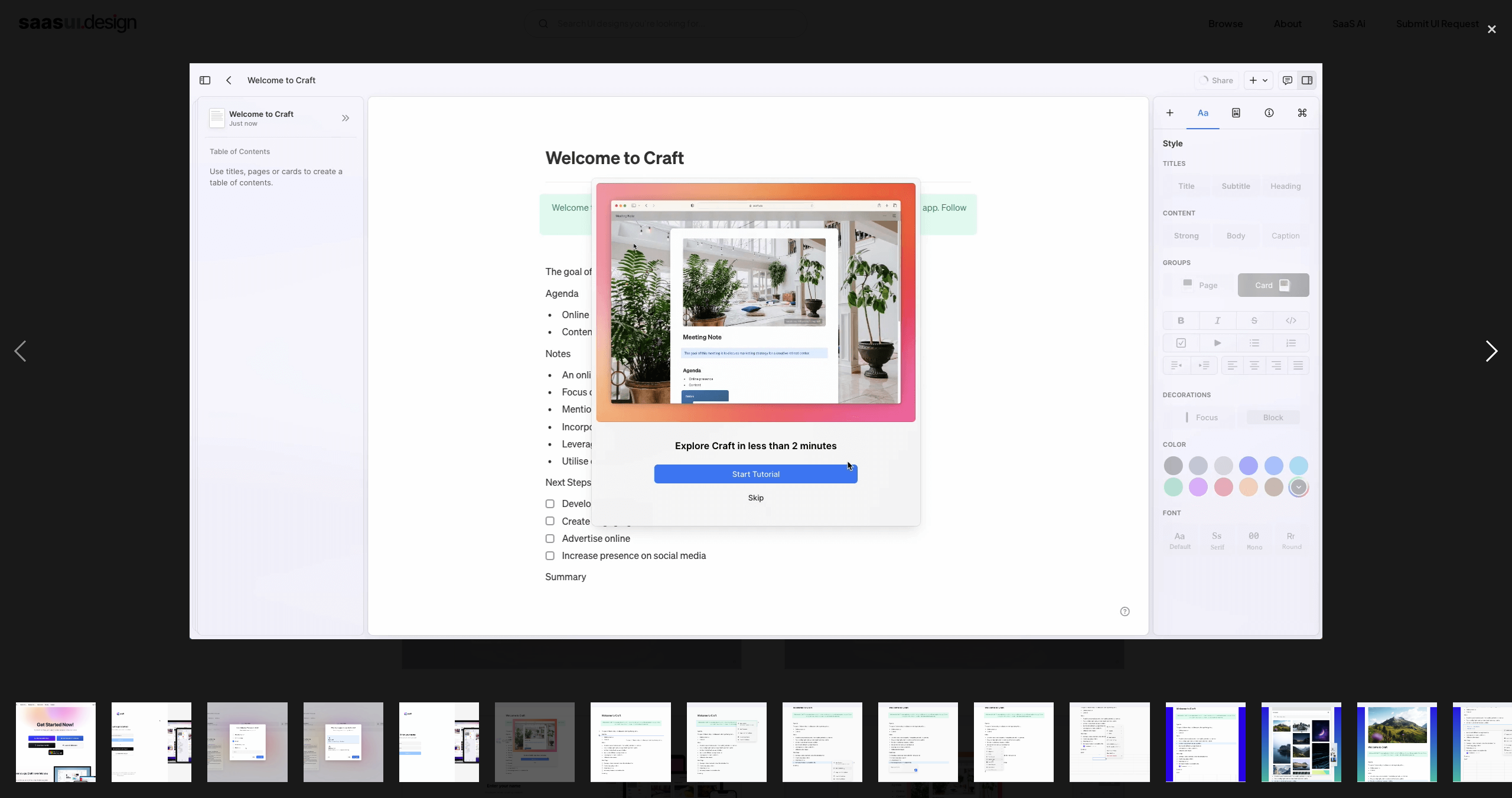
click at [1487, 351] on div "next image" at bounding box center [1492, 351] width 40 height 670
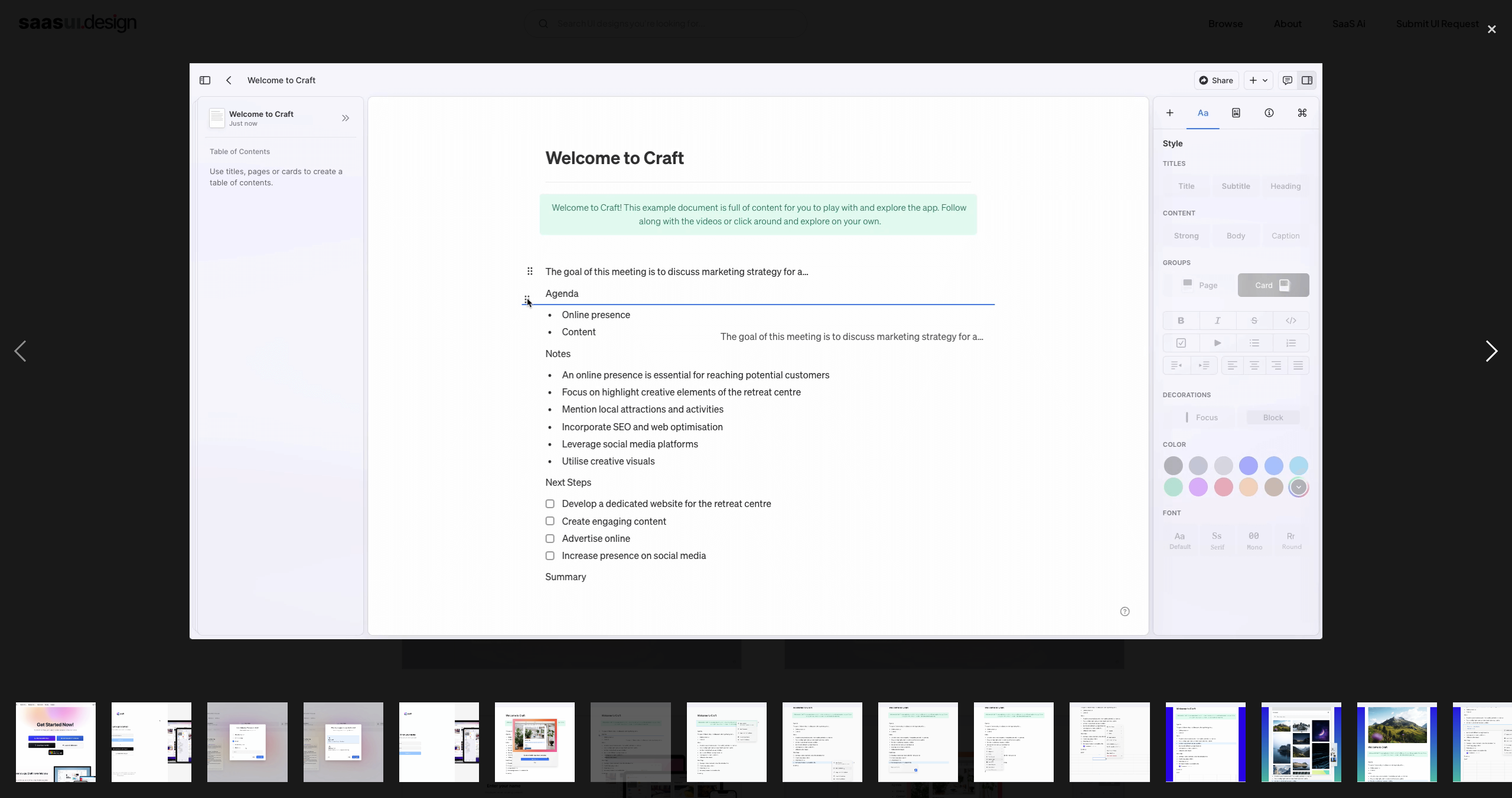
click at [1487, 351] on div "next image" at bounding box center [1492, 351] width 40 height 670
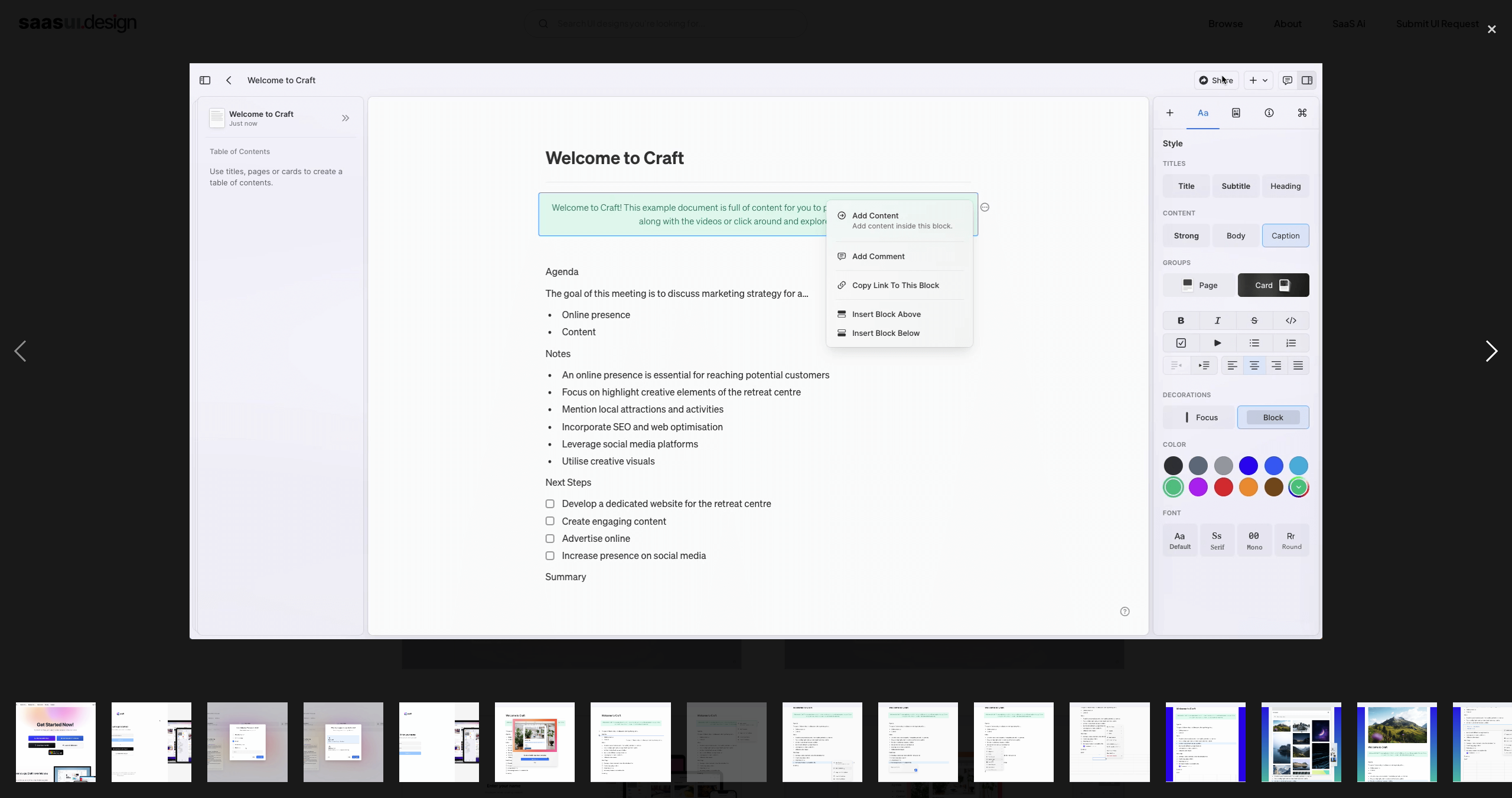
click at [1487, 351] on div "next image" at bounding box center [1492, 351] width 40 height 670
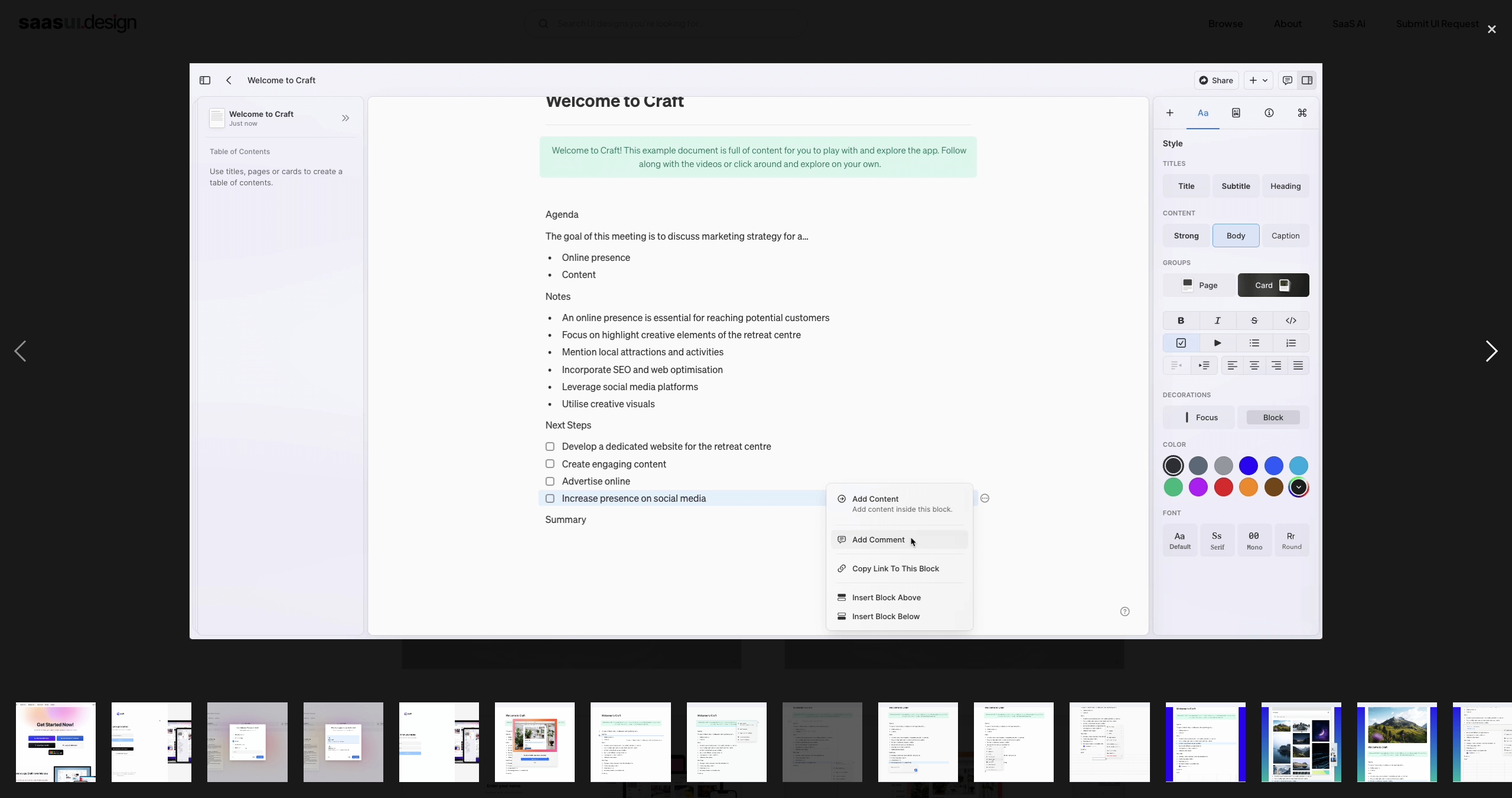
click at [1487, 351] on div "next image" at bounding box center [1492, 351] width 40 height 670
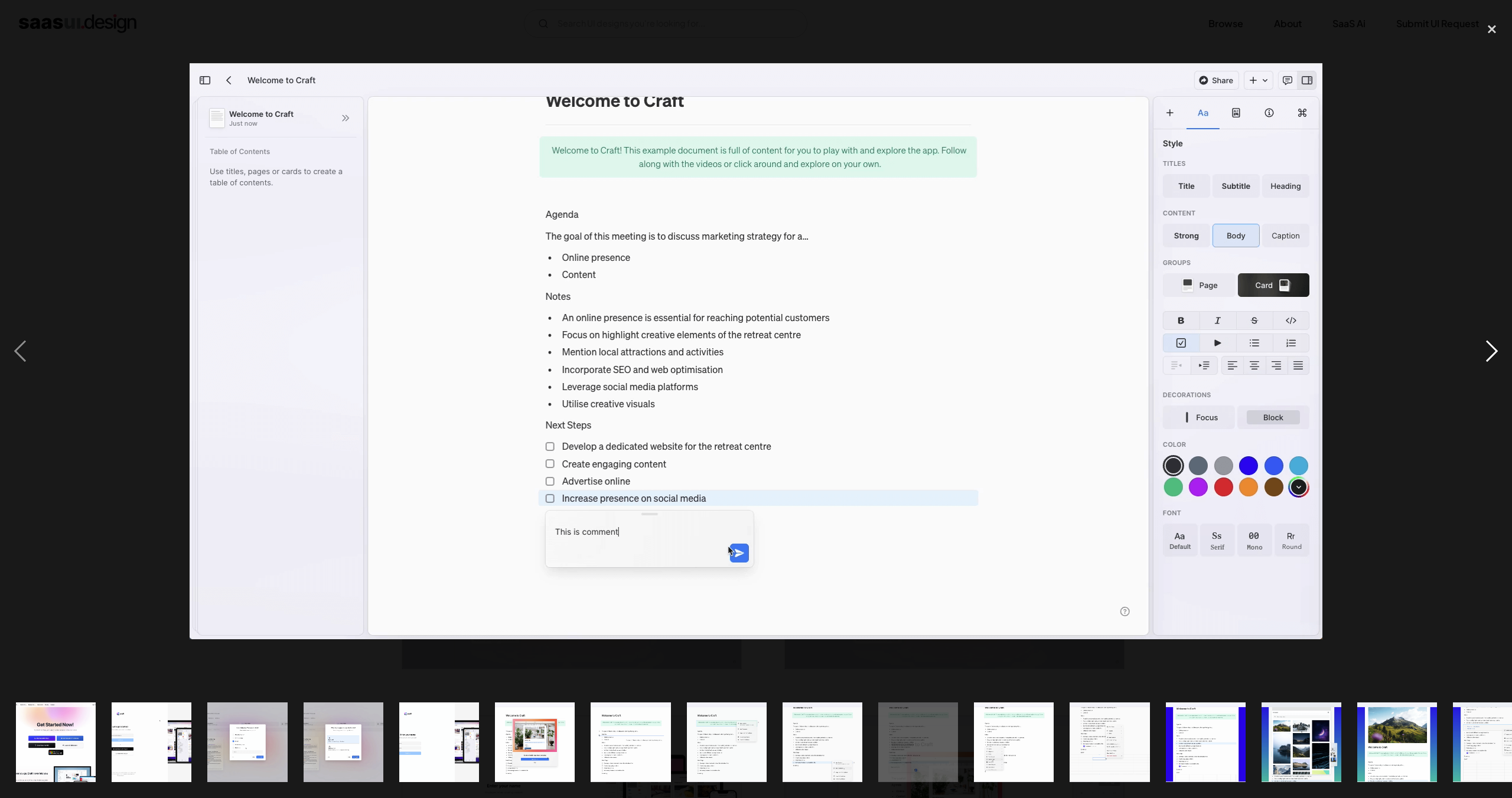
click at [1487, 351] on div "next image" at bounding box center [1492, 351] width 40 height 670
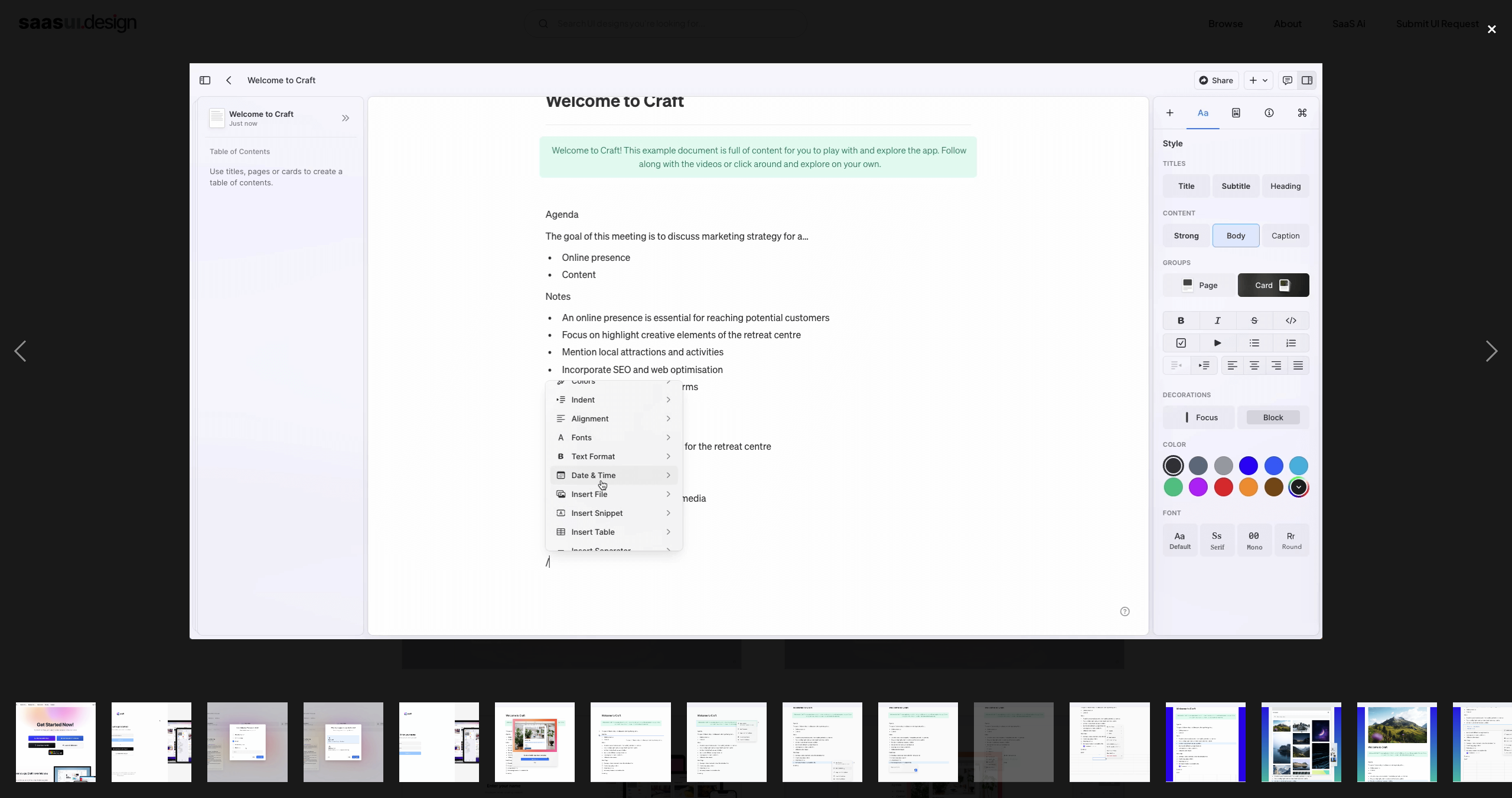
click at [1495, 21] on div "close lightbox" at bounding box center [1492, 29] width 40 height 26
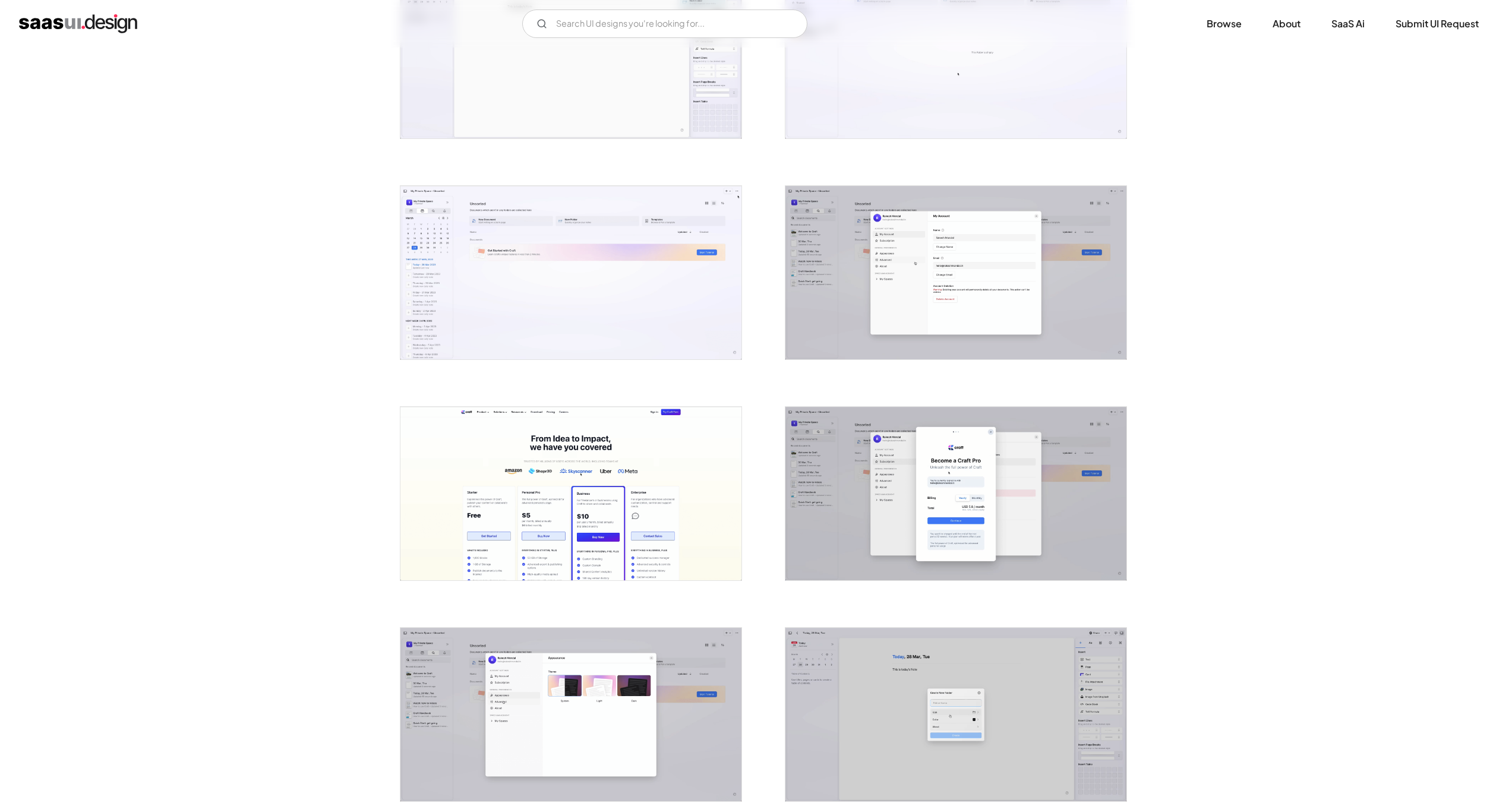
scroll to position [2314, 0]
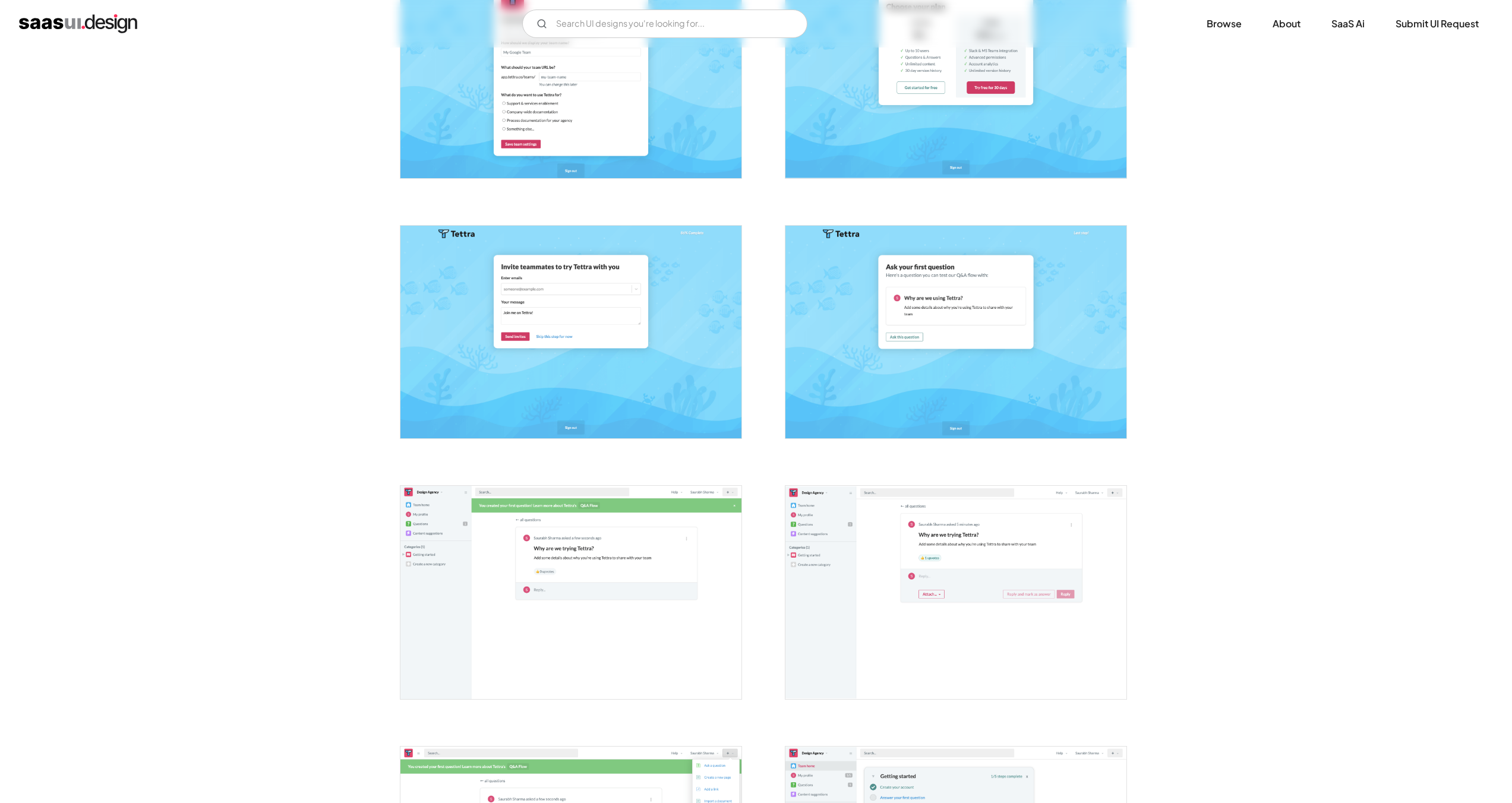
scroll to position [1485, 0]
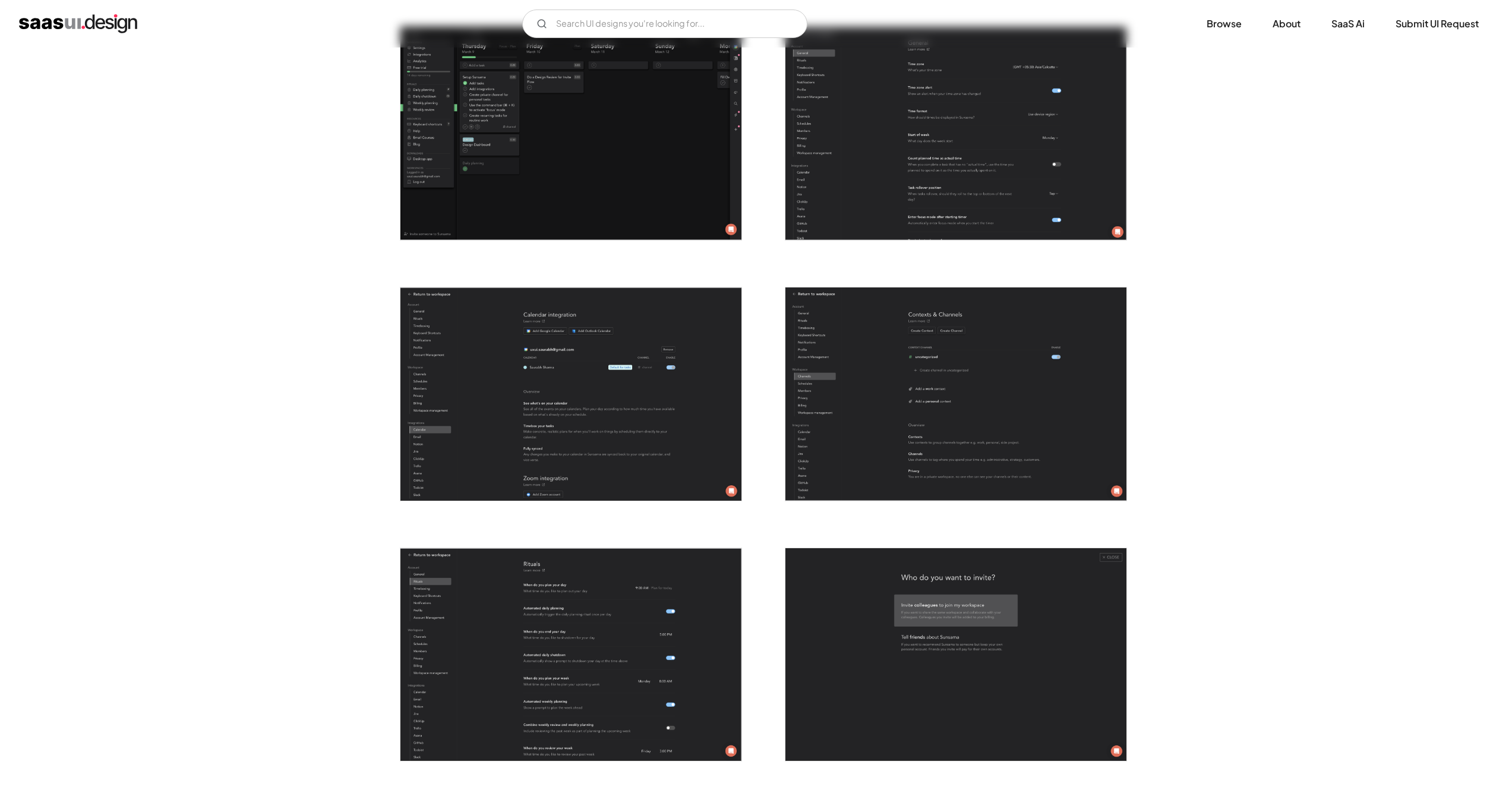
scroll to position [2902, 0]
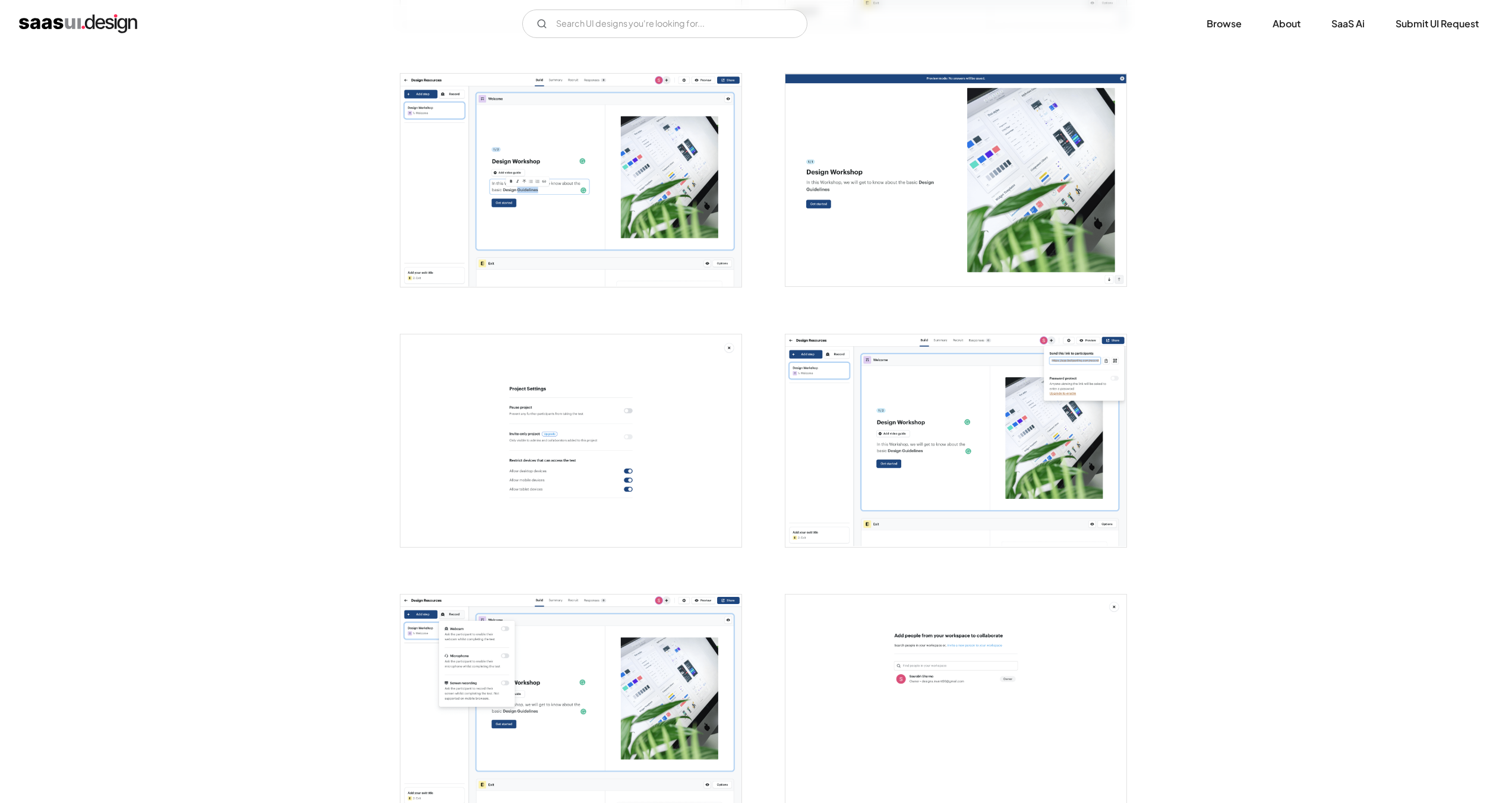
scroll to position [729, 0]
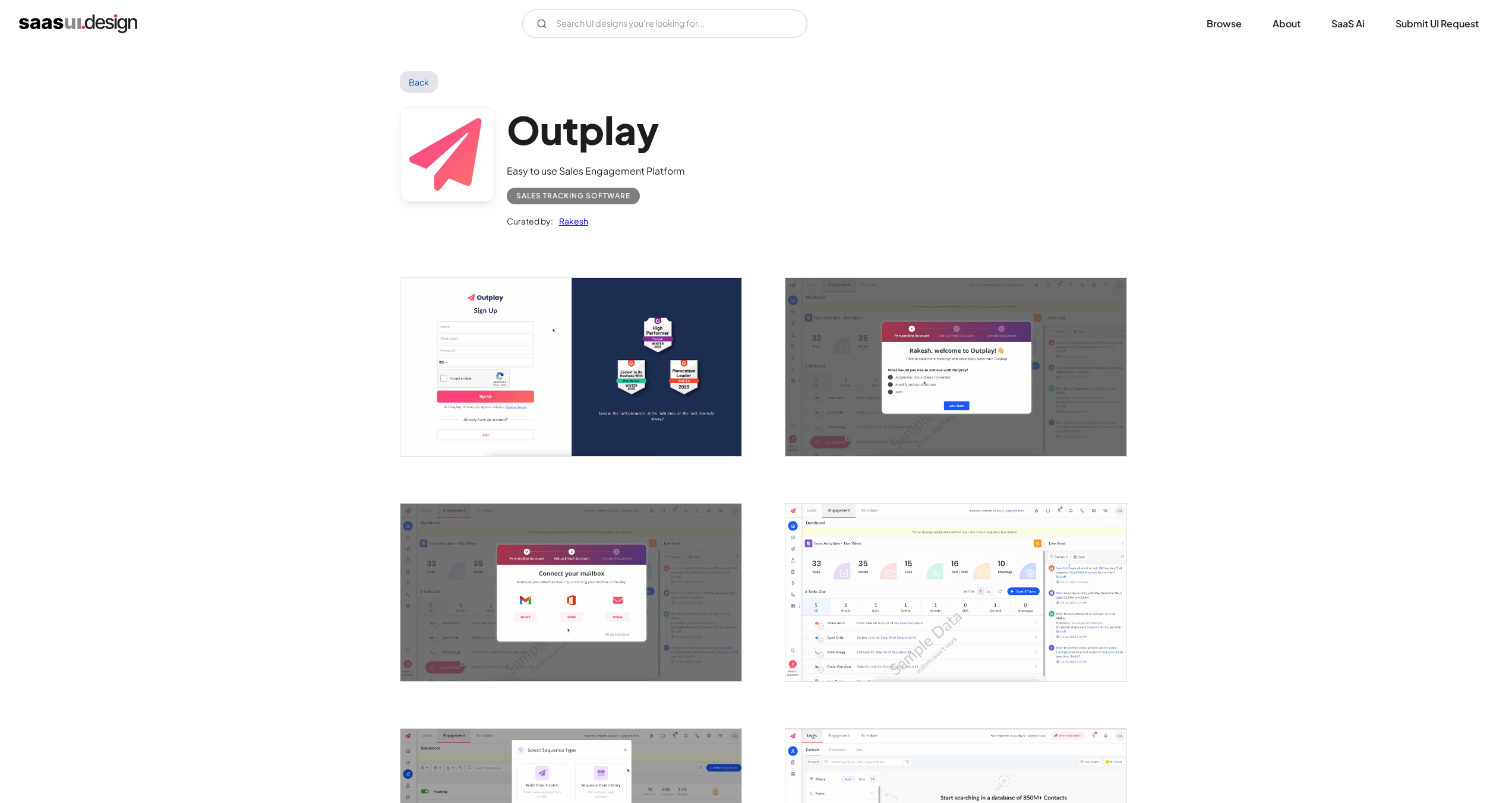
click at [941, 380] on img "open lightbox" at bounding box center [956, 366] width 341 height 177
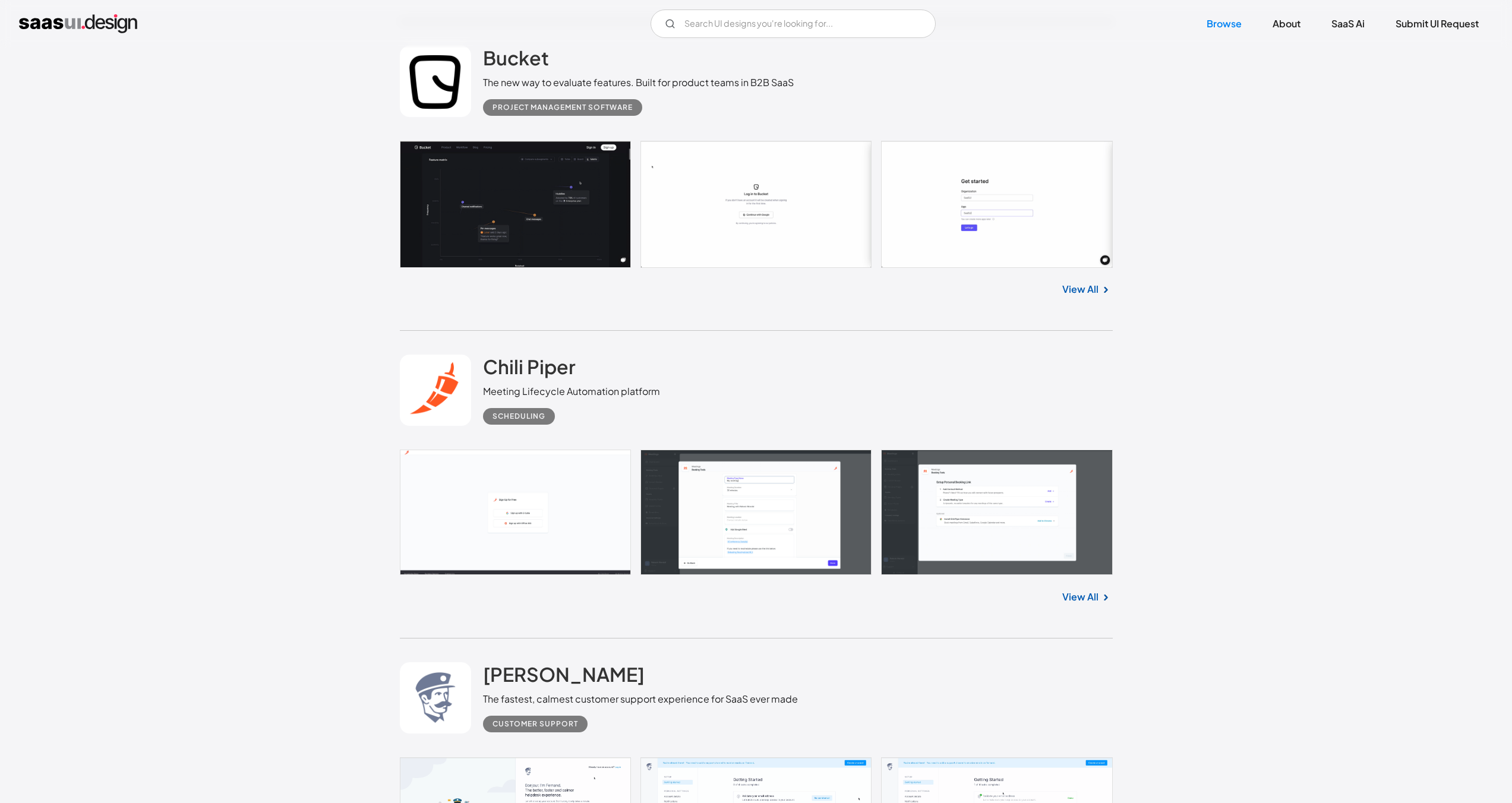
scroll to position [21571, 0]
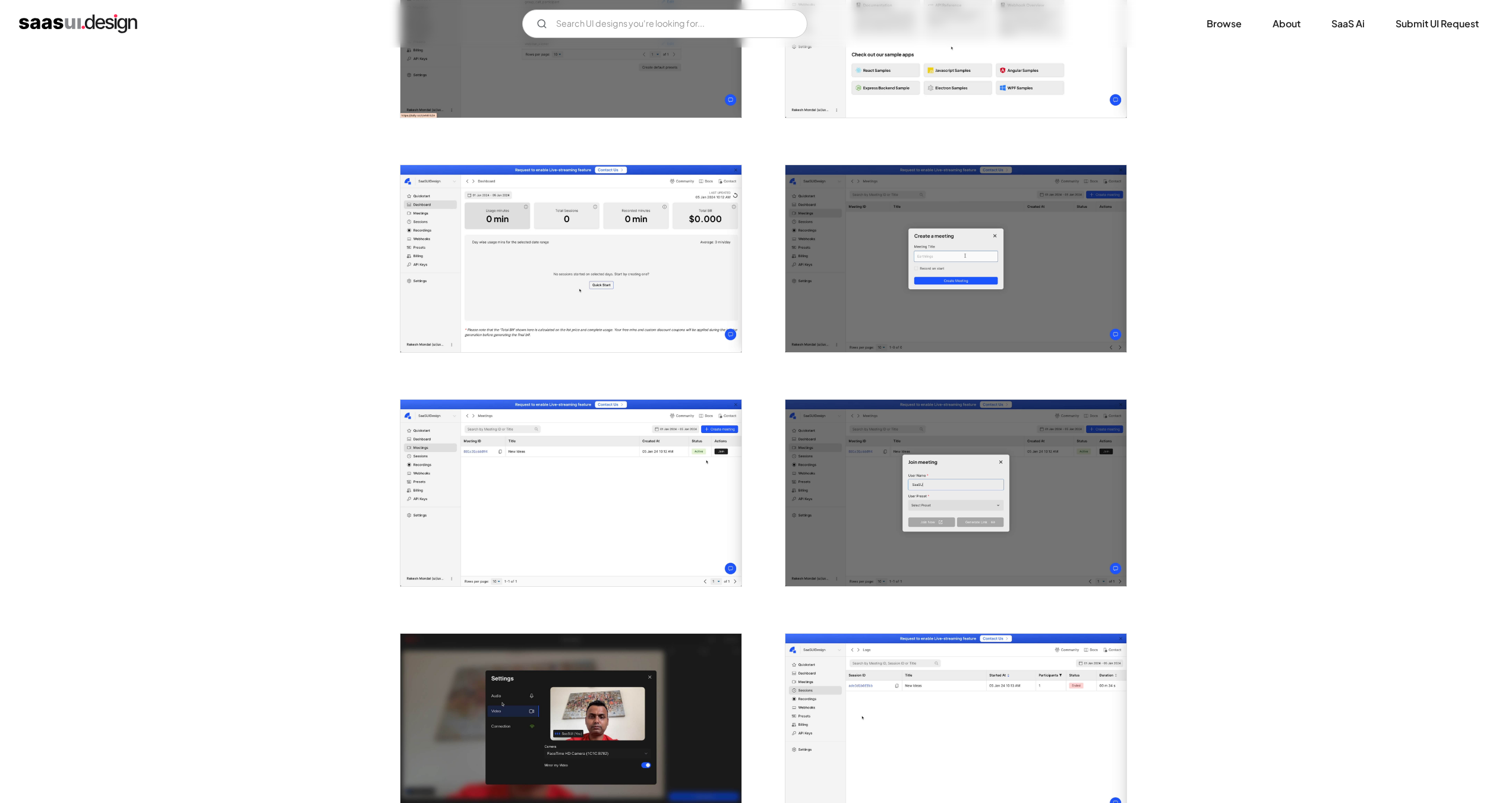
scroll to position [842, 0]
